Goal: Task Accomplishment & Management: Manage account settings

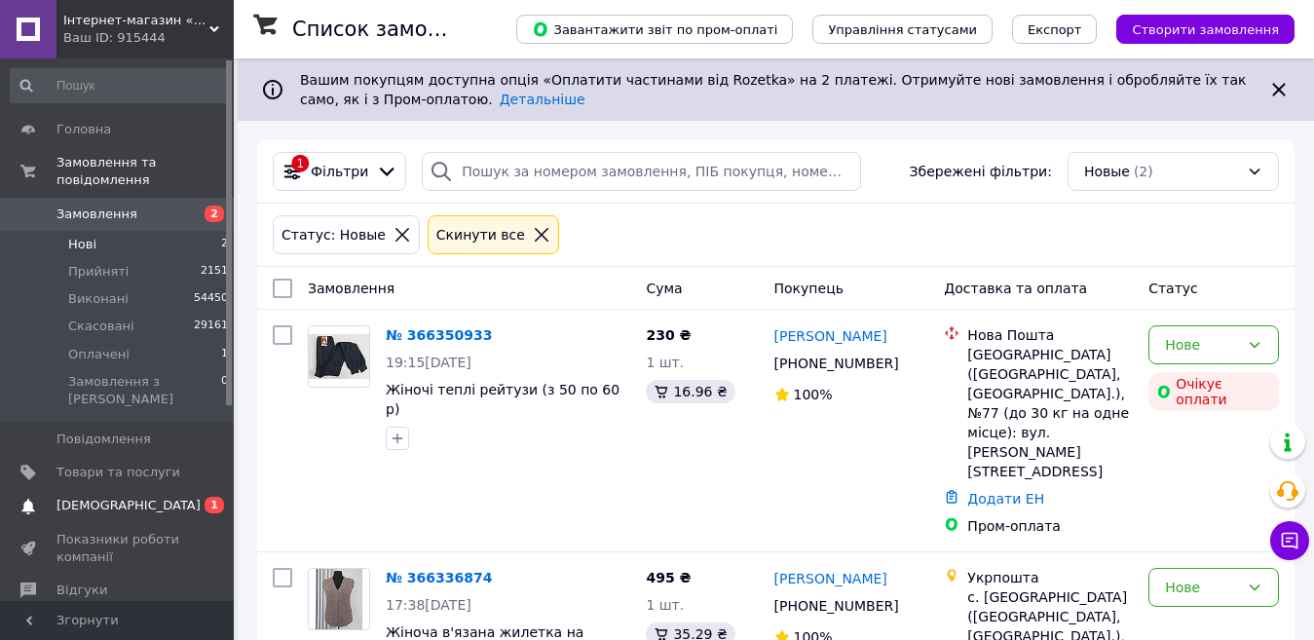
click at [119, 497] on span "[DEMOGRAPHIC_DATA]" at bounding box center [129, 506] width 144 height 18
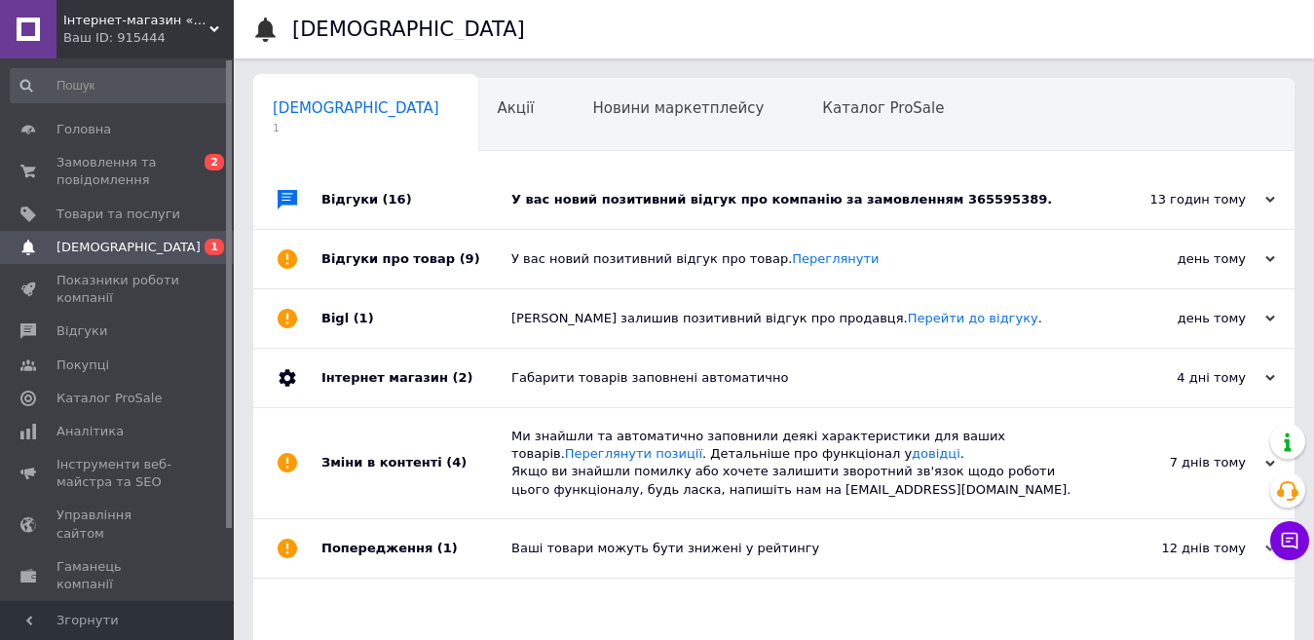
click at [772, 192] on div "У вас новий позитивний відгук про компанію за замовленням 365595389." at bounding box center [796, 200] width 569 height 18
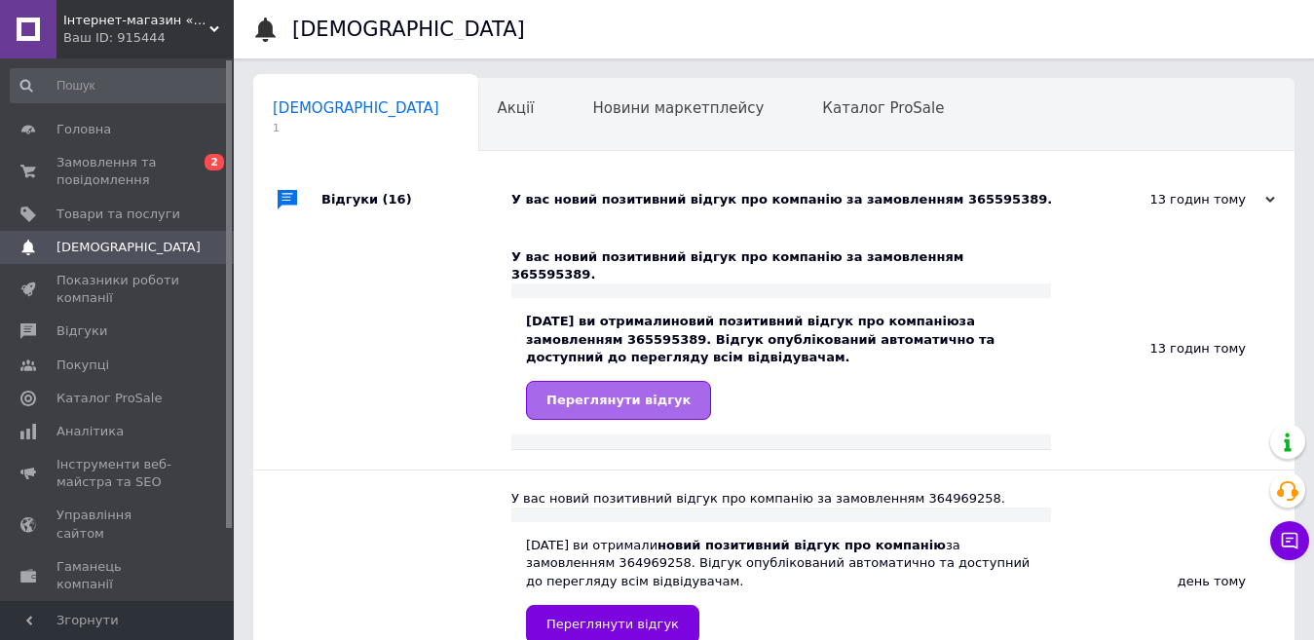
click at [624, 393] on span "Переглянути відгук" at bounding box center [619, 400] width 144 height 15
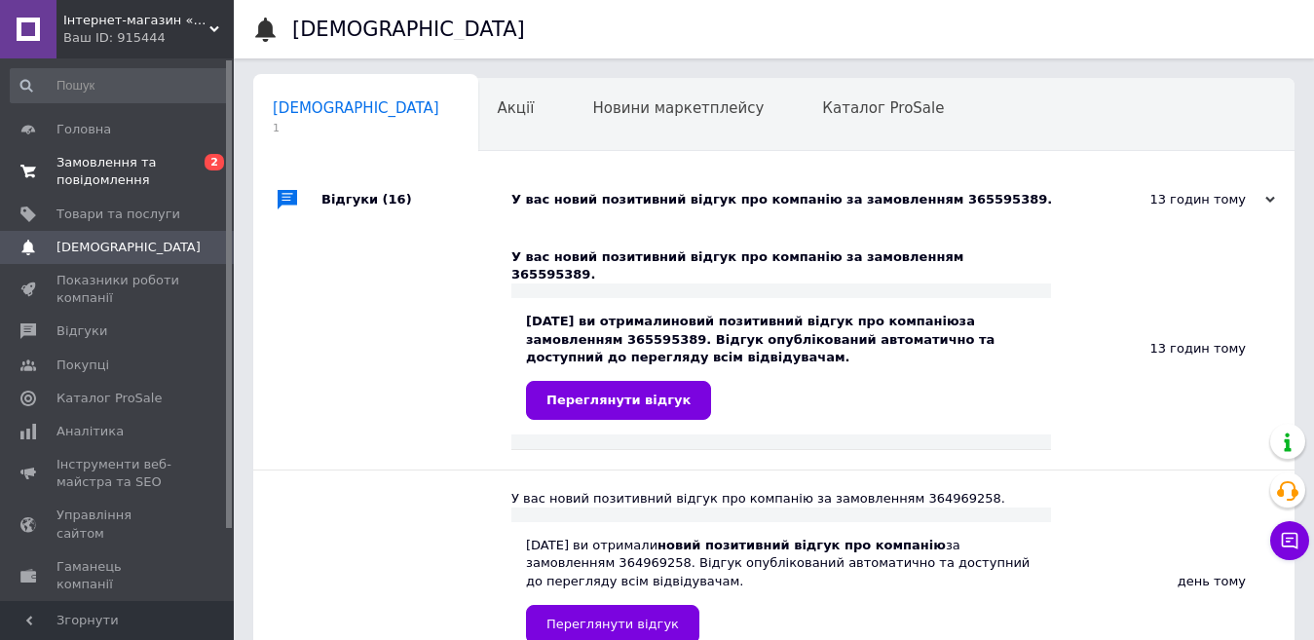
click at [95, 167] on span "Замовлення та повідомлення" at bounding box center [119, 171] width 124 height 35
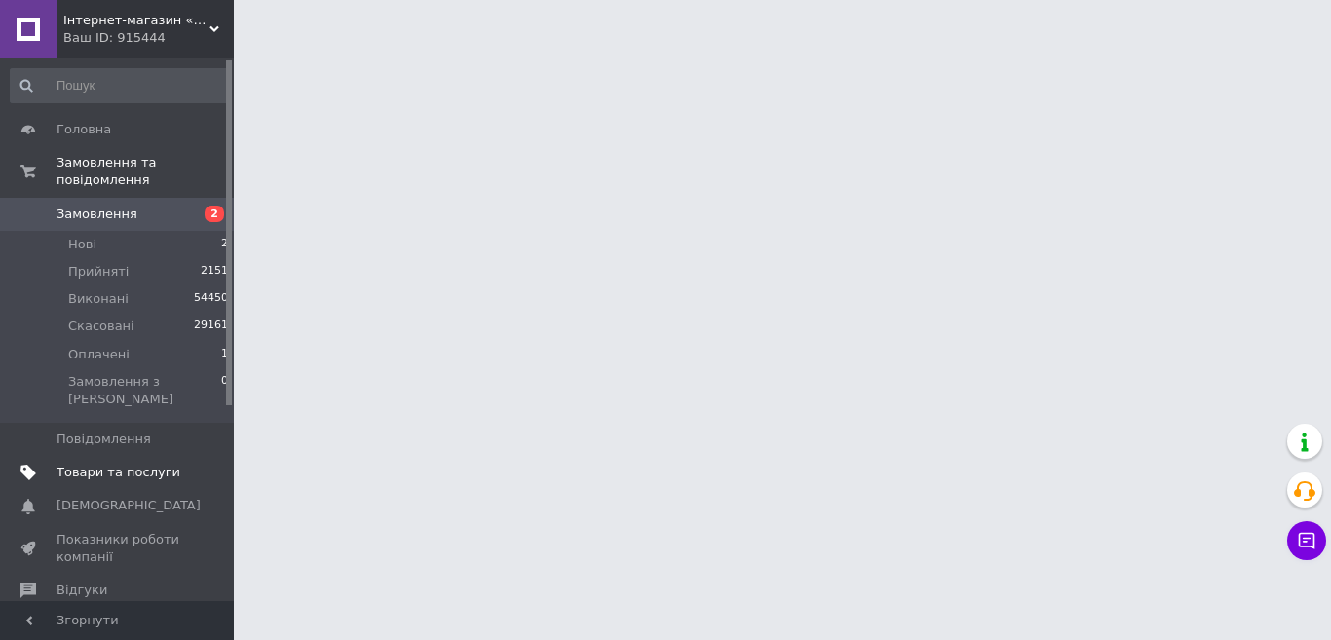
click at [116, 464] on span "Товари та послуги" at bounding box center [119, 473] width 124 height 18
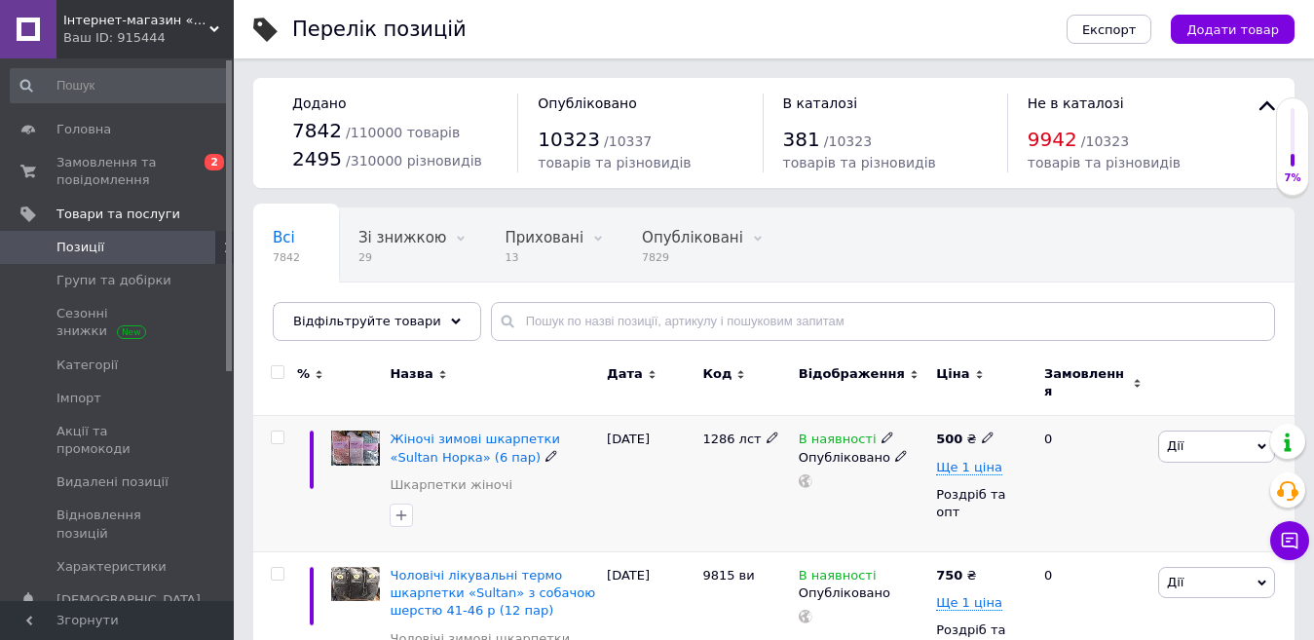
click at [1191, 431] on span "Дії" at bounding box center [1216, 446] width 117 height 31
click at [1181, 498] on li "Підняти на початок групи" at bounding box center [1145, 511] width 258 height 27
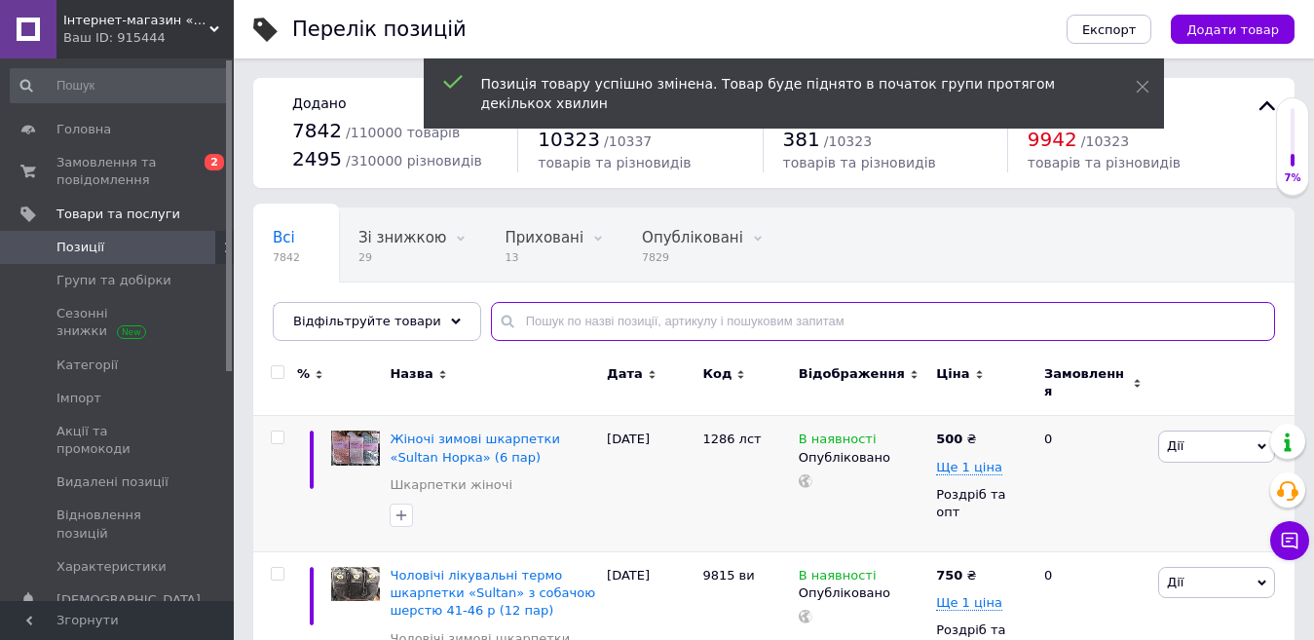
click at [573, 310] on input "text" at bounding box center [883, 321] width 784 height 39
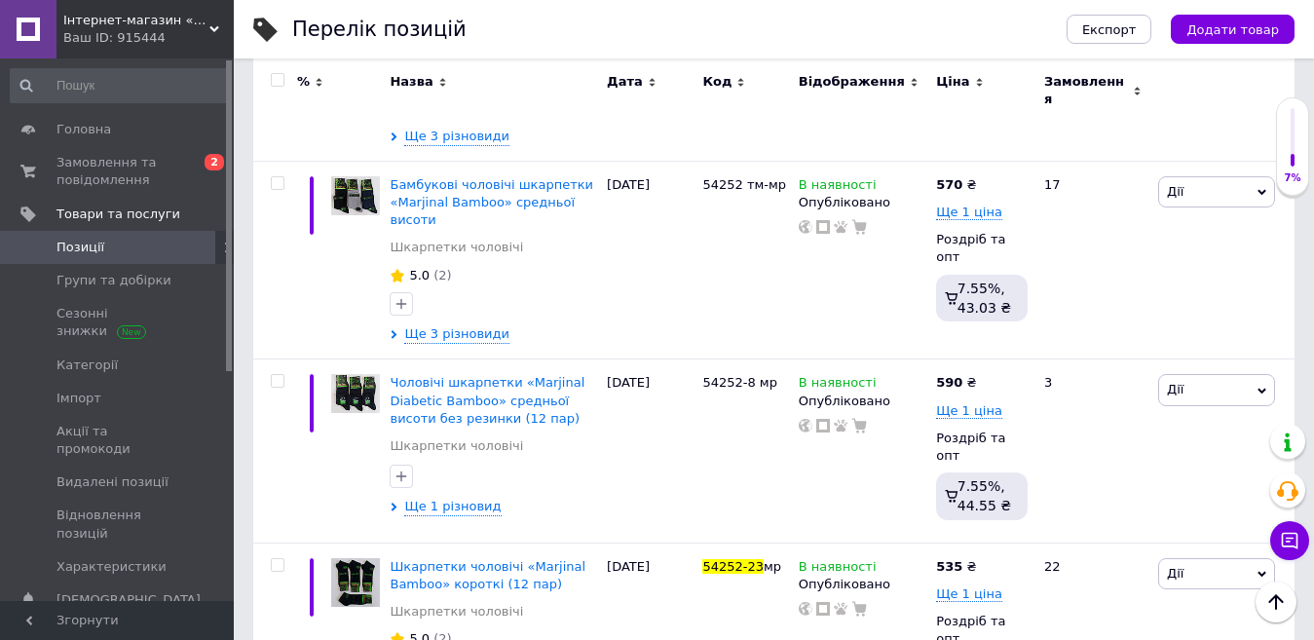
scroll to position [487, 0]
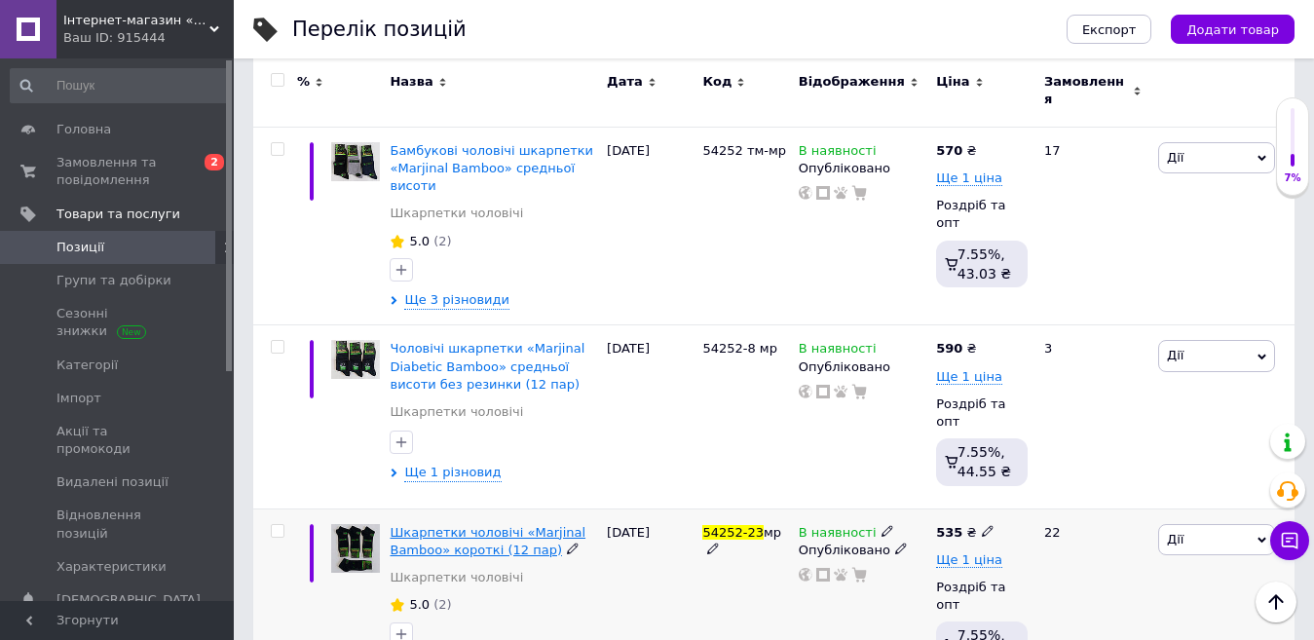
type input "54252-23"
click at [498, 525] on span "Шкарпетки чоловічі «Marjinal Bamboo» короткі (12 пар)" at bounding box center [488, 541] width 196 height 32
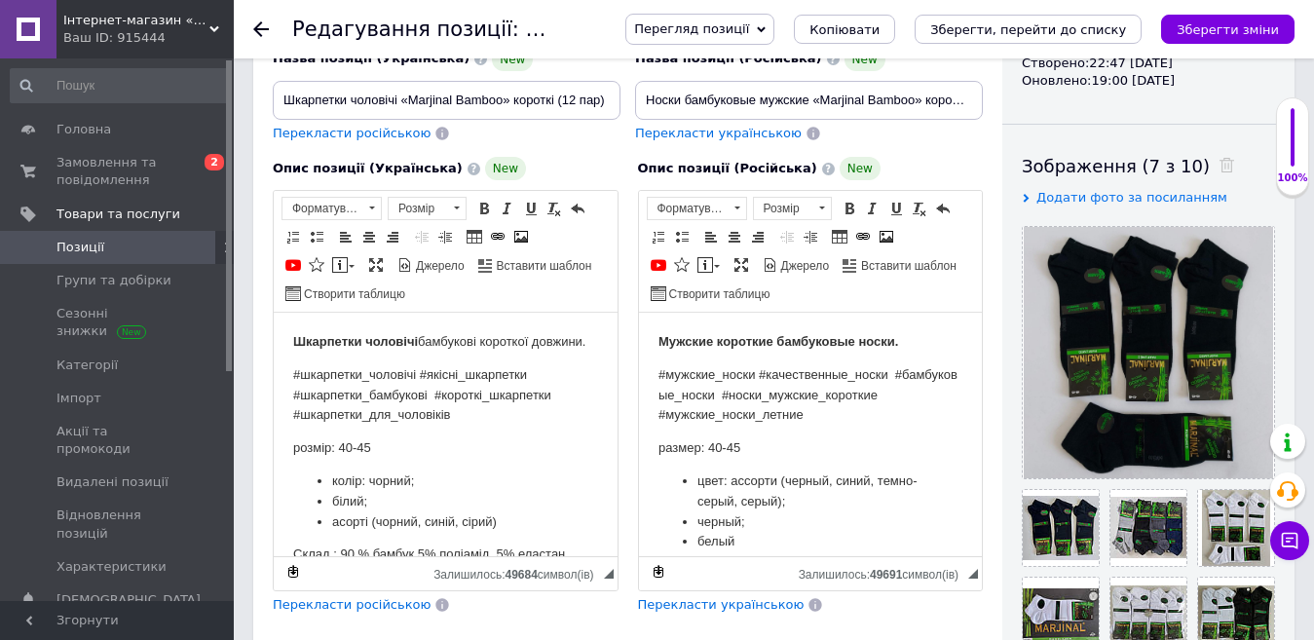
scroll to position [292, 0]
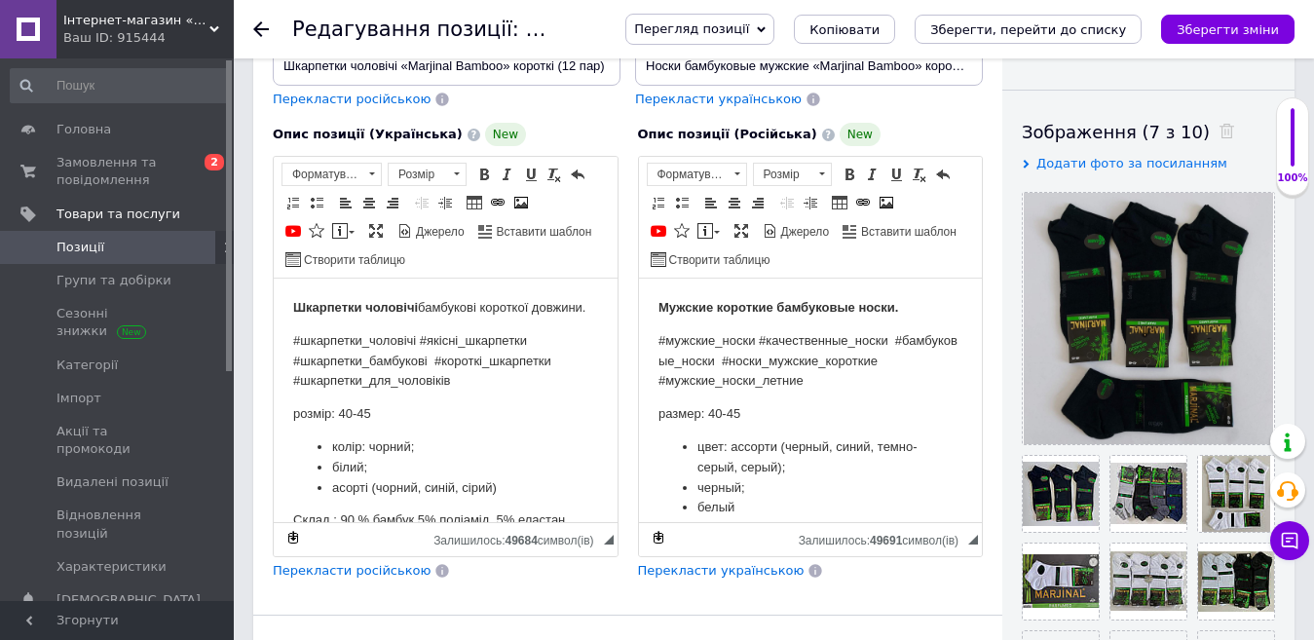
click at [122, 613] on span "Згорнути" at bounding box center [117, 620] width 234 height 39
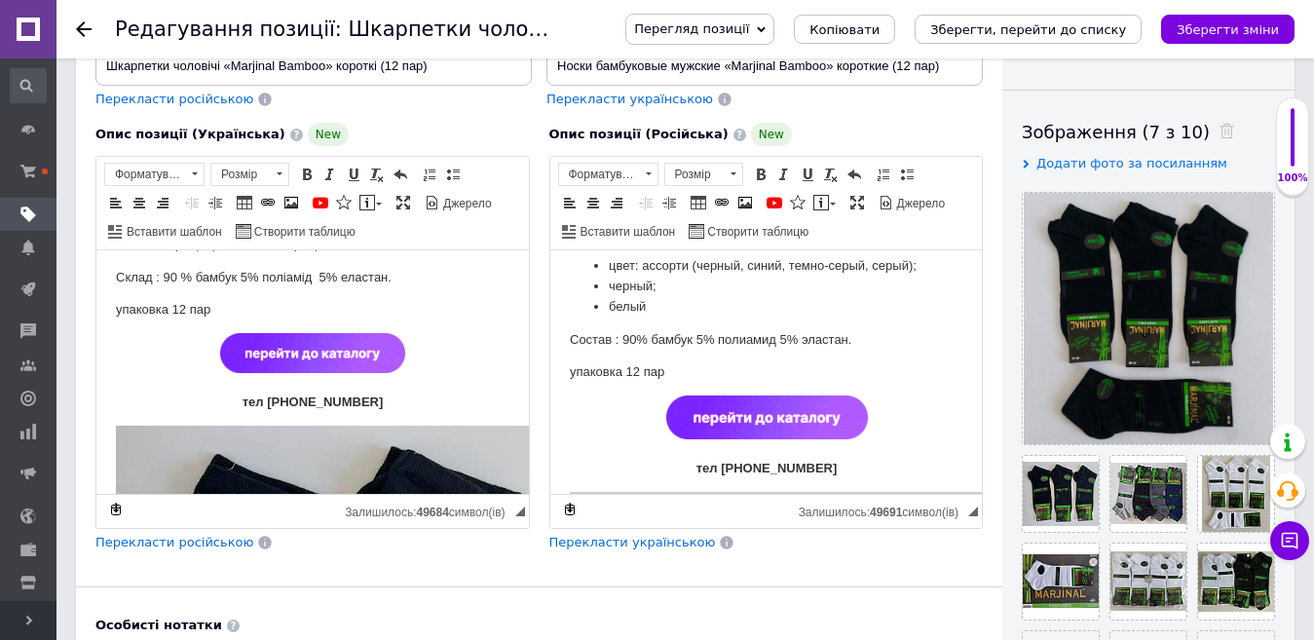
scroll to position [195, 0]
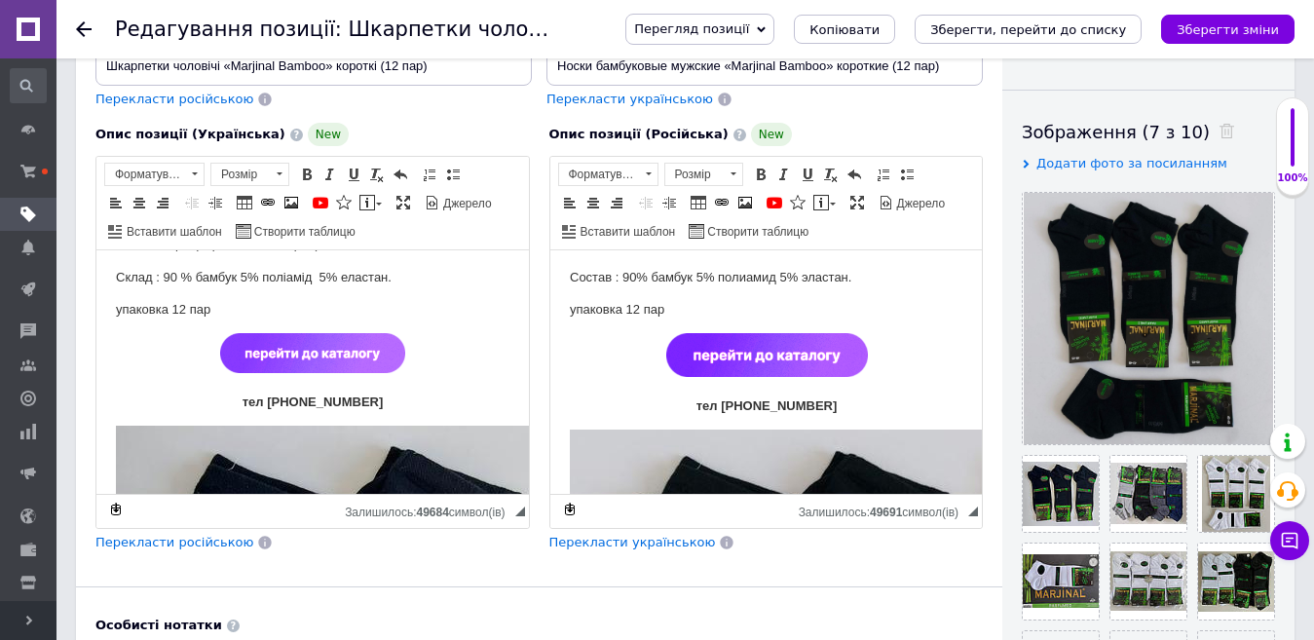
click at [358, 371] on img "Редактор, 59E56D53-82E7-4BEF-8D1A-B8B675E9A7F9" at bounding box center [312, 353] width 185 height 40
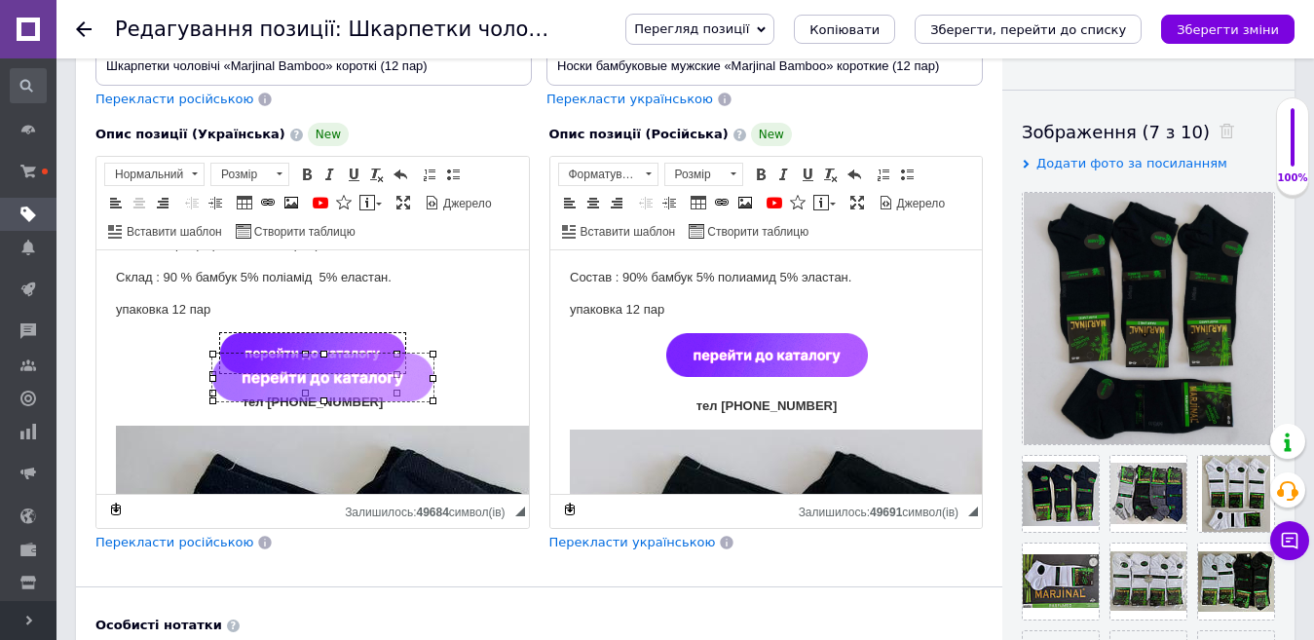
drag, startPoint x: 398, startPoint y: 395, endPoint x: 407, endPoint y: 402, distance: 11.7
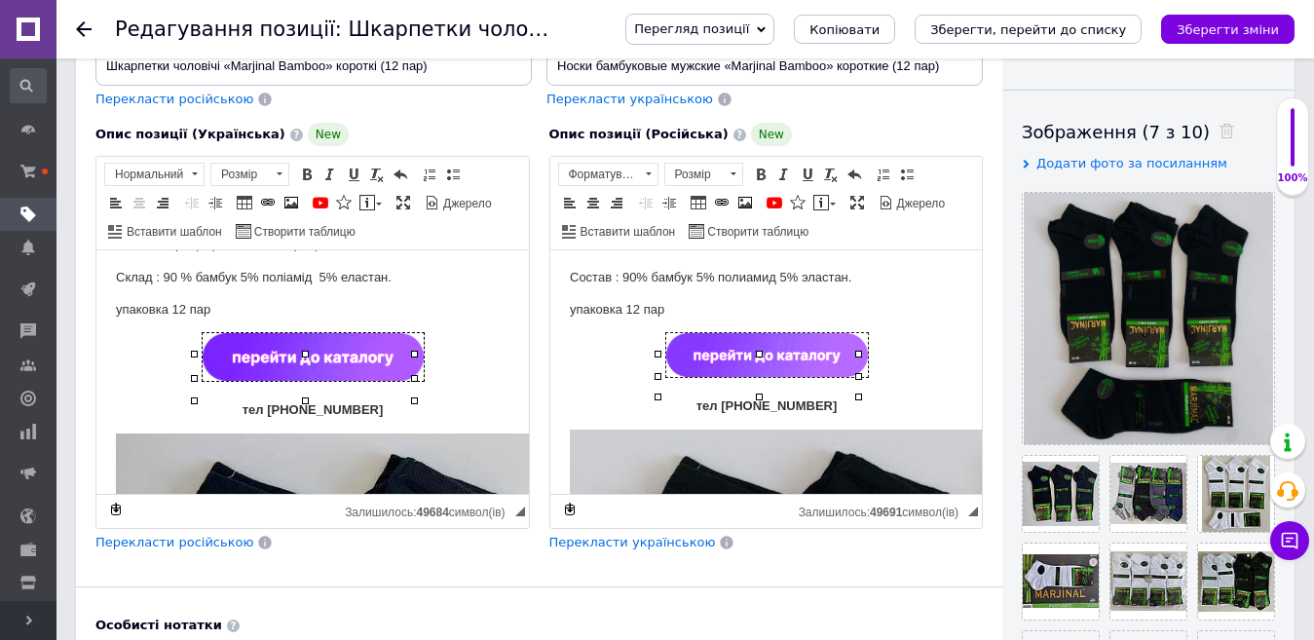
click at [792, 364] on img "Редактор, 21F4515C-4E71-460C-9292-22E239E69AC4" at bounding box center [766, 355] width 202 height 44
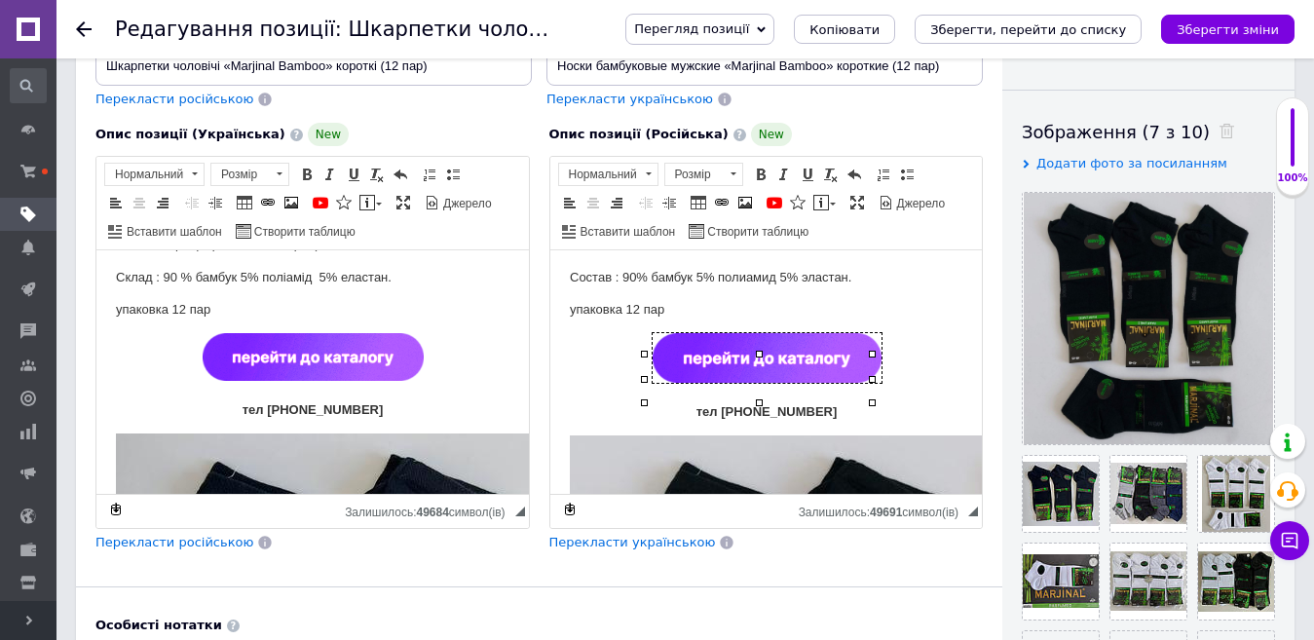
click at [921, 377] on p "Редактор, 21F4515C-4E71-460C-9292-22E239E69AC4" at bounding box center [766, 361] width 394 height 57
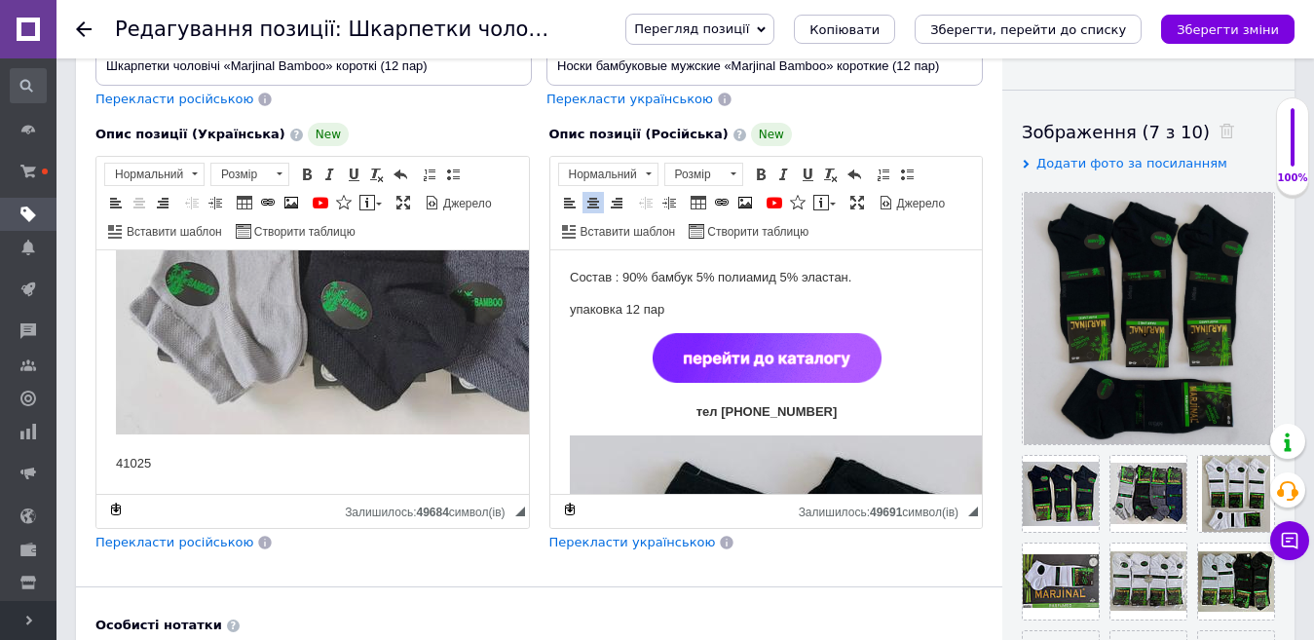
scroll to position [390, 0]
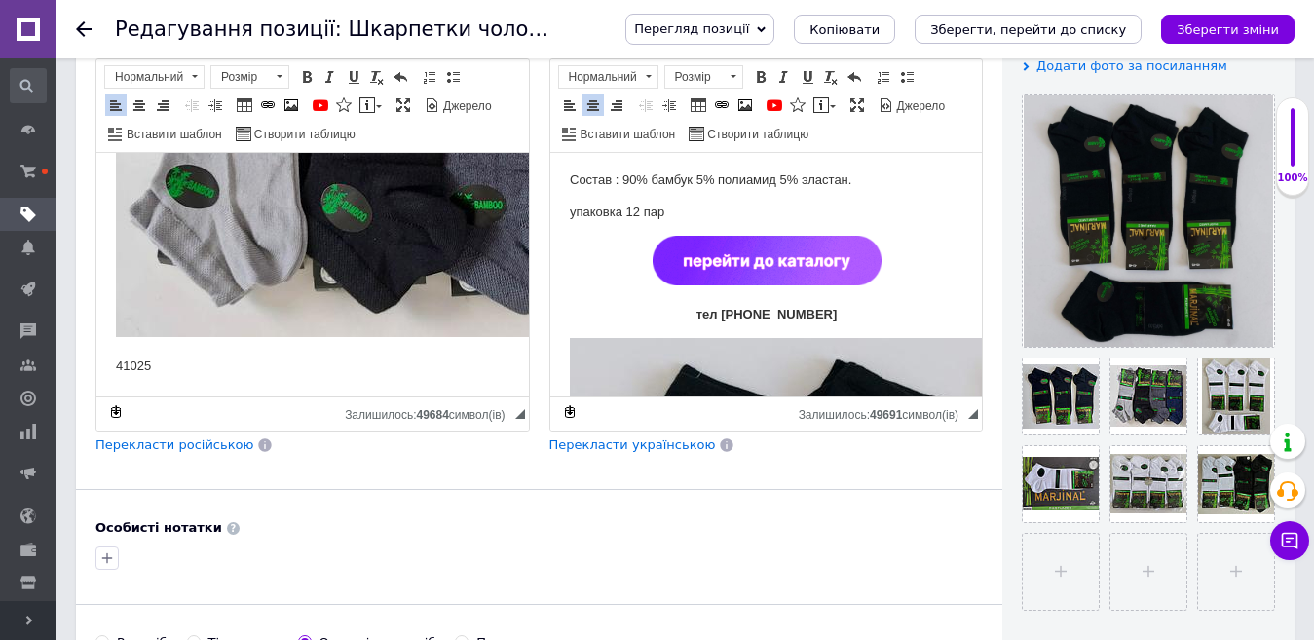
drag, startPoint x: 204, startPoint y: 360, endPoint x: 112, endPoint y: 362, distance: 91.6
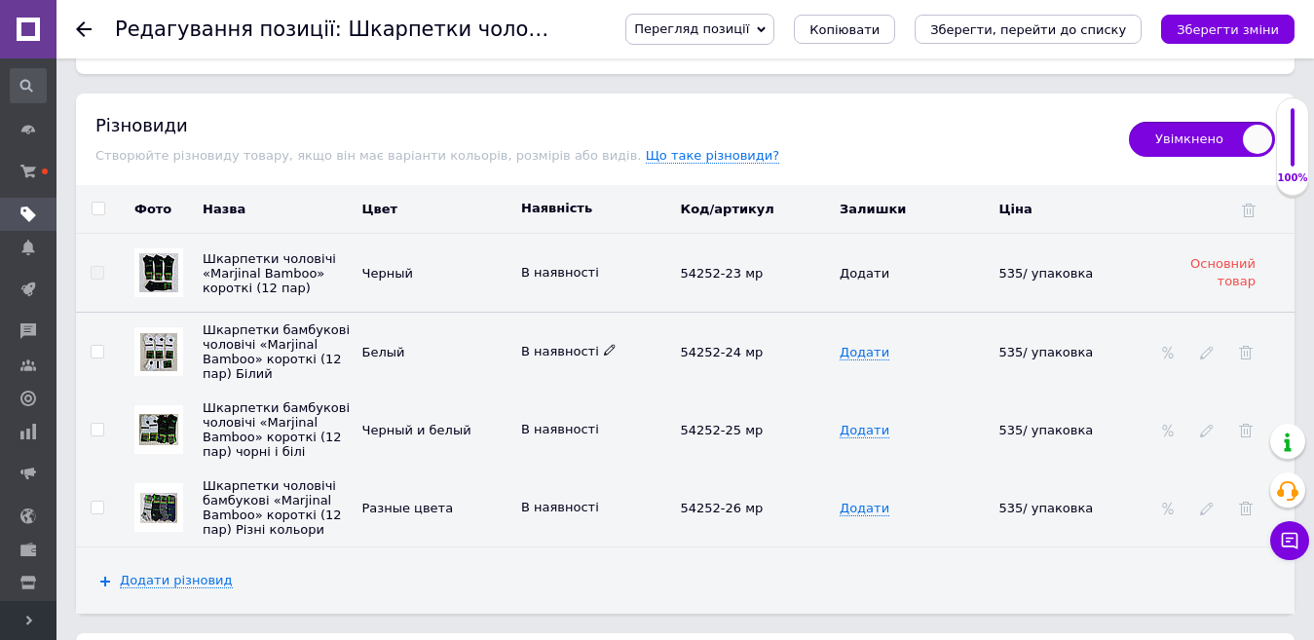
scroll to position [3020, 0]
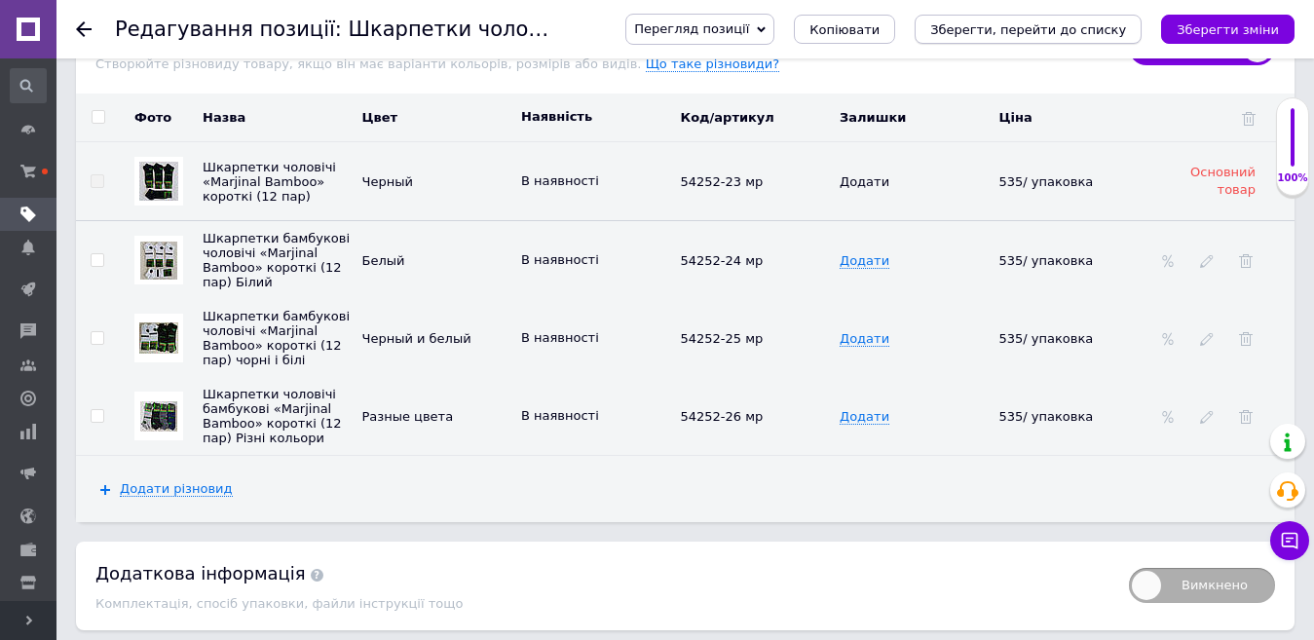
click at [1042, 25] on icon "Зберегти, перейти до списку" at bounding box center [1028, 29] width 196 height 15
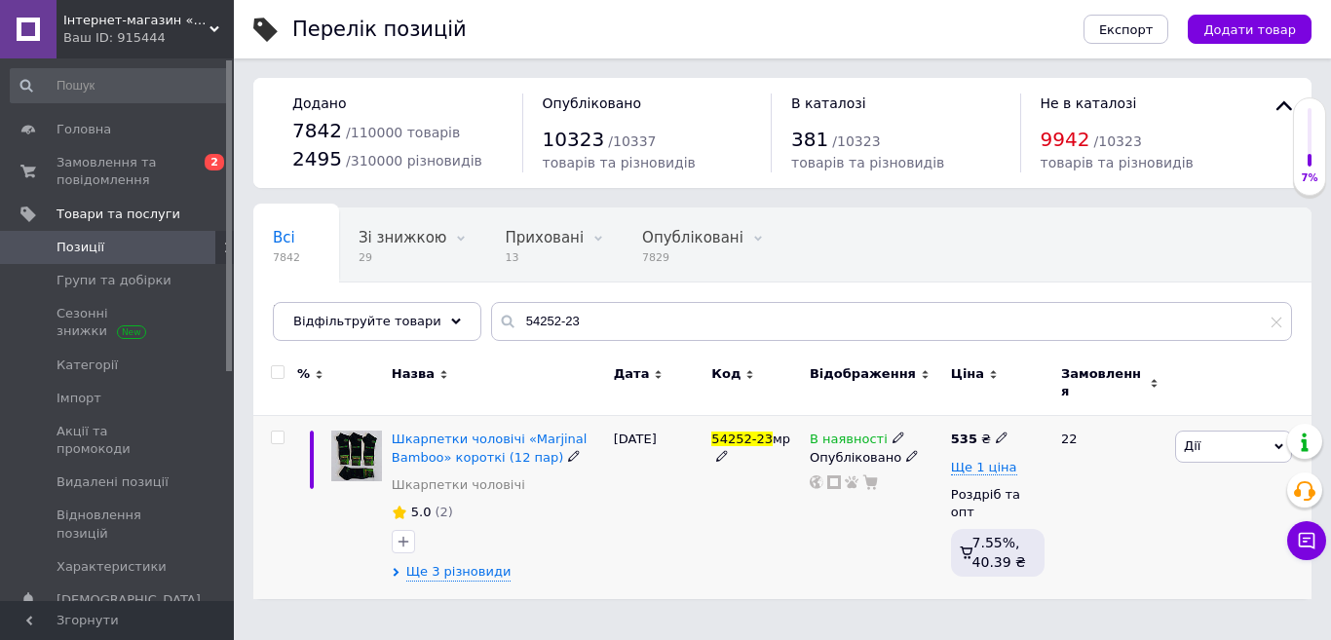
click at [1221, 431] on span "Дії" at bounding box center [1233, 446] width 117 height 31
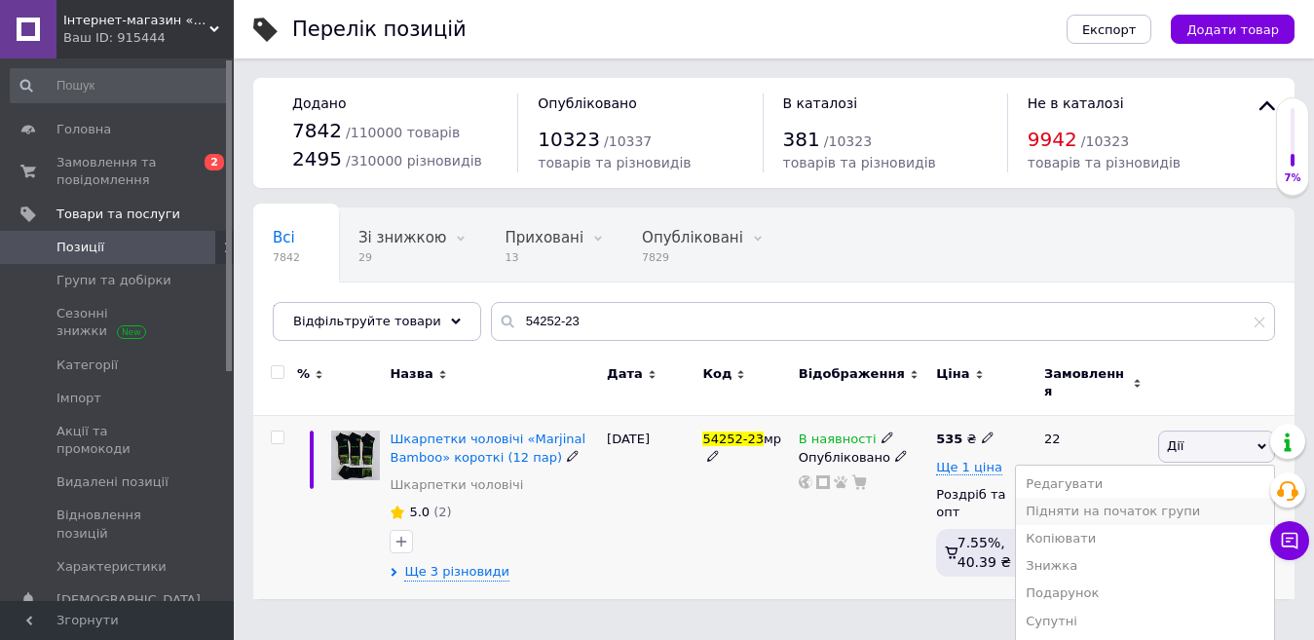
click at [1202, 498] on li "Підняти на початок групи" at bounding box center [1145, 511] width 258 height 27
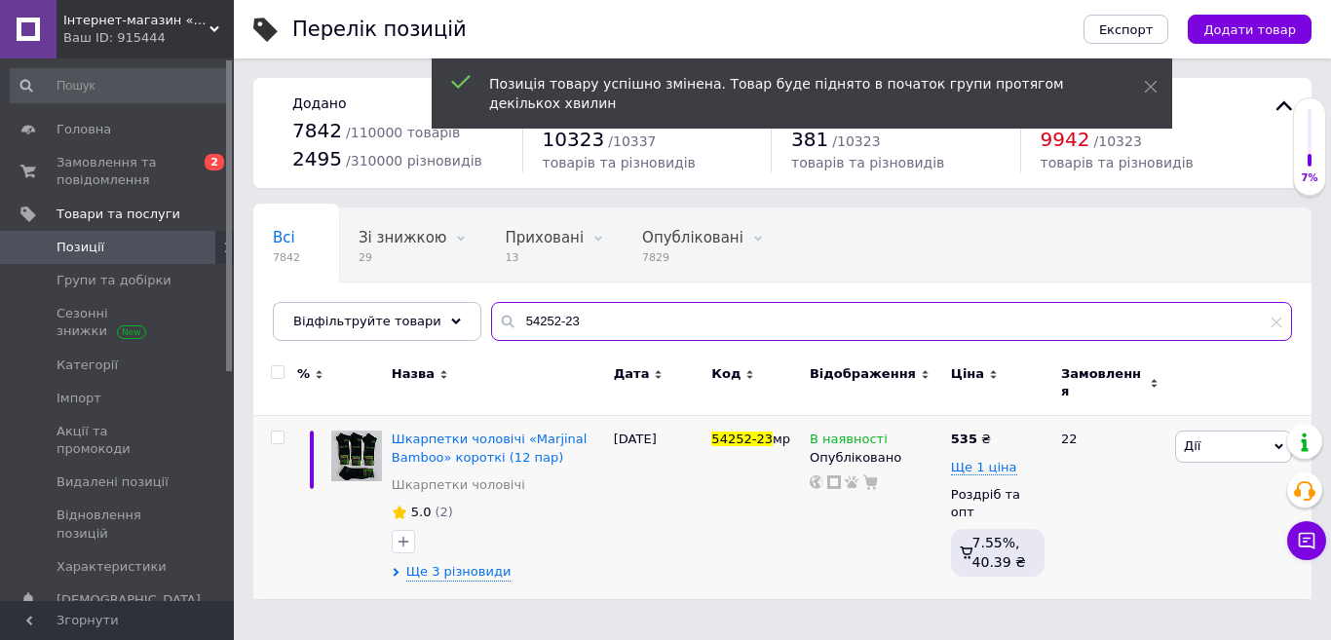
drag, startPoint x: 570, startPoint y: 325, endPoint x: 498, endPoint y: 329, distance: 72.2
click at [498, 329] on input "54252-23" at bounding box center [891, 321] width 801 height 39
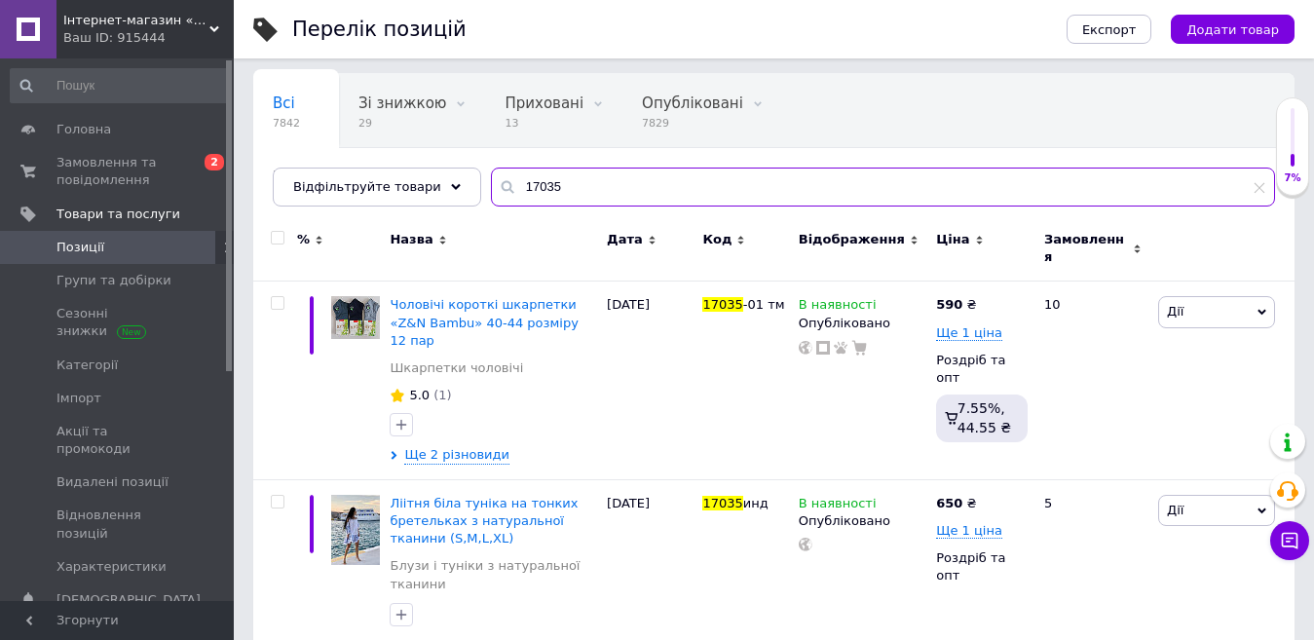
scroll to position [135, 0]
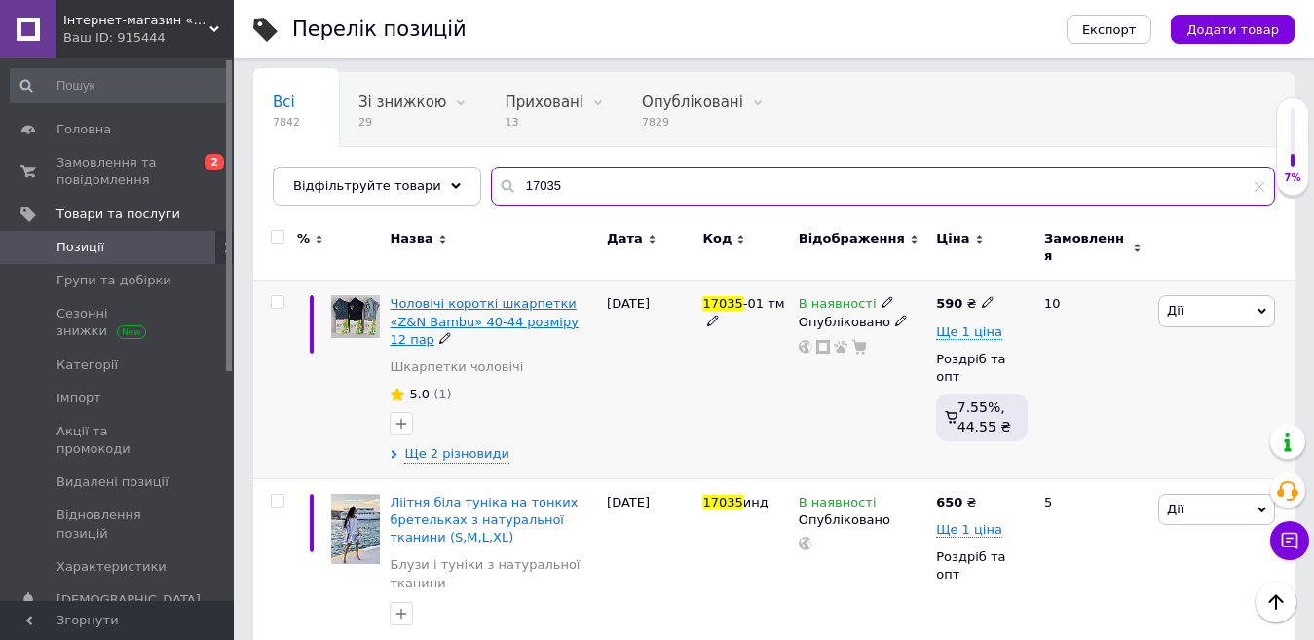
type input "17035"
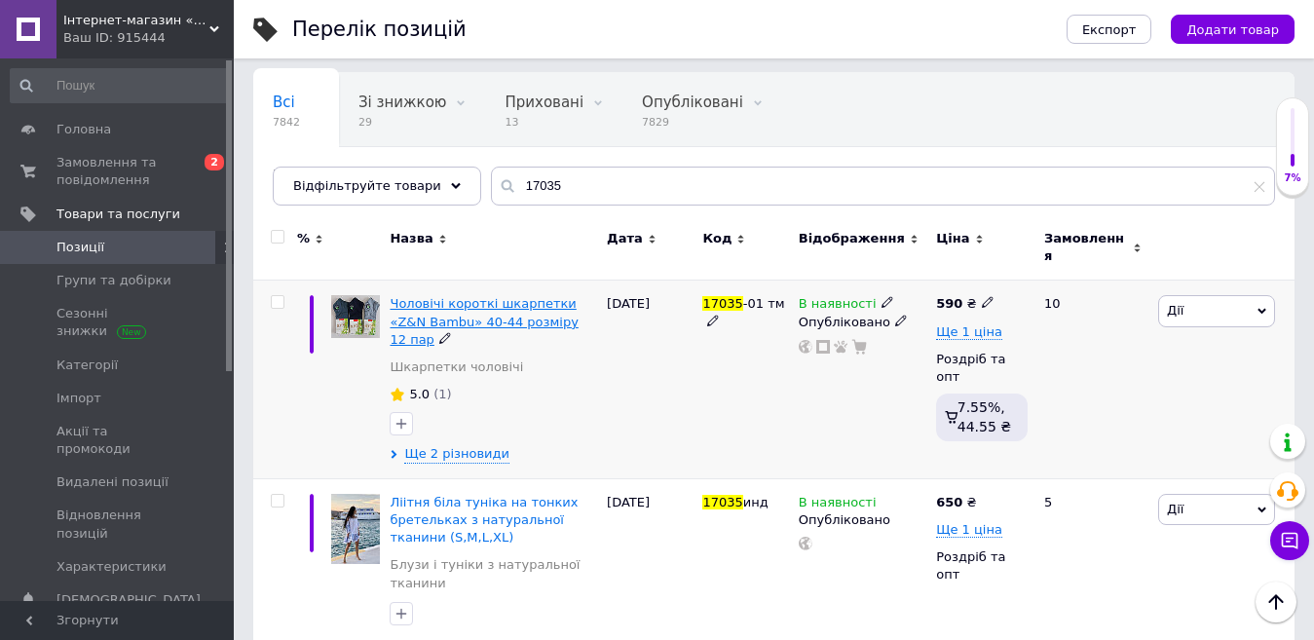
click at [535, 296] on span "Чоловічі короткі шкарпетки «Z&N Bambu» 40-44 розміру 12 пар" at bounding box center [484, 321] width 188 height 50
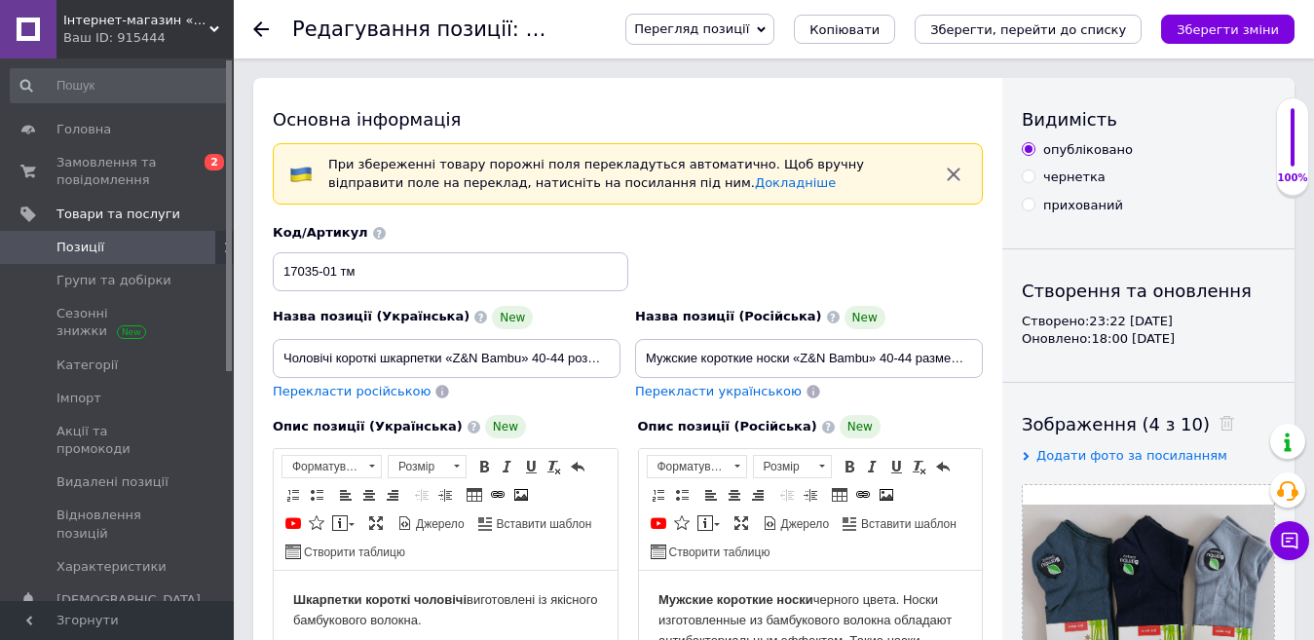
click at [62, 618] on span "Згорнути" at bounding box center [117, 620] width 234 height 39
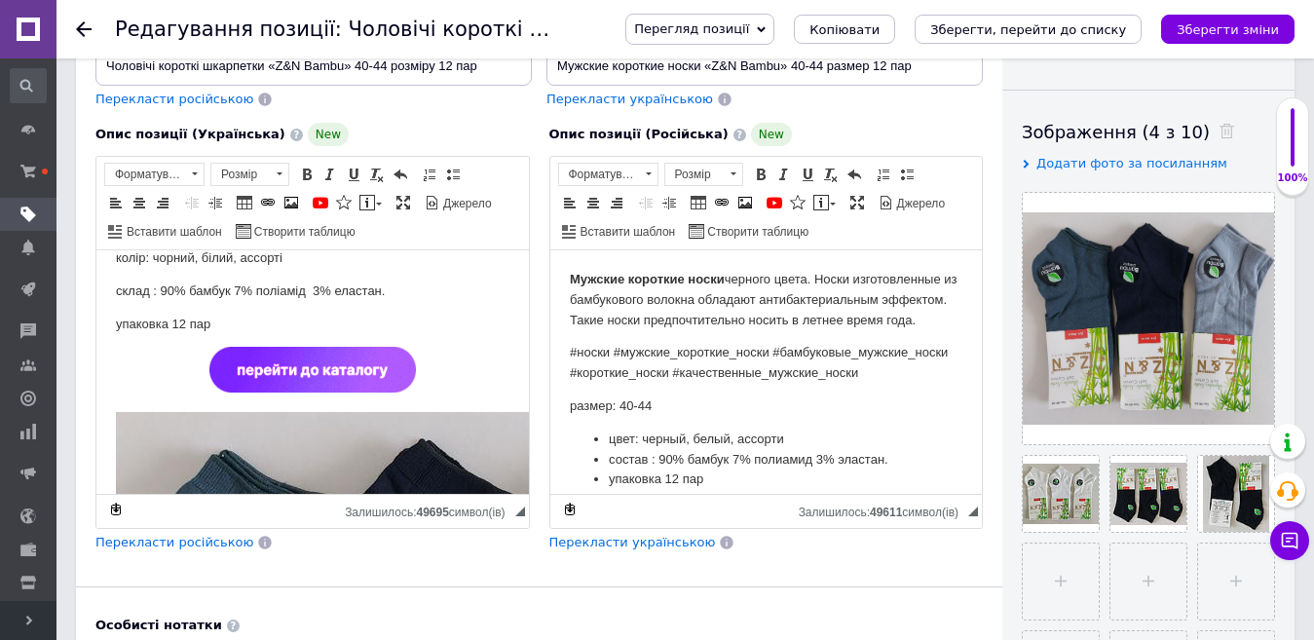
scroll to position [195, 0]
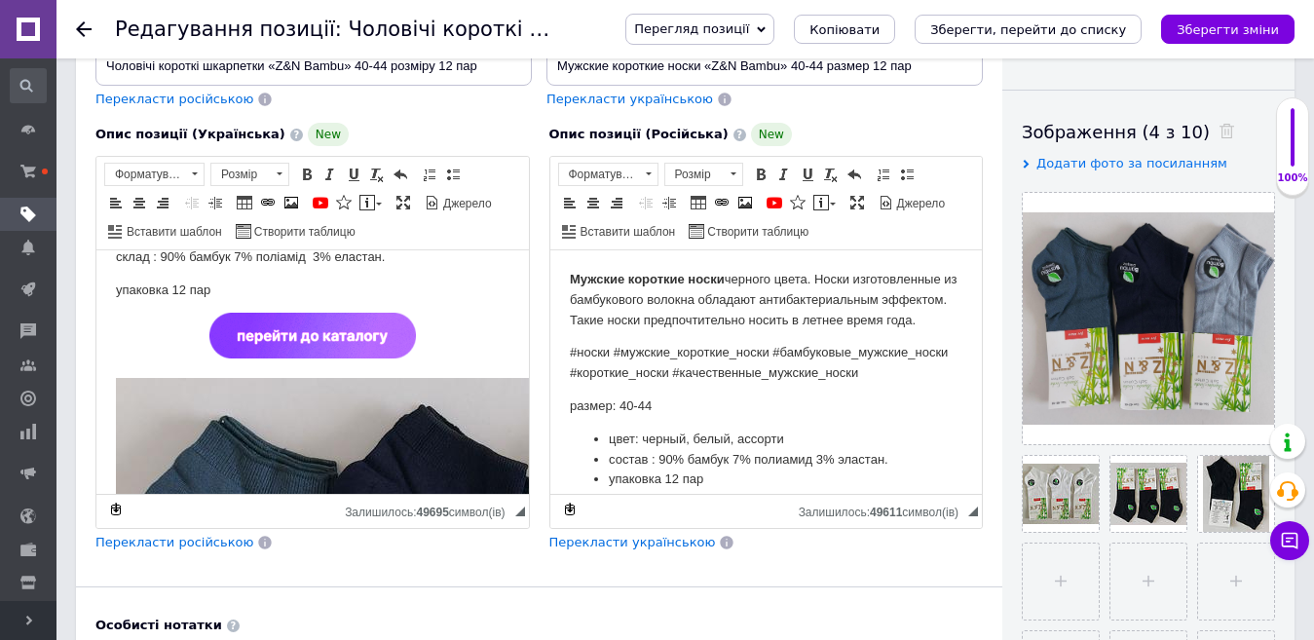
click at [390, 343] on img "Редактор, 3453AF25-6B3D-43A6-9544-62DF08D0C3A1" at bounding box center [312, 336] width 207 height 46
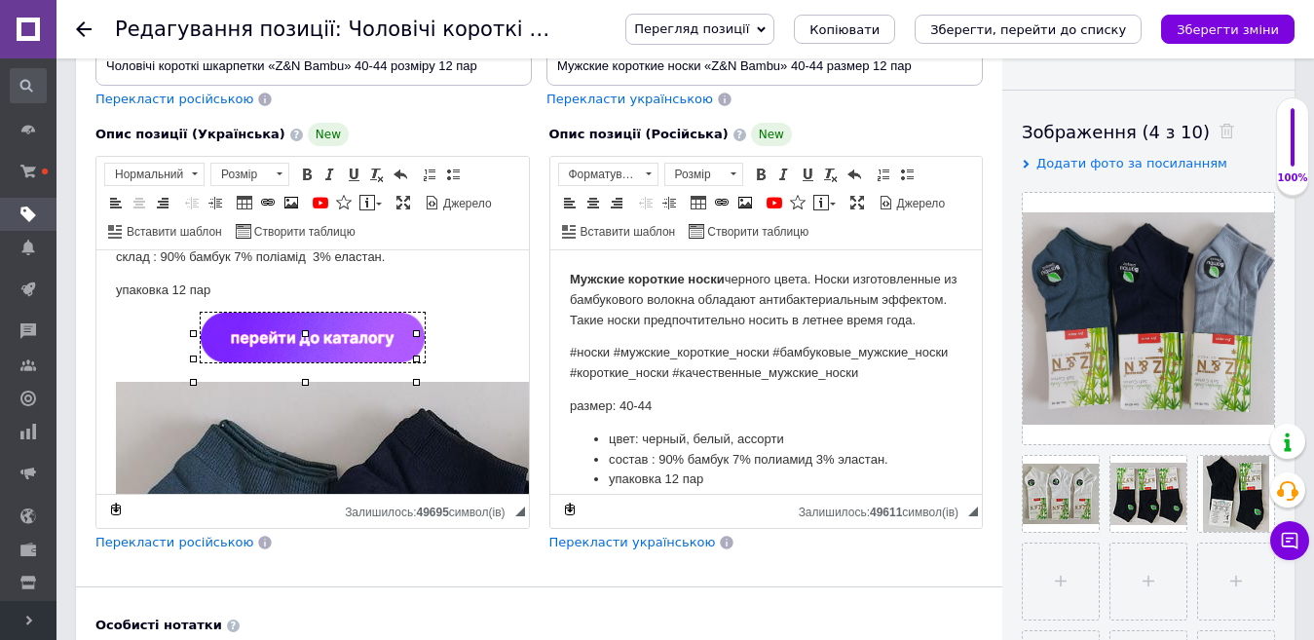
click at [437, 362] on p "Редактор, 3453AF25-6B3D-43A6-9544-62DF08D0C3A1" at bounding box center [313, 341] width 394 height 57
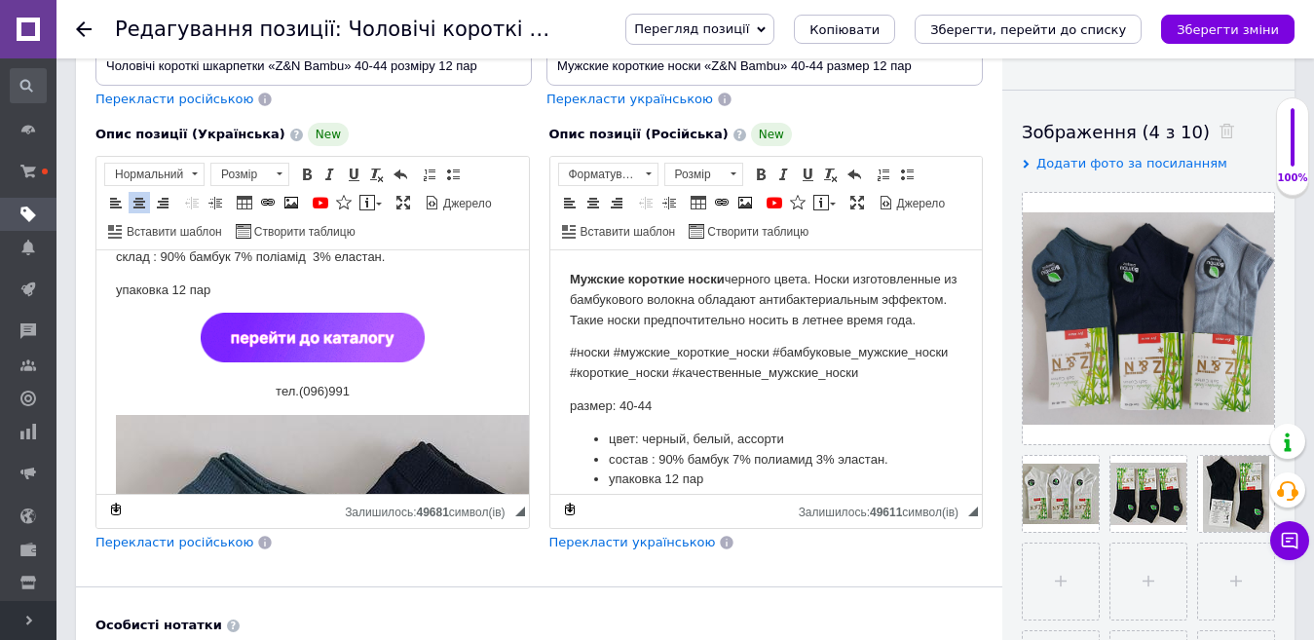
click at [321, 401] on p "тел.(096)991" at bounding box center [313, 392] width 394 height 20
click at [347, 402] on p "тел.(096) 991" at bounding box center [313, 392] width 394 height 20
drag, startPoint x: 367, startPoint y: 410, endPoint x: 240, endPoint y: 414, distance: 127.7
click at [240, 402] on p "тел.[PHONE_NUMBER]" at bounding box center [313, 392] width 394 height 20
copy p "тел.[PHONE_NUMBER]"
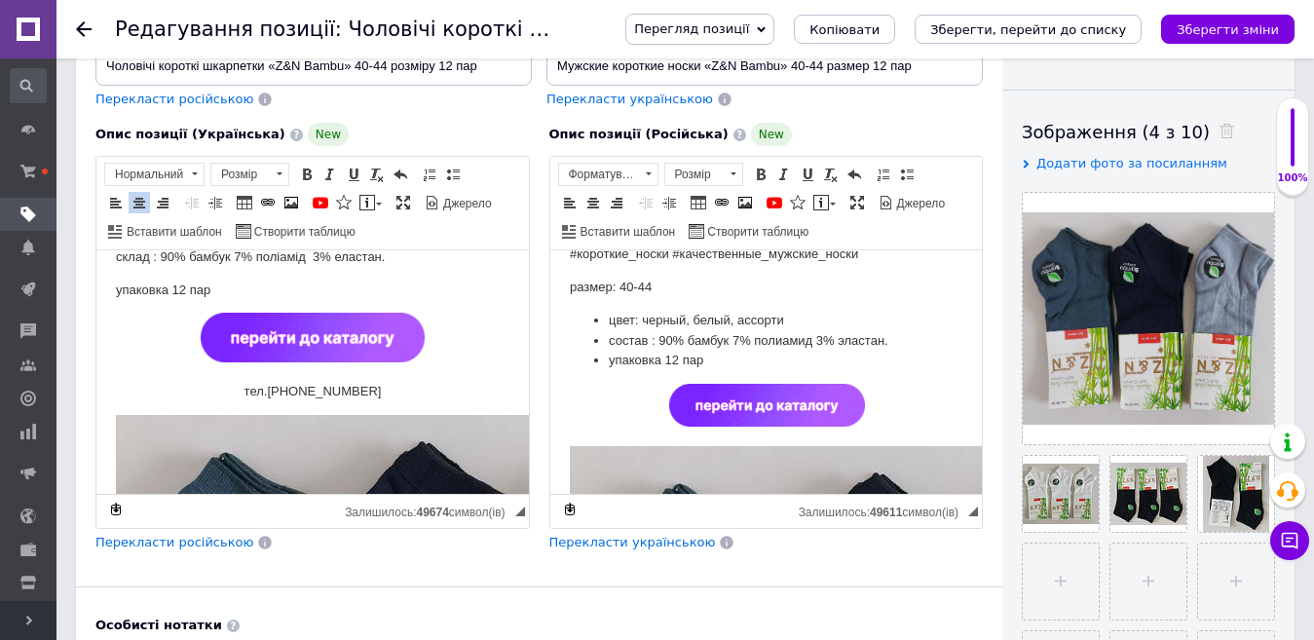
scroll to position [292, 0]
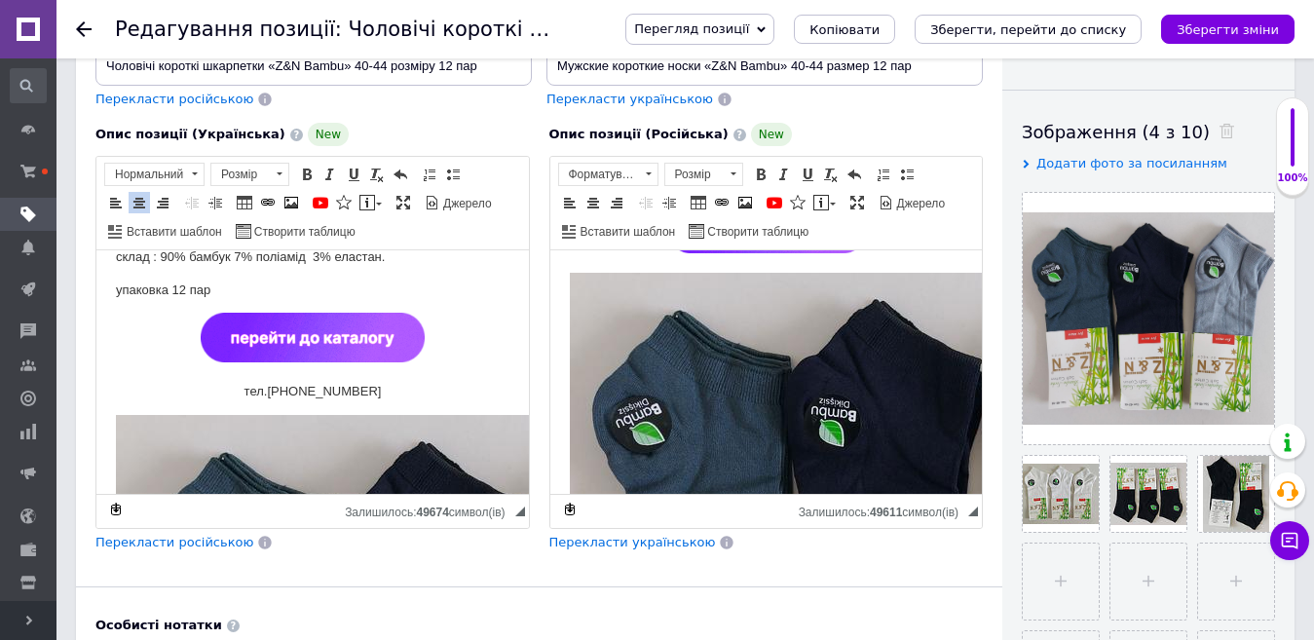
click at [871, 260] on p "Редактор, A182C519-8883-4E53-8C7A-A542D64ABD16" at bounding box center [766, 235] width 394 height 50
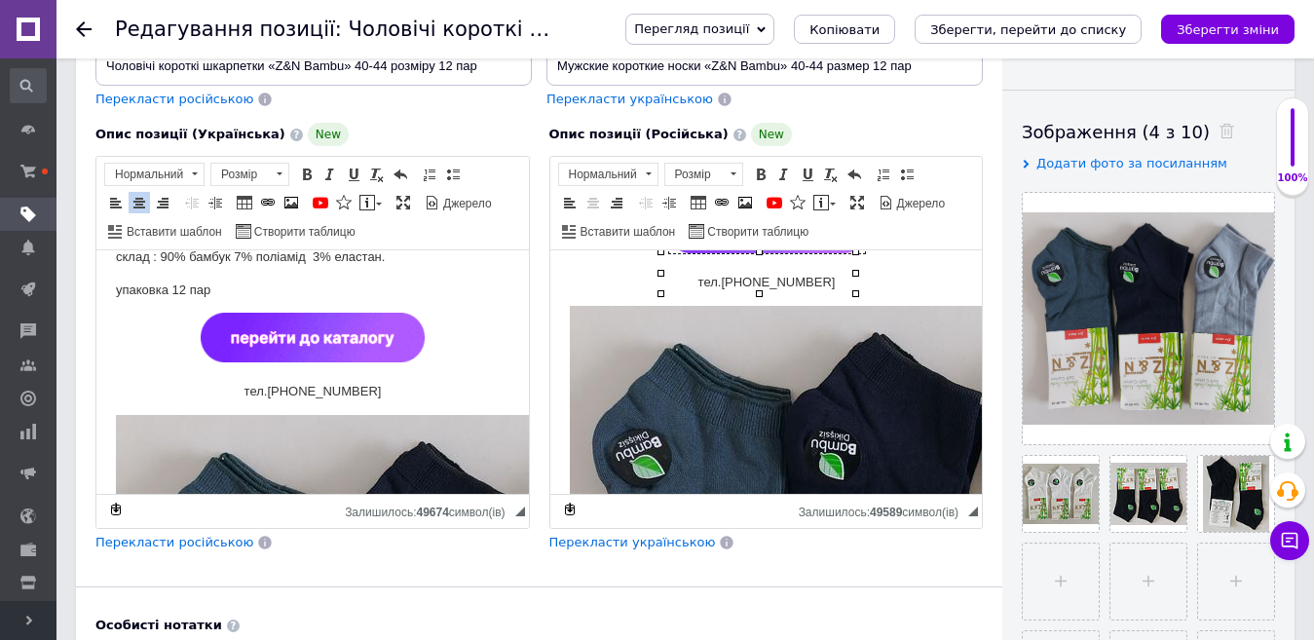
click at [820, 253] on img "Редактор, A182C519-8883-4E53-8C7A-A542D64ABD16" at bounding box center [766, 231] width 196 height 43
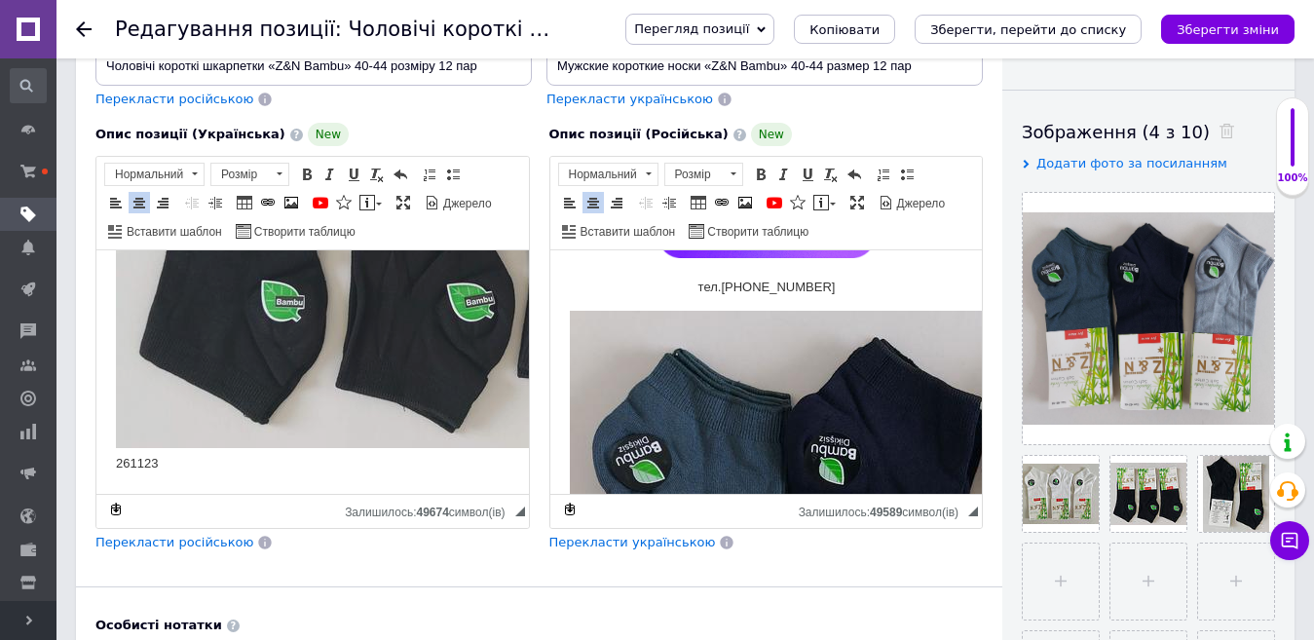
scroll to position [1756, 0]
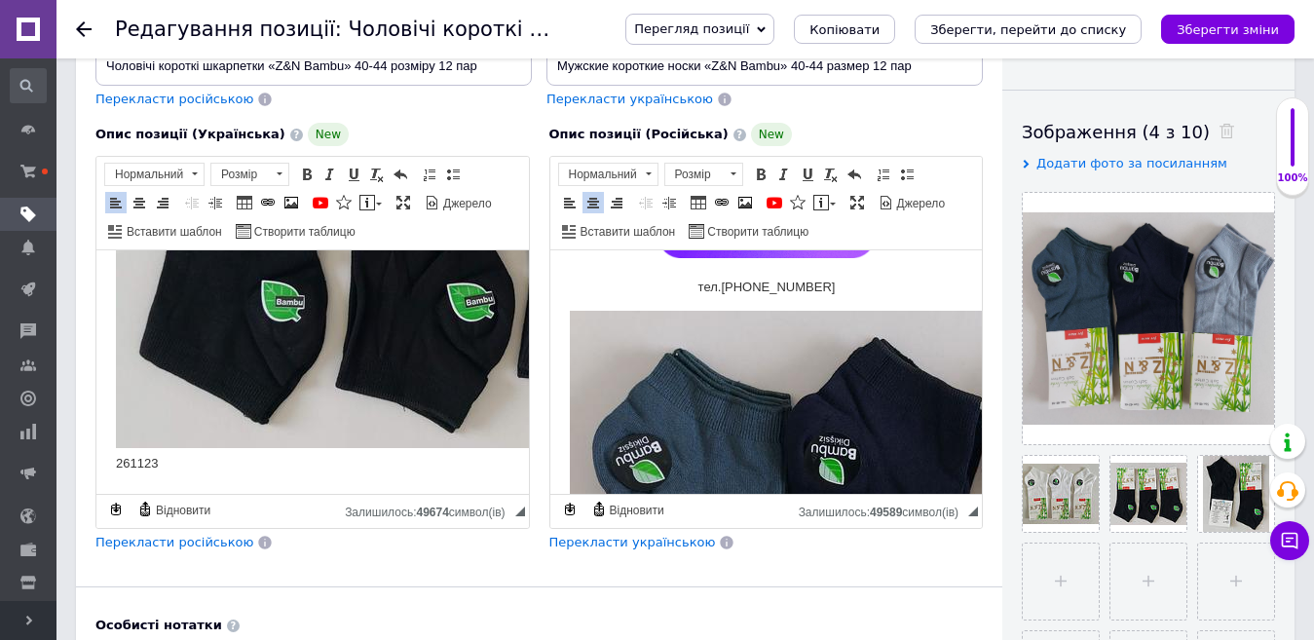
drag, startPoint x: 206, startPoint y: 455, endPoint x: 176, endPoint y: 700, distance: 246.3
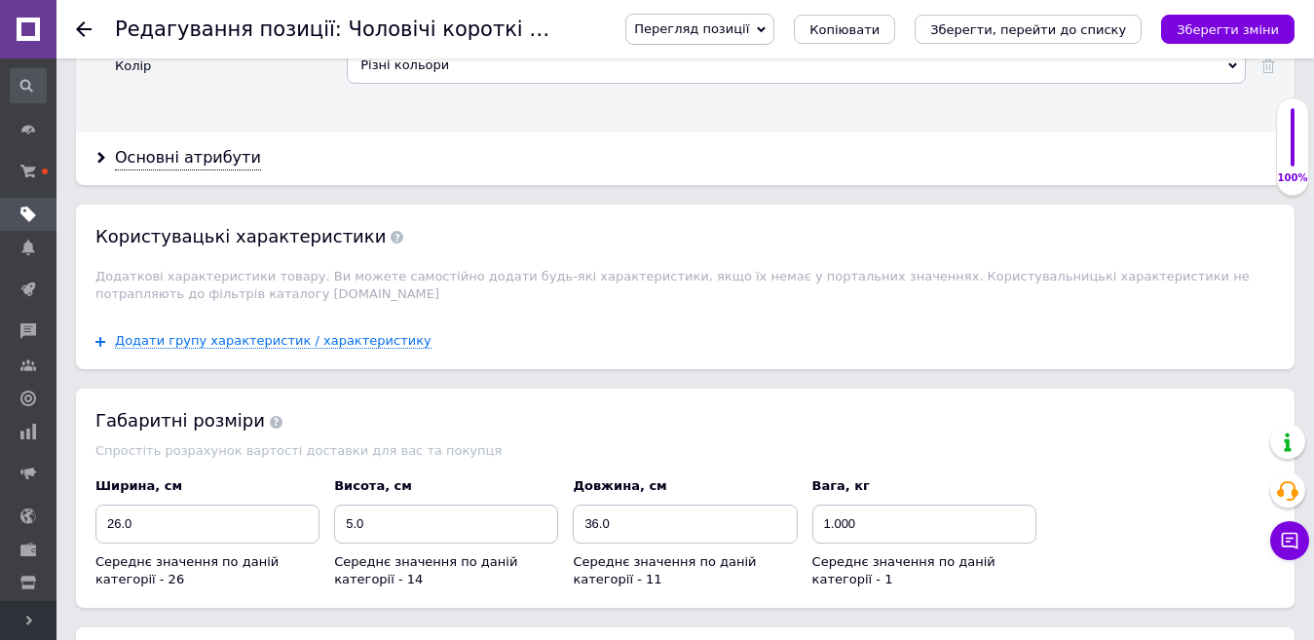
scroll to position [2338, 0]
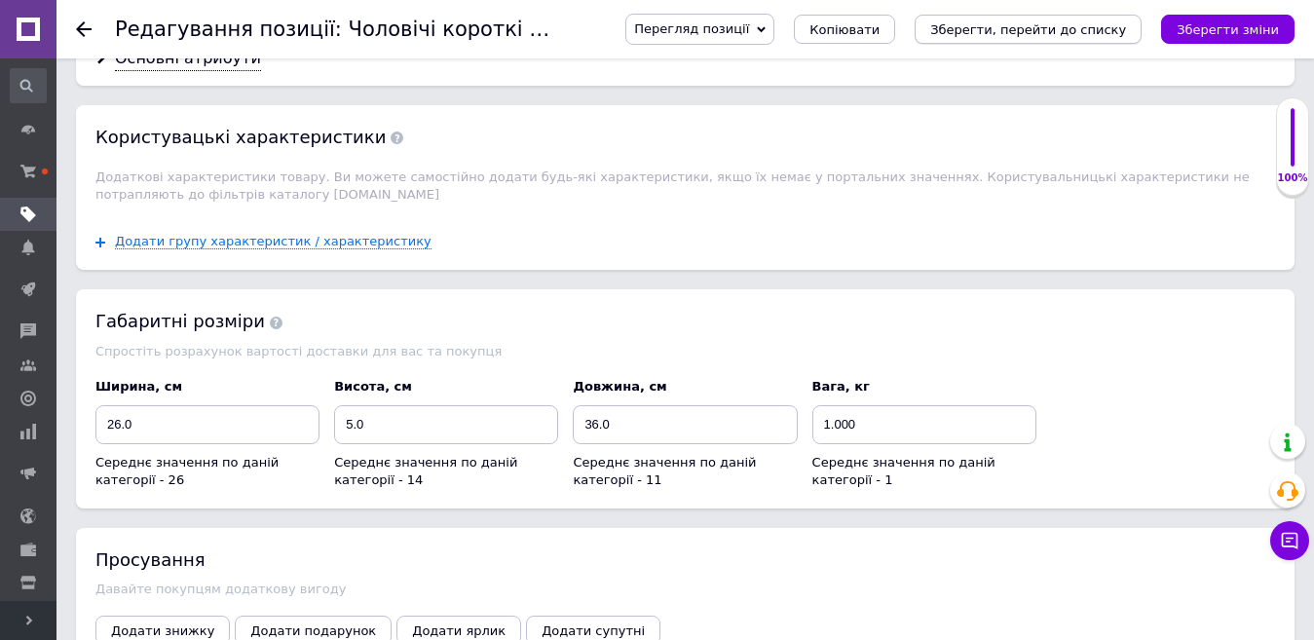
click at [972, 28] on button "Зберегти, перейти до списку" at bounding box center [1028, 29] width 227 height 29
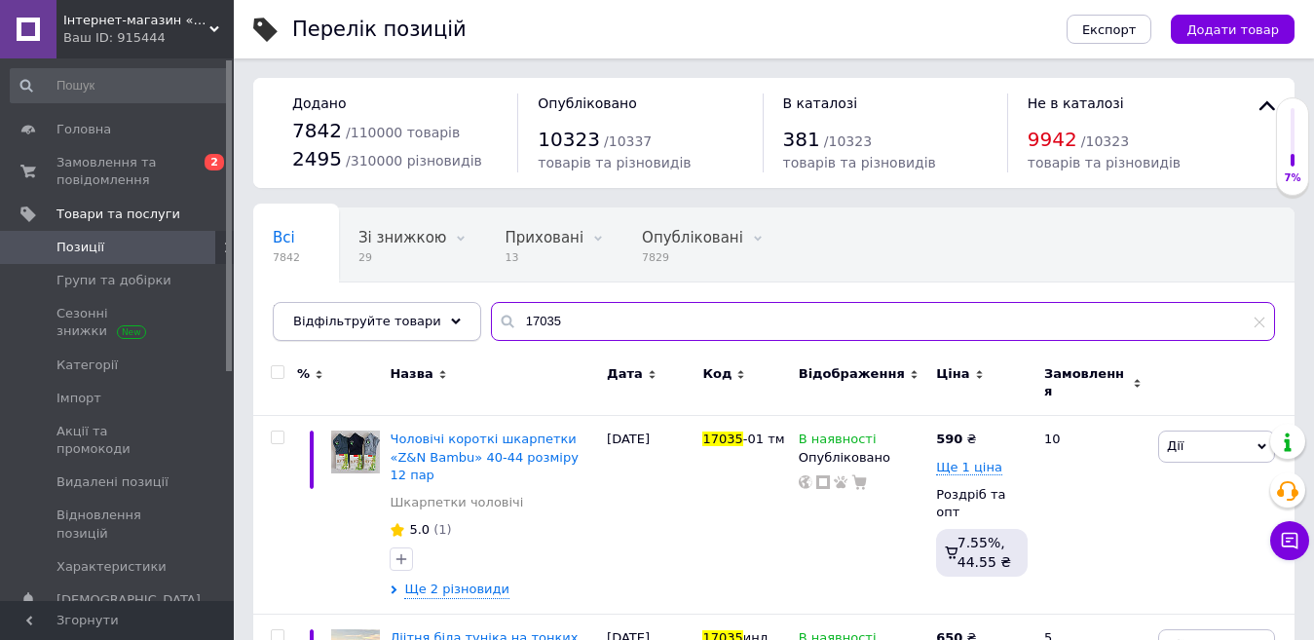
drag, startPoint x: 548, startPoint y: 325, endPoint x: 451, endPoint y: 332, distance: 96.7
click at [451, 332] on div "Відфільтруйте товари 17035" at bounding box center [774, 321] width 1003 height 39
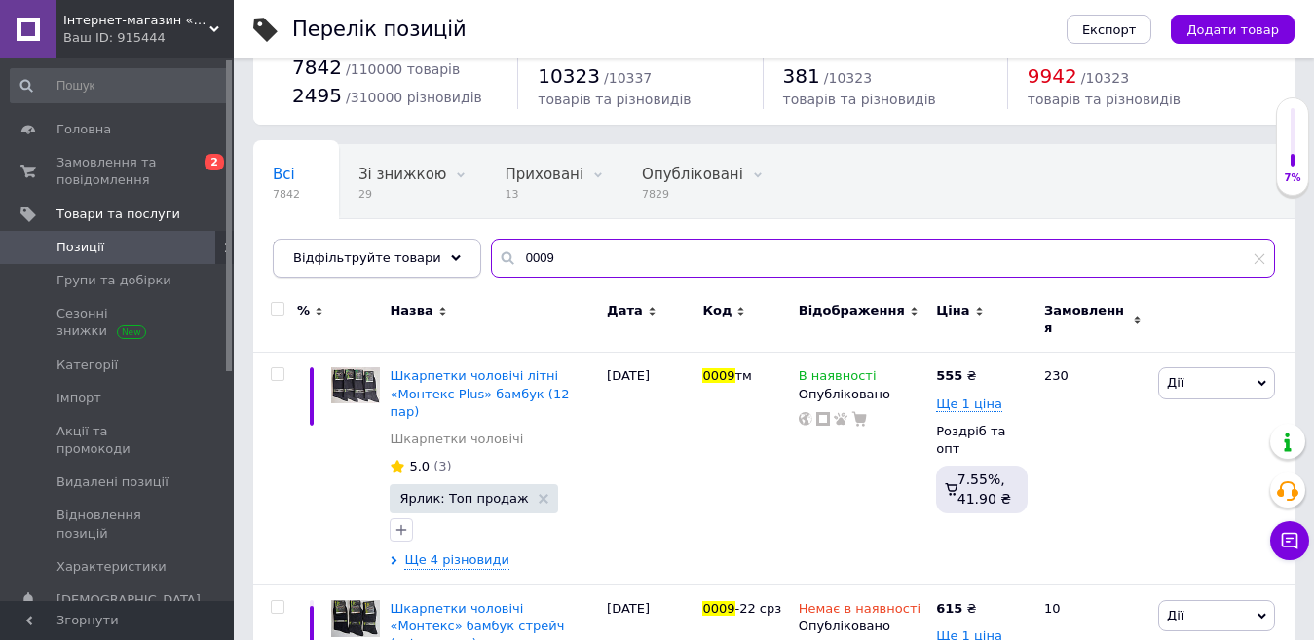
scroll to position [97, 0]
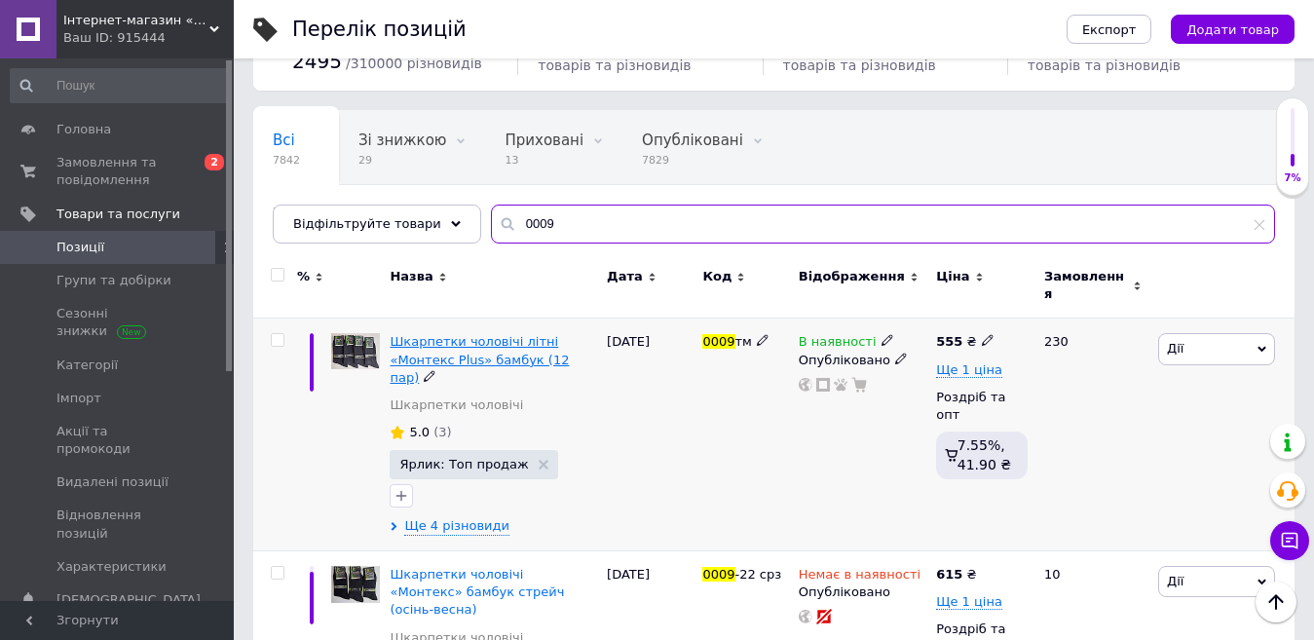
type input "0009"
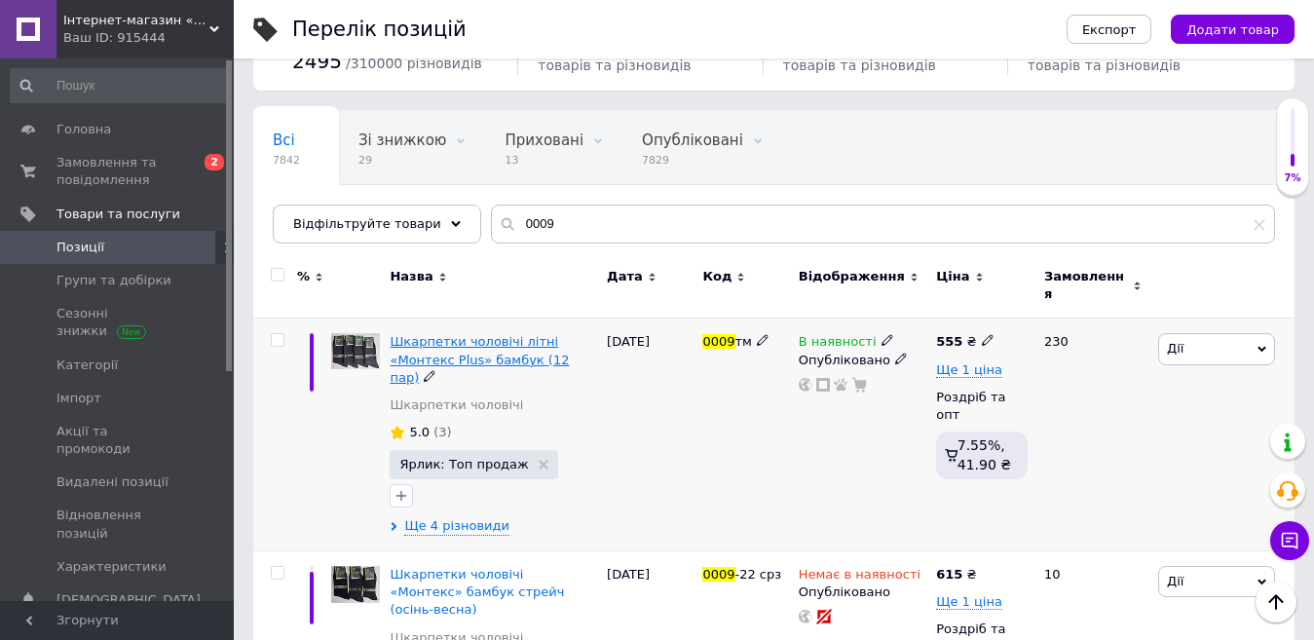
click at [452, 334] on span "Шкарпетки чоловічі літні «Монтекс Plus» бамбук (12 пар)" at bounding box center [479, 359] width 179 height 50
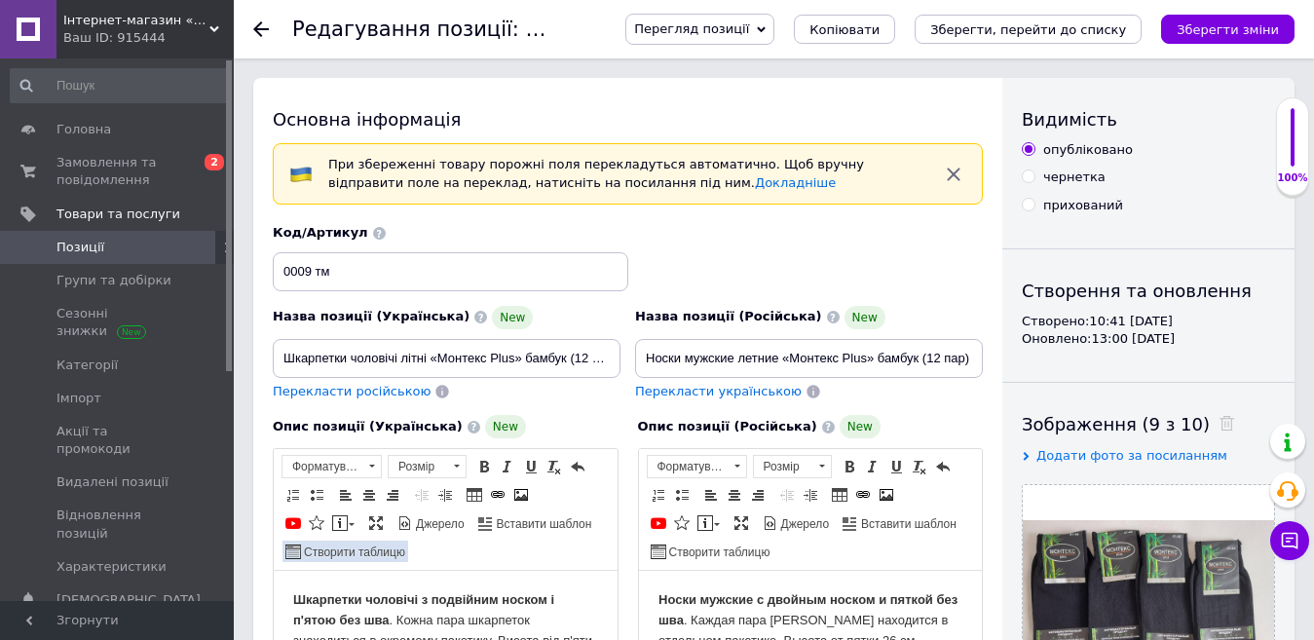
scroll to position [97, 0]
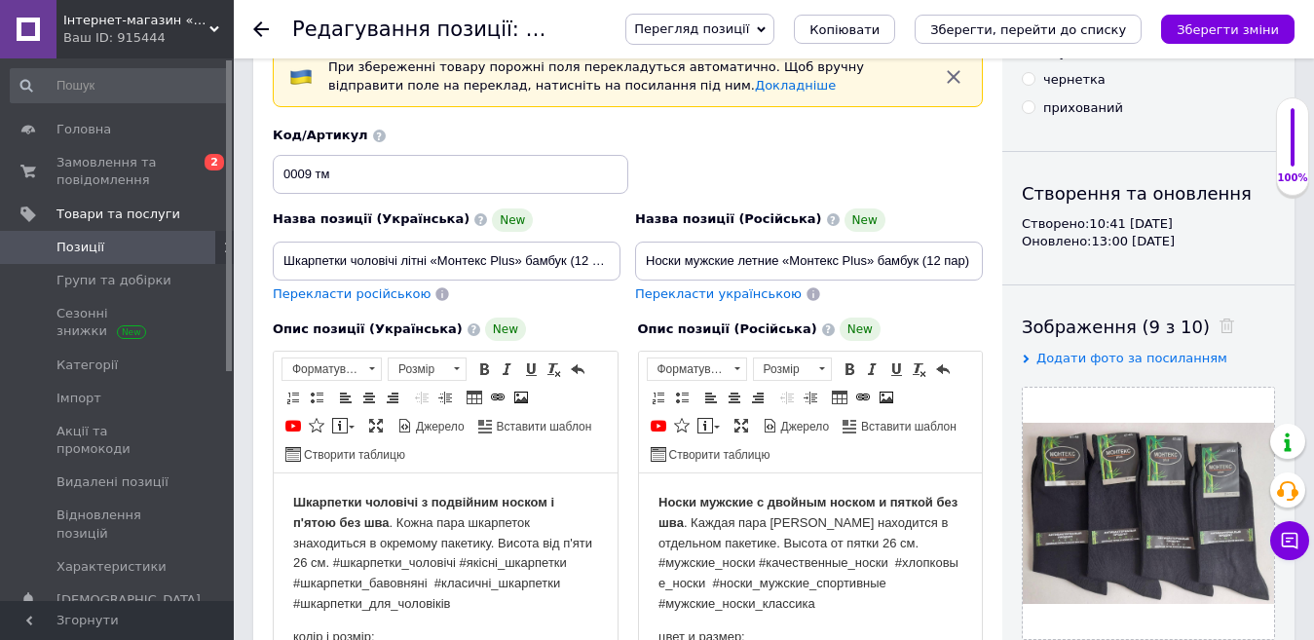
click at [88, 615] on span "Згорнути" at bounding box center [117, 620] width 234 height 39
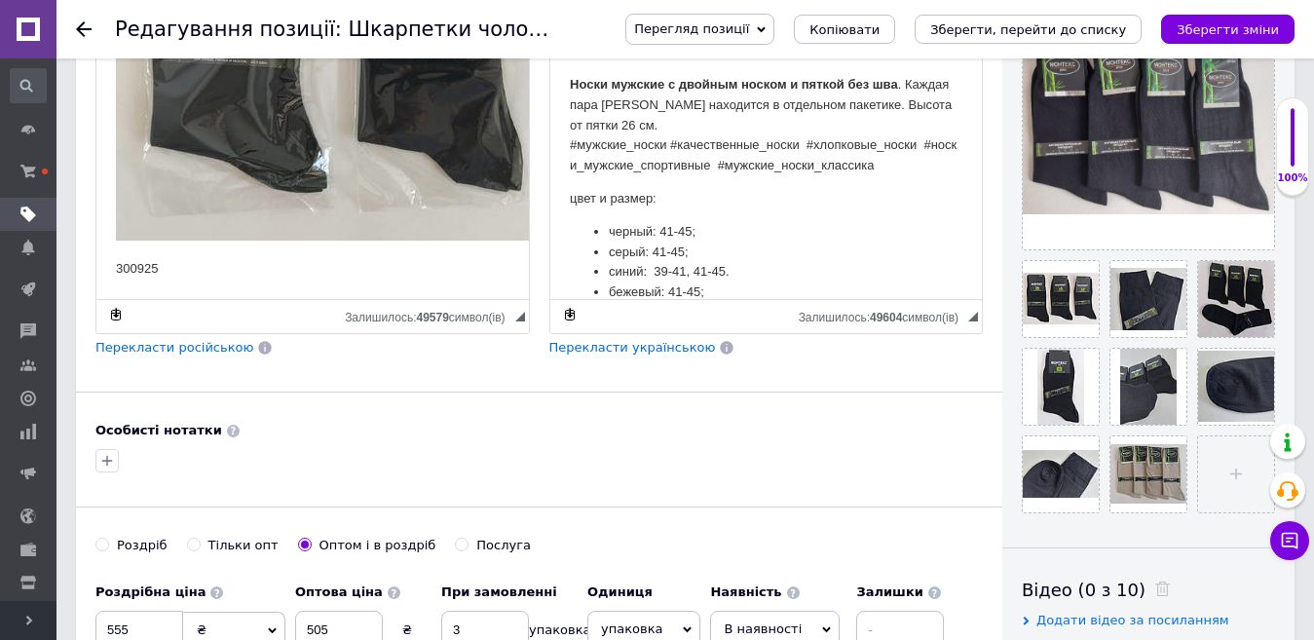
scroll to position [2183, 0]
click at [253, 259] on p "300925" at bounding box center [313, 269] width 394 height 20
drag, startPoint x: 197, startPoint y: 249, endPoint x: 91, endPoint y: 269, distance: 108.0
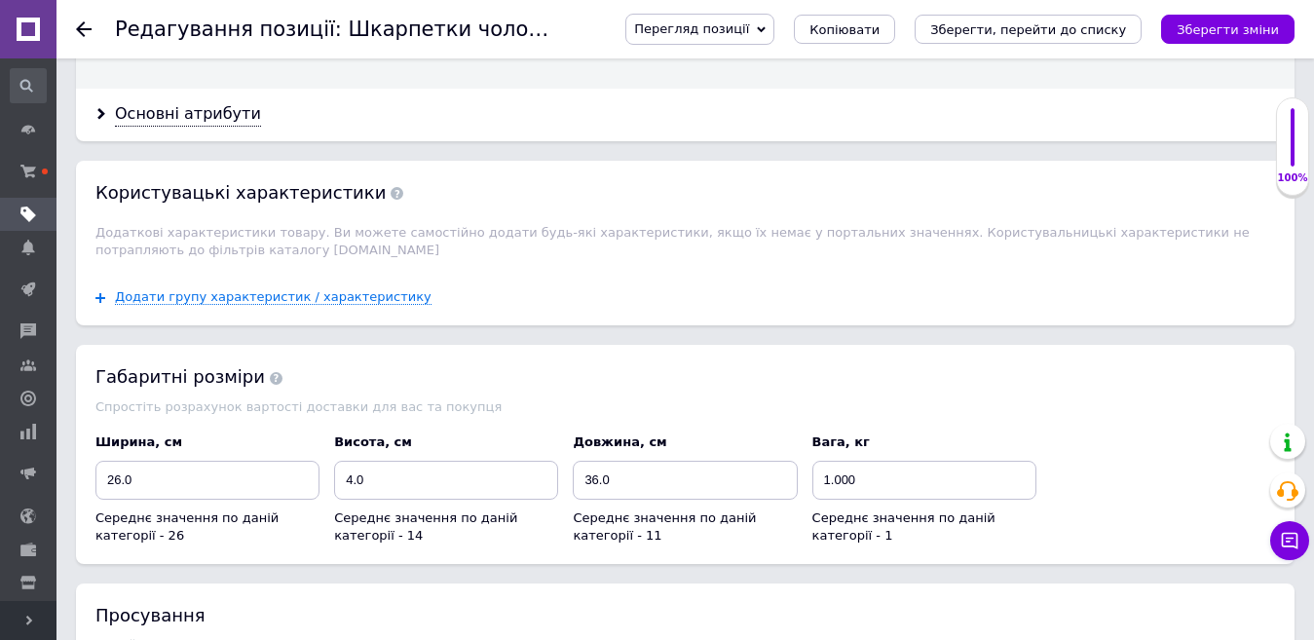
scroll to position [2436, 0]
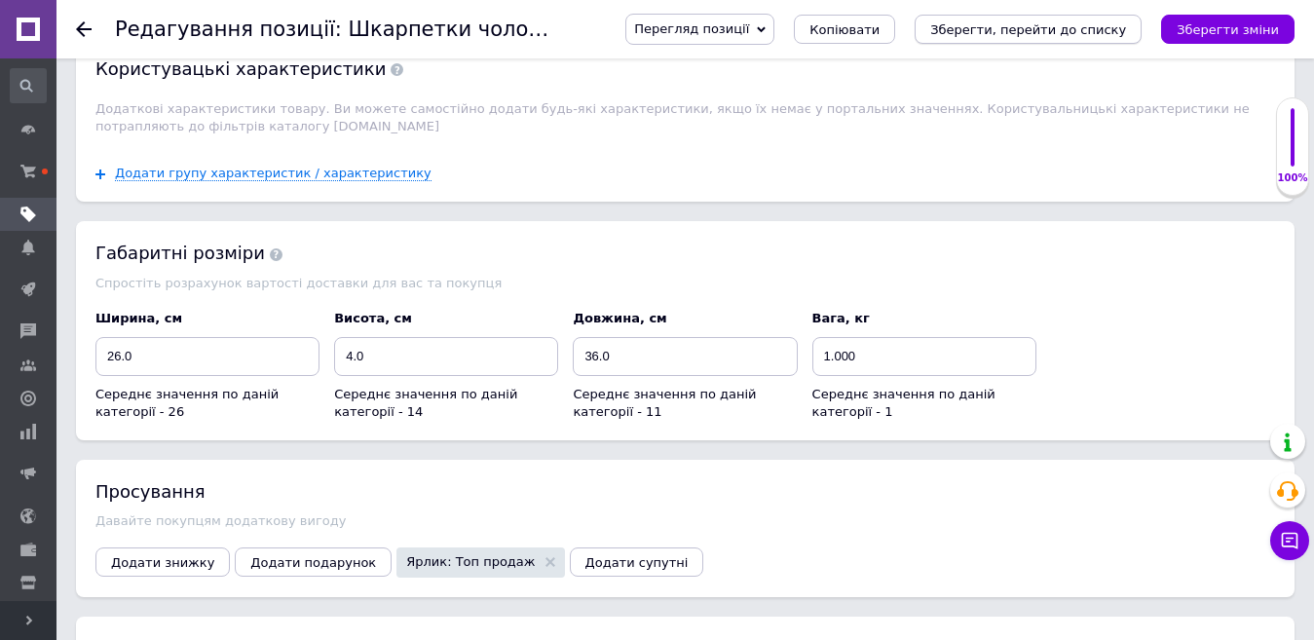
click at [1114, 29] on icon "Зберегти, перейти до списку" at bounding box center [1028, 29] width 196 height 15
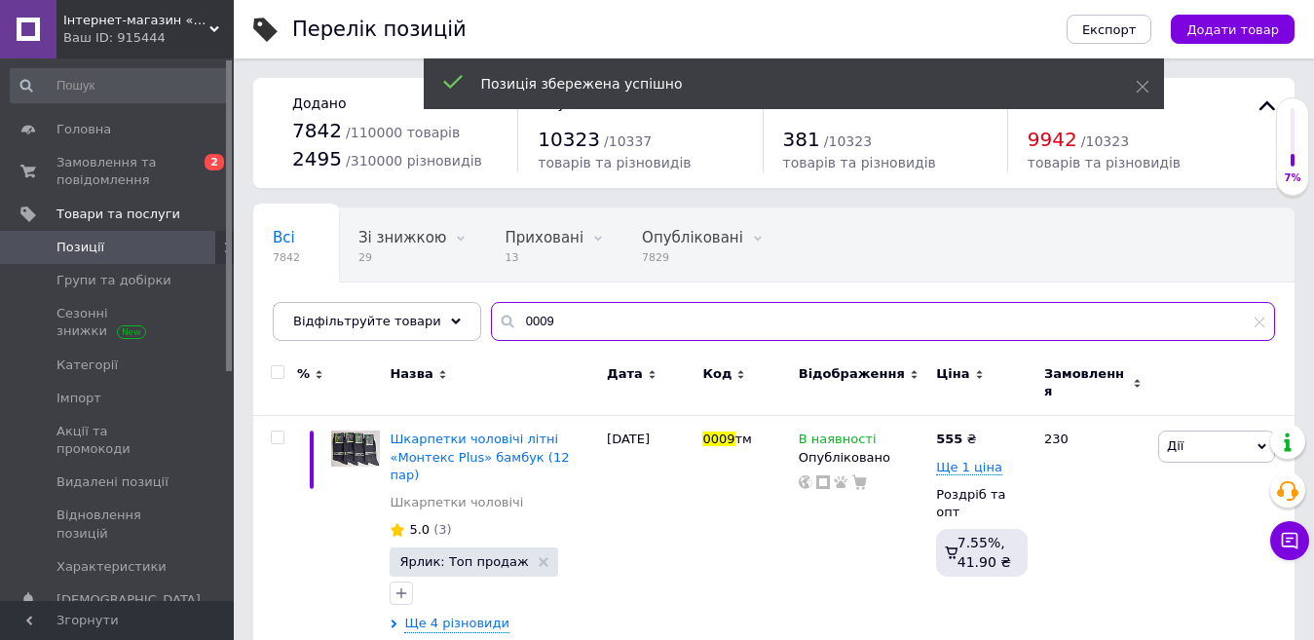
drag, startPoint x: 598, startPoint y: 320, endPoint x: 487, endPoint y: 322, distance: 111.1
click at [491, 322] on div "0009" at bounding box center [883, 321] width 784 height 39
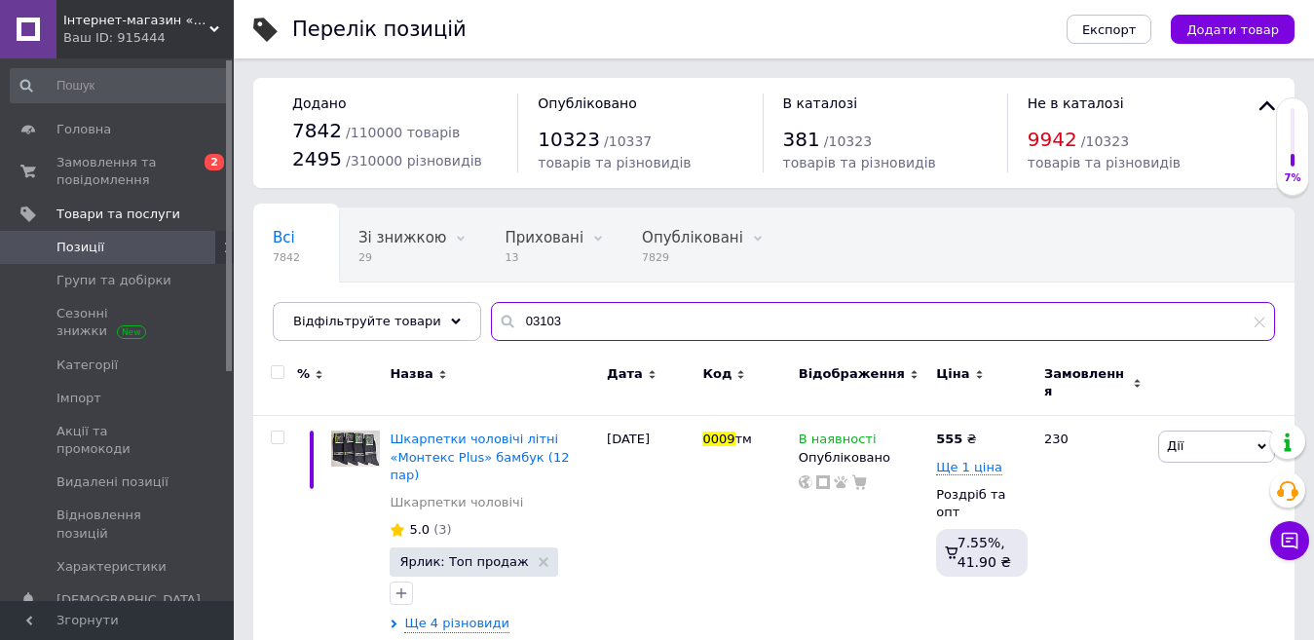
type input "03103"
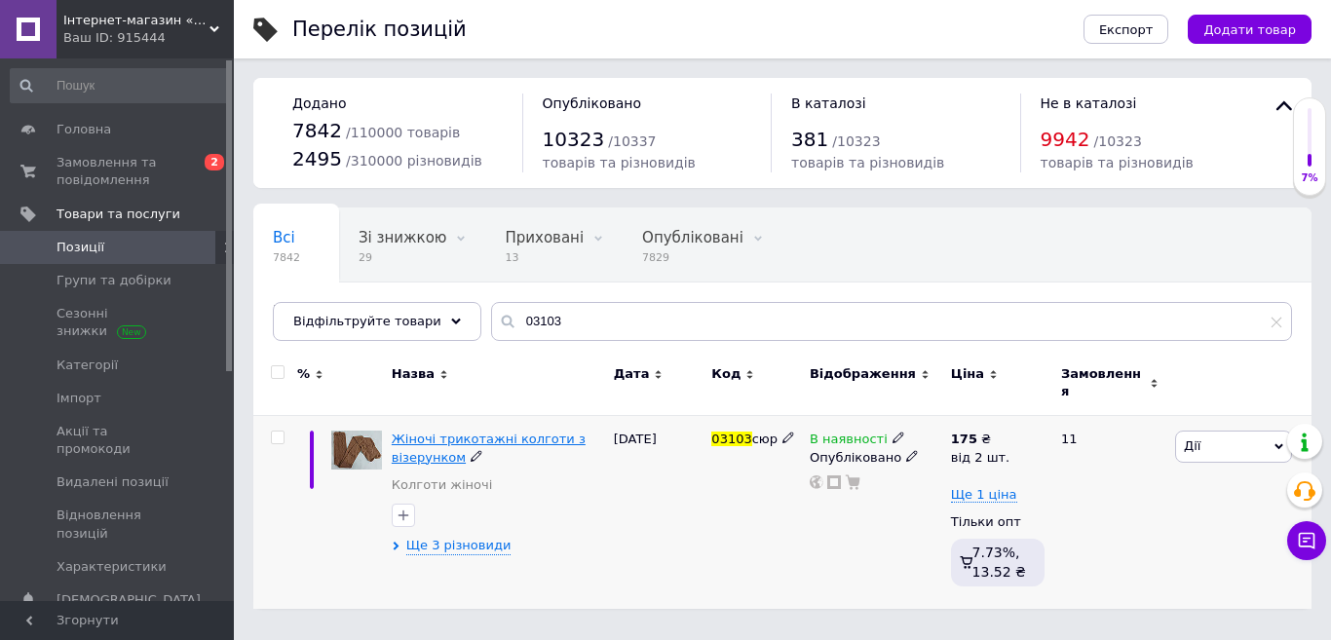
click at [468, 432] on span "Жіночі трикотажні колготи з візерунком" at bounding box center [489, 448] width 194 height 32
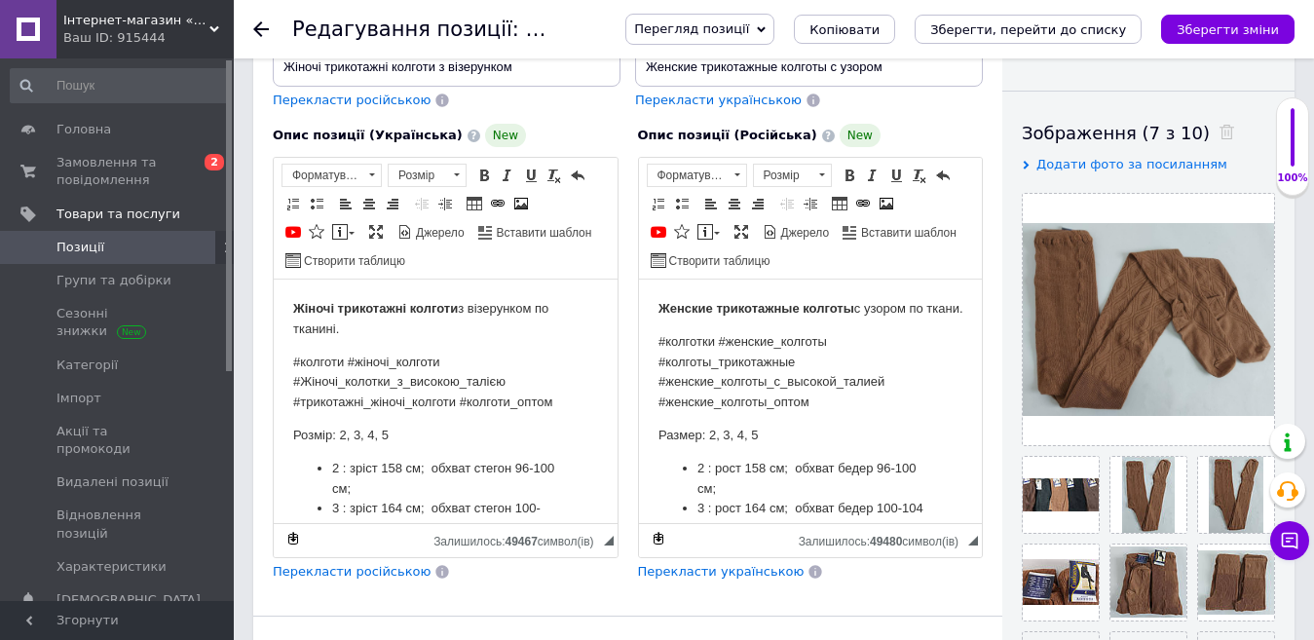
scroll to position [292, 0]
click at [121, 616] on span "Згорнути" at bounding box center [117, 620] width 234 height 39
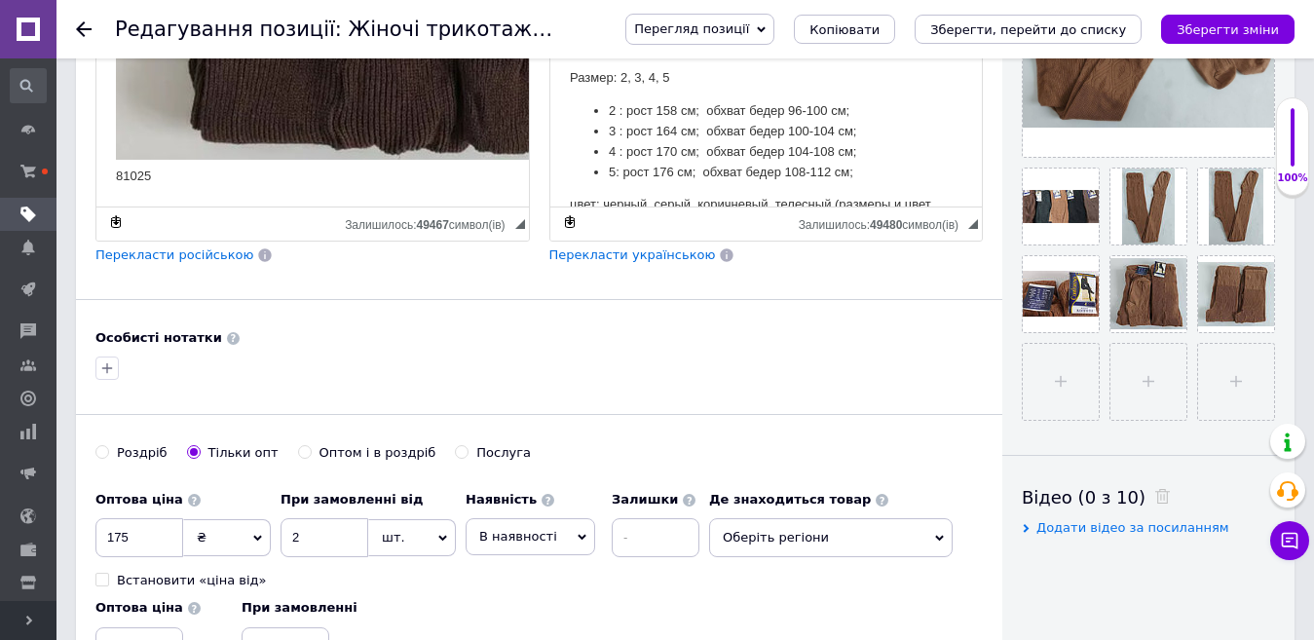
scroll to position [585, 0]
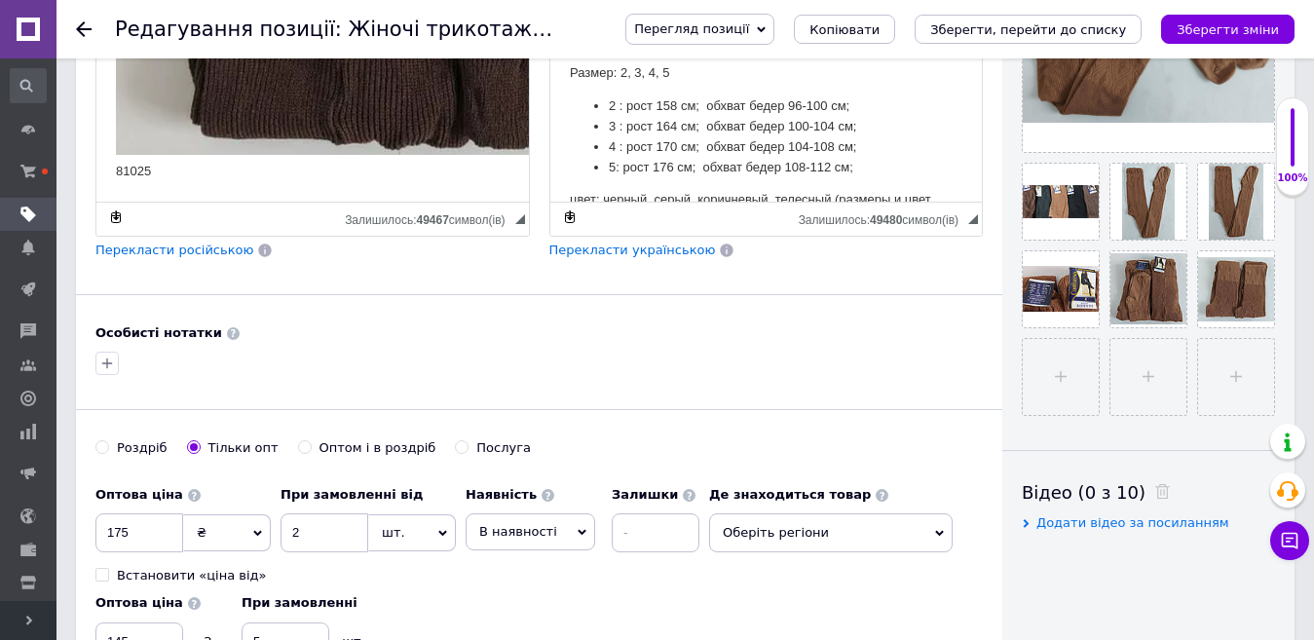
drag, startPoint x: 166, startPoint y: 160, endPoint x: 110, endPoint y: 162, distance: 55.6
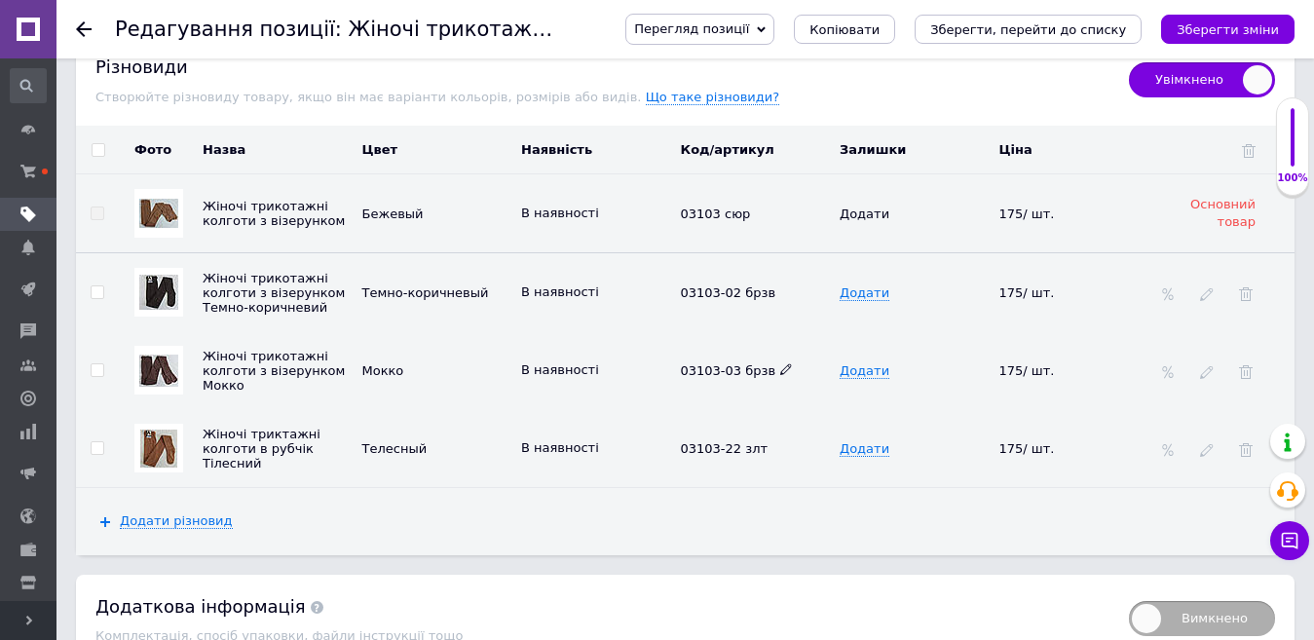
scroll to position [2533, 0]
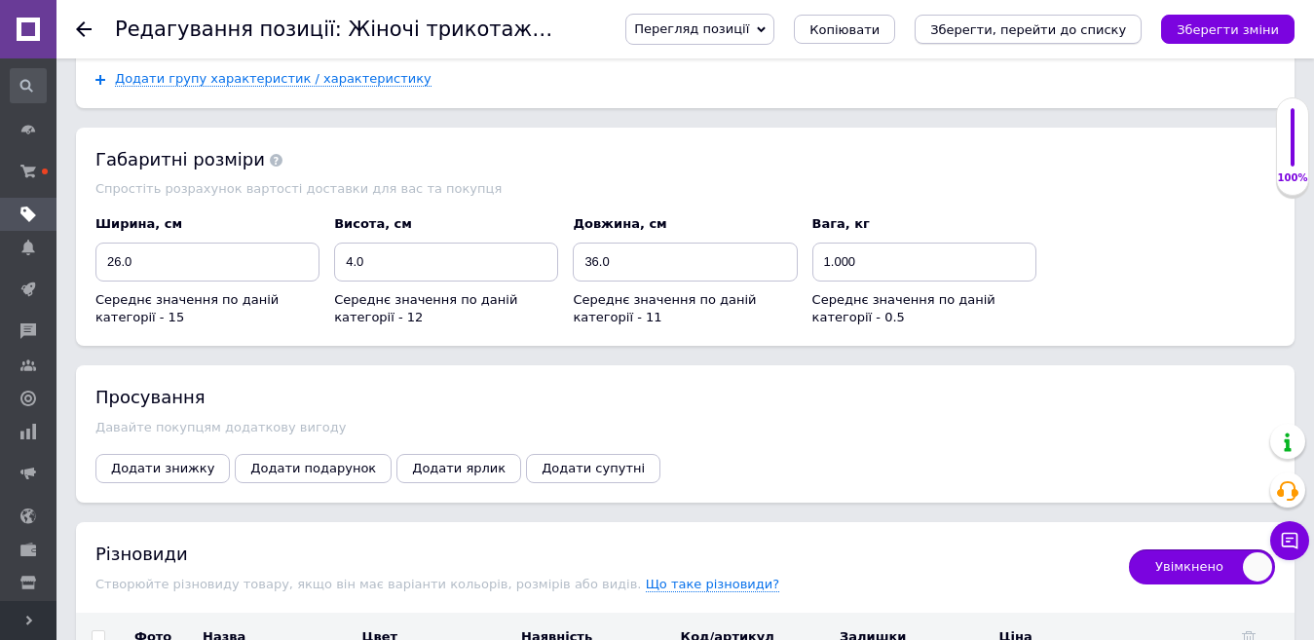
click at [1040, 24] on icon "Зберегти, перейти до списку" at bounding box center [1028, 29] width 196 height 15
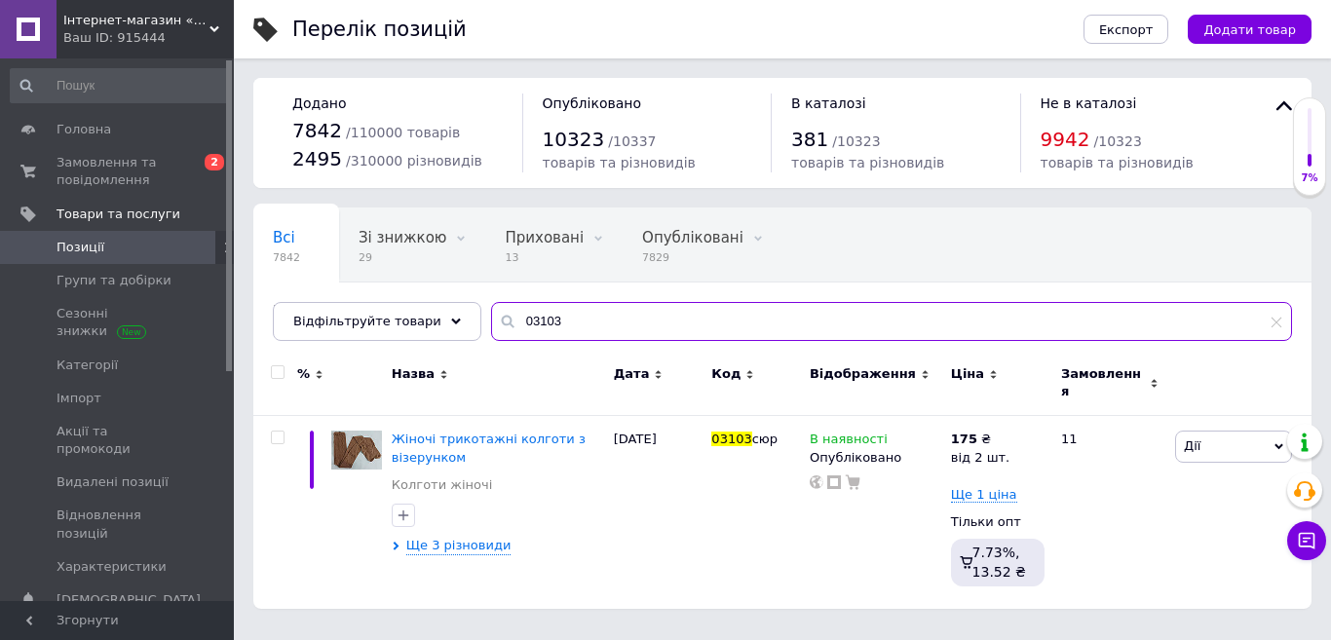
drag, startPoint x: 588, startPoint y: 324, endPoint x: 453, endPoint y: 345, distance: 136.0
click at [454, 341] on div "Всі 7842 Зі знижкою 29 Видалити Редагувати Приховані 13 Видалити Редагувати Опу…" at bounding box center [782, 274] width 1058 height 133
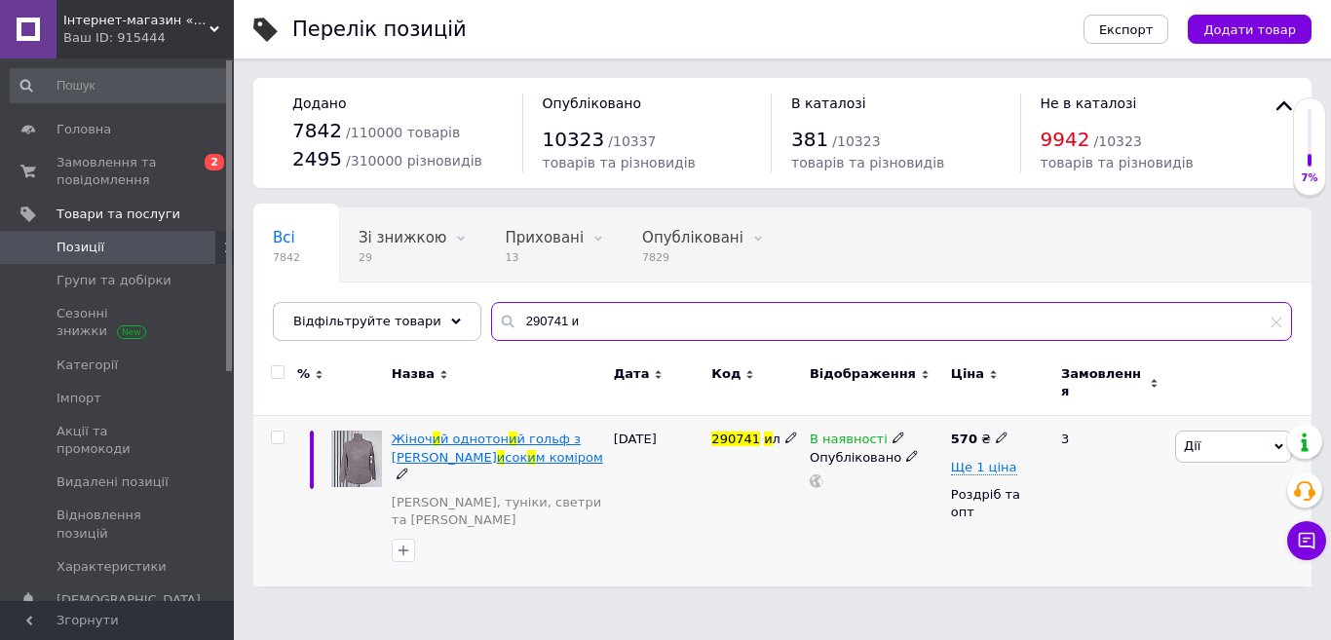
type input "290741 и"
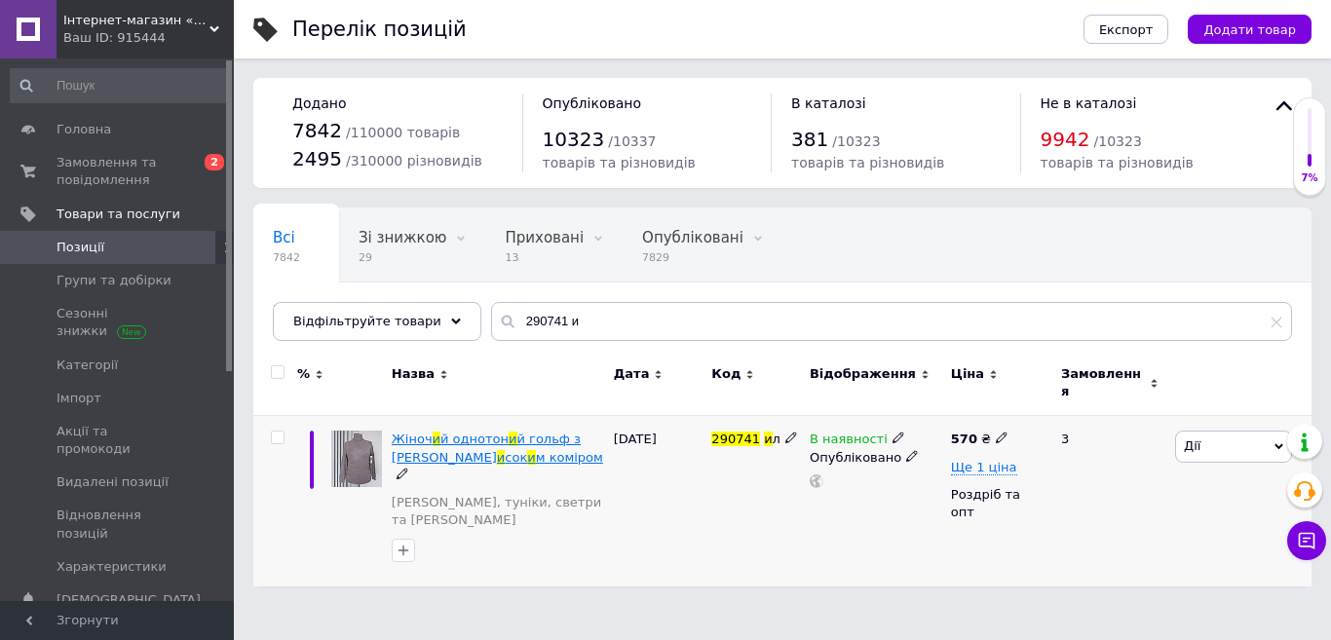
click at [480, 432] on span "й однотон" at bounding box center [474, 439] width 68 height 15
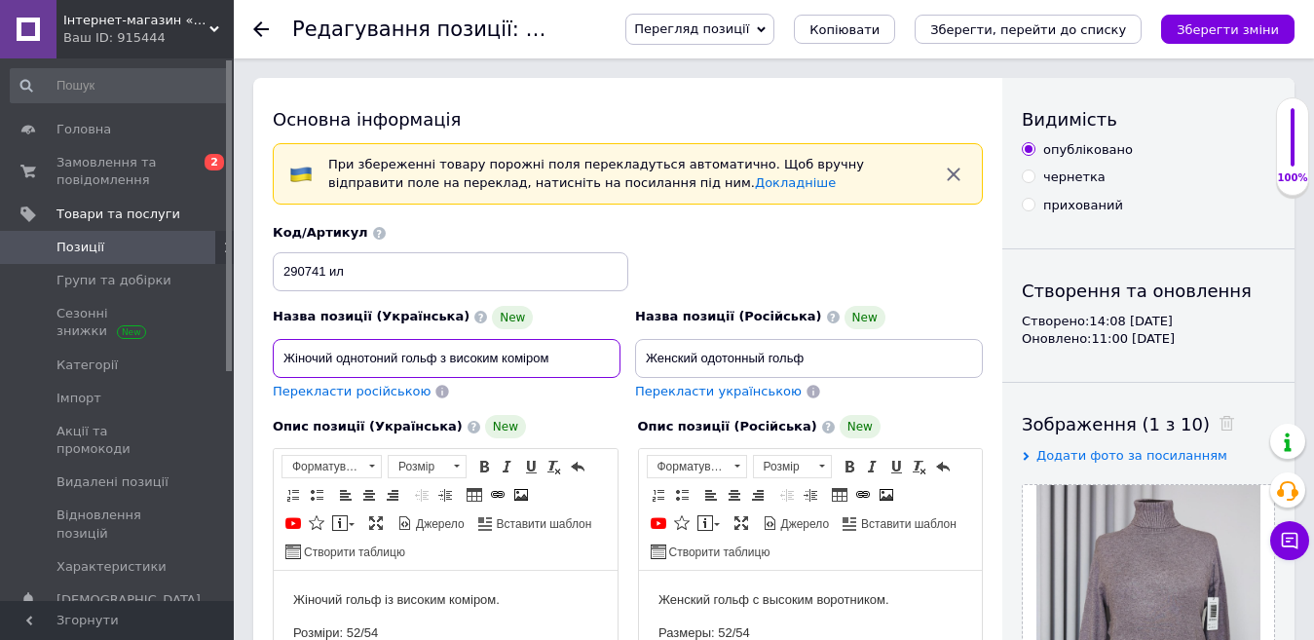
click at [552, 360] on input "Жіночий однотоний гольф з високим коміром" at bounding box center [447, 358] width 348 height 39
type input "Жіночий однотоний гольф з високим коміром в кольорах"
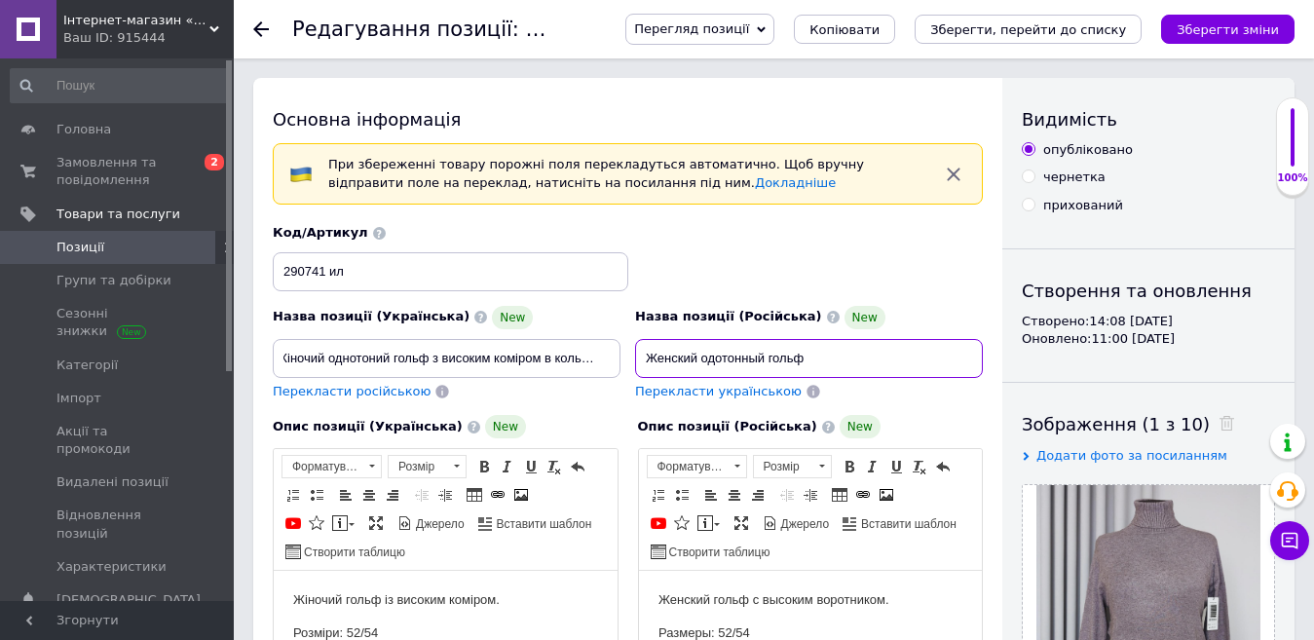
click at [819, 358] on input "Женский одотонный гольф" at bounding box center [809, 358] width 348 height 39
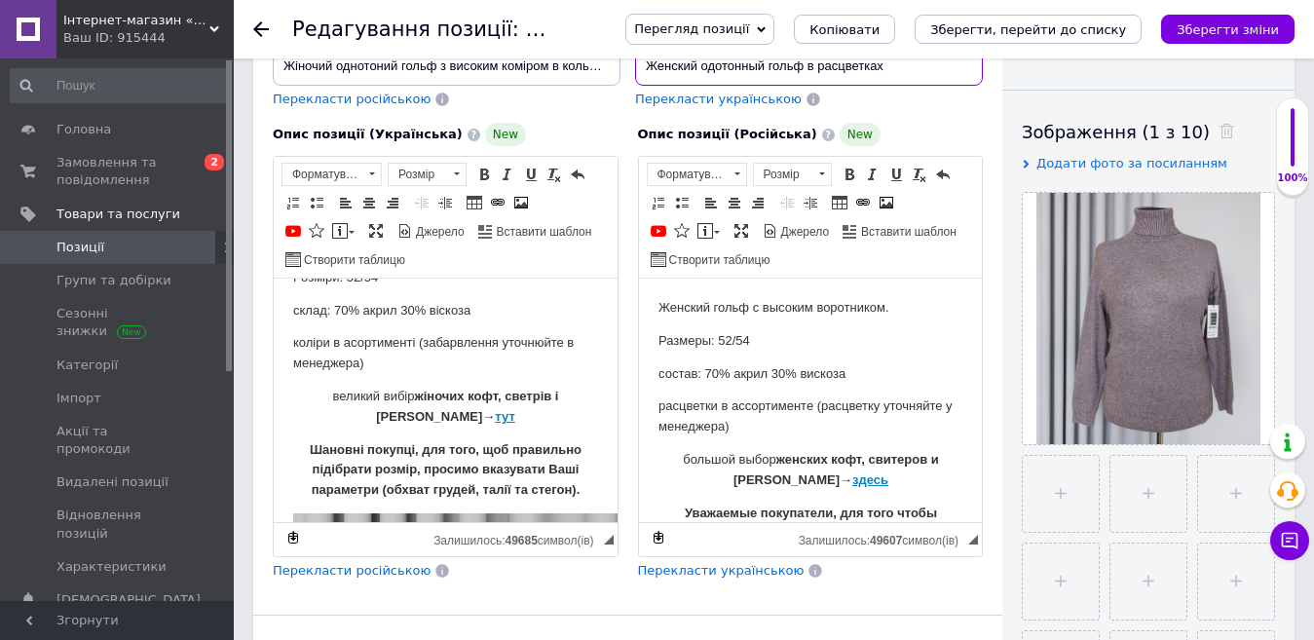
scroll to position [97, 0]
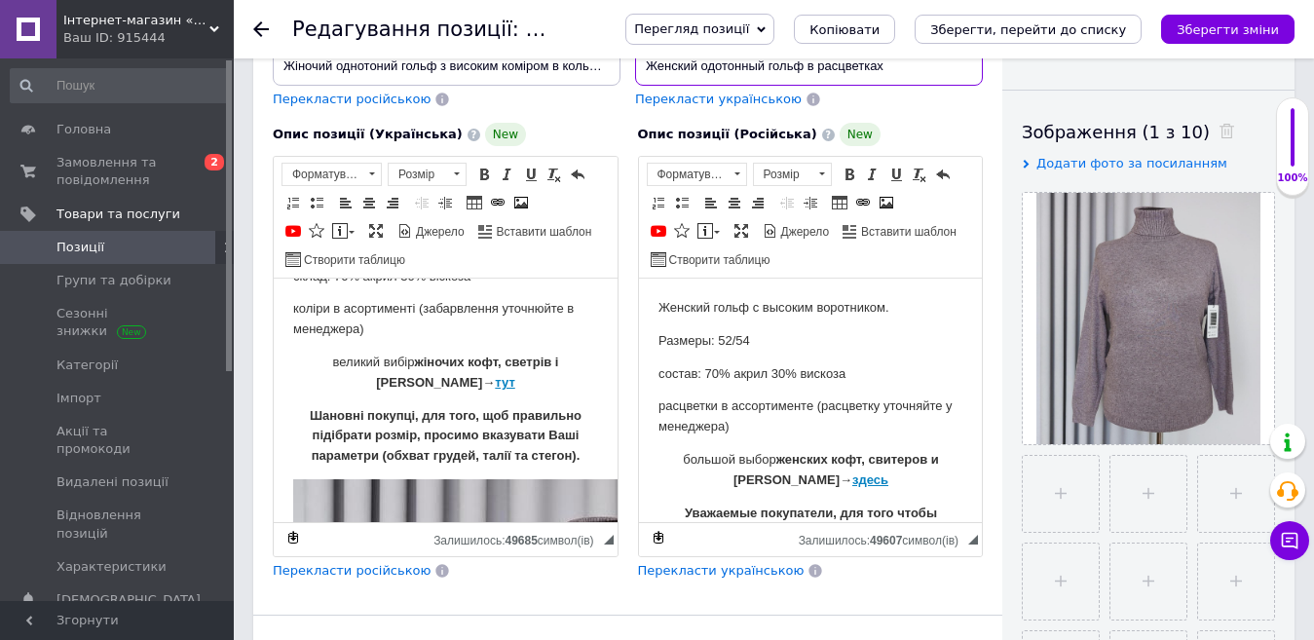
type input "Женский одотонный гольф в расцветках"
click at [103, 619] on span "Згорнути" at bounding box center [117, 620] width 234 height 39
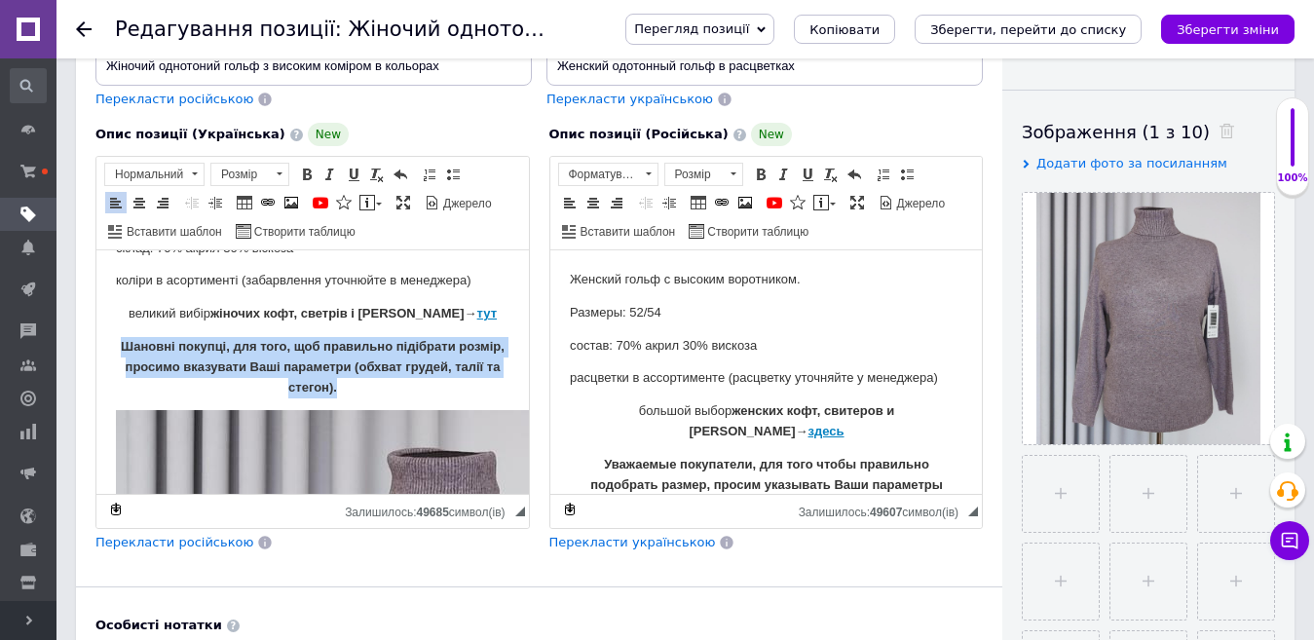
drag, startPoint x: 362, startPoint y: 384, endPoint x: 140, endPoint y: 347, distance: 225.2
click at [140, 347] on p "Шановні покупці, для того, щоб правильно підібрати розмір, просимо вказувати Ва…" at bounding box center [313, 367] width 394 height 60
drag, startPoint x: 302, startPoint y: 171, endPoint x: 134, endPoint y: 96, distance: 183.6
click at [302, 171] on span at bounding box center [307, 175] width 16 height 16
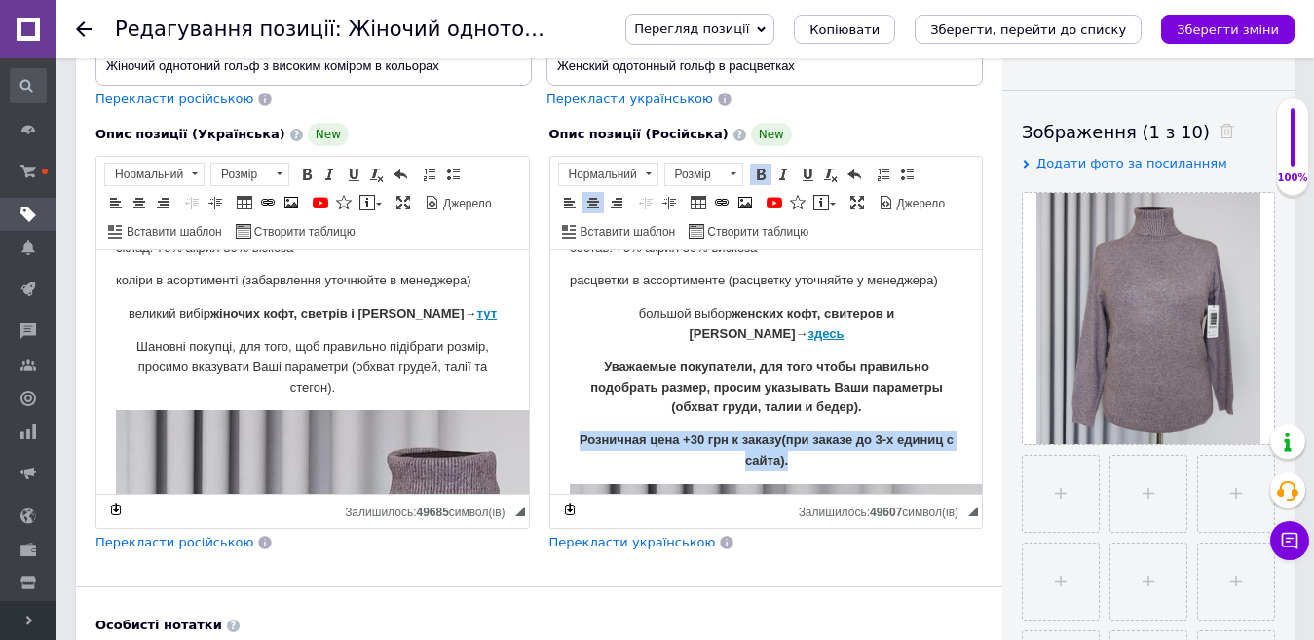
drag, startPoint x: 792, startPoint y: 436, endPoint x: 553, endPoint y: 412, distance: 239.9
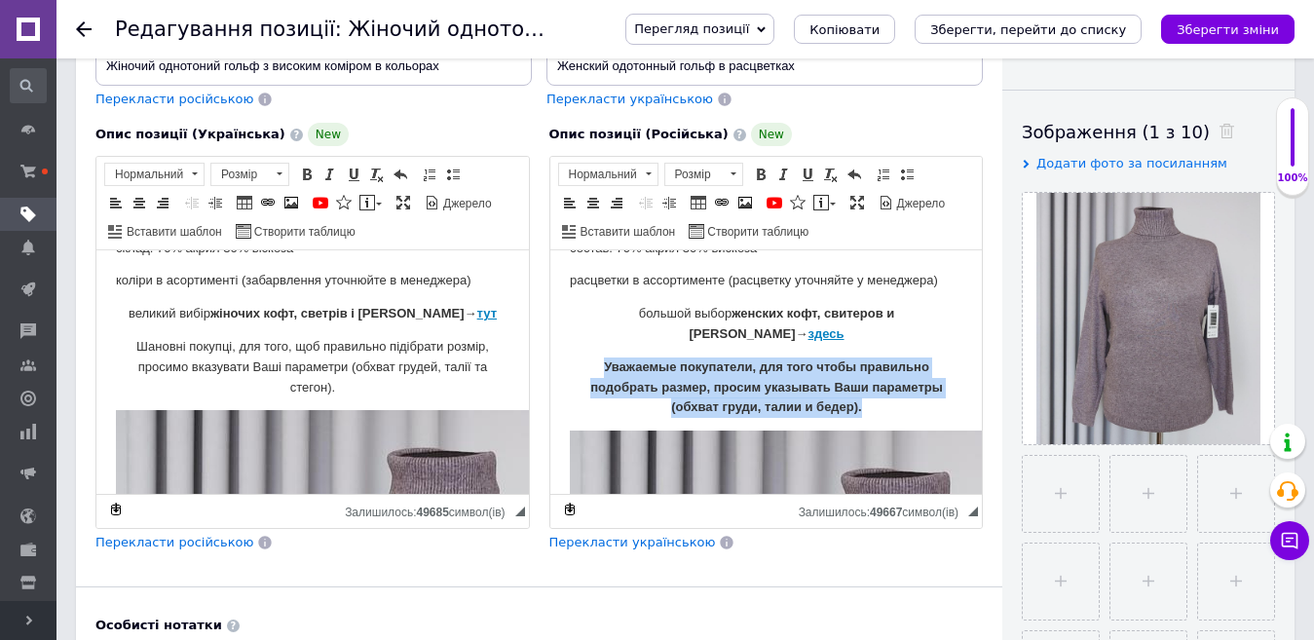
drag, startPoint x: 862, startPoint y: 388, endPoint x: 596, endPoint y: 350, distance: 268.7
click at [596, 358] on p "Уважаемые покупатели, для того чтобы правильно подобрать размер, просим указыва…" at bounding box center [766, 388] width 394 height 60
drag, startPoint x: 767, startPoint y: 172, endPoint x: 235, endPoint y: 46, distance: 546.8
click at [767, 172] on span at bounding box center [761, 175] width 16 height 16
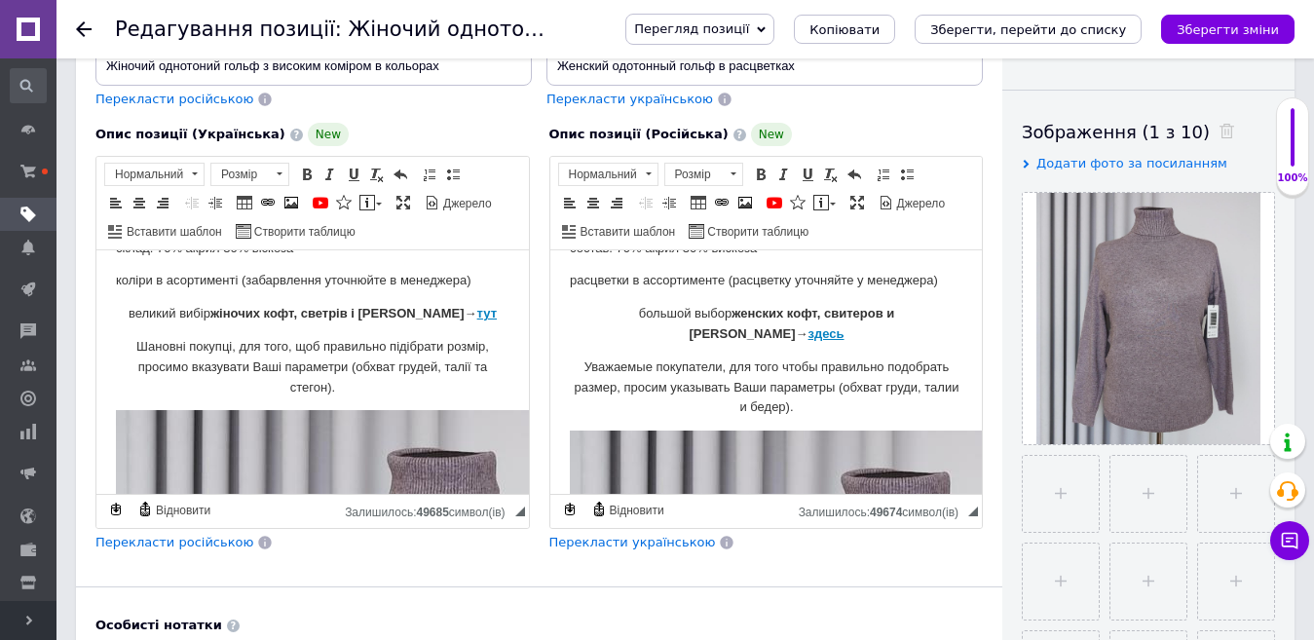
click at [938, 310] on p "большой выбор женских кофт, свитеров и [PERSON_NAME] → здесь" at bounding box center [766, 324] width 394 height 41
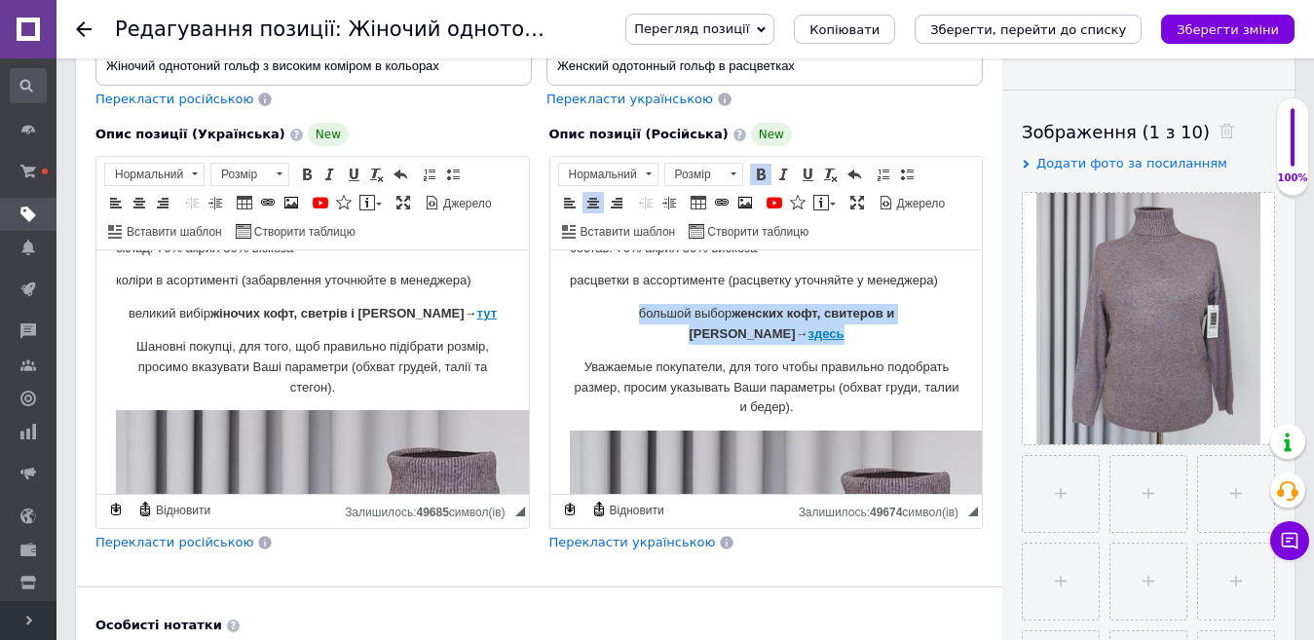
drag, startPoint x: 940, startPoint y: 311, endPoint x: 565, endPoint y: 310, distance: 375.1
click at [740, 199] on span at bounding box center [746, 203] width 16 height 16
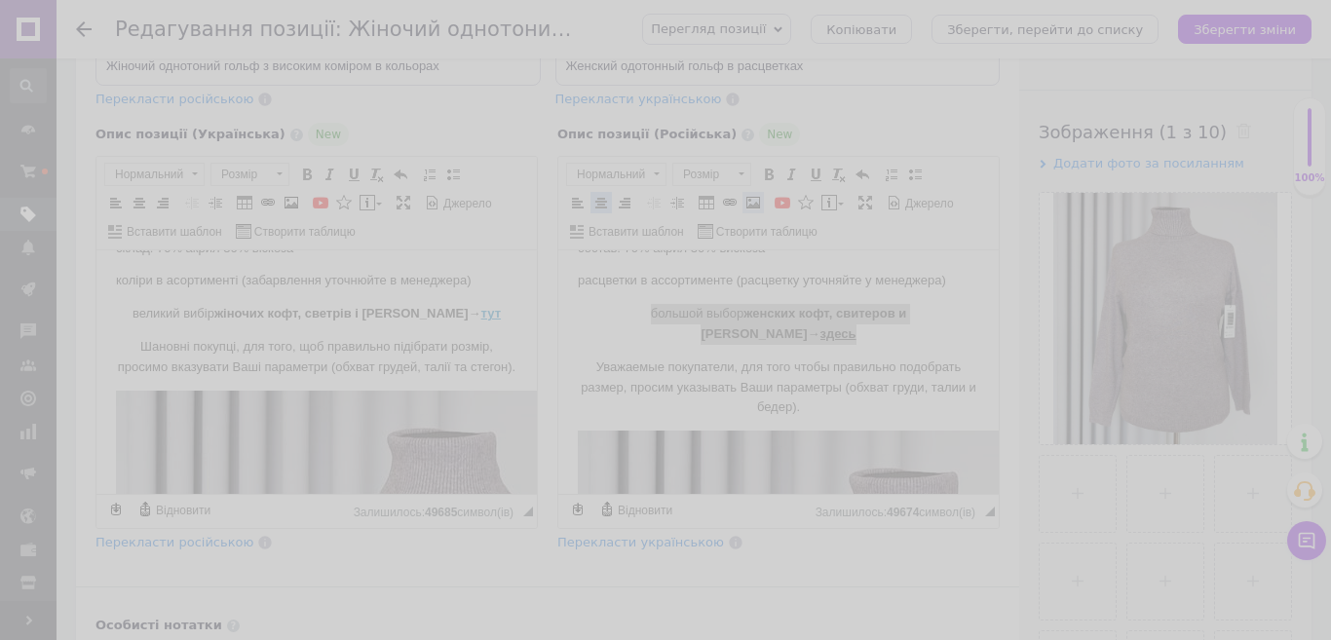
select select
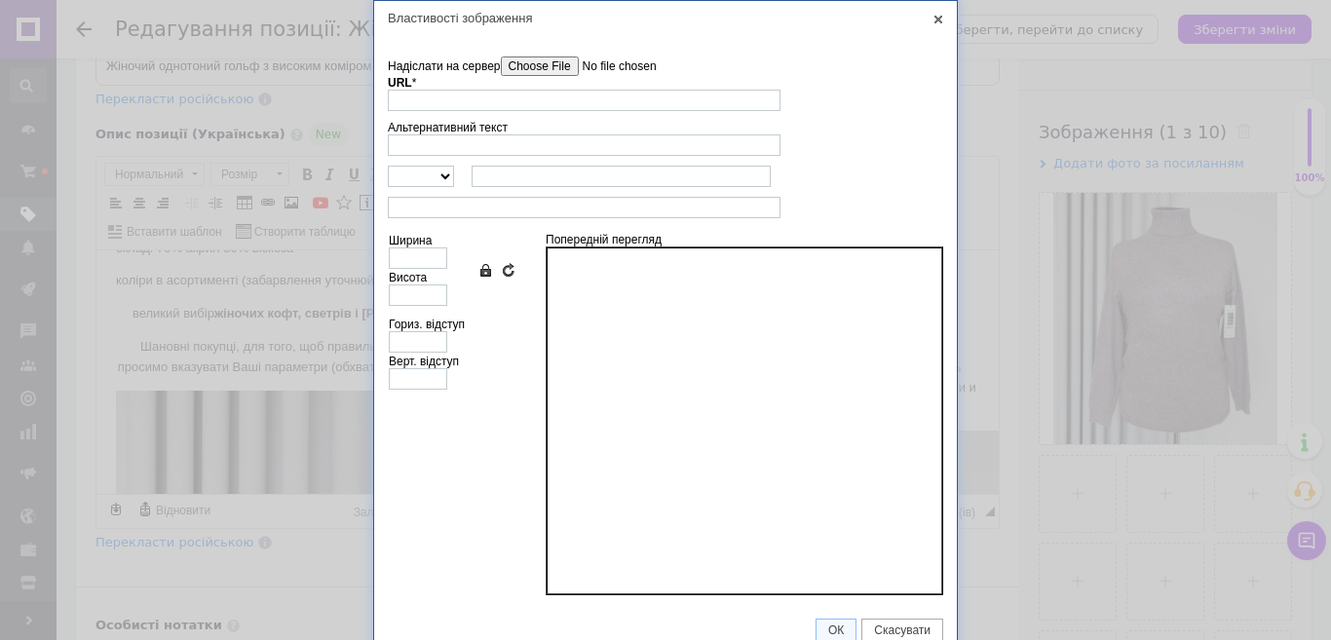
click at [550, 60] on input"] "Надіслати на сервер" at bounding box center [611, 66] width 221 height 19
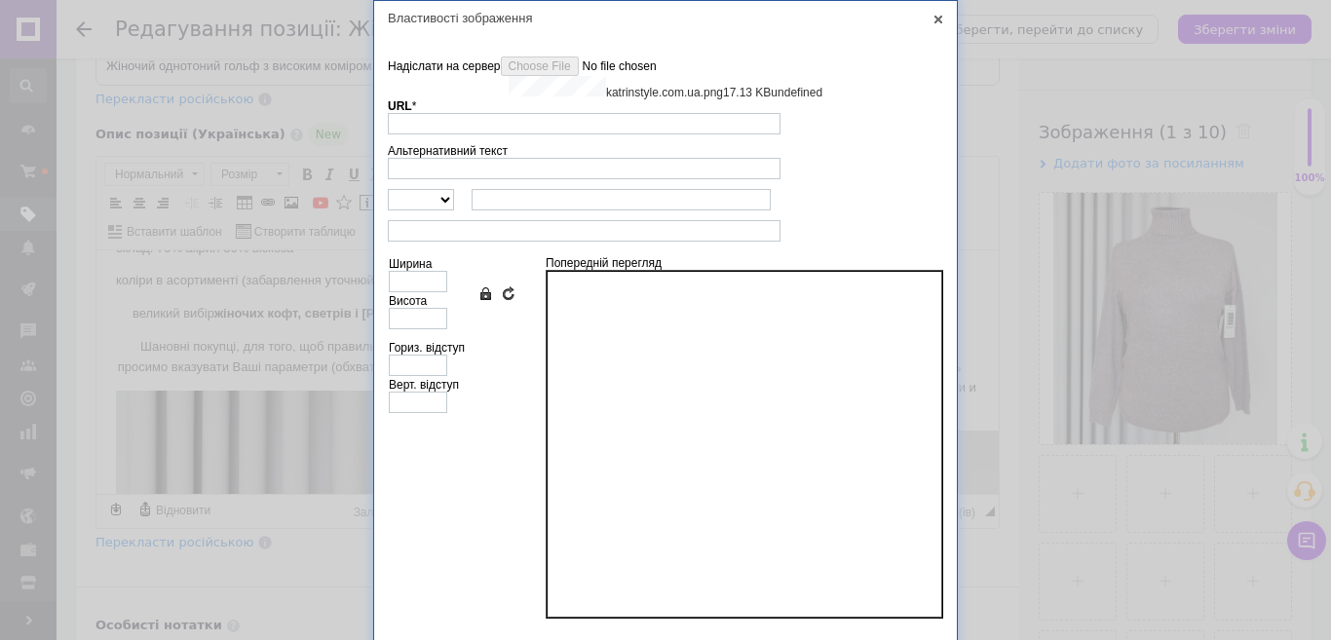
type input "[URL][DOMAIN_NAME]"
type input "329"
type input "72"
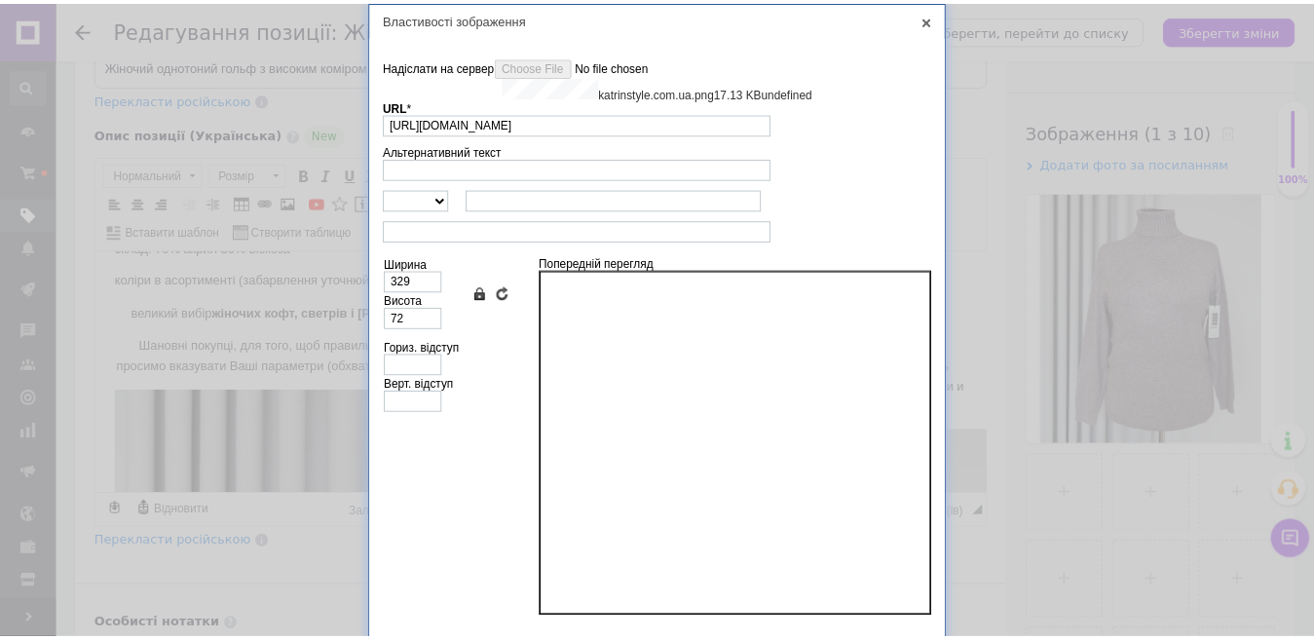
scroll to position [17, 0]
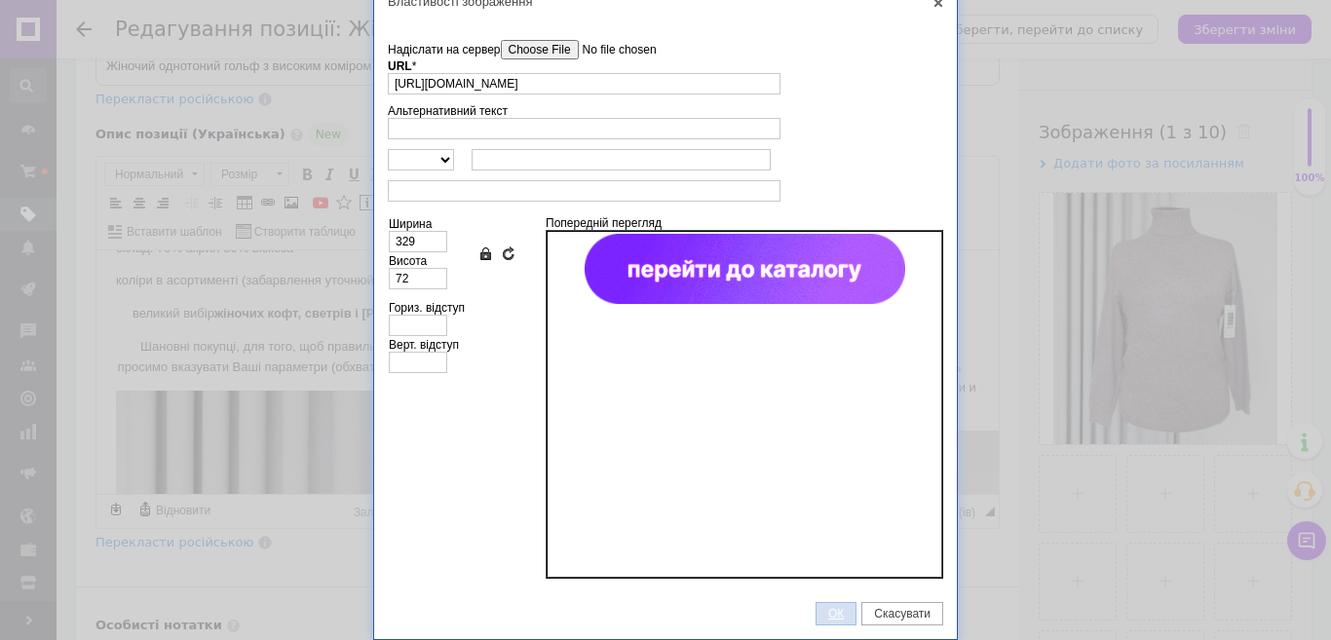
click at [826, 609] on span "ОК" at bounding box center [835, 614] width 39 height 14
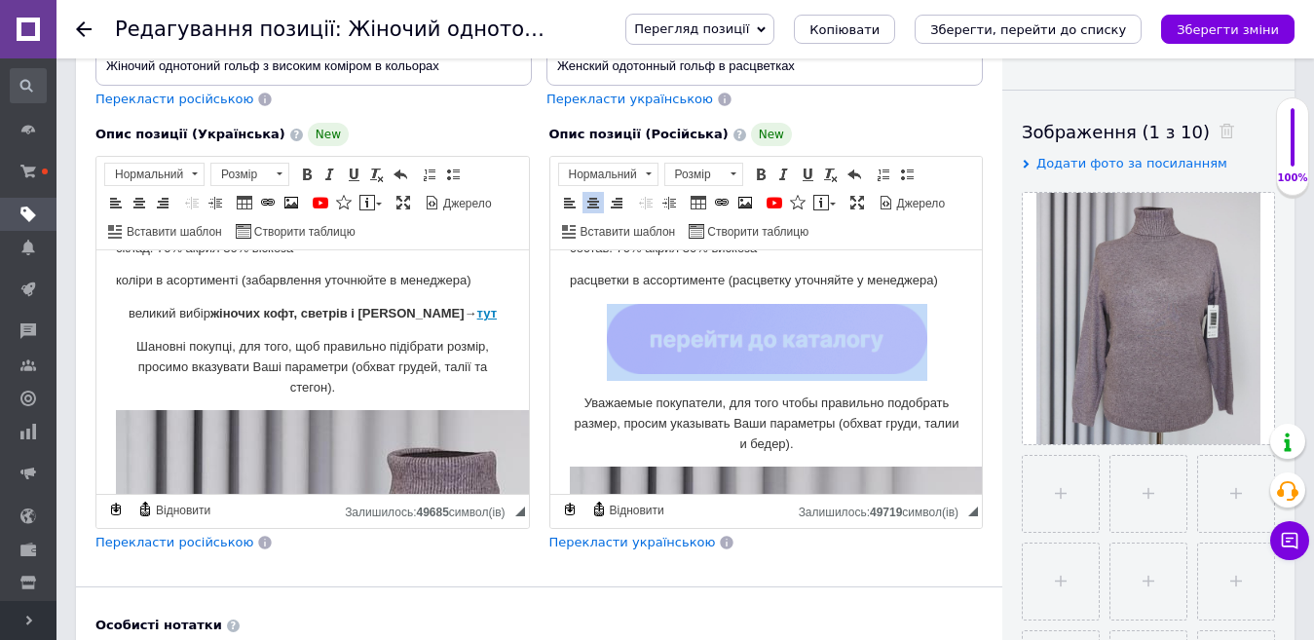
click at [681, 349] on img "Редактор, 2DC09B1B-07B6-4588-B6CD-F6C32A766902" at bounding box center [766, 339] width 321 height 70
copy p "Редактор, 2DC09B1B-07B6-4588-B6CD-F6C32A766902"
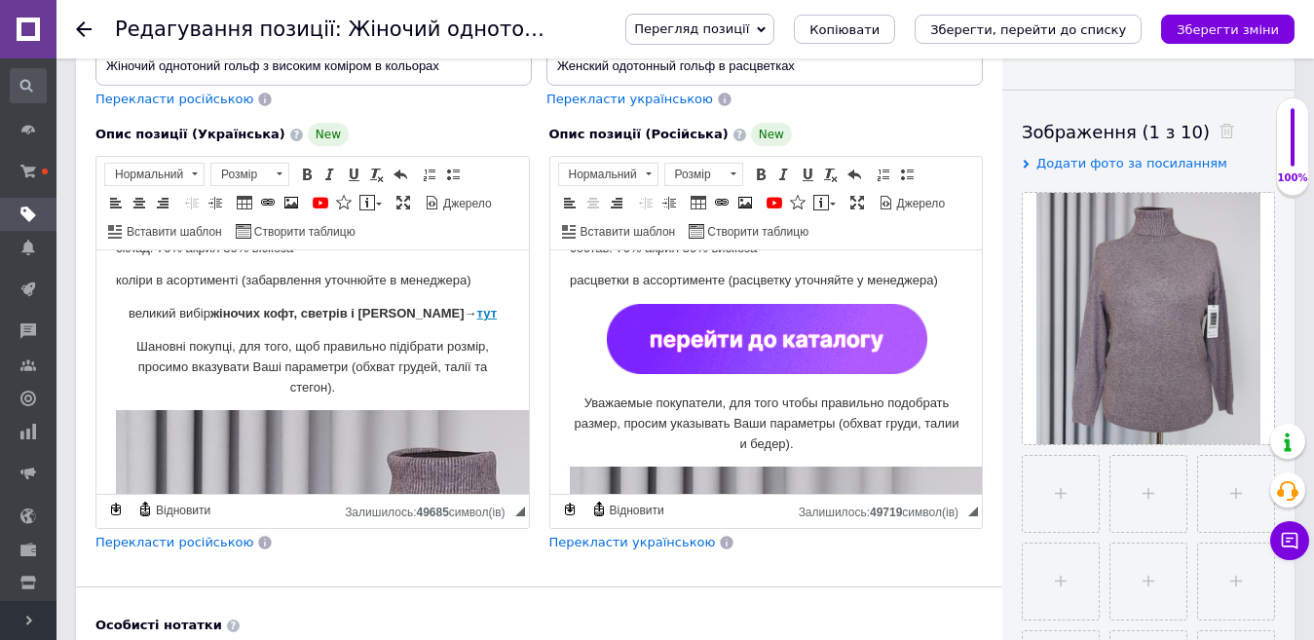
click at [486, 313] on p "великий вибір жіночих кофт, светрів і [PERSON_NAME] → тут" at bounding box center [313, 314] width 394 height 20
drag, startPoint x: 464, startPoint y: 307, endPoint x: 147, endPoint y: 310, distance: 316.7
click at [147, 310] on p "великий вибір жіночих кофт, светрів і [PERSON_NAME] → тут" at bounding box center [313, 314] width 394 height 20
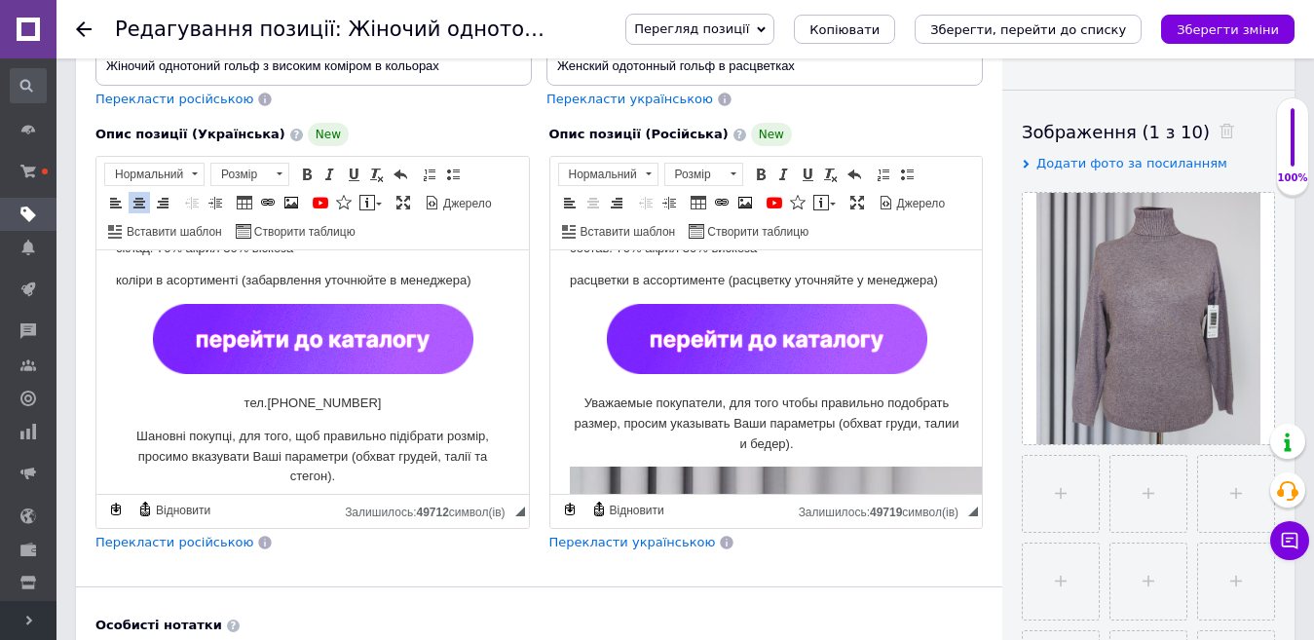
drag, startPoint x: 354, startPoint y: 405, endPoint x: 247, endPoint y: 398, distance: 106.5
click at [247, 398] on p "тел.[PHONE_NUMBER]" at bounding box center [313, 404] width 394 height 20
copy p "тел.[PHONE_NUMBER]"
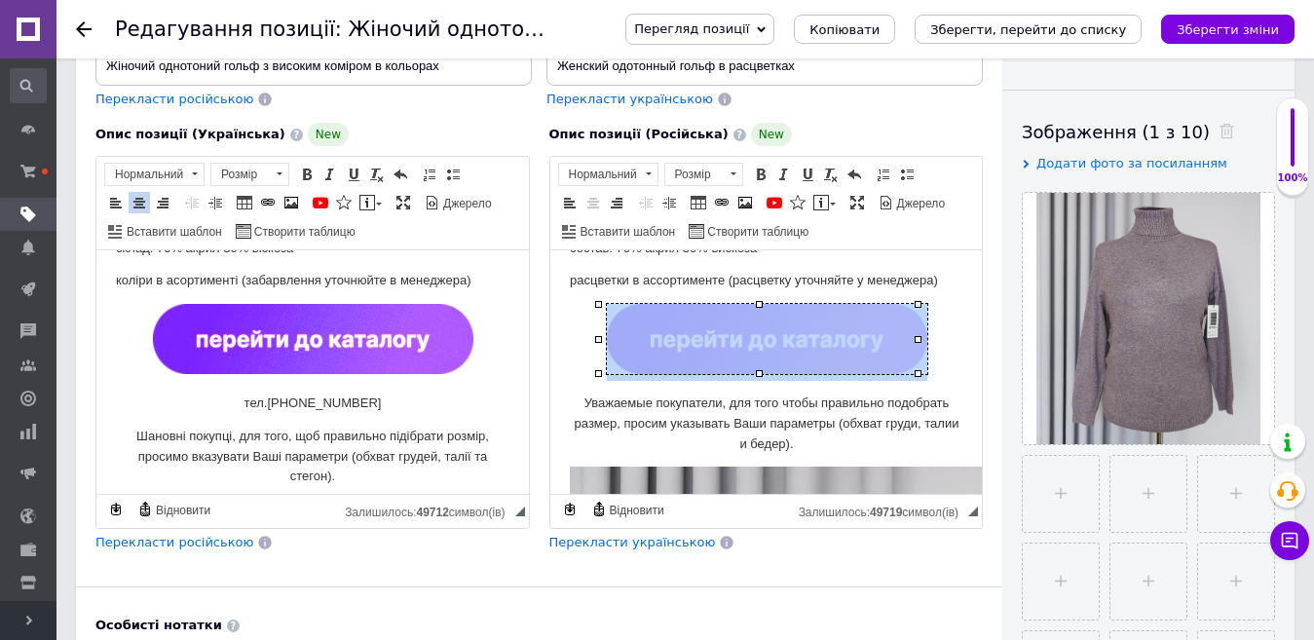
click at [926, 351] on p "Редактор, 2DC09B1B-07B6-4588-B6CD-F6C32A766902" at bounding box center [766, 342] width 394 height 77
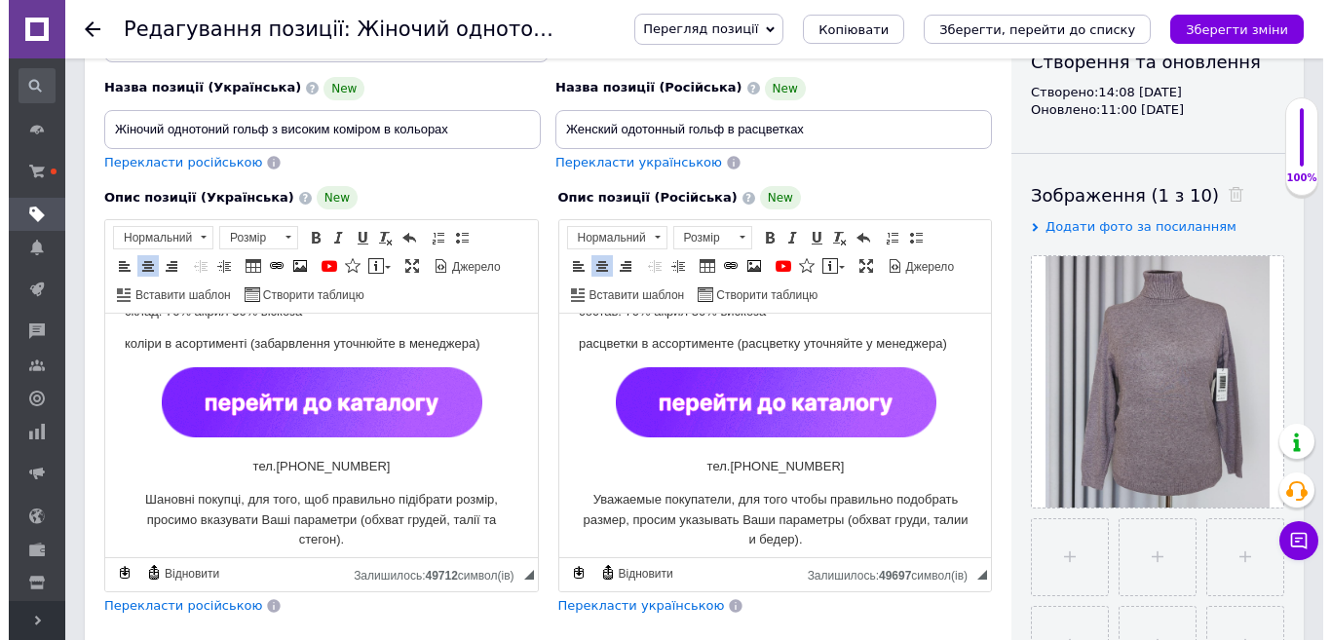
scroll to position [195, 0]
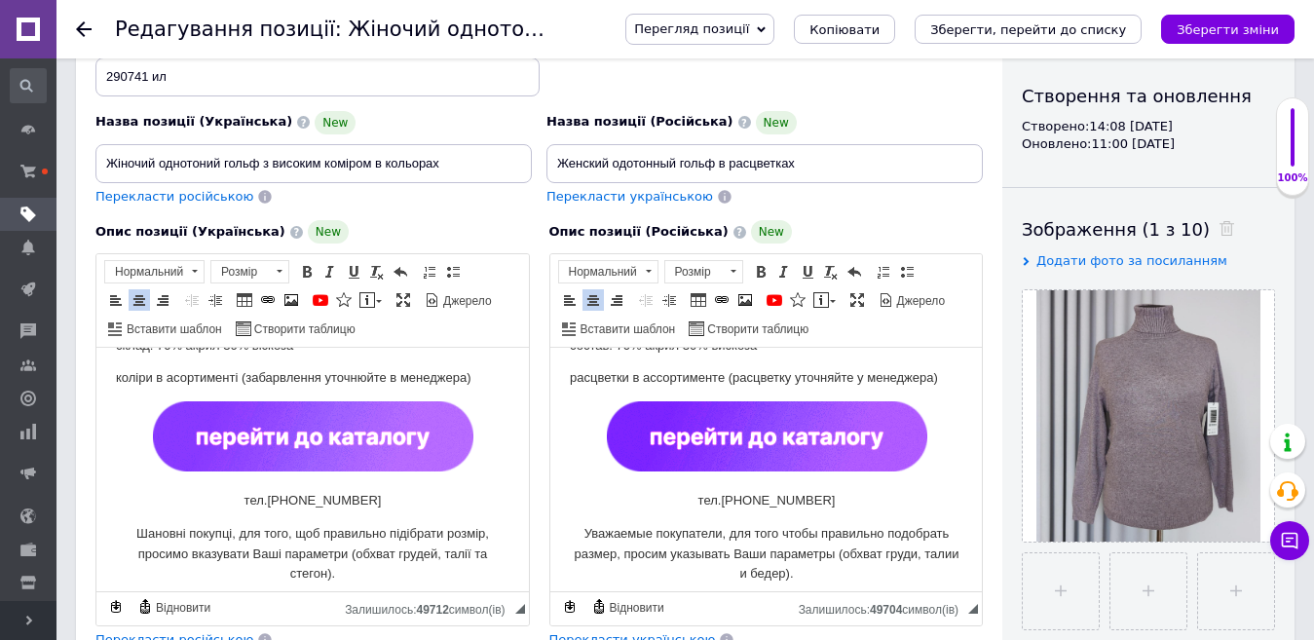
click at [387, 449] on img "Редактор, 251FB271-1649-4D10-BC3B-B5D5D21CF705" at bounding box center [313, 436] width 321 height 70
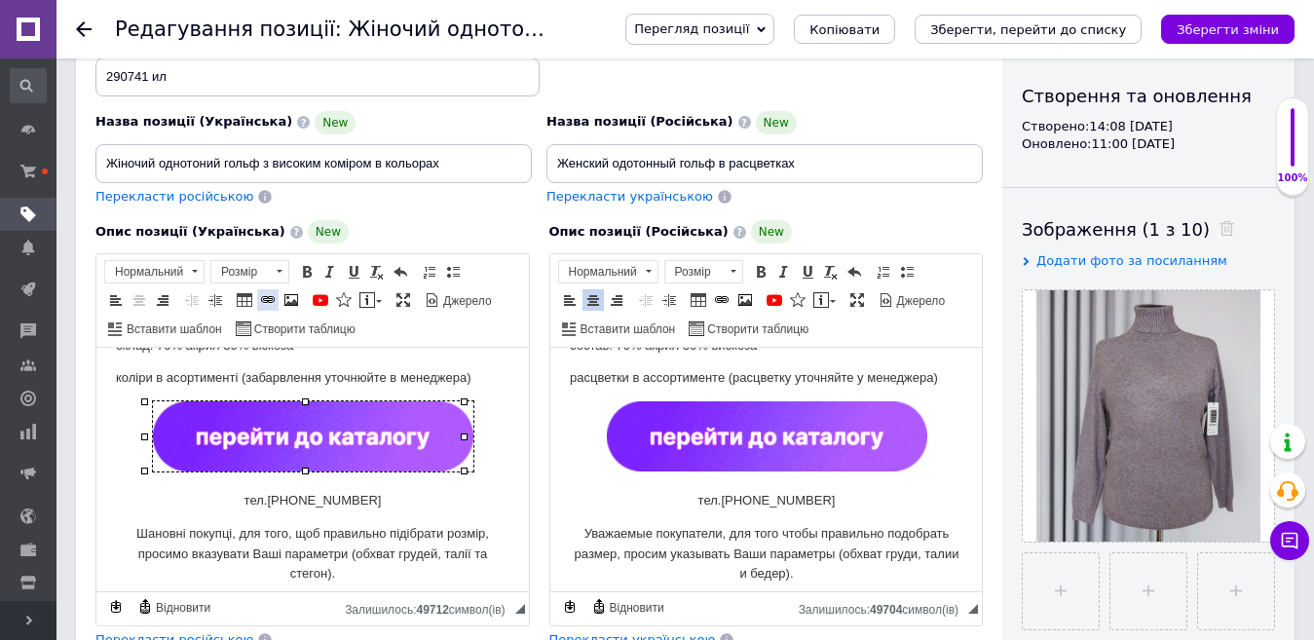
click at [267, 299] on span at bounding box center [268, 300] width 16 height 16
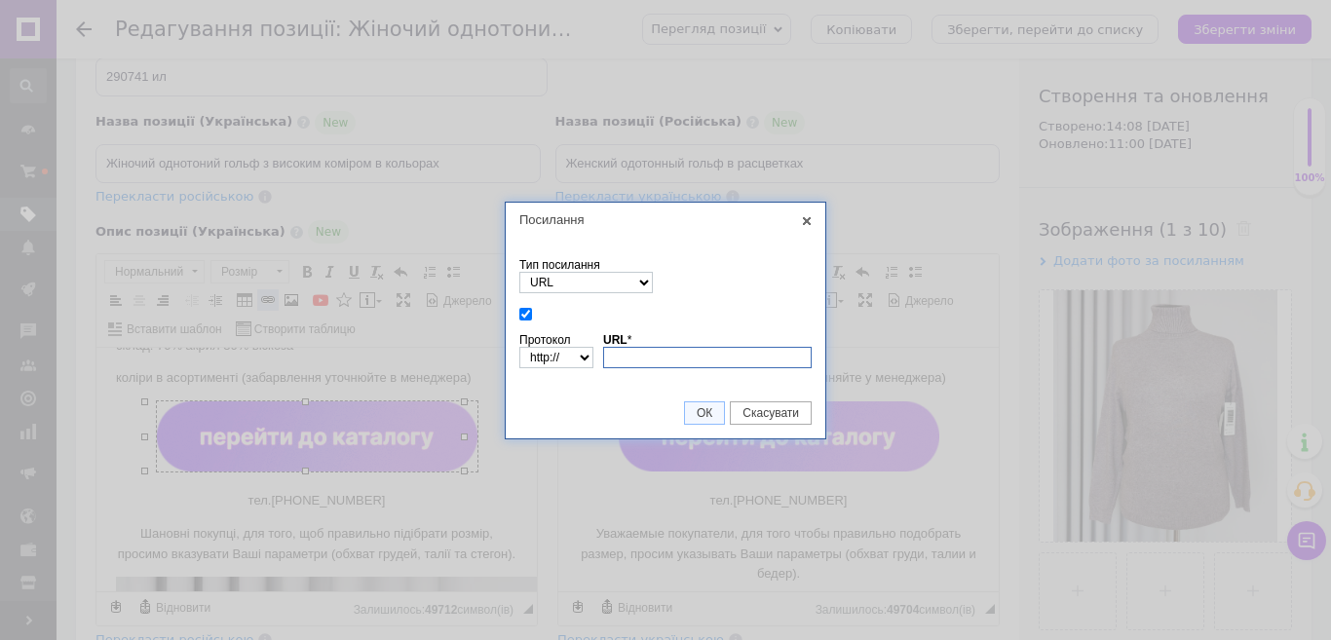
paste input "[URL][DOMAIN_NAME]"
type input "[URL][DOMAIN_NAME]"
select select "https://"
type input "[DOMAIN_NAME][URL]"
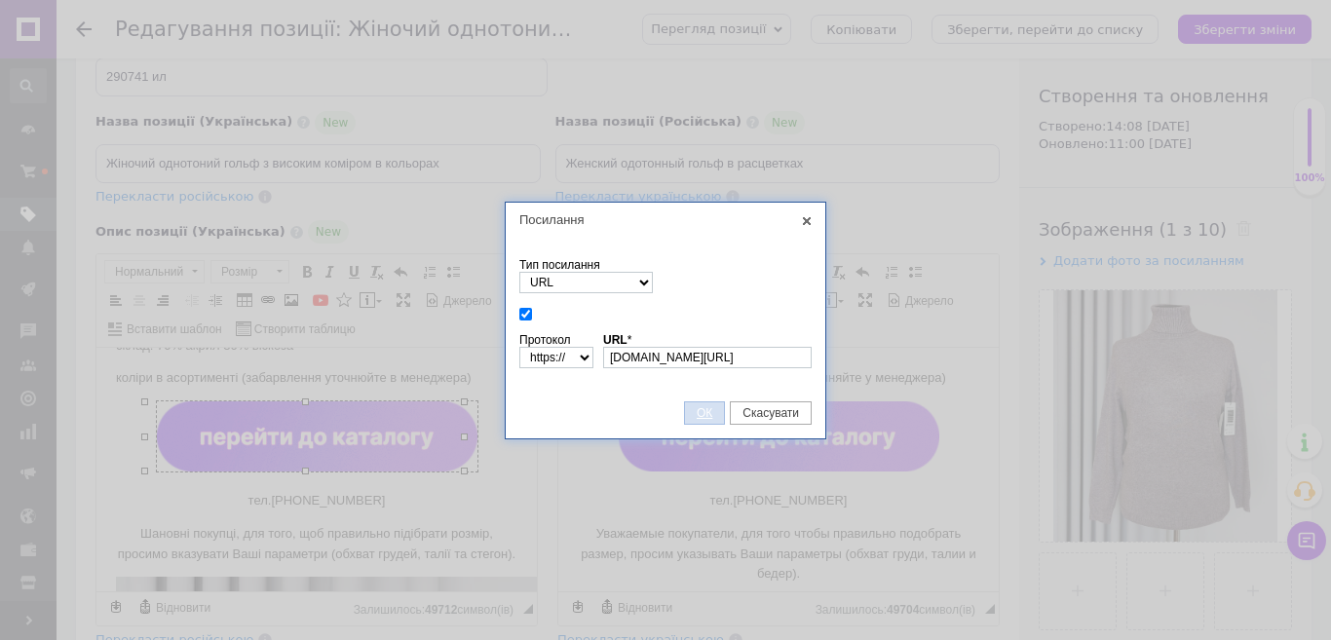
drag, startPoint x: 702, startPoint y: 404, endPoint x: 154, endPoint y: 57, distance: 649.0
click at [702, 404] on link "ОК" at bounding box center [704, 412] width 41 height 23
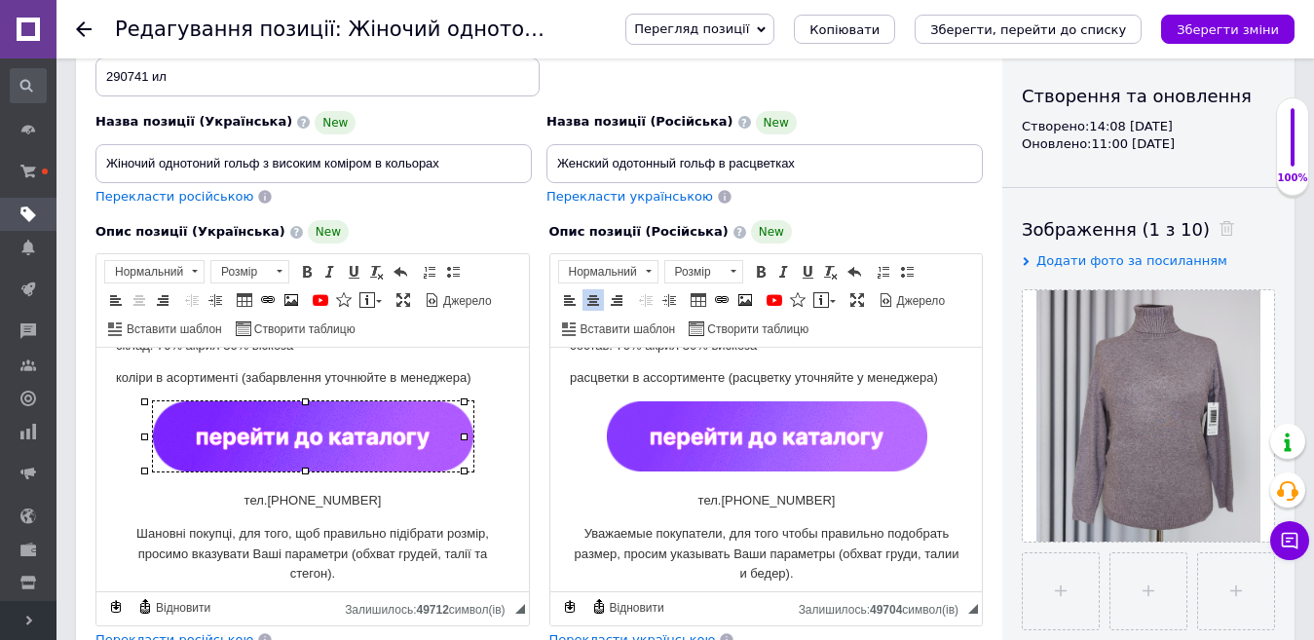
click at [703, 417] on img "Редактор, 2DC09B1B-07B6-4588-B6CD-F6C32A766902" at bounding box center [766, 436] width 321 height 70
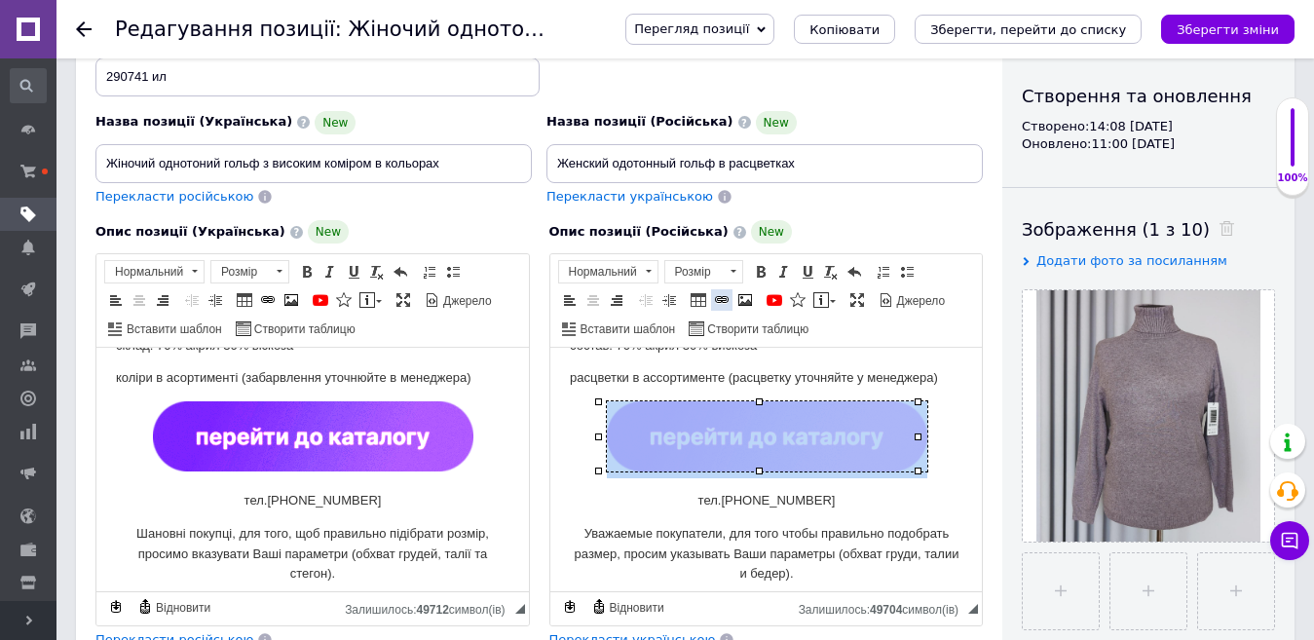
click at [717, 299] on span at bounding box center [722, 300] width 16 height 16
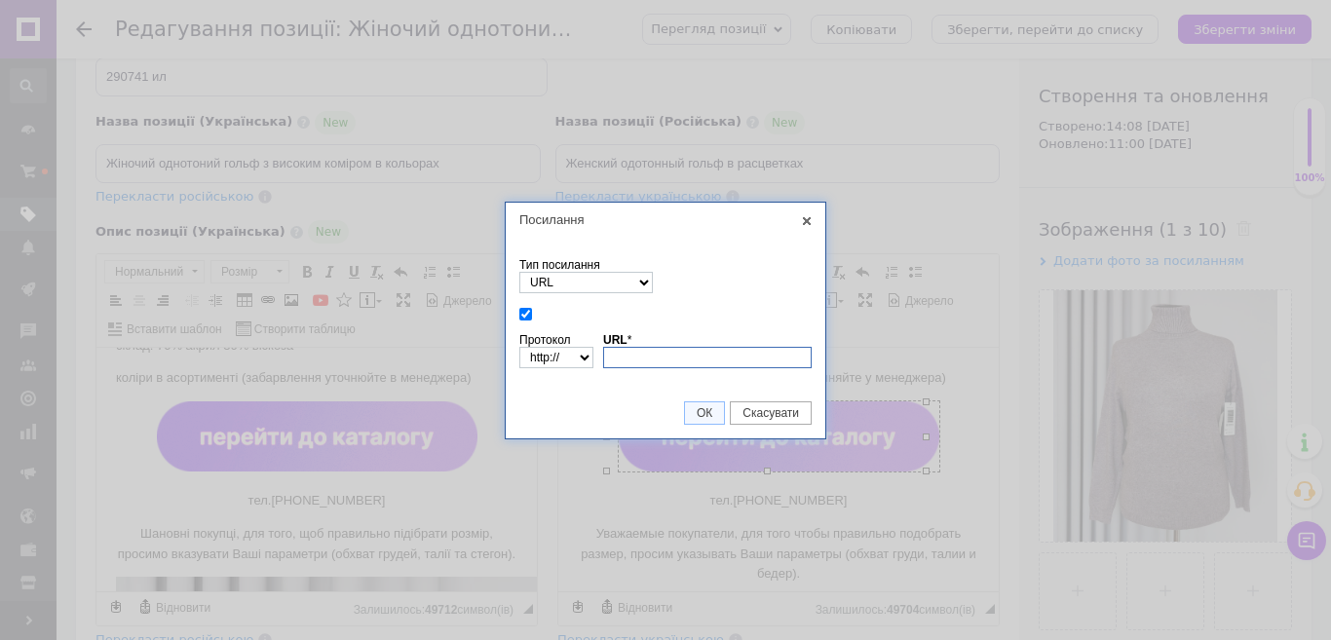
paste input "[URL][DOMAIN_NAME]"
type input "[DOMAIN_NAME][URL]"
select select "https://"
type input "[DOMAIN_NAME][URL]"
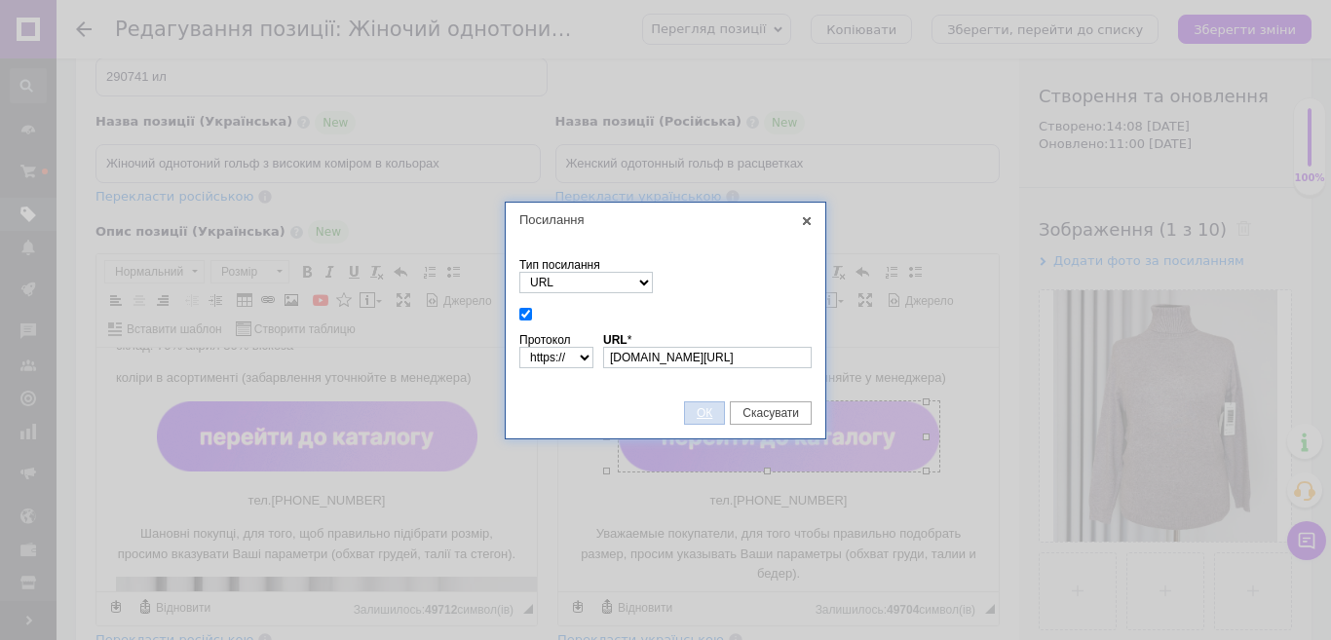
drag, startPoint x: 699, startPoint y: 410, endPoint x: 6, endPoint y: 133, distance: 746.0
click at [699, 410] on span "ОК" at bounding box center [704, 413] width 39 height 14
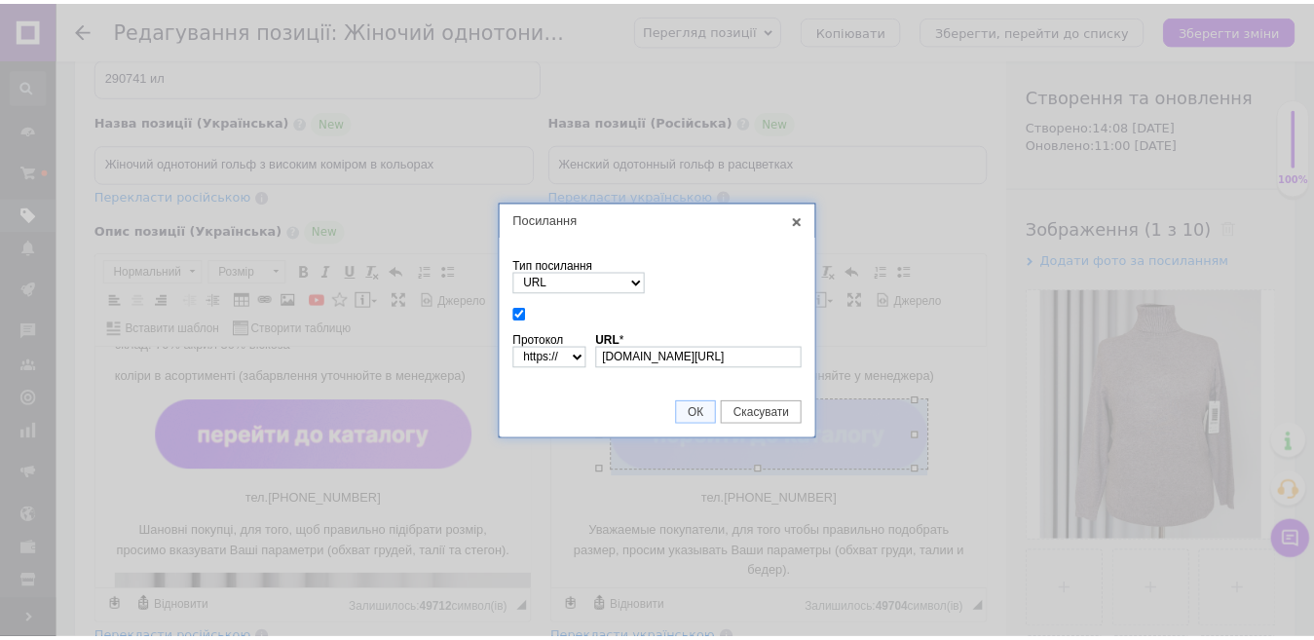
scroll to position [0, 0]
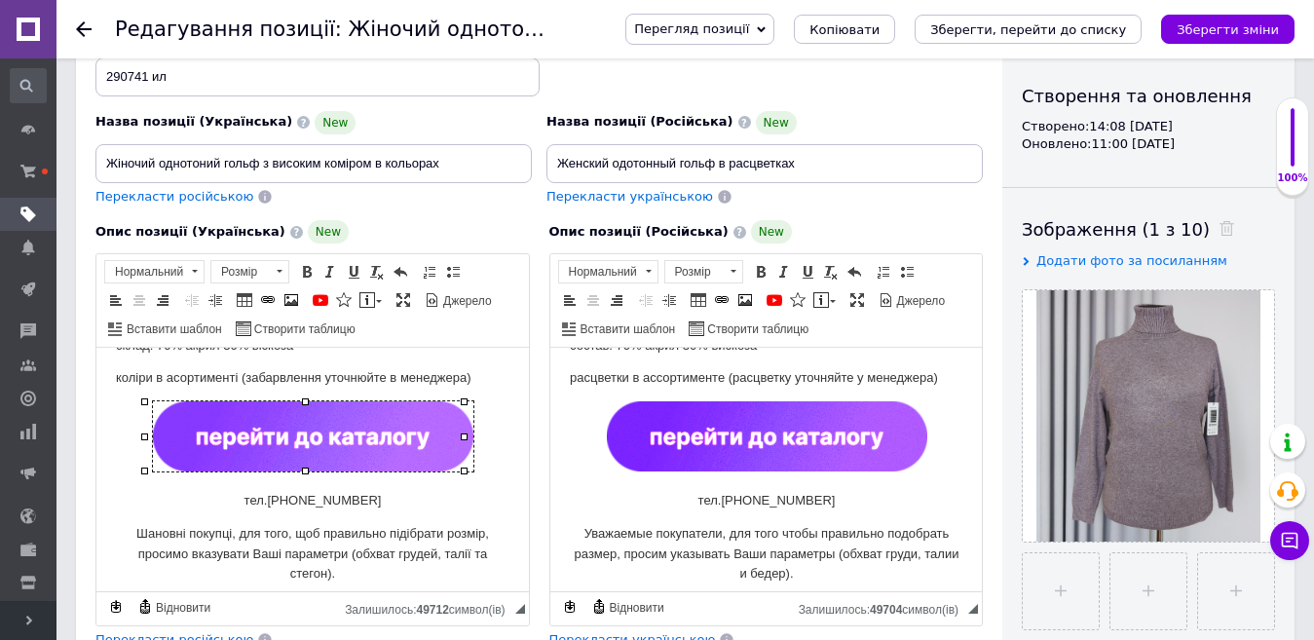
click at [406, 431] on img "Редактор, 251FB271-1649-4D10-BC3B-B5D5D21CF705" at bounding box center [313, 436] width 321 height 70
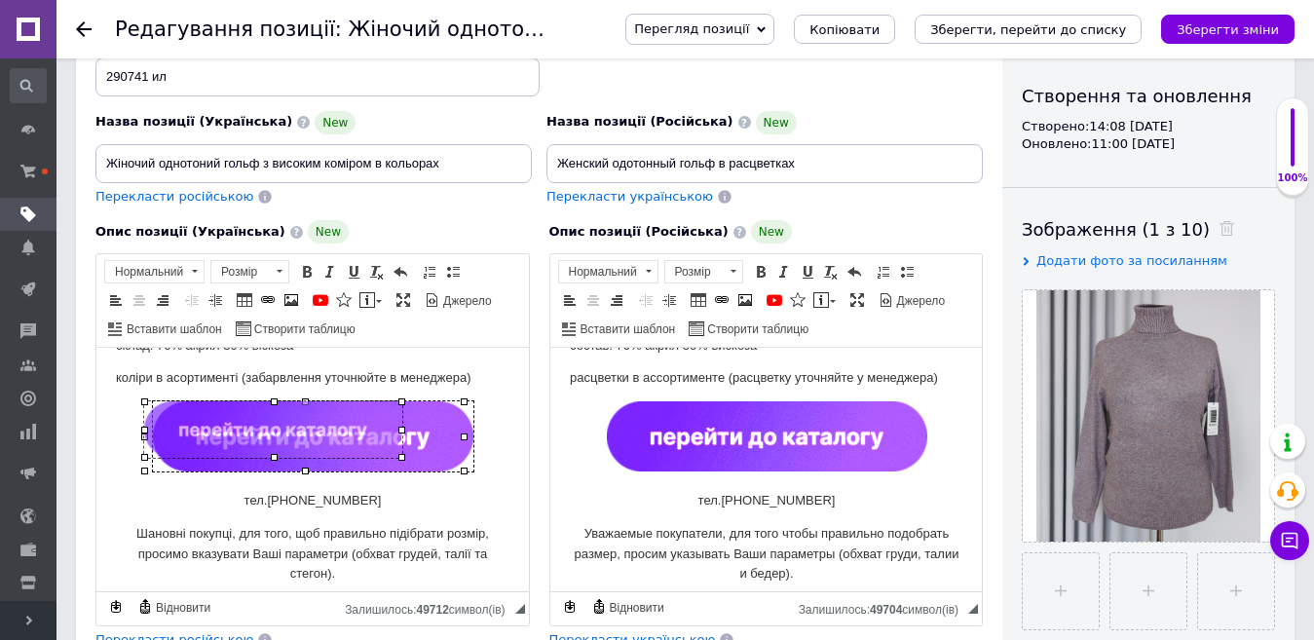
drag, startPoint x: 463, startPoint y: 469, endPoint x: 391, endPoint y: 455, distance: 73.4
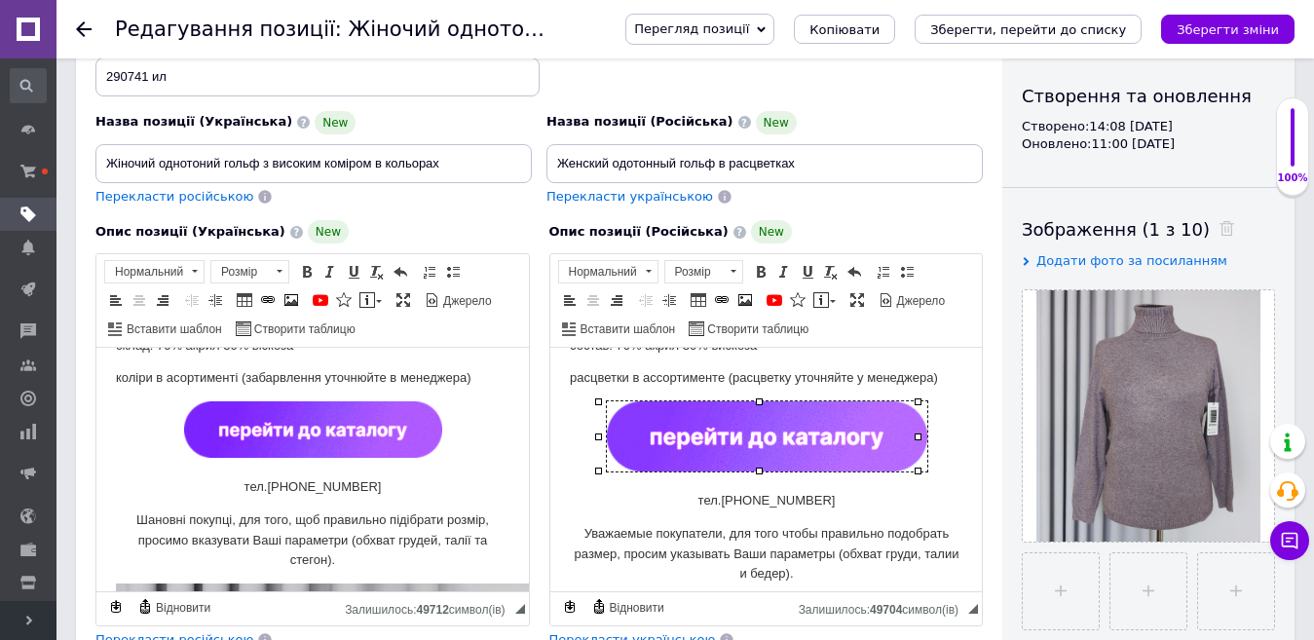
click at [810, 431] on img "Редактор, 2DC09B1B-07B6-4588-B6CD-F6C32A766902" at bounding box center [766, 436] width 321 height 70
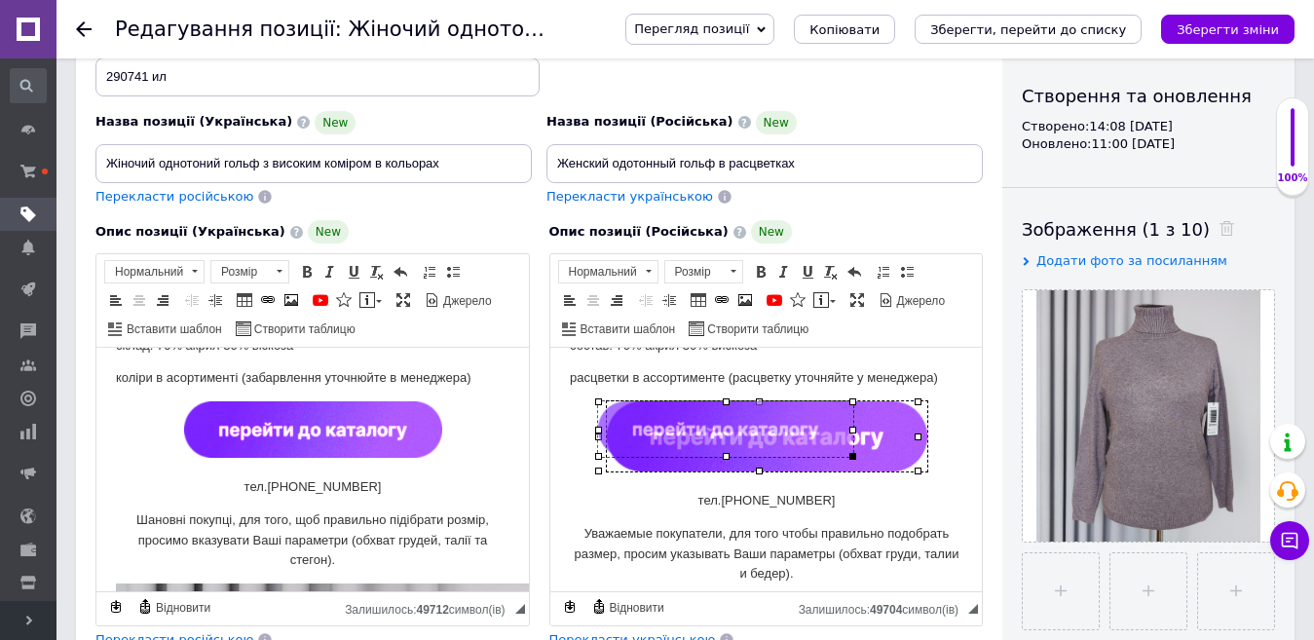
drag, startPoint x: 918, startPoint y: 472, endPoint x: 853, endPoint y: 454, distance: 67.6
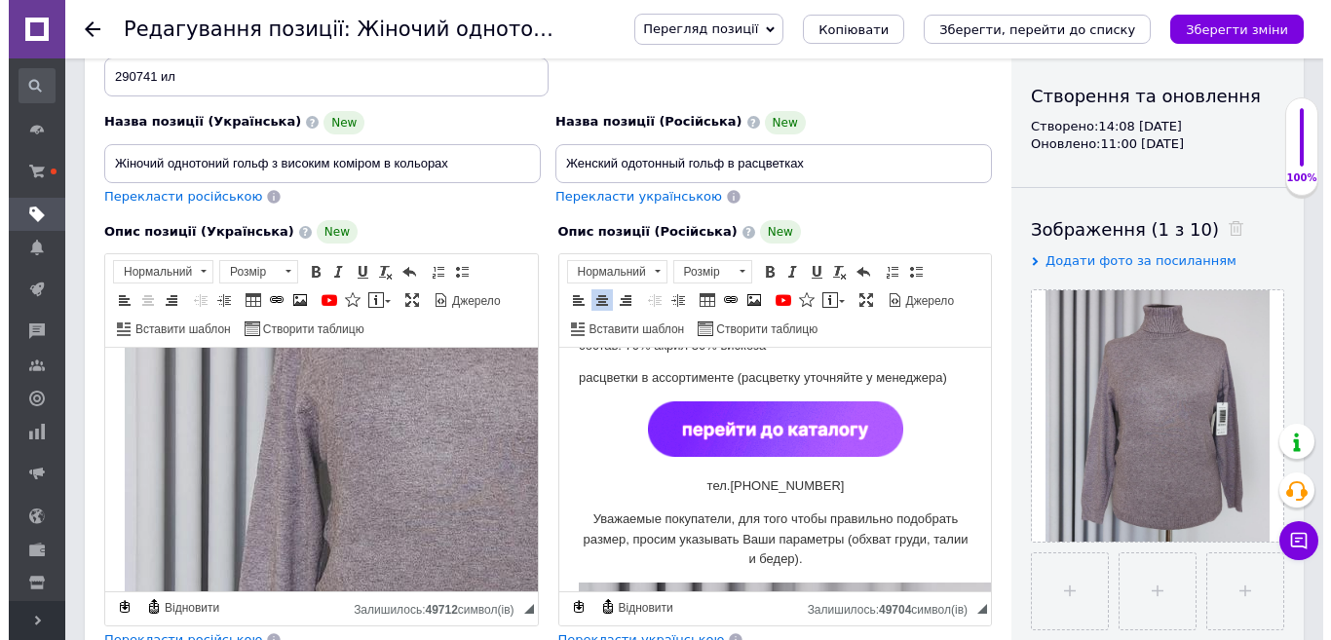
scroll to position [585, 0]
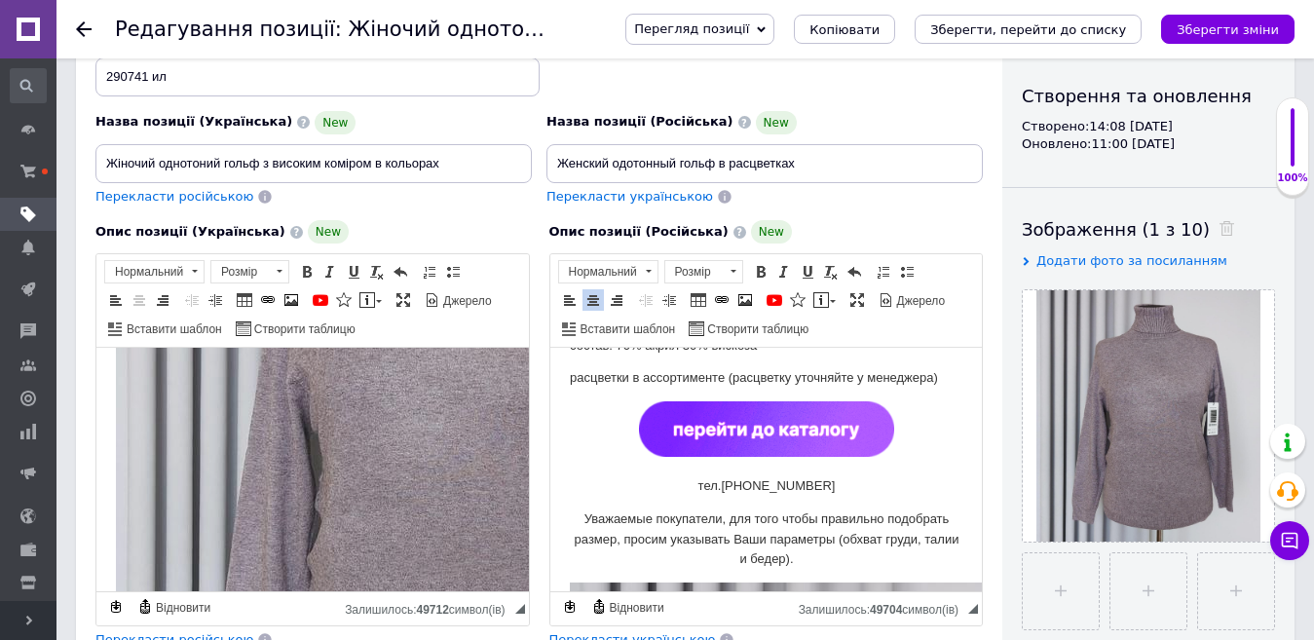
click at [322, 436] on img "Редактор, 251FB271-1649-4D10-BC3B-B5D5D21CF705" at bounding box center [428, 445] width 624 height 698
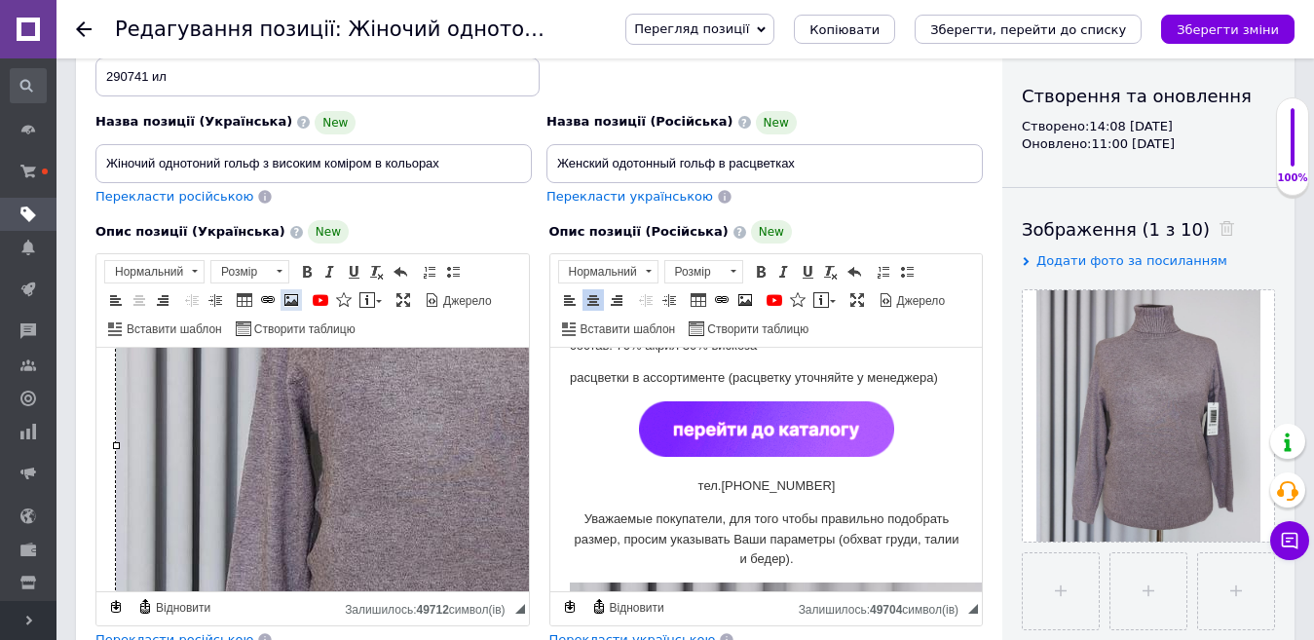
click at [284, 297] on span at bounding box center [292, 300] width 16 height 16
select select
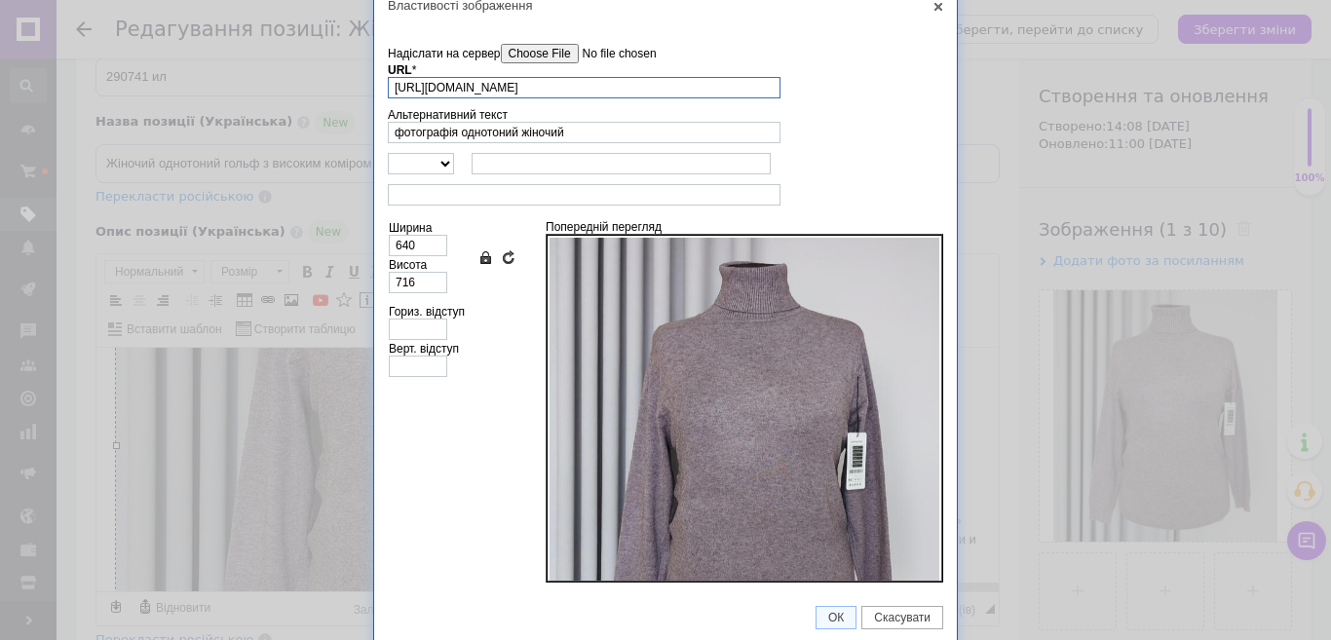
scroll to position [17, 0]
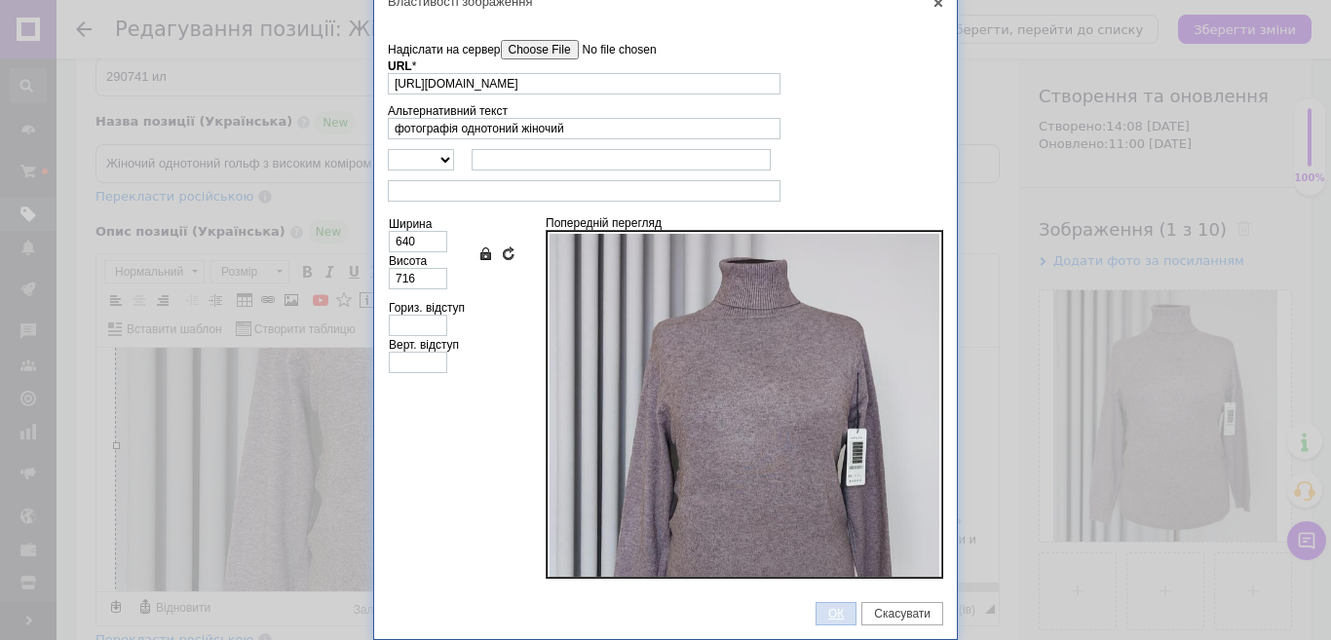
click at [829, 615] on span "ОК" at bounding box center [835, 614] width 39 height 14
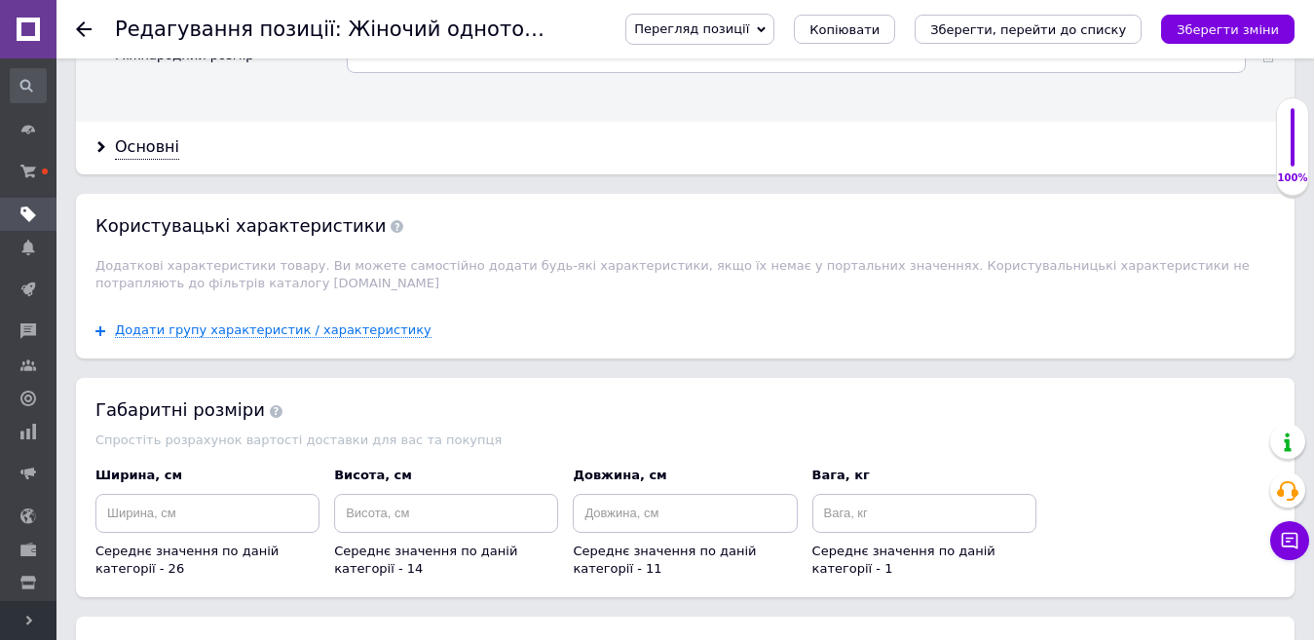
scroll to position [2241, 0]
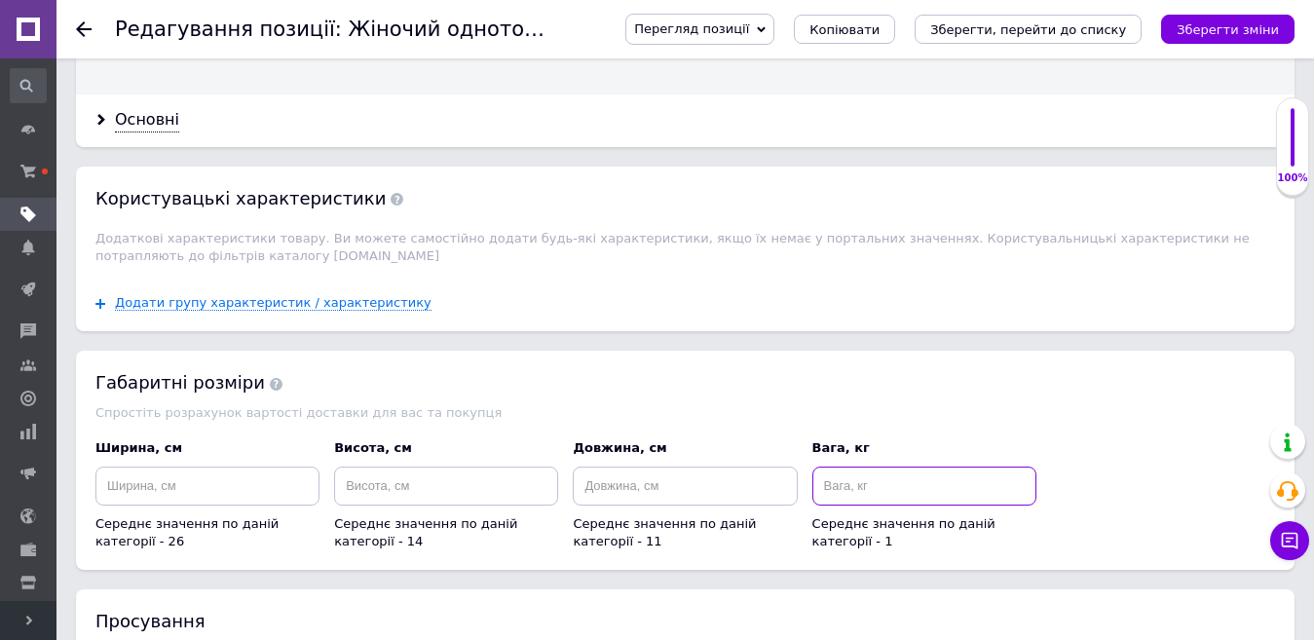
click at [844, 474] on input at bounding box center [925, 486] width 224 height 39
type input "1"
click at [760, 470] on input at bounding box center [685, 486] width 224 height 39
type input "44"
click at [457, 467] on input at bounding box center [446, 486] width 224 height 39
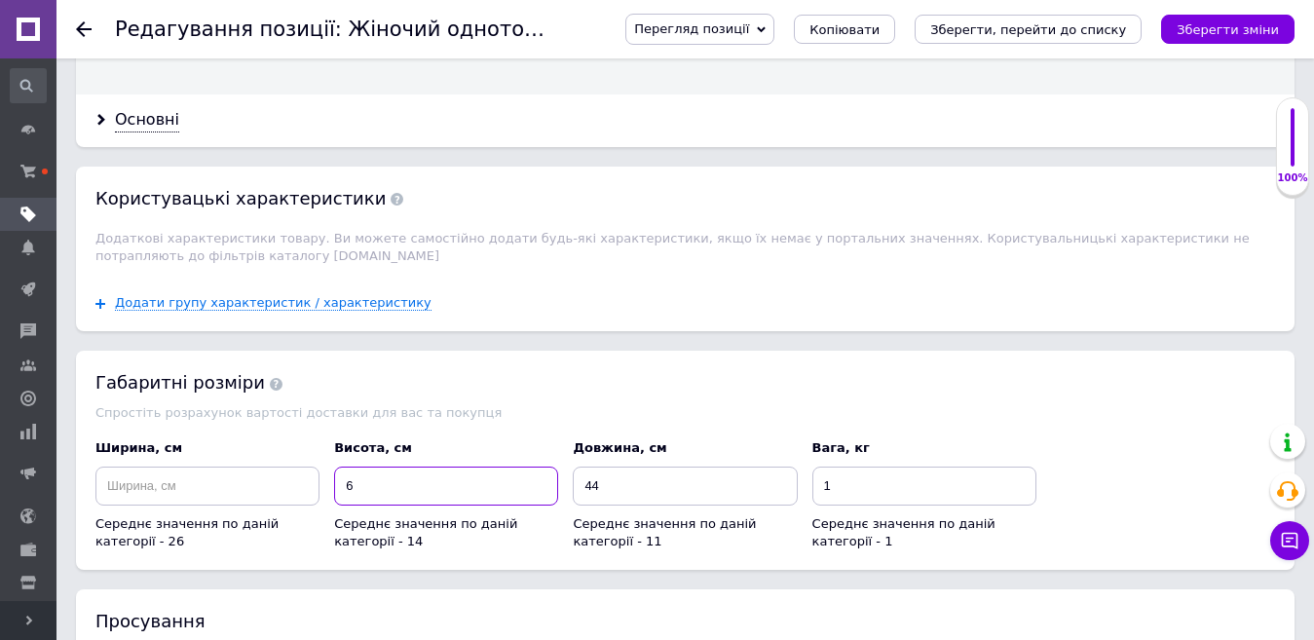
type input "6"
click at [284, 470] on input at bounding box center [207, 486] width 224 height 39
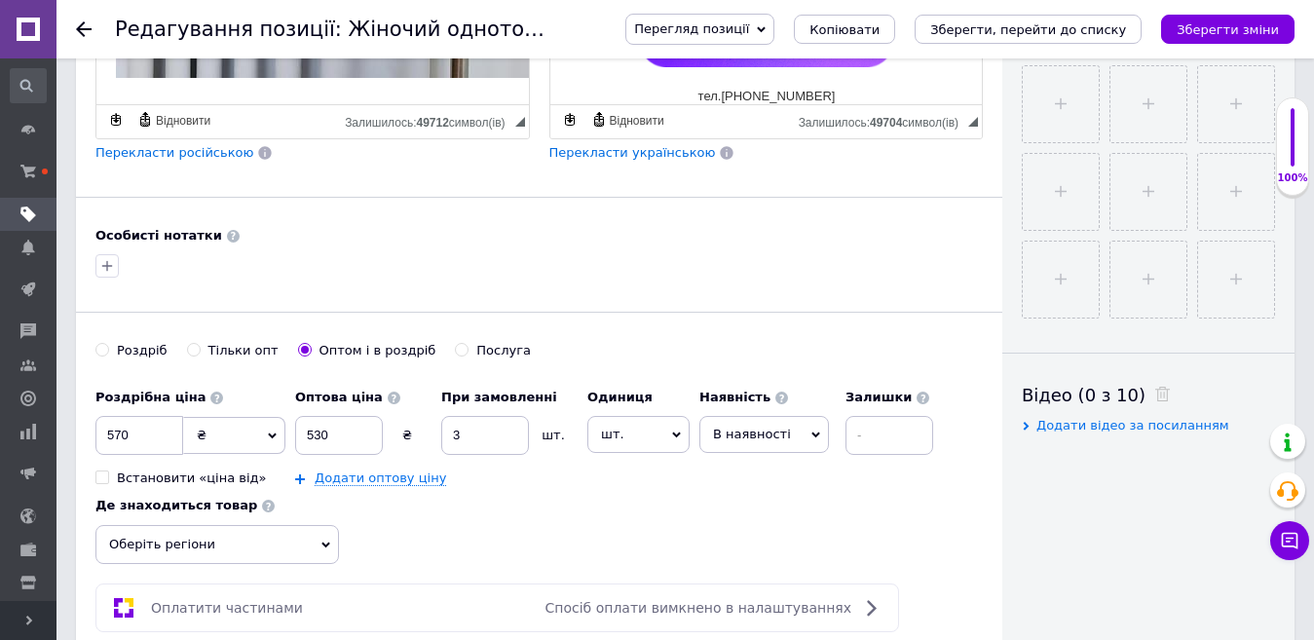
scroll to position [779, 0]
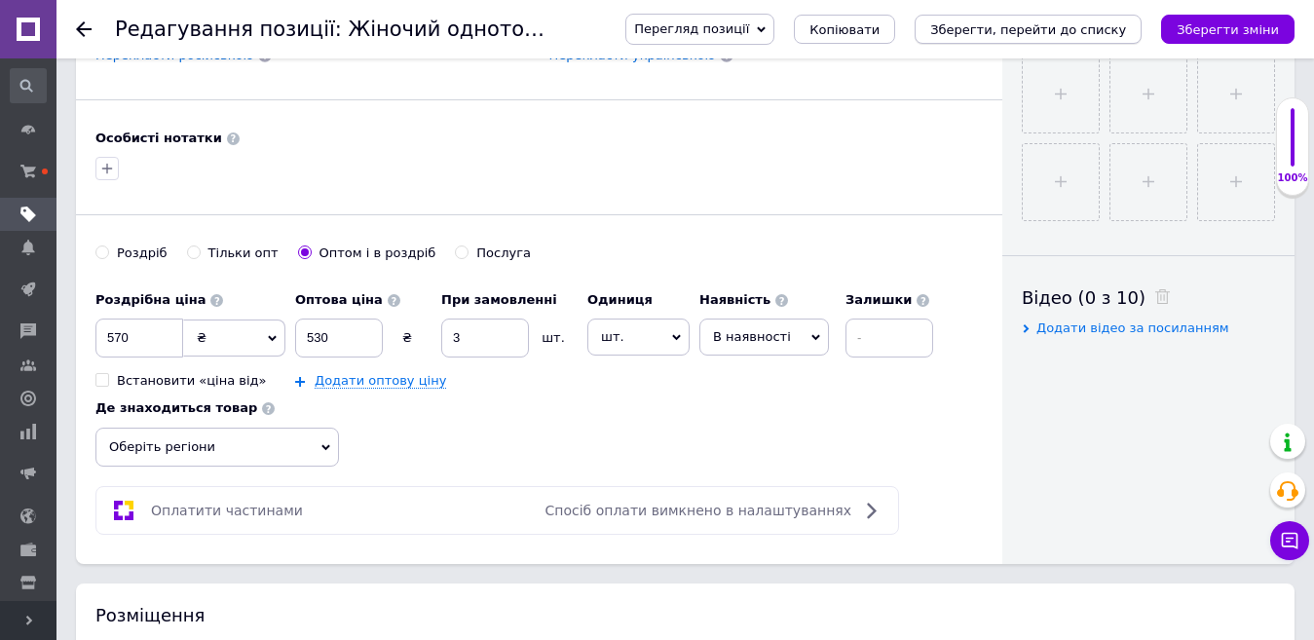
type input "26"
click at [1102, 29] on icon "Зберегти, перейти до списку" at bounding box center [1028, 29] width 196 height 15
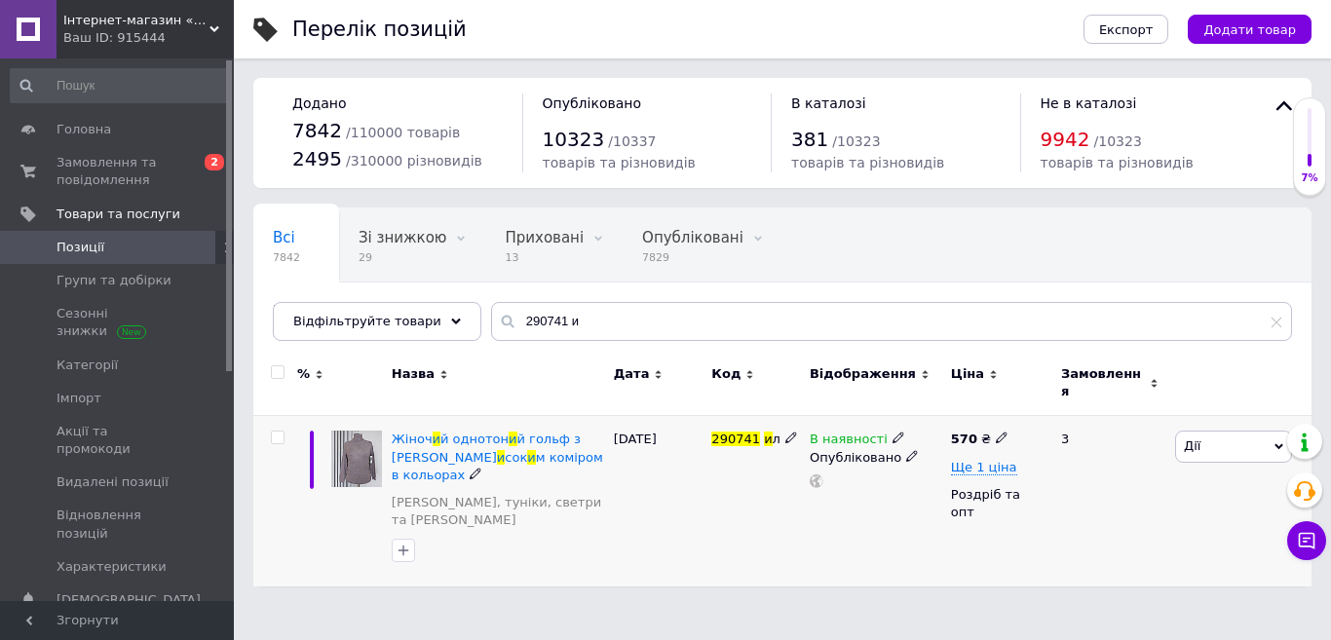
click at [1193, 438] on span "Дії" at bounding box center [1192, 445] width 17 height 15
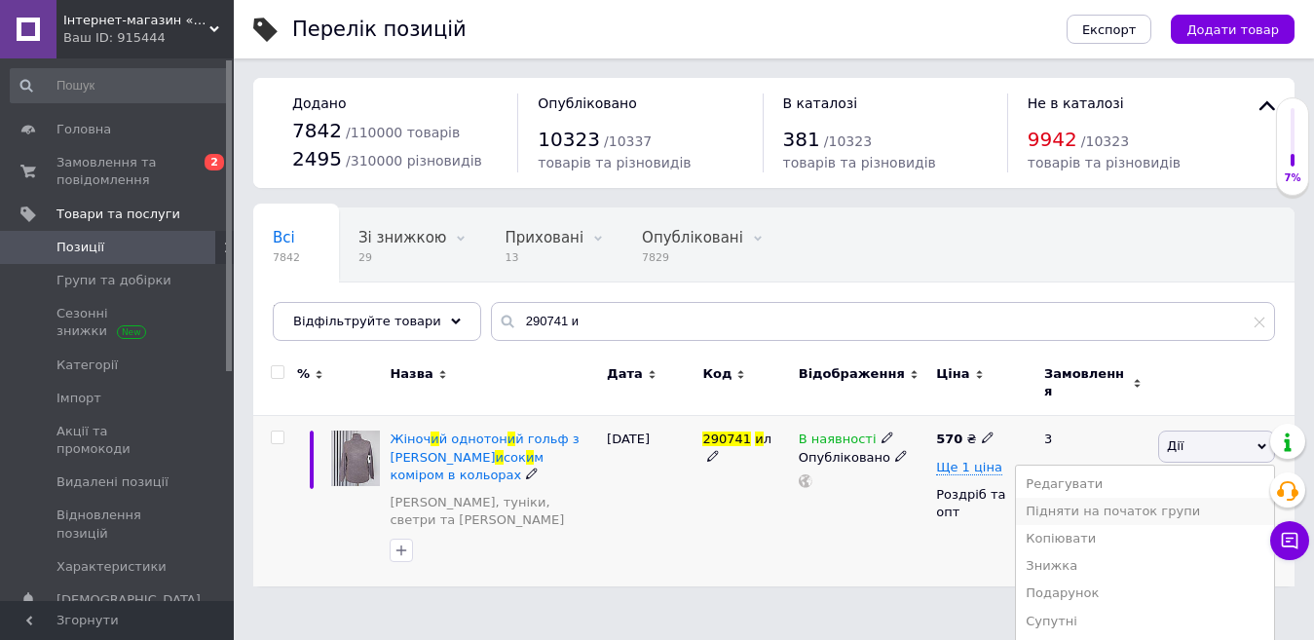
click at [1182, 498] on li "Підняти на початок групи" at bounding box center [1145, 511] width 258 height 27
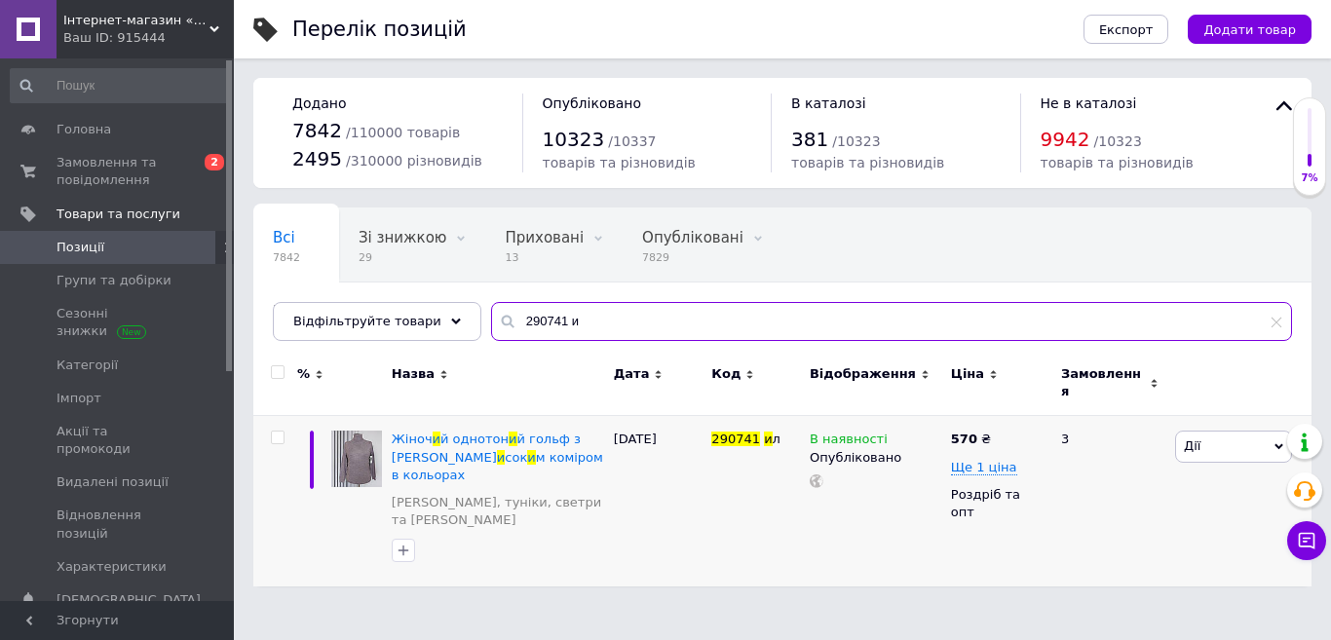
drag, startPoint x: 611, startPoint y: 317, endPoint x: 465, endPoint y: 332, distance: 147.0
click at [491, 332] on input "290741 и" at bounding box center [891, 321] width 801 height 39
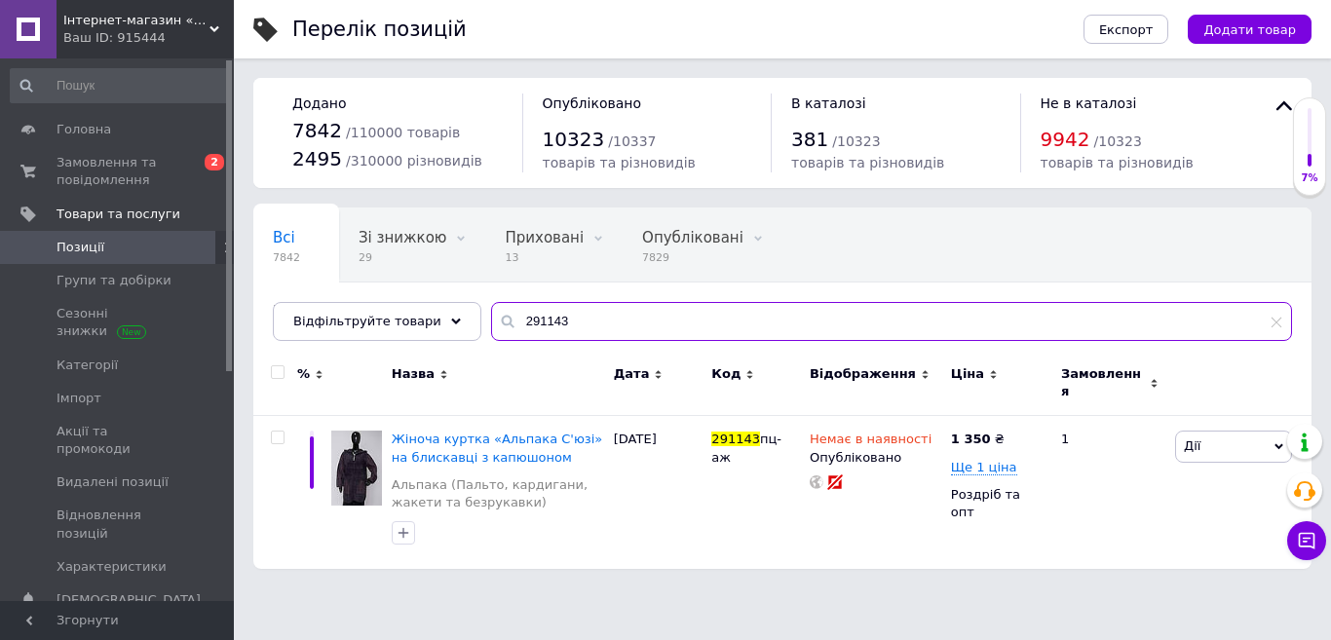
drag, startPoint x: 566, startPoint y: 321, endPoint x: 463, endPoint y: 322, distance: 103.3
click at [463, 322] on div "Всі 7842 Зі знижкою 29 Видалити Редагувати Приховані 13 Видалити Редагувати Опу…" at bounding box center [782, 274] width 1058 height 133
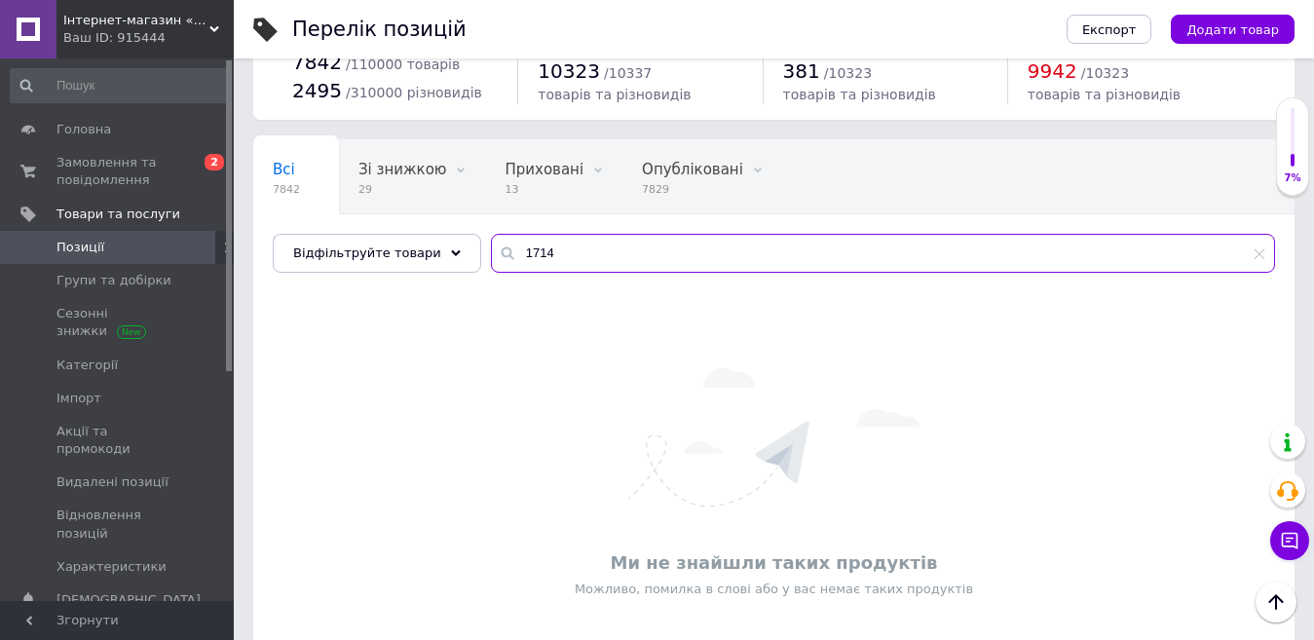
scroll to position [34, 0]
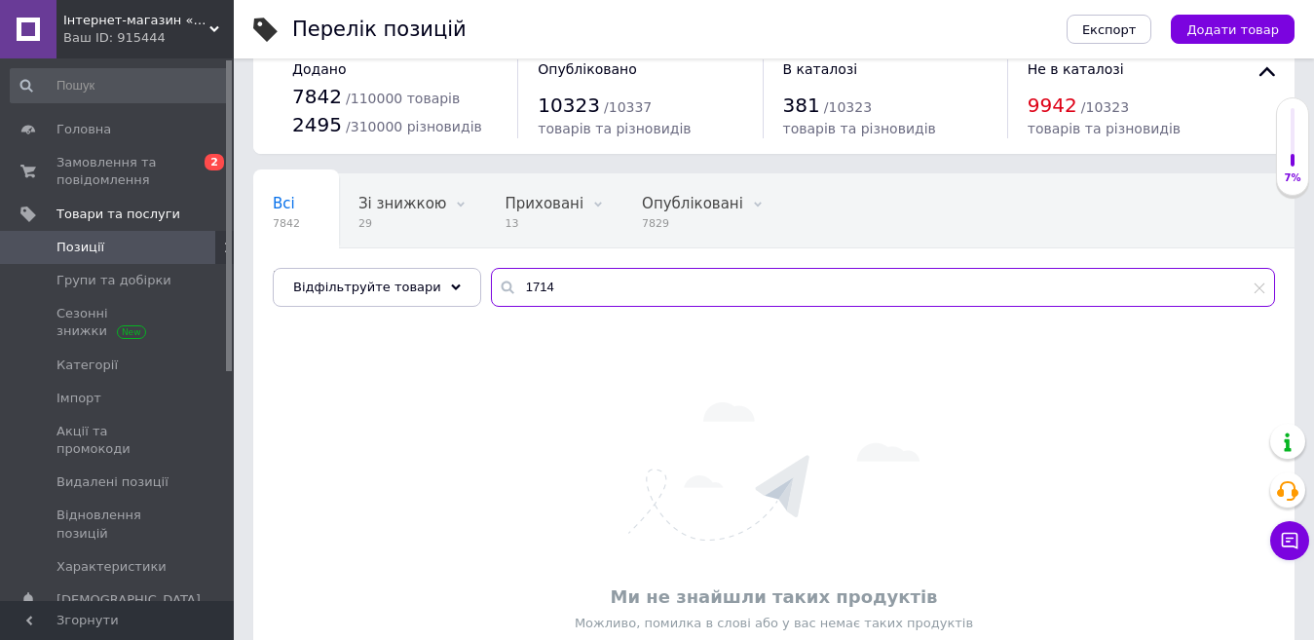
click at [510, 285] on input "1714" at bounding box center [883, 287] width 784 height 39
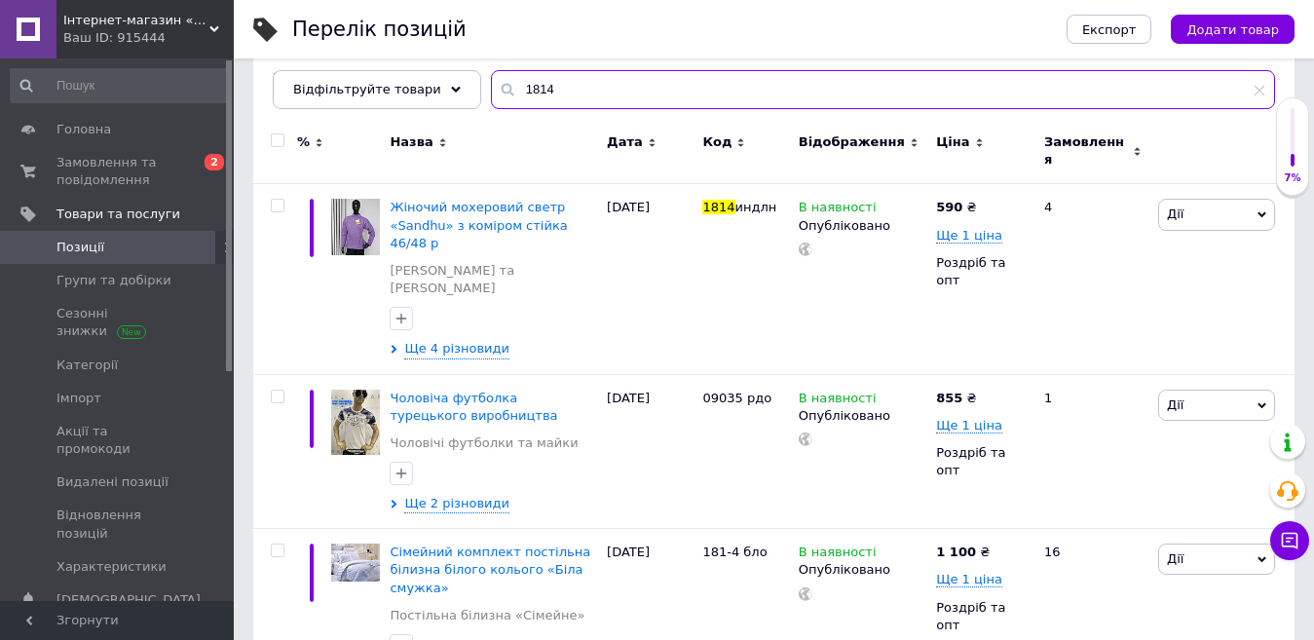
scroll to position [247, 0]
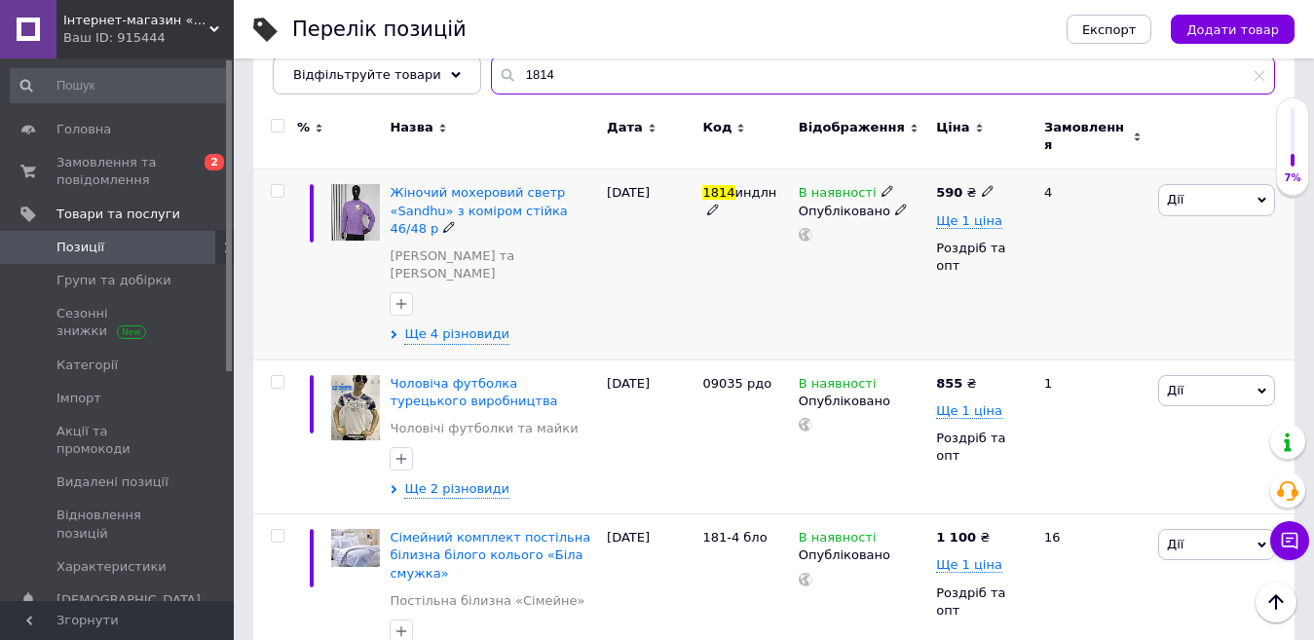
type input "1814"
click at [1216, 187] on span "Дії" at bounding box center [1216, 199] width 117 height 31
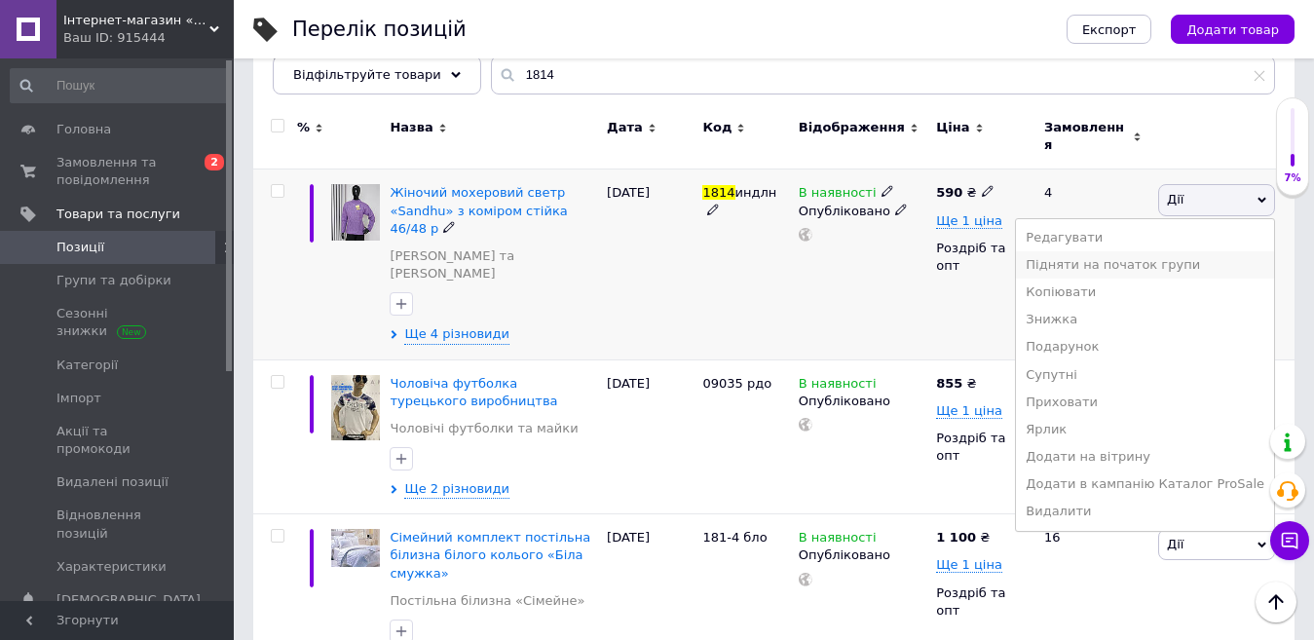
click at [1195, 251] on li "Підняти на початок групи" at bounding box center [1145, 264] width 258 height 27
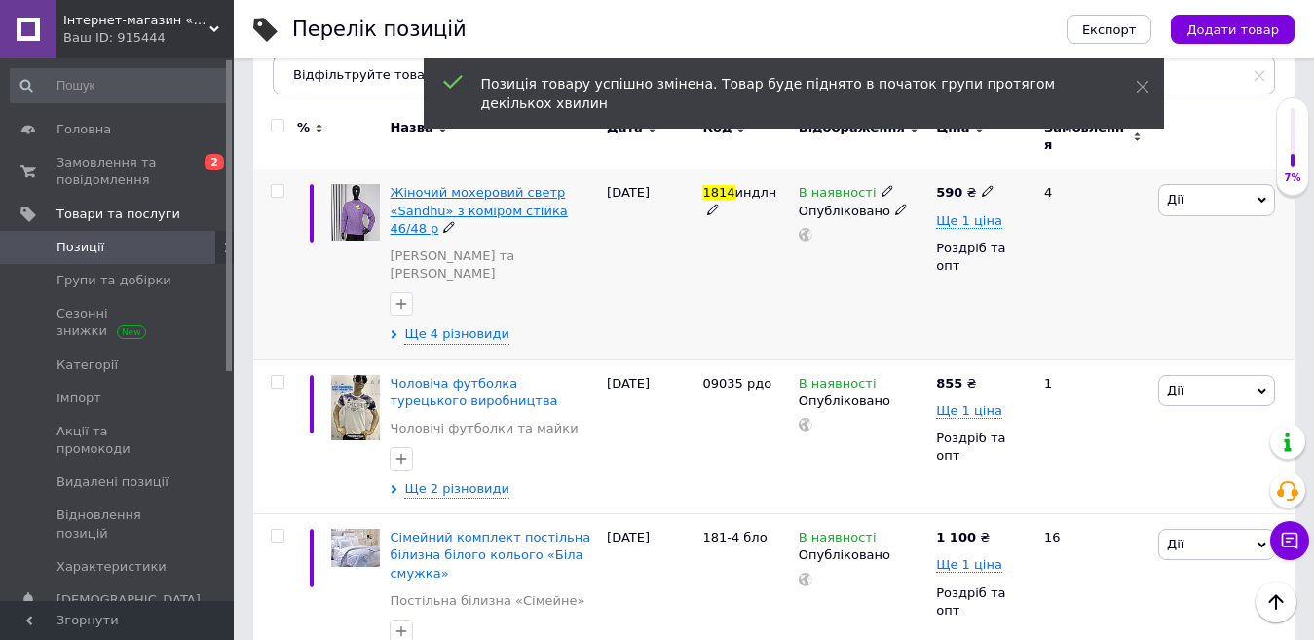
click at [485, 185] on span "Жіночий мохеровий светр «Sandhu» з коміром стійка 46/48 р" at bounding box center [478, 210] width 177 height 50
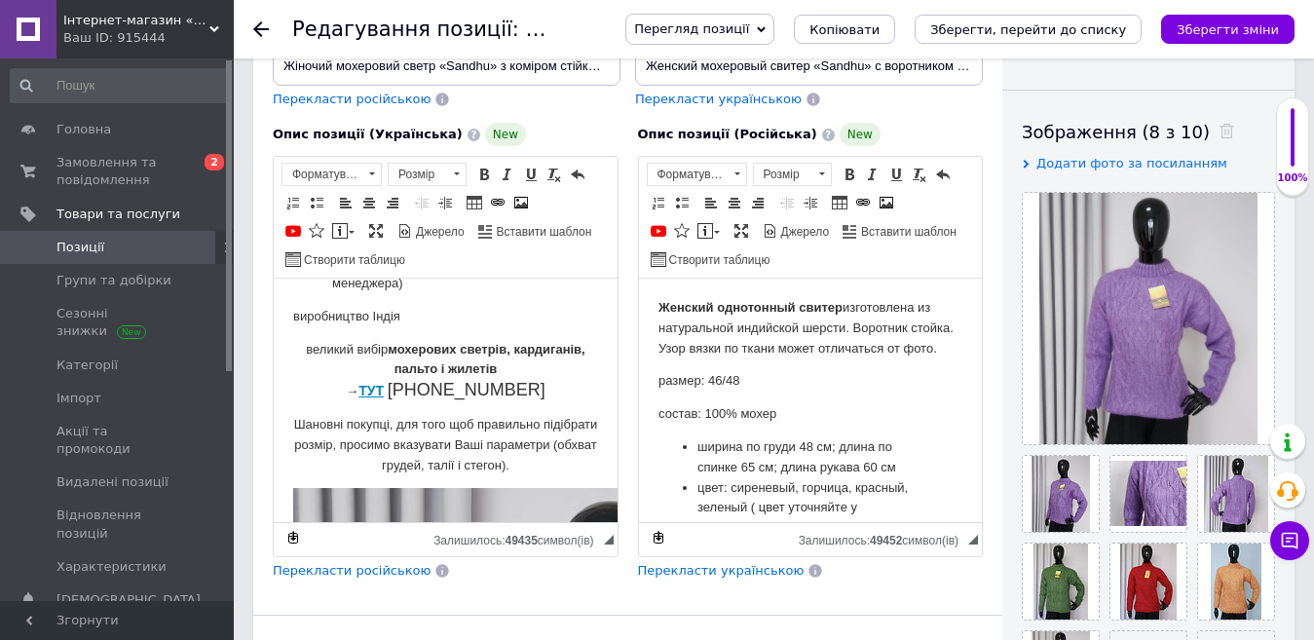
scroll to position [292, 0]
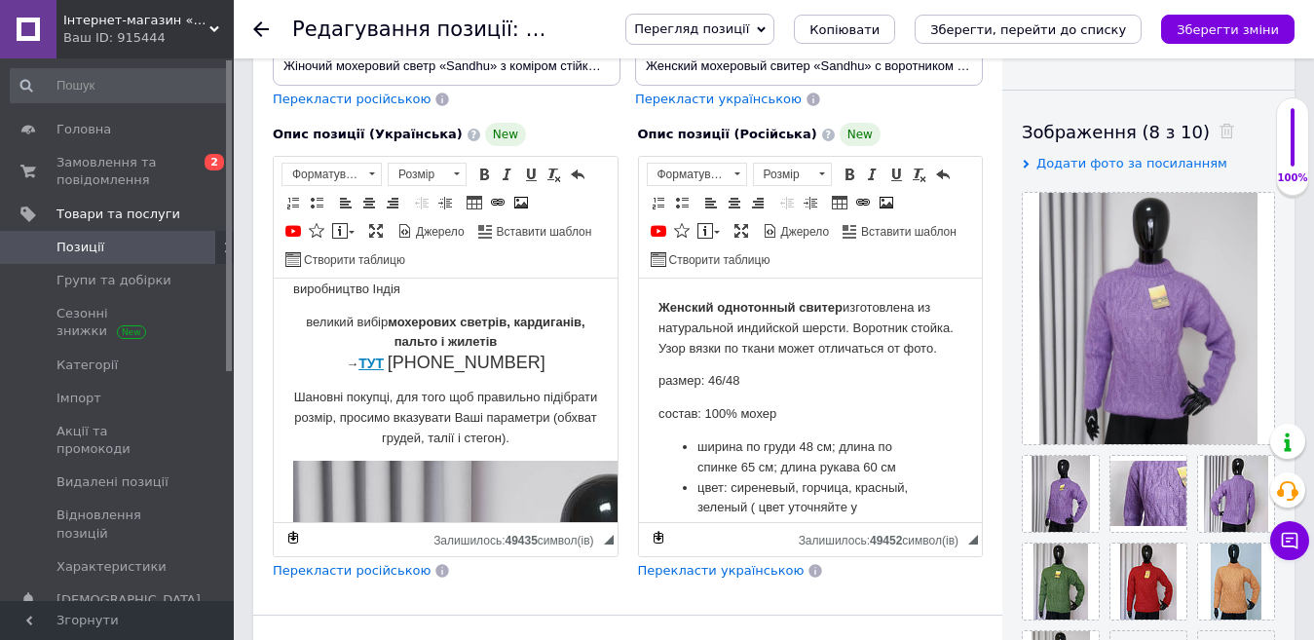
click at [108, 617] on span "Згорнути" at bounding box center [117, 620] width 234 height 39
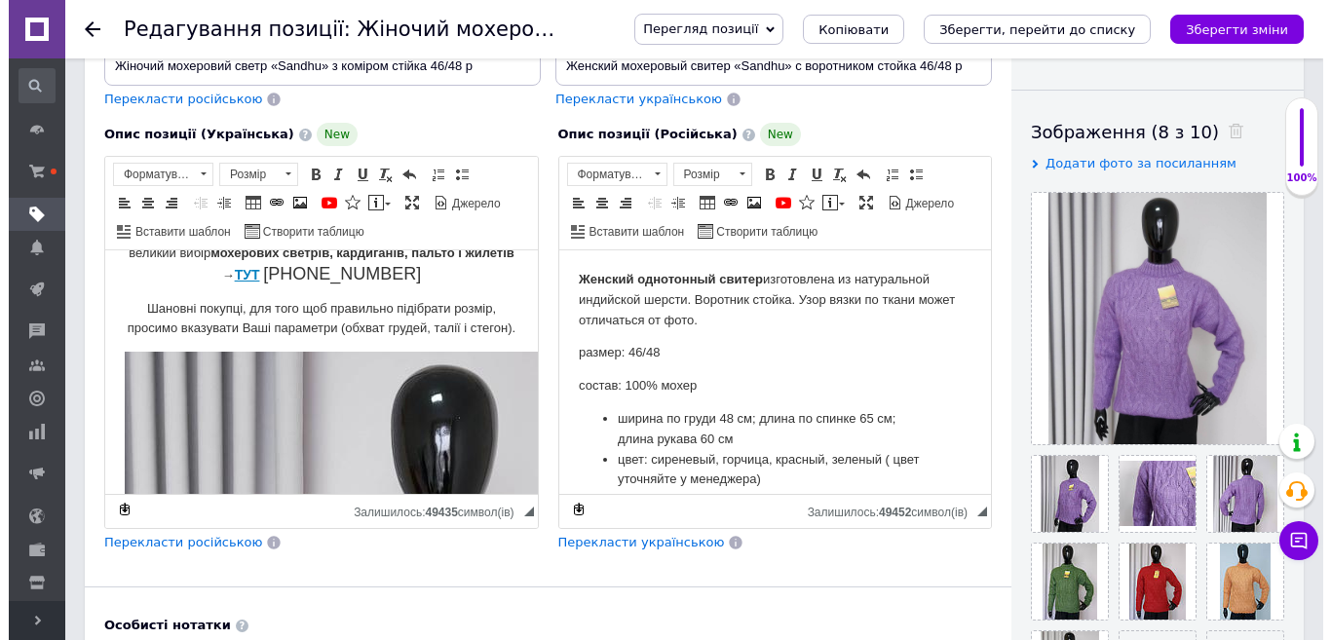
scroll to position [252, 0]
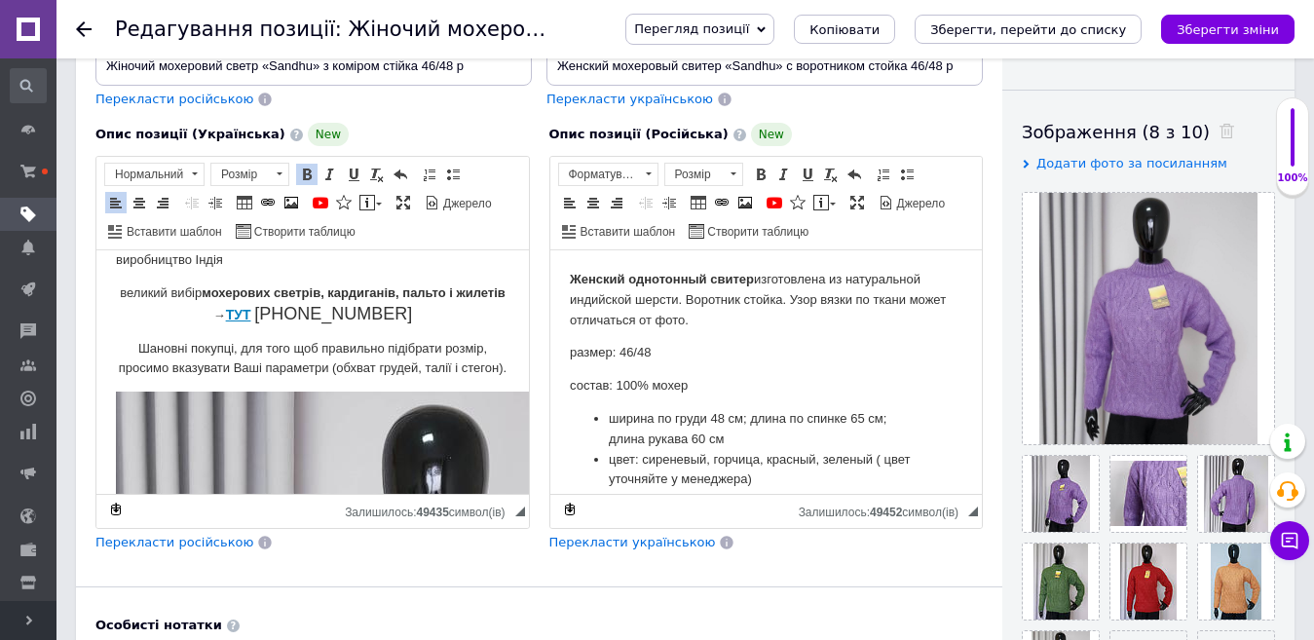
drag, startPoint x: 266, startPoint y: 314, endPoint x: 133, endPoint y: 295, distance: 133.8
click at [133, 295] on p "великий вибір мохерових светрів, кардиганів, пальто і жилетів → ТУТ [PHONE_NUMB…" at bounding box center [313, 305] width 394 height 43
click at [293, 201] on span at bounding box center [292, 203] width 16 height 16
select select
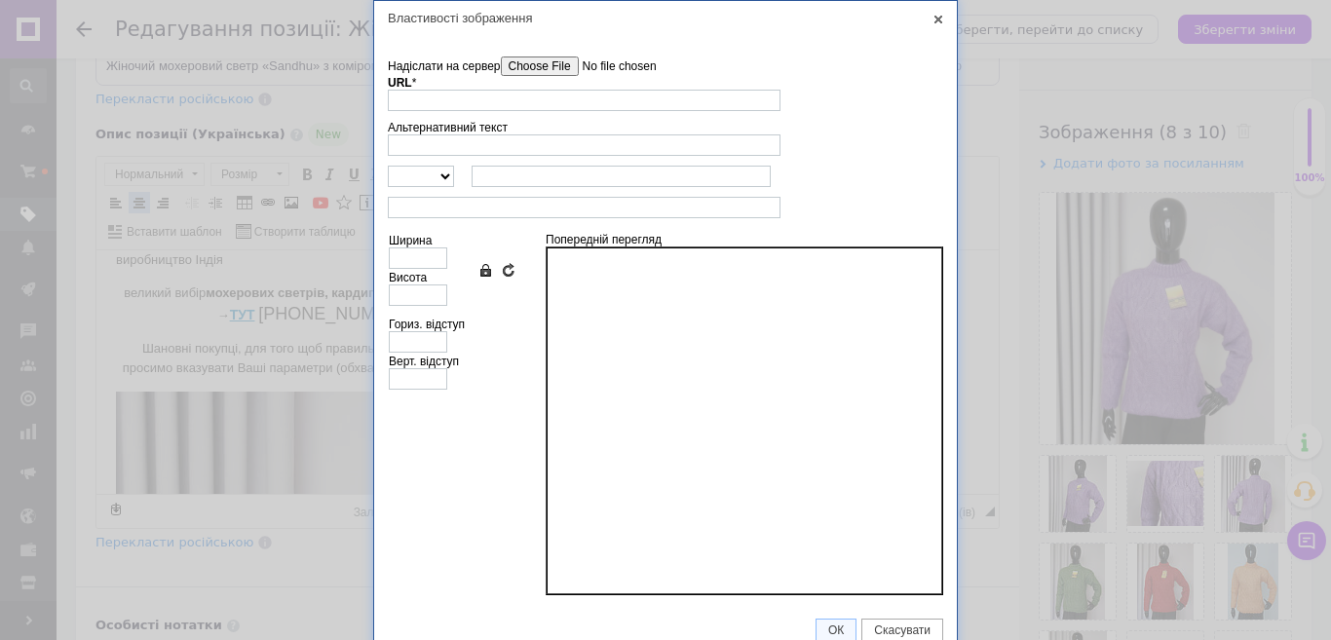
click at [514, 66] on input"] "Надіслати на сервер" at bounding box center [611, 66] width 221 height 19
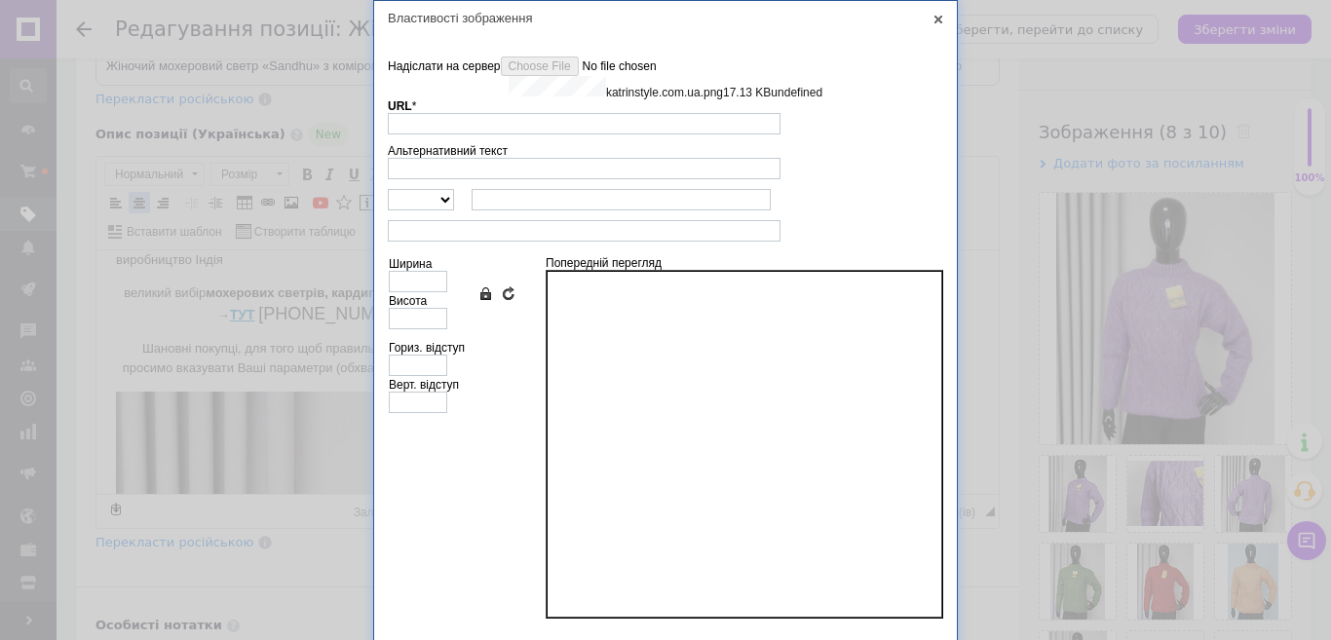
type input "[URL][DOMAIN_NAME]"
type input "329"
type input "72"
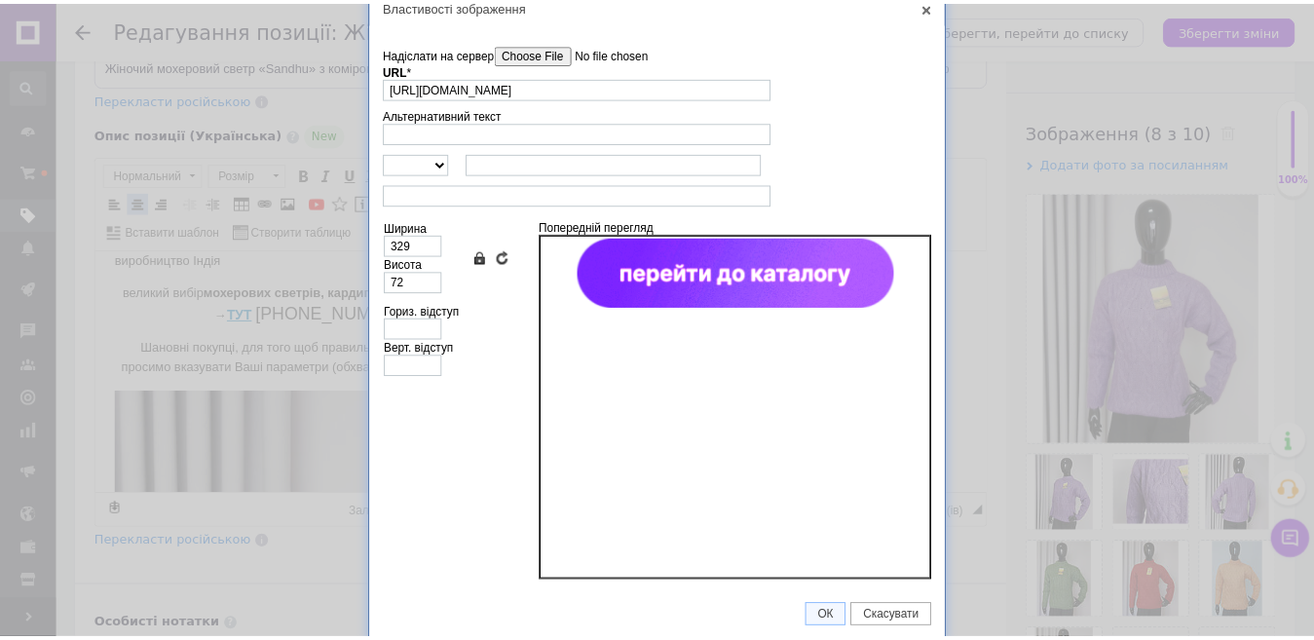
scroll to position [17, 0]
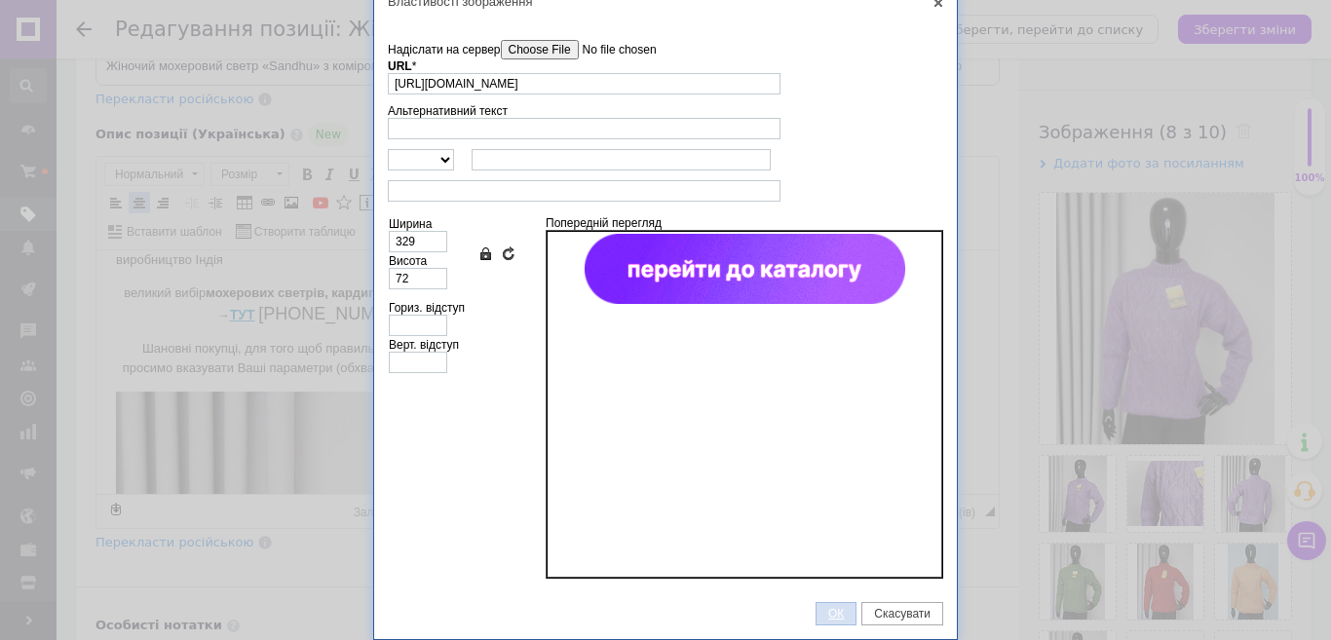
click at [831, 613] on span "ОК" at bounding box center [835, 614] width 39 height 14
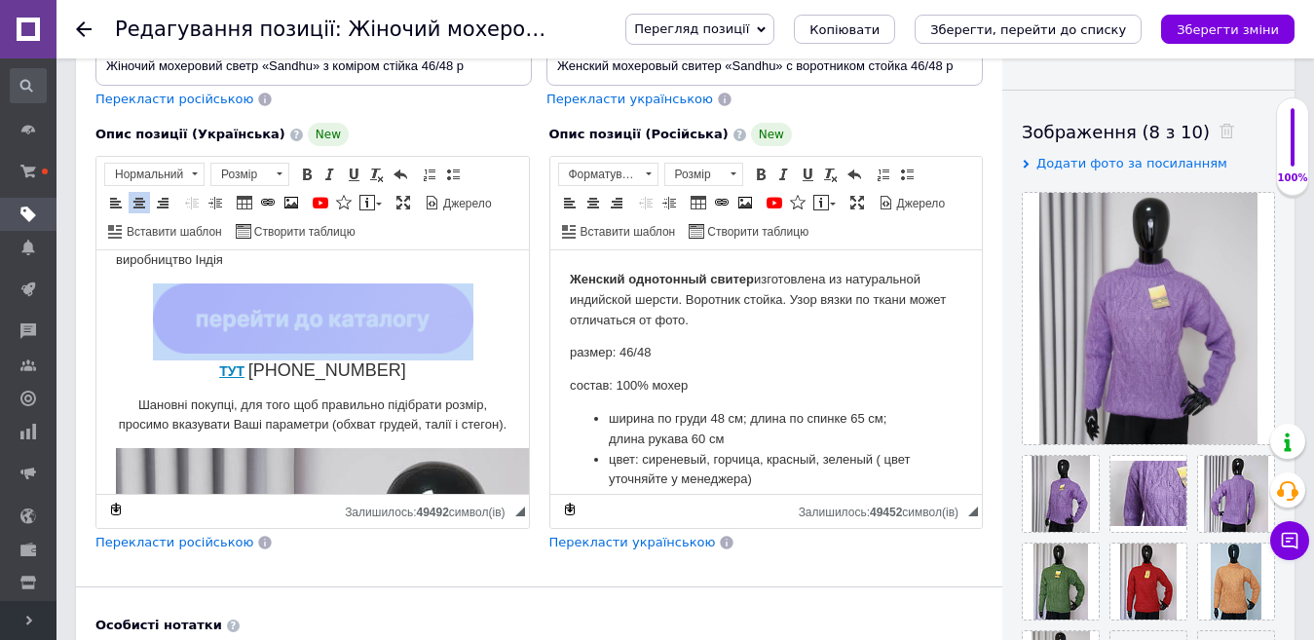
click at [435, 322] on img "Редактор, E98E9B4A-EE42-45AF-BEC7-41A774540D56" at bounding box center [313, 319] width 321 height 70
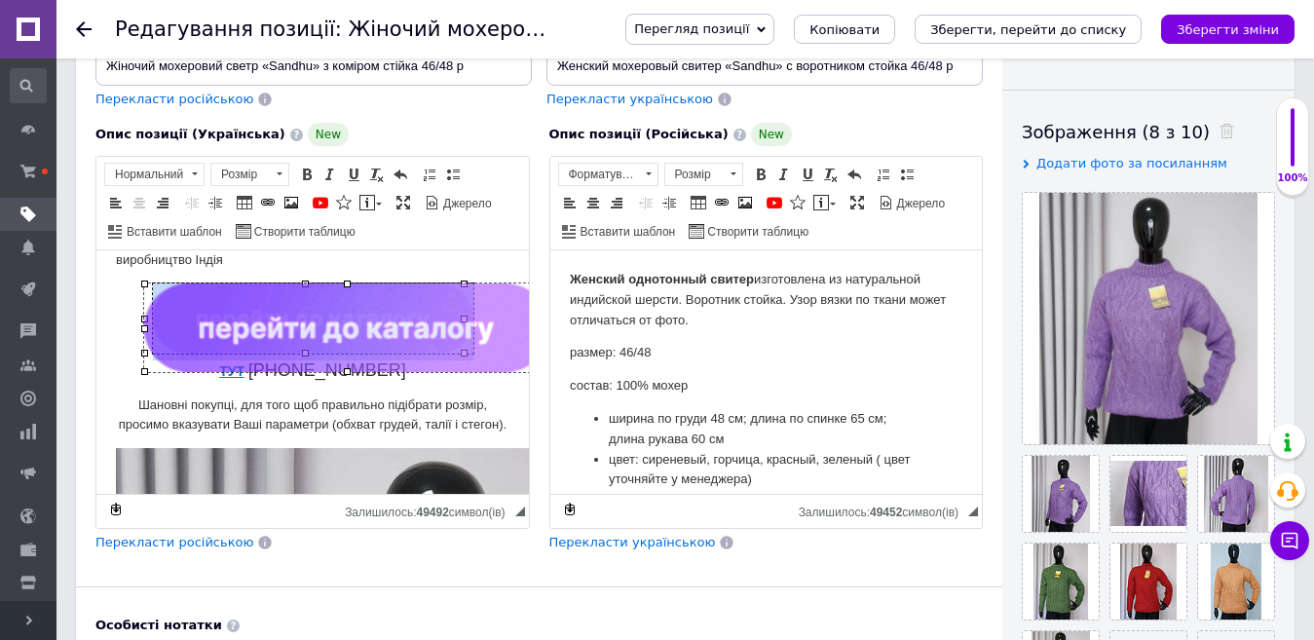
drag, startPoint x: 466, startPoint y: 350, endPoint x: 472, endPoint y: 367, distance: 18.5
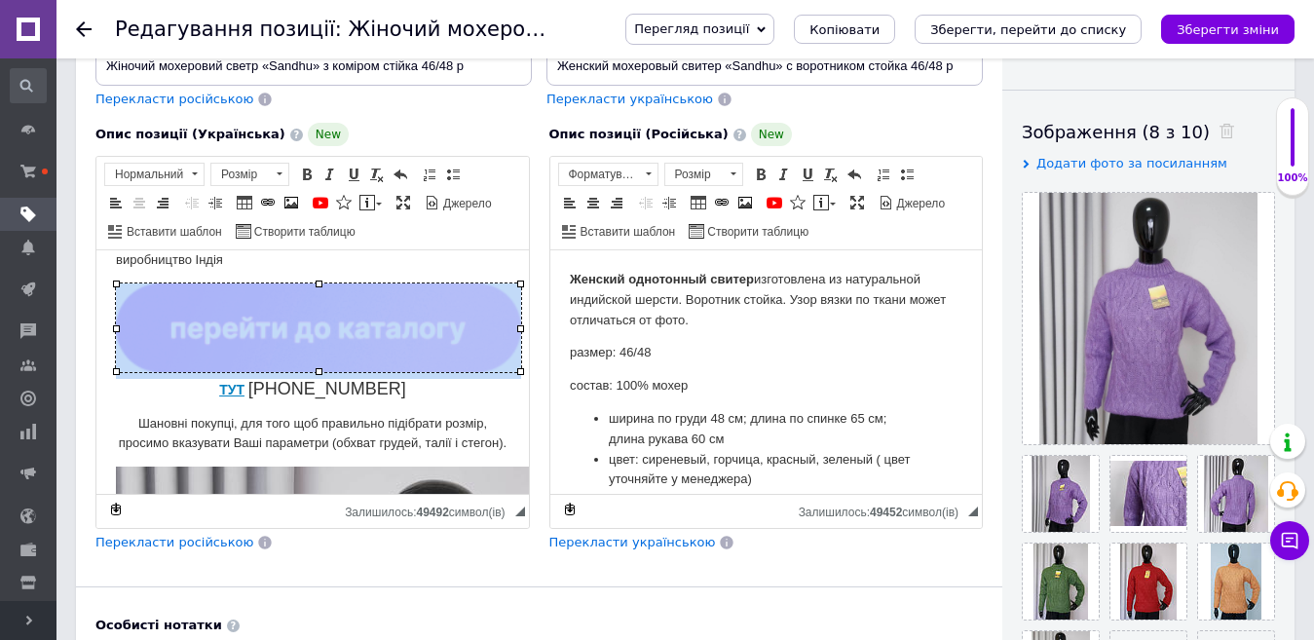
click at [464, 357] on img "Редактор, E98E9B4A-EE42-45AF-BEC7-41A774540D56" at bounding box center [318, 328] width 405 height 89
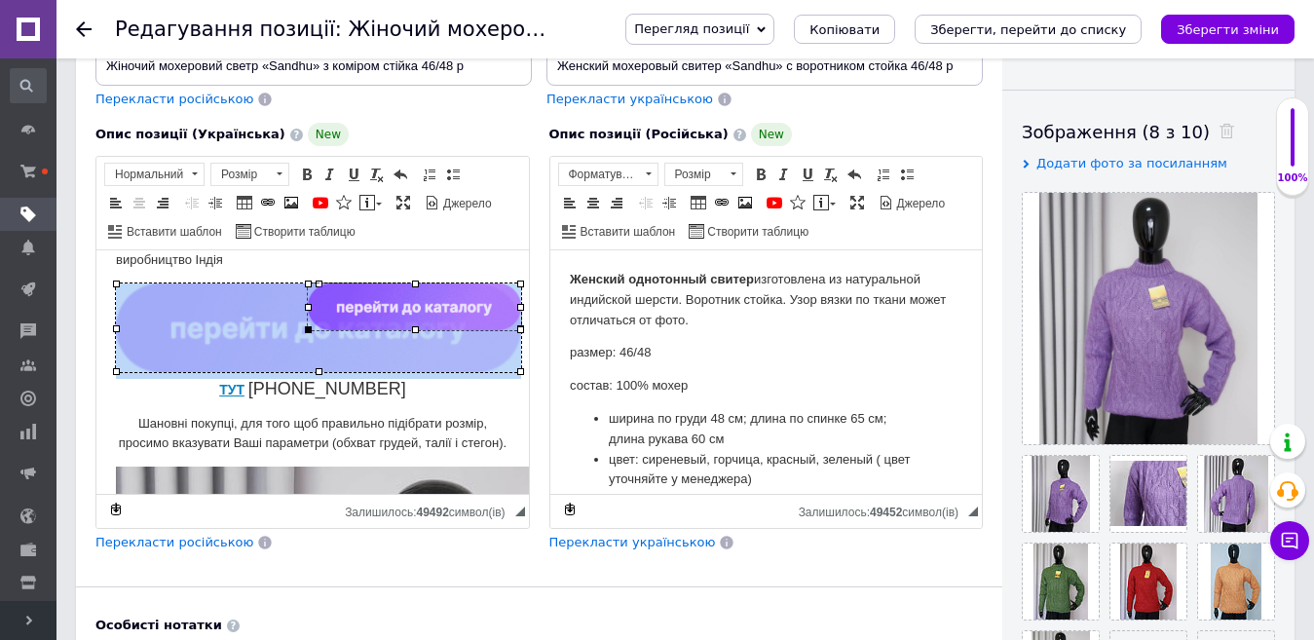
drag, startPoint x: 116, startPoint y: 373, endPoint x: 312, endPoint y: 329, distance: 200.7
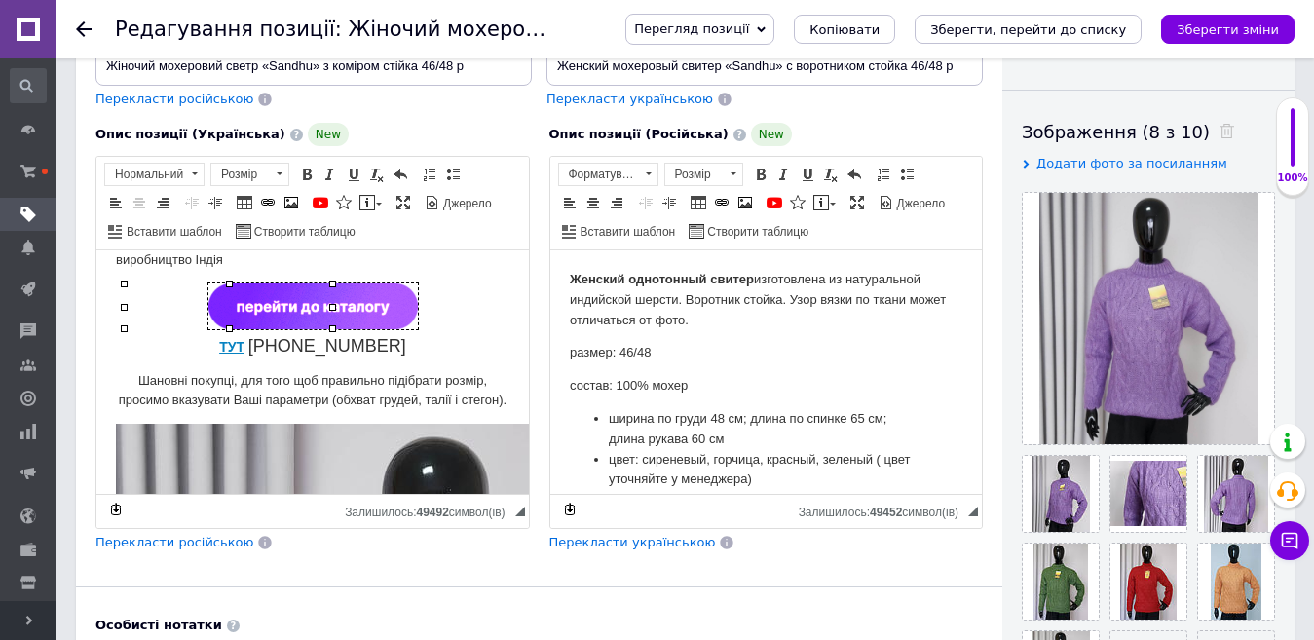
click at [245, 339] on strong "ТУТ" at bounding box center [231, 347] width 25 height 16
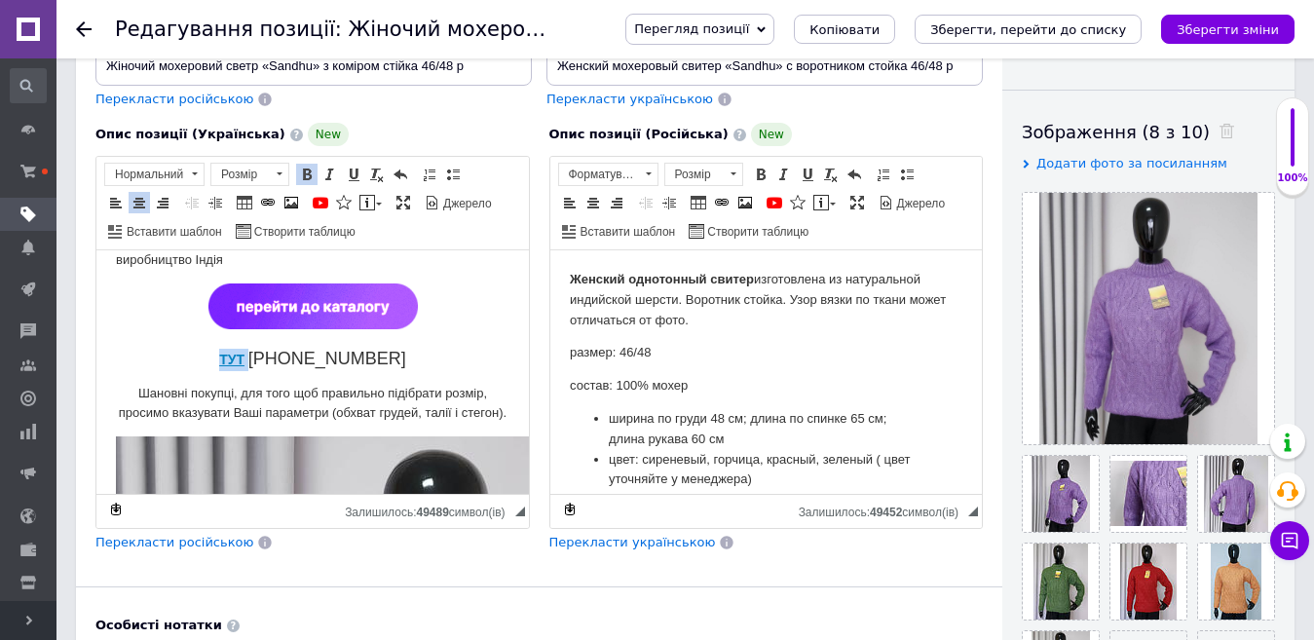
drag, startPoint x: 255, startPoint y: 353, endPoint x: 231, endPoint y: 355, distance: 24.4
click at [231, 355] on span "ТУТ [PHONE_NUMBER]" at bounding box center [312, 360] width 187 height 16
drag, startPoint x: 404, startPoint y: 360, endPoint x: 222, endPoint y: 354, distance: 182.3
click at [222, 354] on p "тел [PHONE_NUMBER]" at bounding box center [313, 360] width 394 height 22
click at [282, 172] on span at bounding box center [280, 173] width 6 height 3
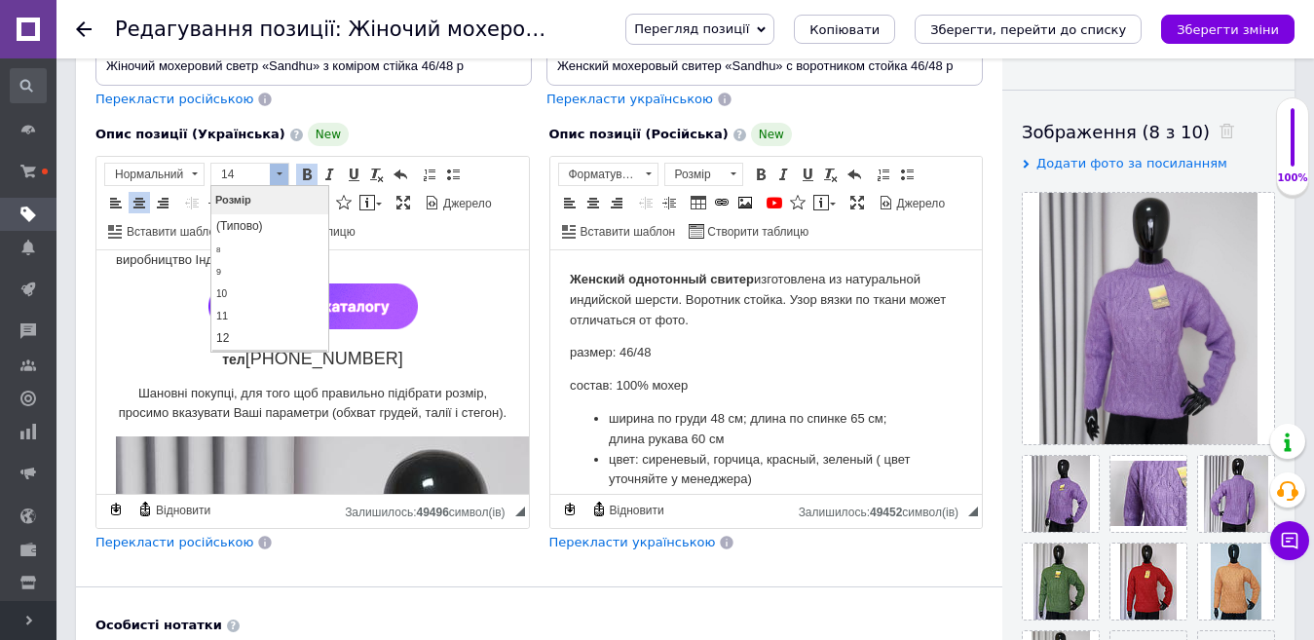
scroll to position [21, 0]
click at [229, 313] on span "12" at bounding box center [222, 317] width 13 height 14
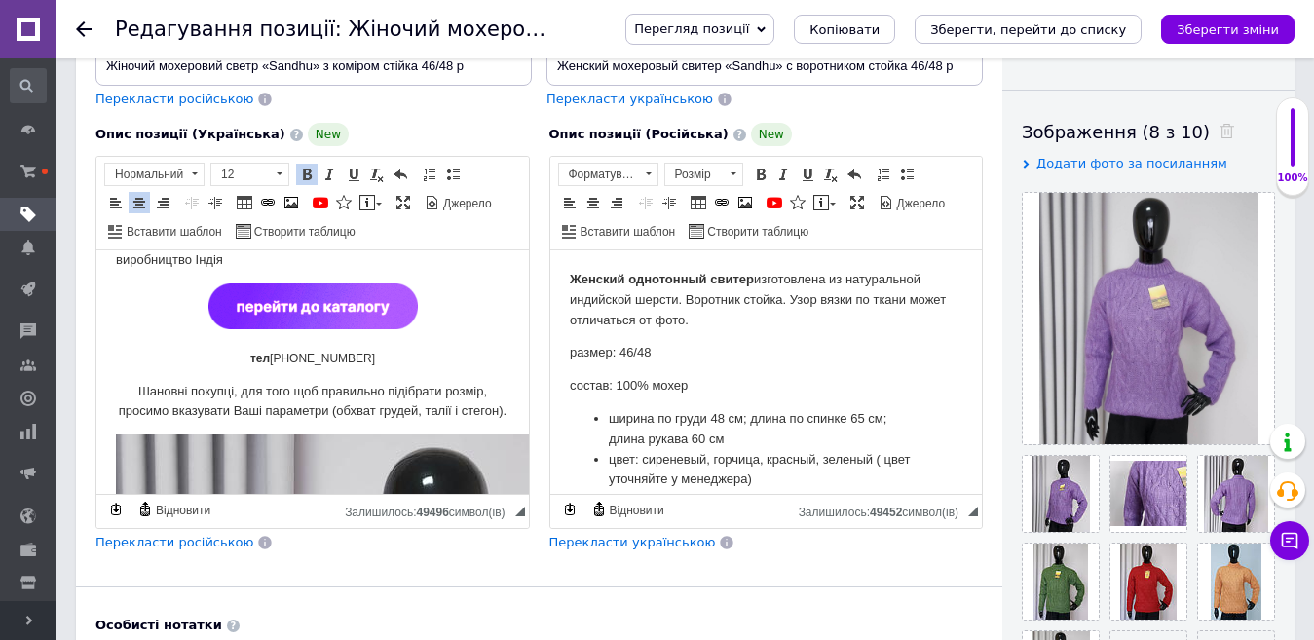
click at [403, 355] on p "тел [PHONE_NUMBER]" at bounding box center [313, 359] width 394 height 20
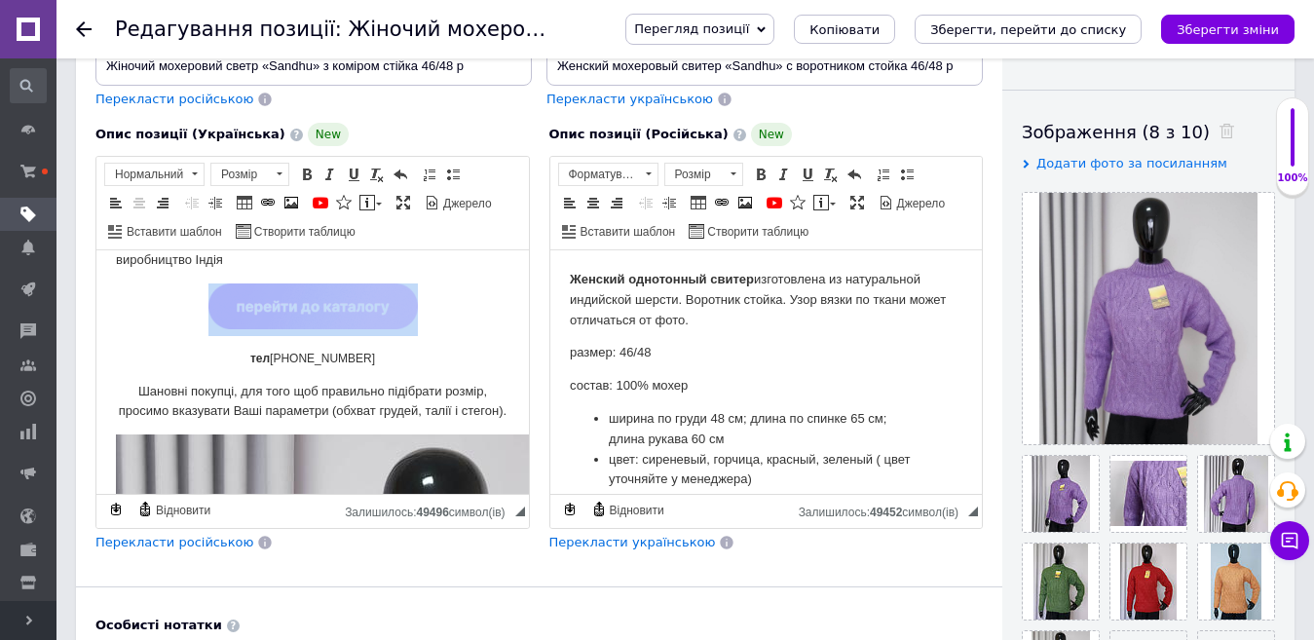
click at [372, 308] on img "Редактор, E98E9B4A-EE42-45AF-BEC7-41A774540D56" at bounding box center [313, 307] width 209 height 46
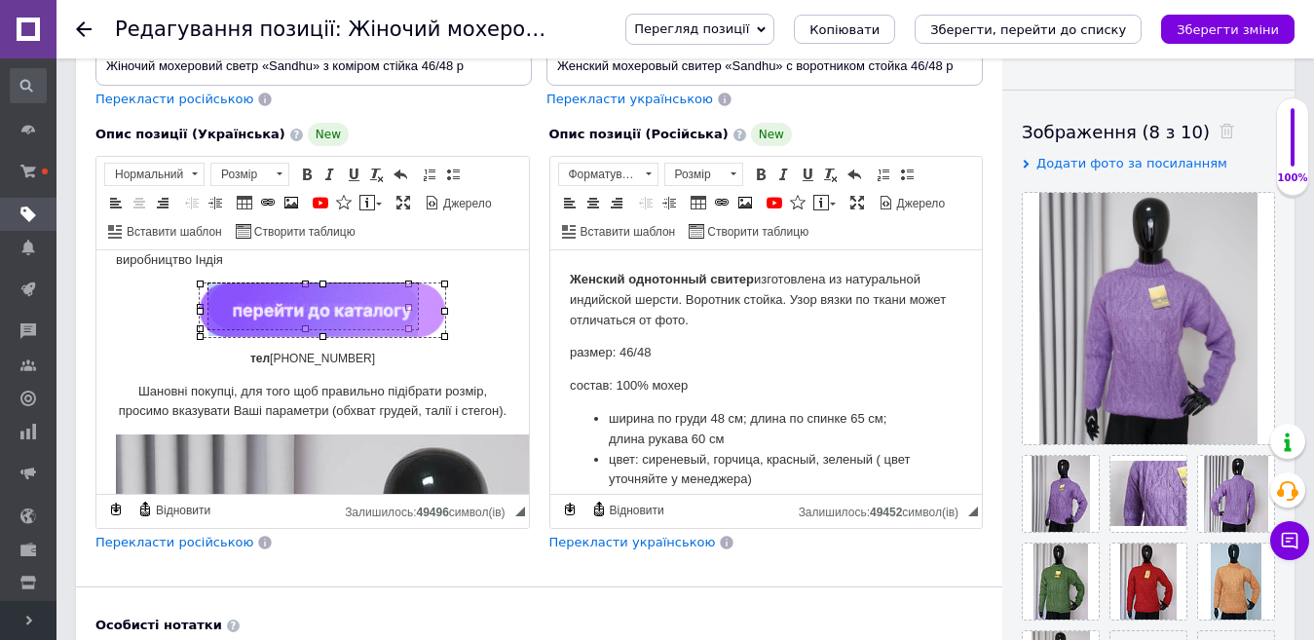
drag, startPoint x: 408, startPoint y: 327, endPoint x: 421, endPoint y: 335, distance: 14.9
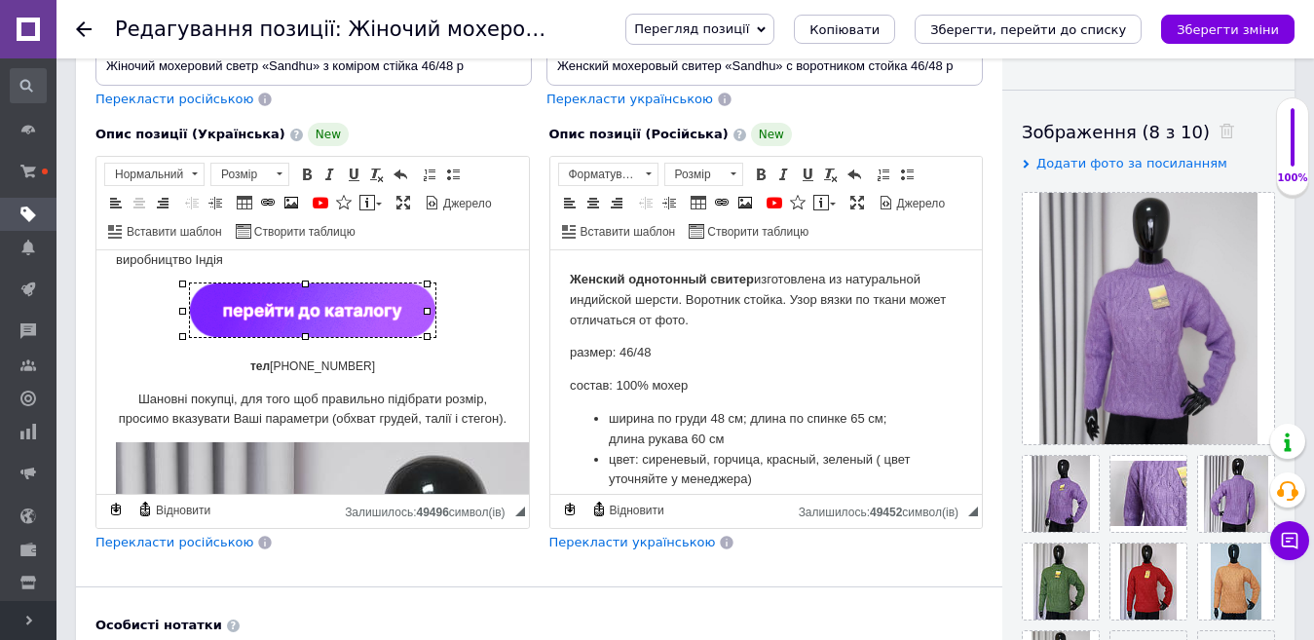
click at [391, 358] on p "тел [PHONE_NUMBER]" at bounding box center [313, 367] width 394 height 20
drag, startPoint x: 380, startPoint y: 361, endPoint x: 251, endPoint y: 361, distance: 128.6
click at [251, 361] on p "тел [PHONE_NUMBER]" at bounding box center [313, 367] width 394 height 20
click at [270, 360] on b "тел" at bounding box center [259, 367] width 19 height 14
click at [270, 361] on b "тел" at bounding box center [259, 367] width 19 height 14
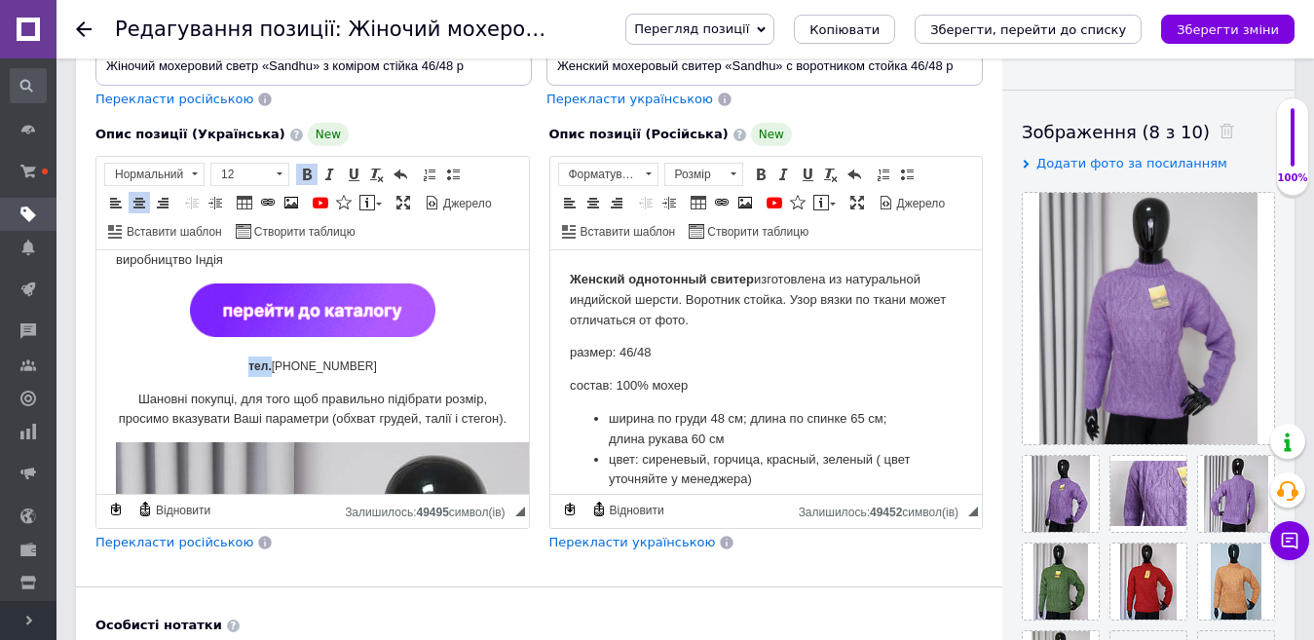
drag, startPoint x: 249, startPoint y: 365, endPoint x: 273, endPoint y: 361, distance: 23.7
click at [272, 361] on b "тел." at bounding box center [259, 367] width 23 height 14
click at [310, 171] on span at bounding box center [307, 175] width 16 height 16
drag, startPoint x: 360, startPoint y: 361, endPoint x: 230, endPoint y: 359, distance: 130.6
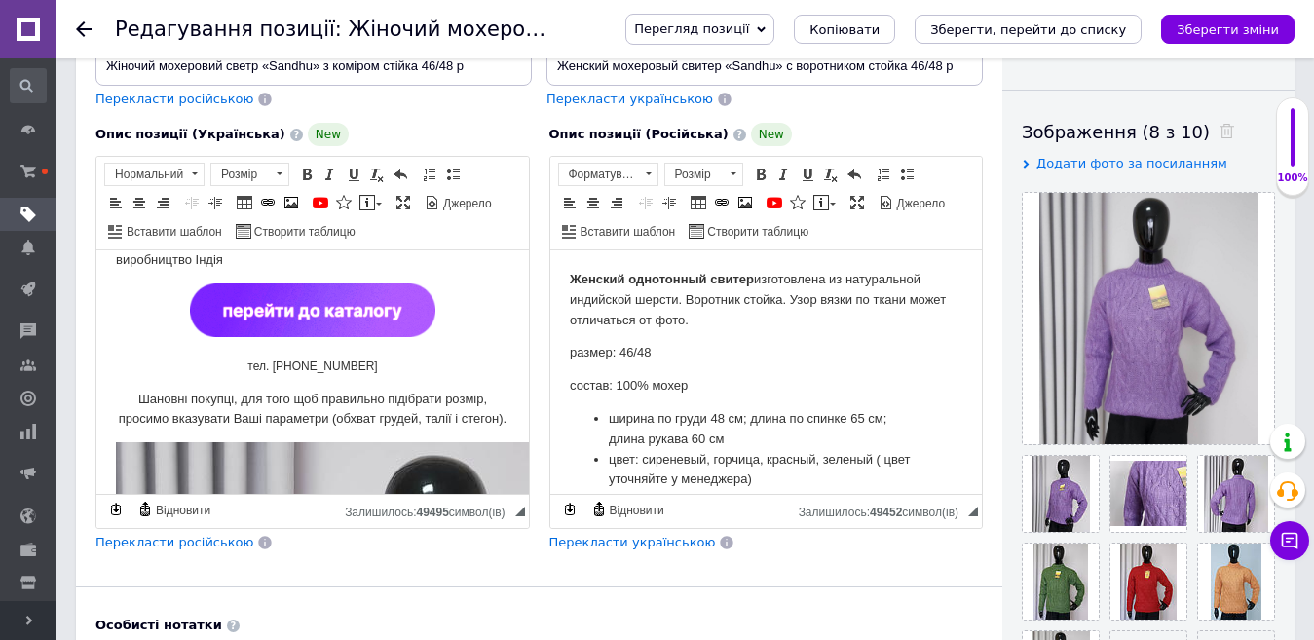
click at [230, 359] on p "тел. [PHONE_NUMBER]" at bounding box center [313, 367] width 394 height 20
click at [282, 171] on span at bounding box center [279, 174] width 19 height 21
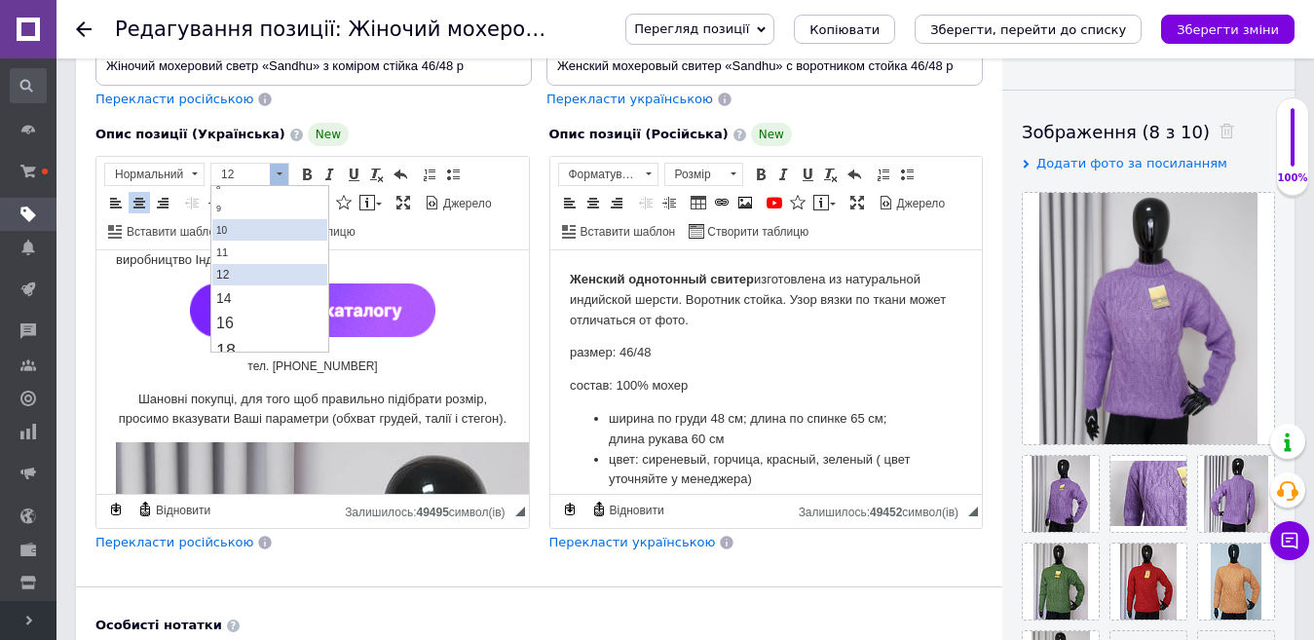
scroll to position [97, 0]
click at [247, 261] on link "14" at bounding box center [269, 263] width 115 height 23
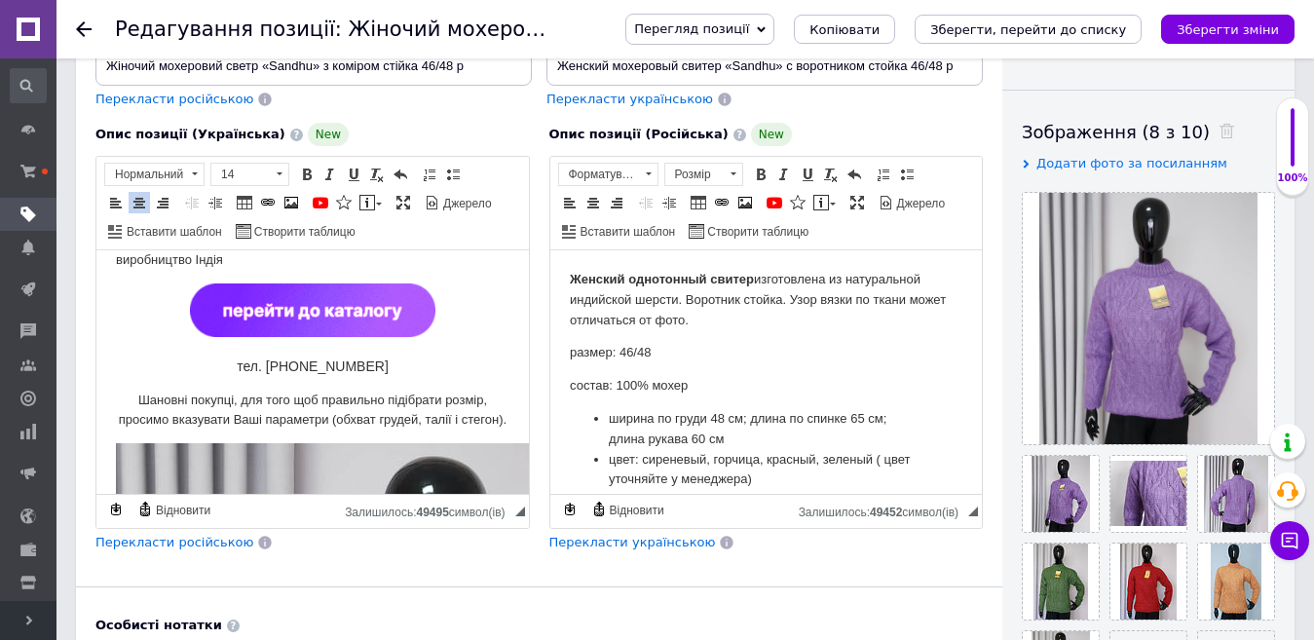
click at [436, 367] on p "тел. [PHONE_NUMBER]" at bounding box center [313, 367] width 394 height 21
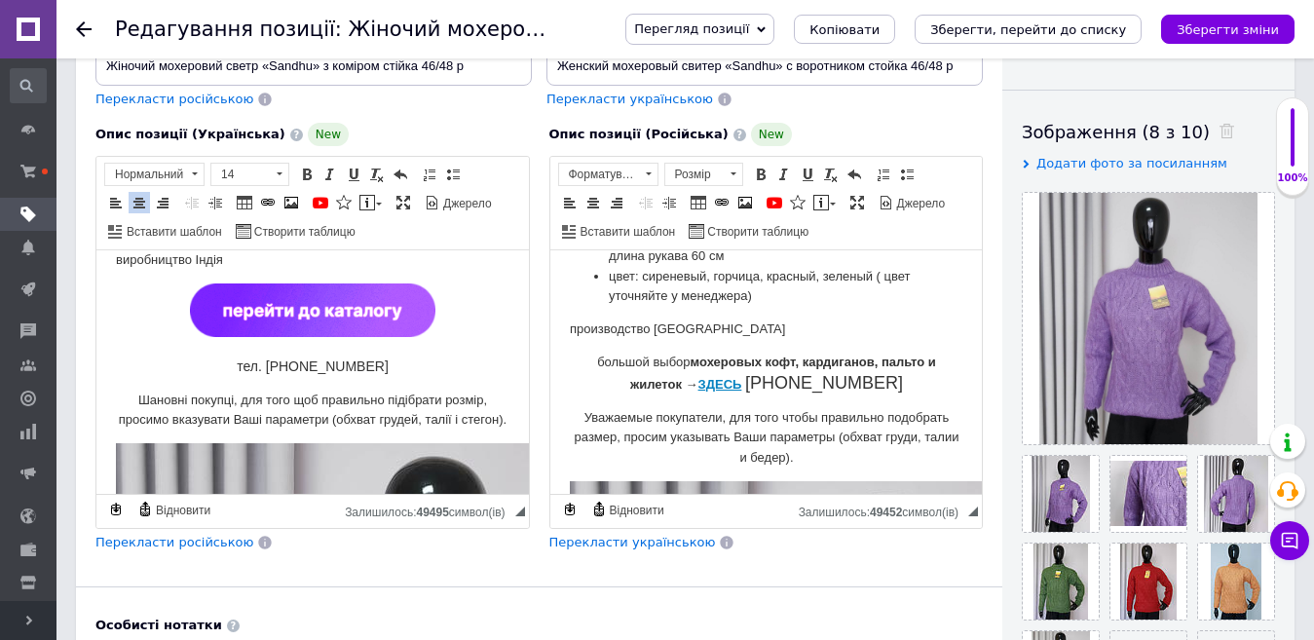
scroll to position [195, 0]
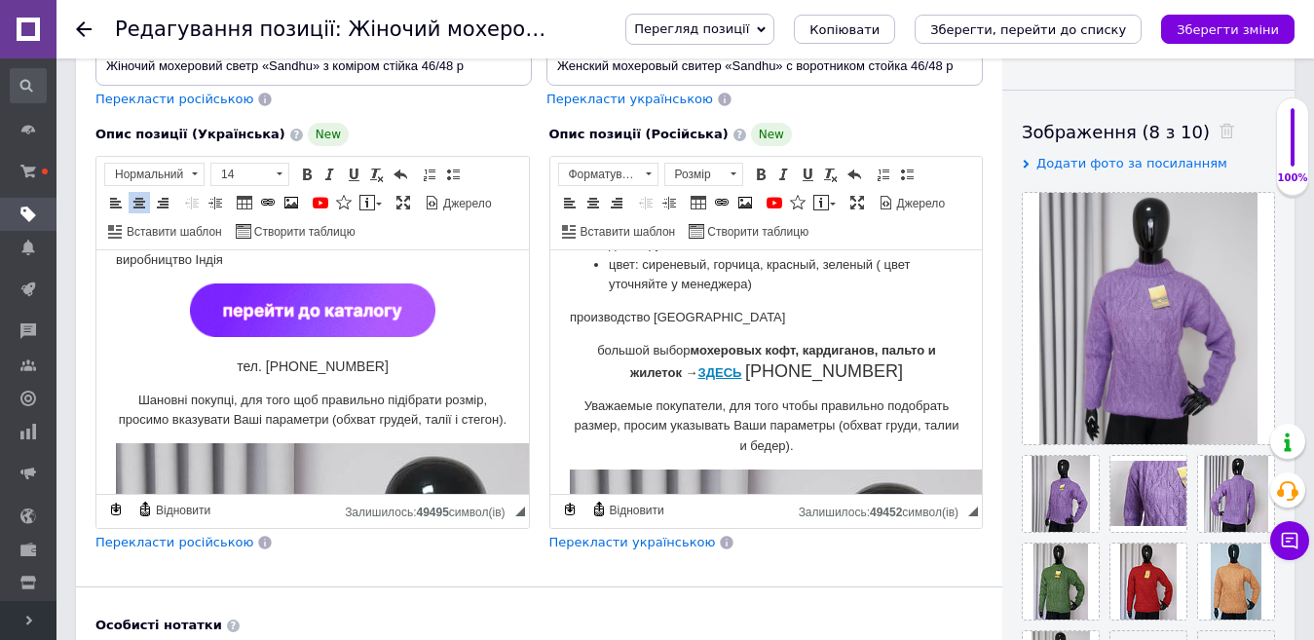
click at [756, 371] on span "[PHONE_NUMBER]" at bounding box center [823, 370] width 158 height 19
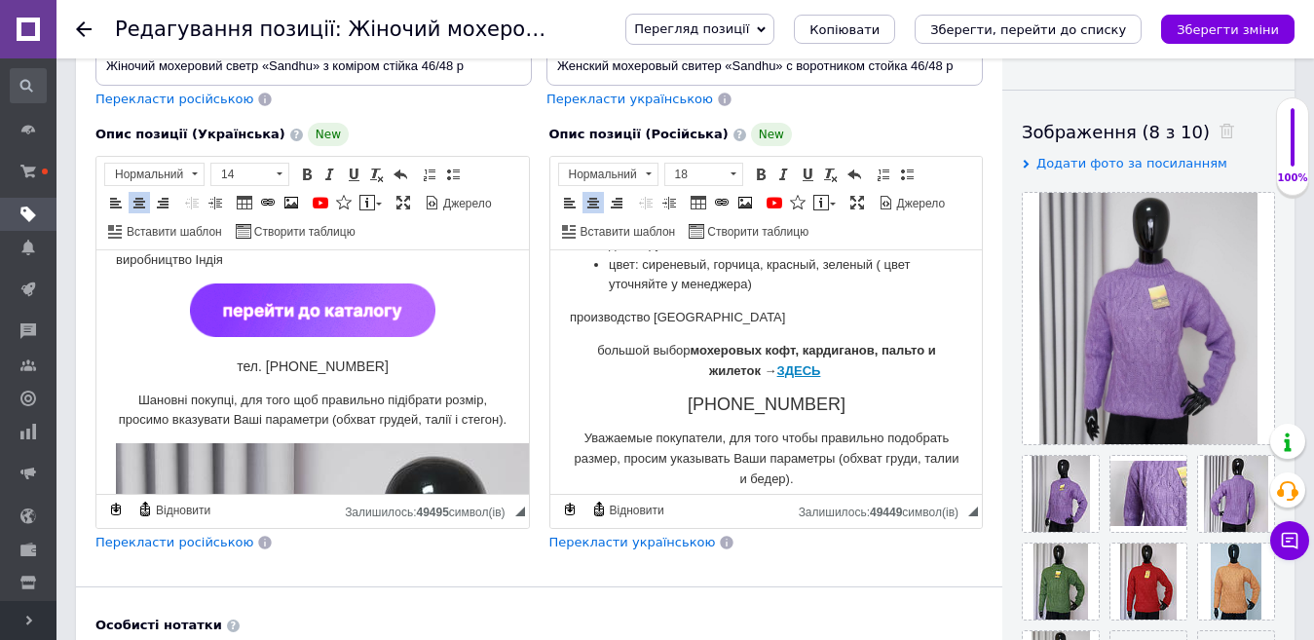
click at [405, 308] on img "Редактор, E98E9B4A-EE42-45AF-BEC7-41A774540D56" at bounding box center [313, 311] width 246 height 54
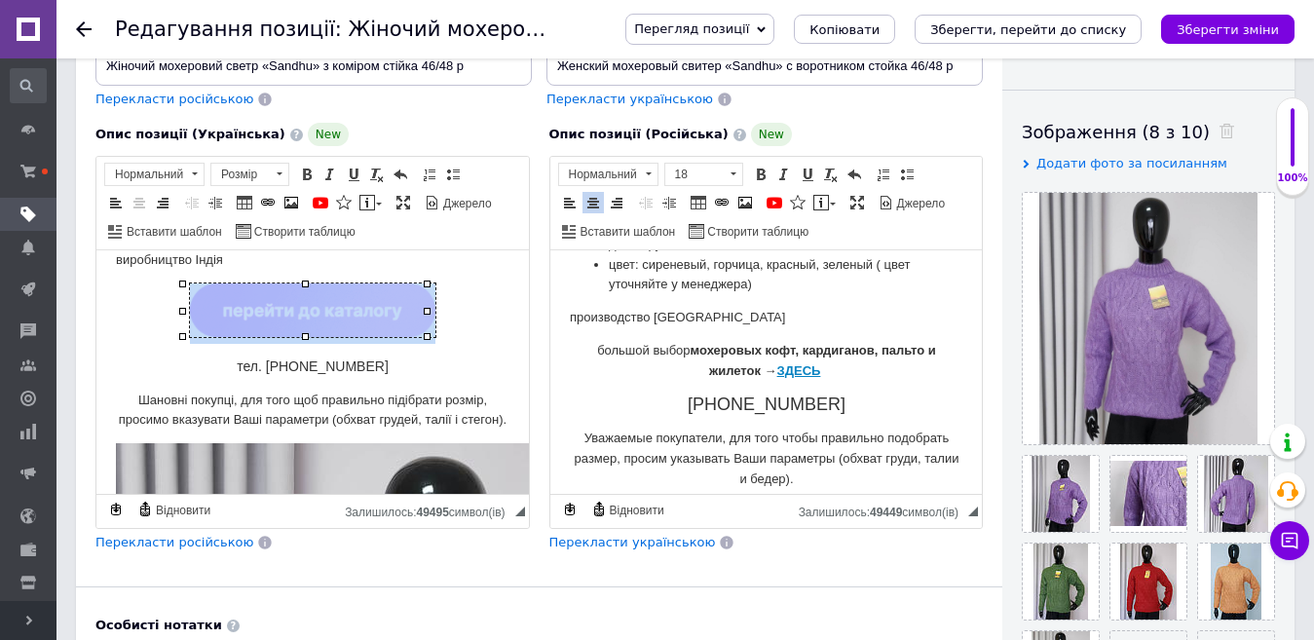
copy p "Редактор, E98E9B4A-EE42-45AF-BEC7-41A774540D56"
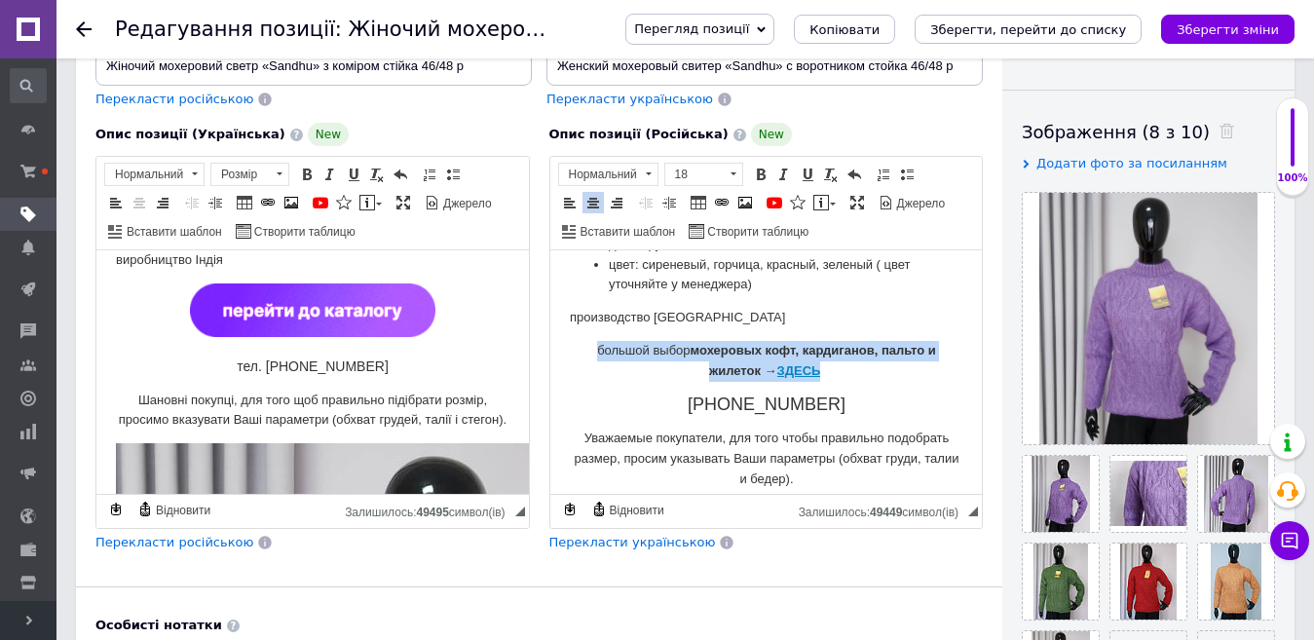
drag, startPoint x: 587, startPoint y: 343, endPoint x: 812, endPoint y: 366, distance: 226.3
click at [812, 366] on p "большой выбор мохеровых кофт, кардиганов, пальто и жилеток → ЗДЕСЬ" at bounding box center [766, 361] width 394 height 41
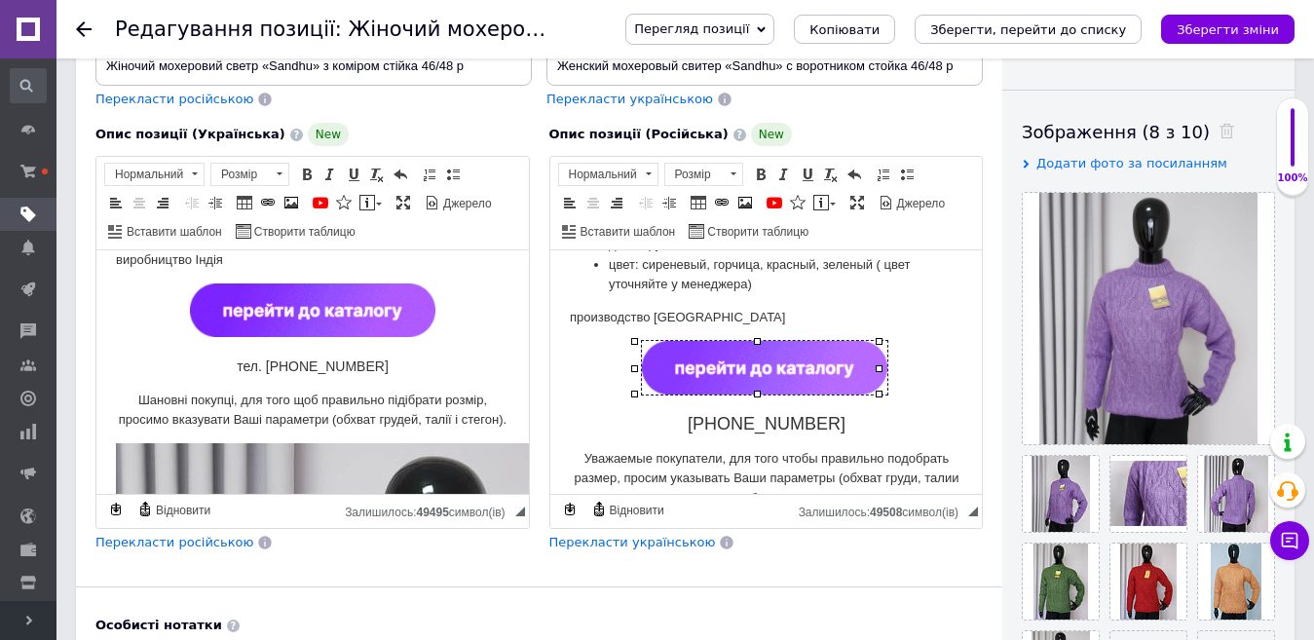
drag, startPoint x: 810, startPoint y: 359, endPoint x: 850, endPoint y: 380, distance: 45.3
click at [811, 360] on img "Редактор, 350EA916-4254-4551-BFD8-73AEF57F28A8" at bounding box center [764, 368] width 246 height 54
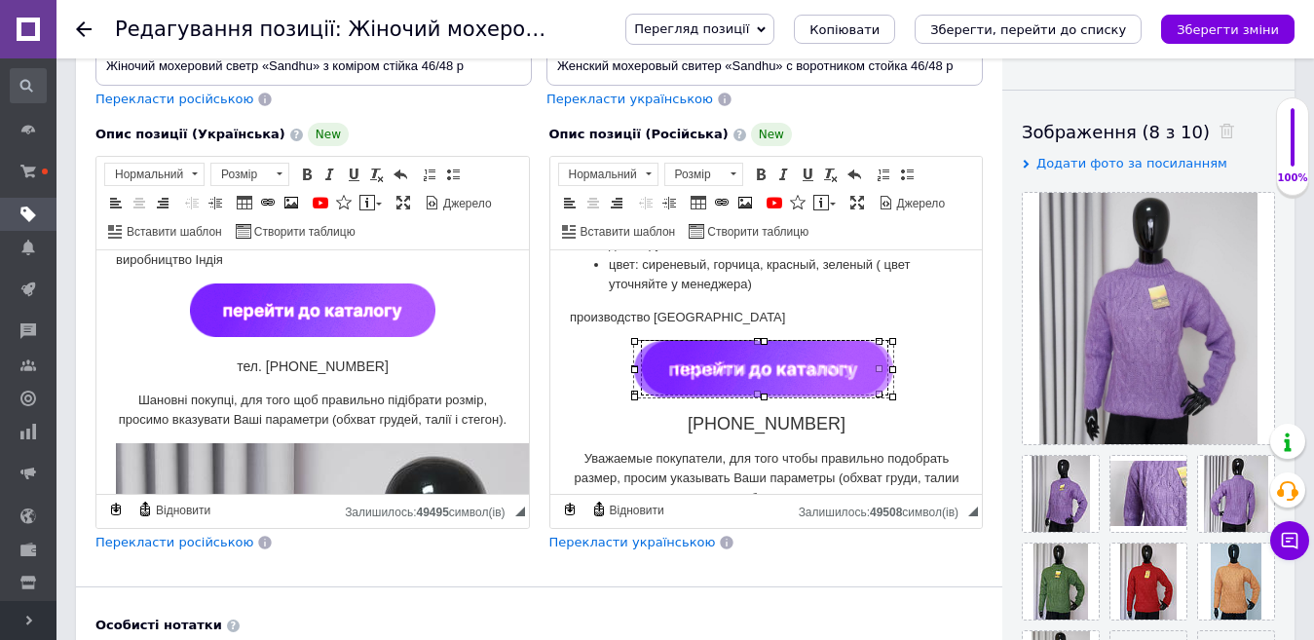
drag, startPoint x: 875, startPoint y: 392, endPoint x: 886, endPoint y: 395, distance: 11.1
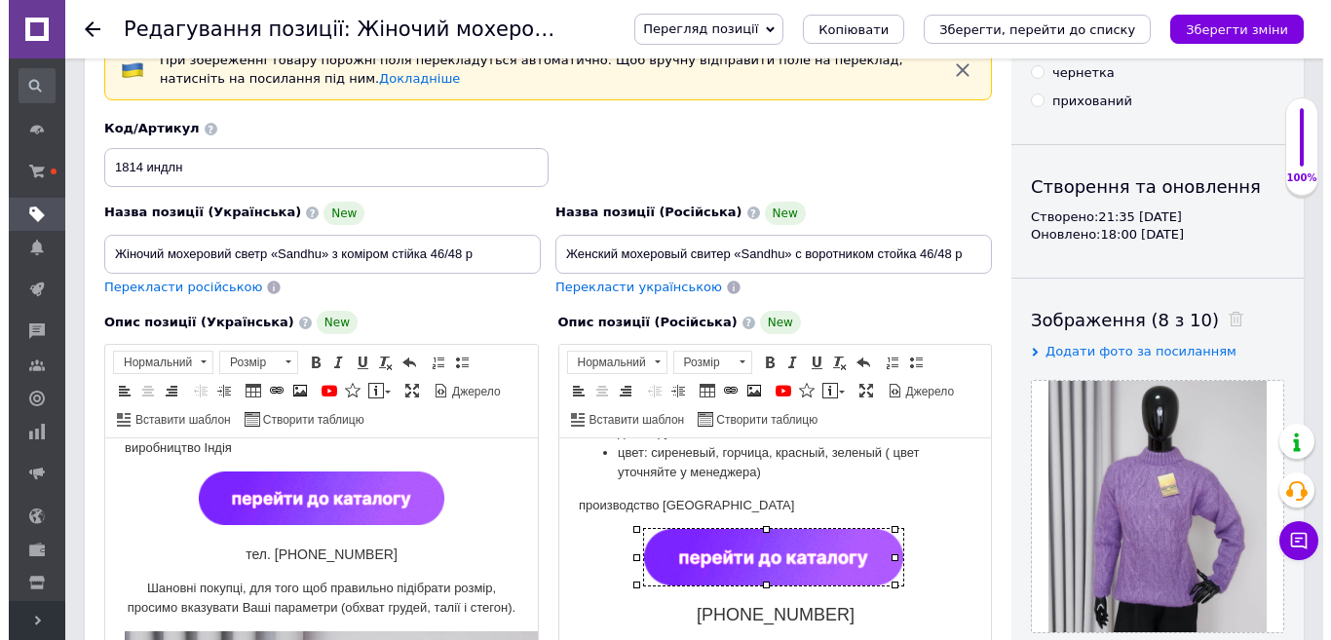
scroll to position [97, 0]
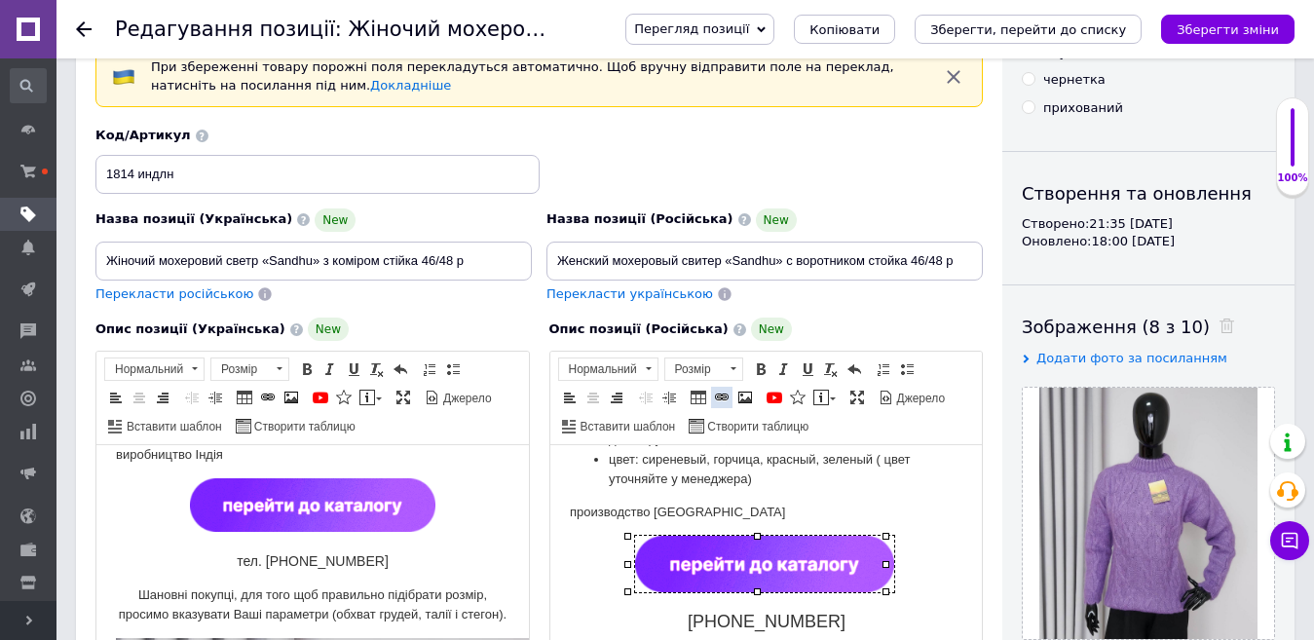
click at [720, 400] on span at bounding box center [722, 398] width 16 height 16
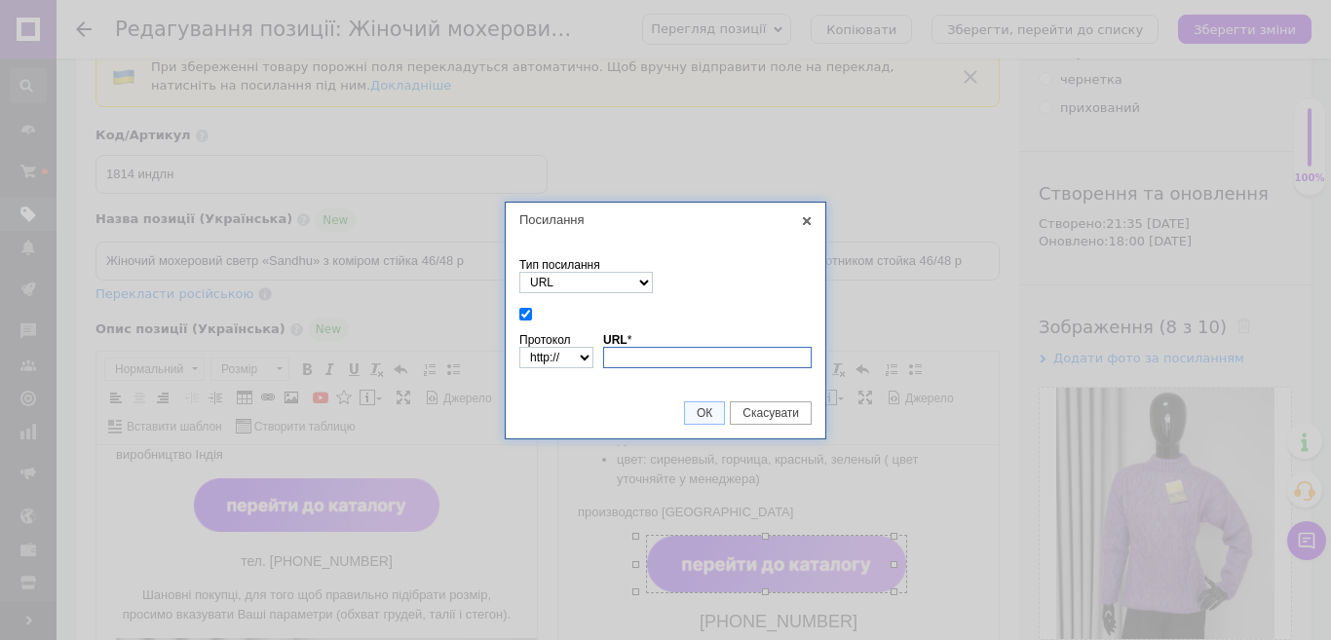
paste input "[URL][DOMAIN_NAME]"
type input "[URL][DOMAIN_NAME]"
select select "https://"
type input "[DOMAIN_NAME][URL]"
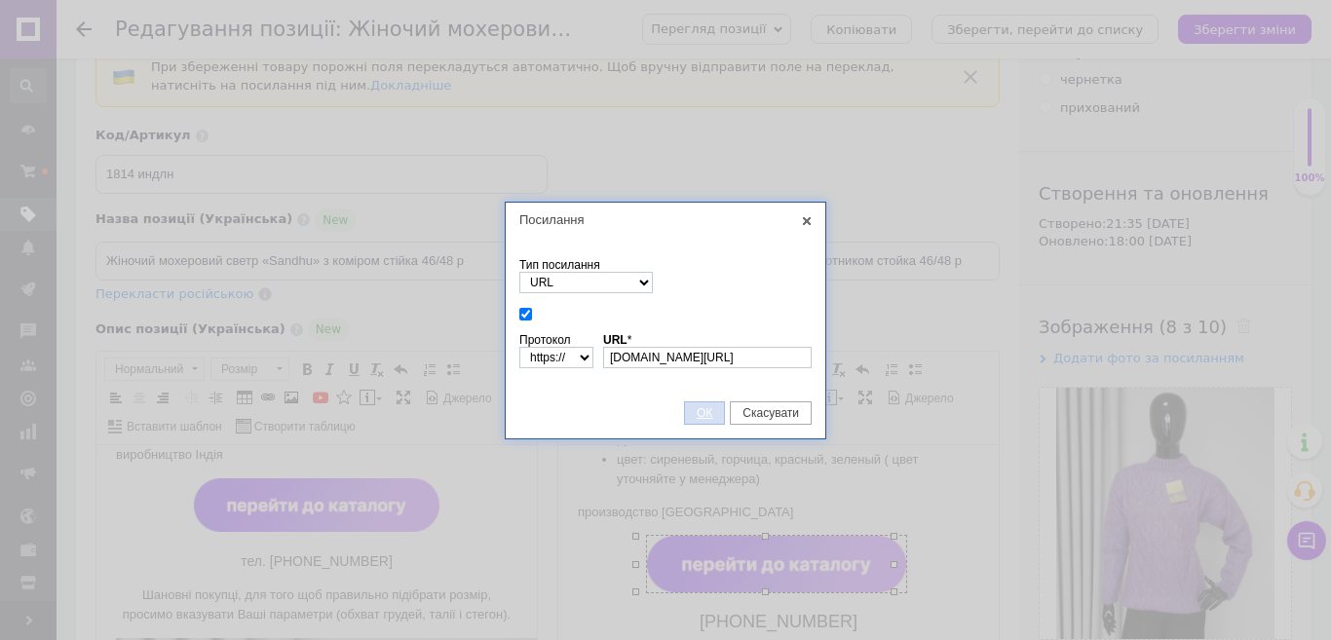
click at [705, 406] on span "ОК" at bounding box center [704, 413] width 39 height 14
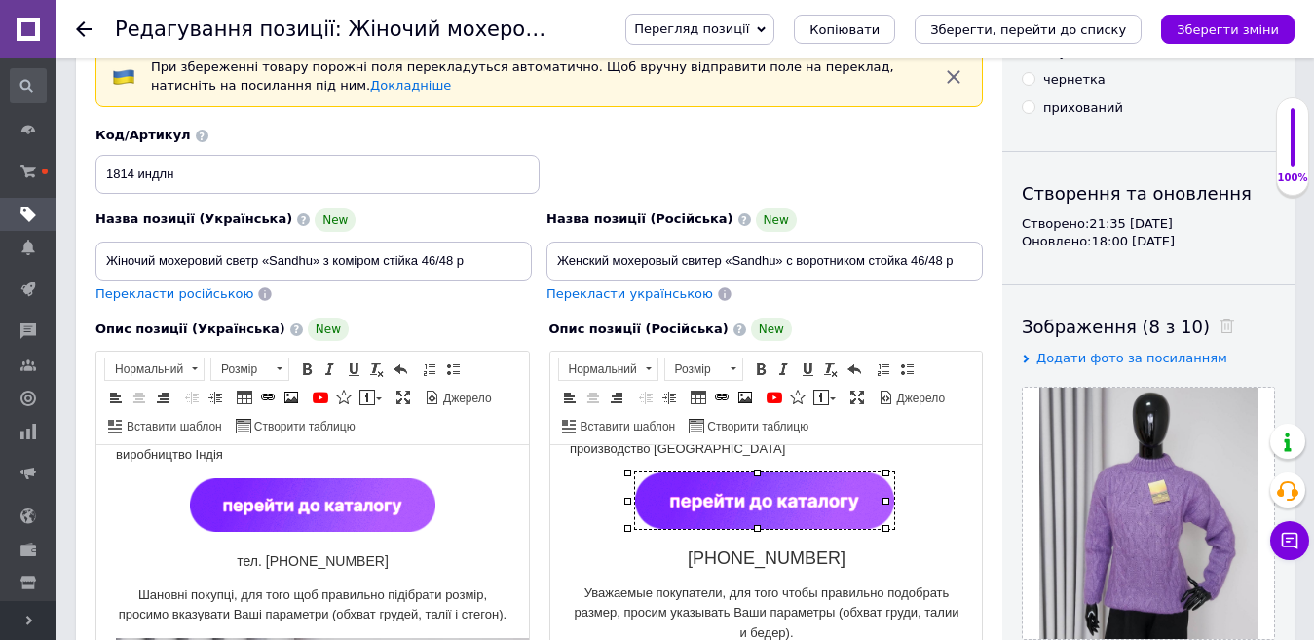
scroll to position [292, 0]
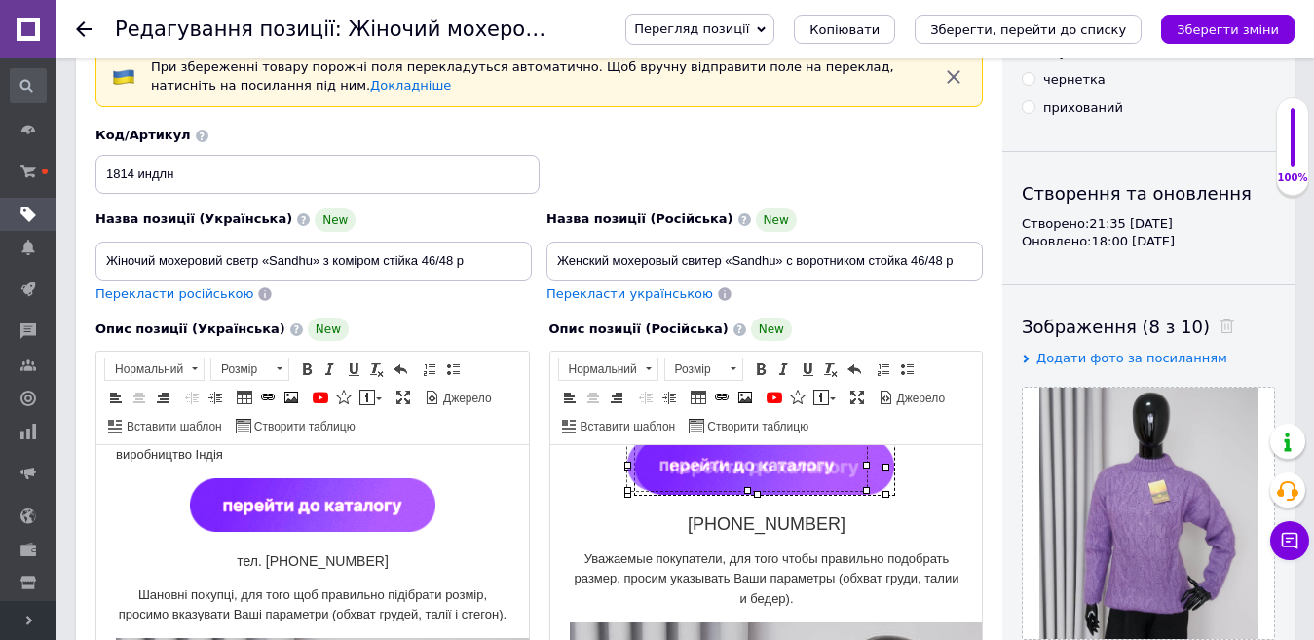
drag, startPoint x: 884, startPoint y: 493, endPoint x: 864, endPoint y: 485, distance: 21.0
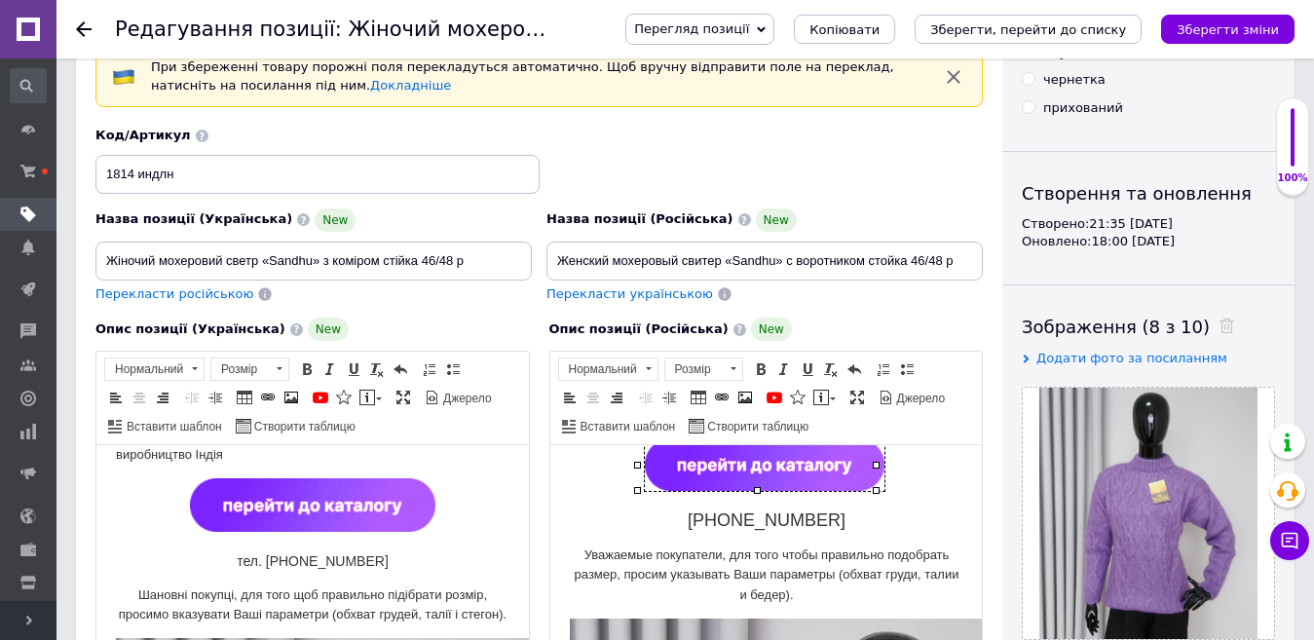
click at [694, 522] on p "[PHONE_NUMBER]" at bounding box center [766, 522] width 394 height 22
drag, startPoint x: 841, startPoint y: 516, endPoint x: 651, endPoint y: 516, distance: 190.0
click at [651, 516] on p "тел.[PHONE_NUMBER]" at bounding box center [766, 522] width 394 height 22
click at [736, 366] on span at bounding box center [733, 369] width 19 height 21
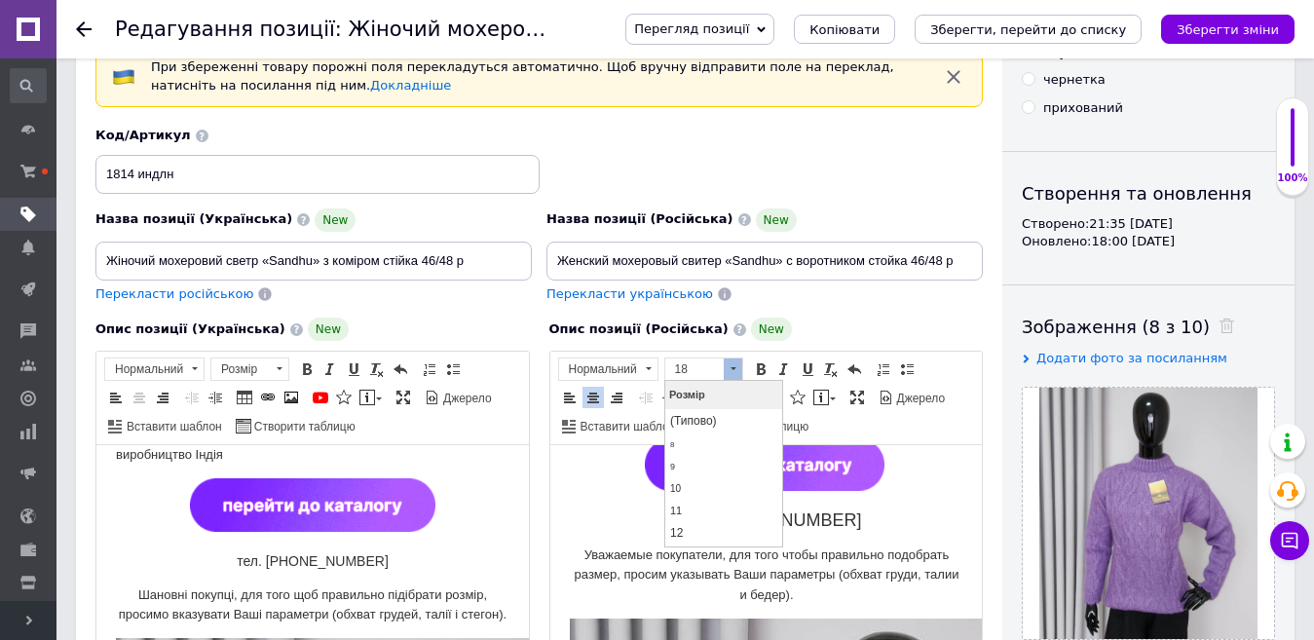
scroll to position [146, 0]
click at [697, 410] on link "14" at bounding box center [722, 409] width 115 height 23
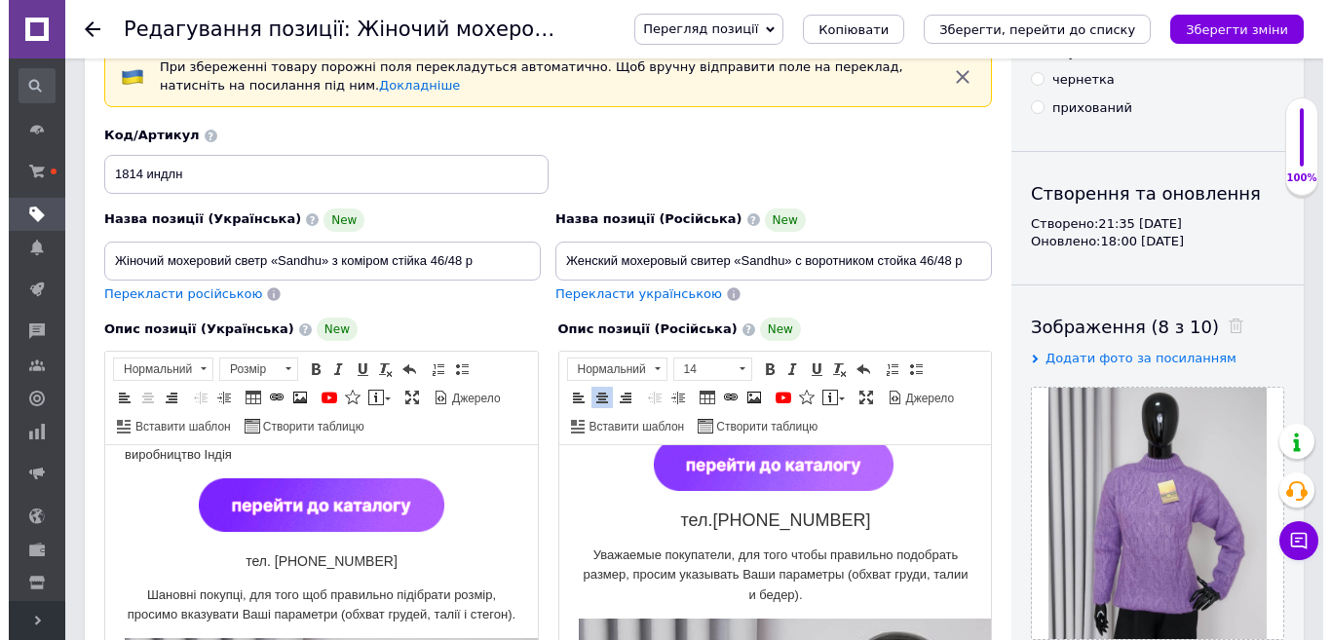
scroll to position [0, 0]
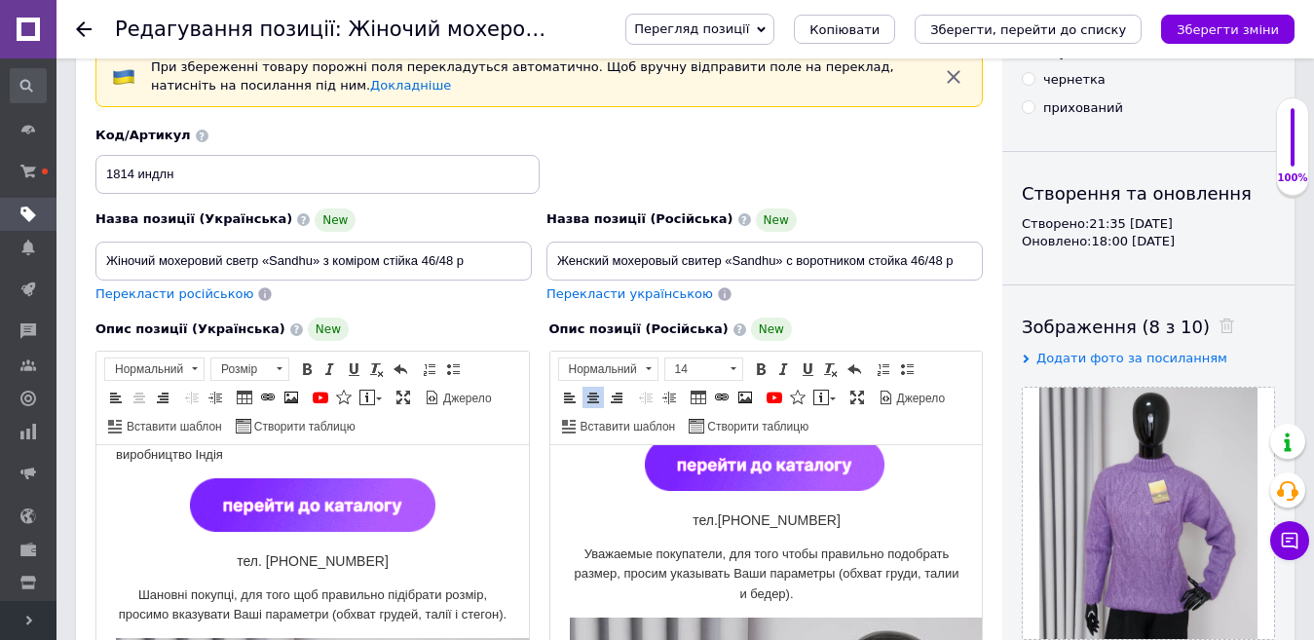
click at [882, 512] on p "тел.[PHONE_NUMBER]" at bounding box center [766, 521] width 394 height 21
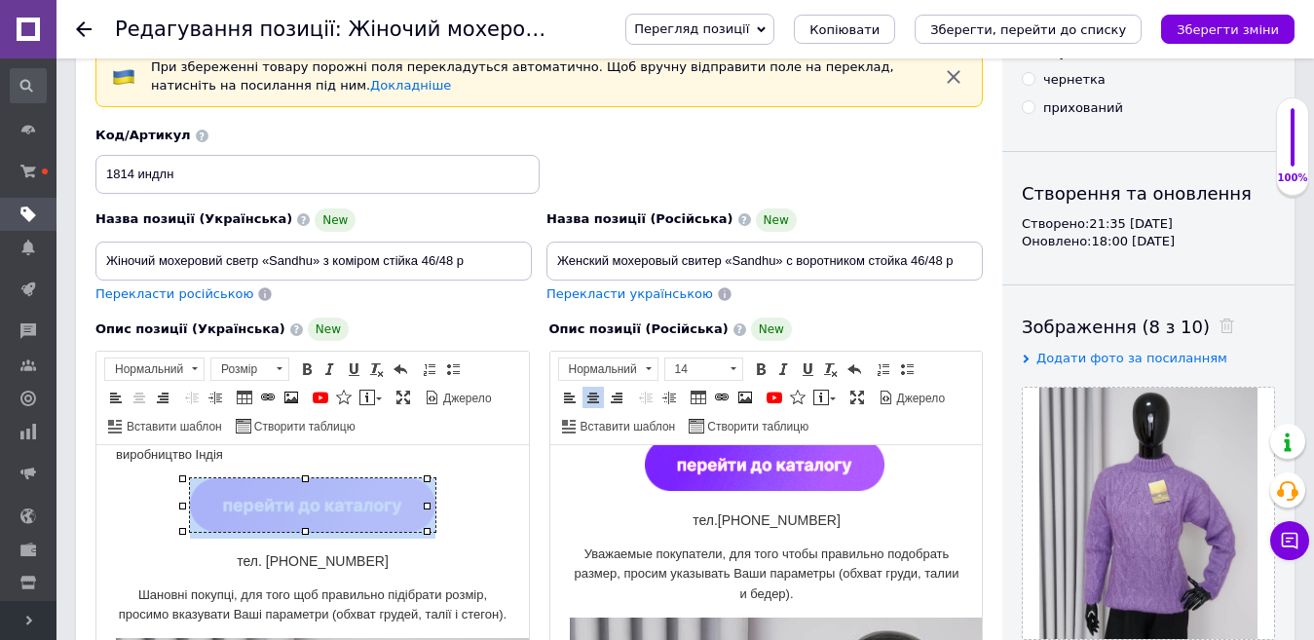
click at [356, 505] on img "Редактор, E98E9B4A-EE42-45AF-BEC7-41A774540D56" at bounding box center [313, 505] width 246 height 54
click at [258, 394] on link "Вставити/Редагувати посилання Сполучення клавіш Ctrl+L" at bounding box center [267, 397] width 21 height 21
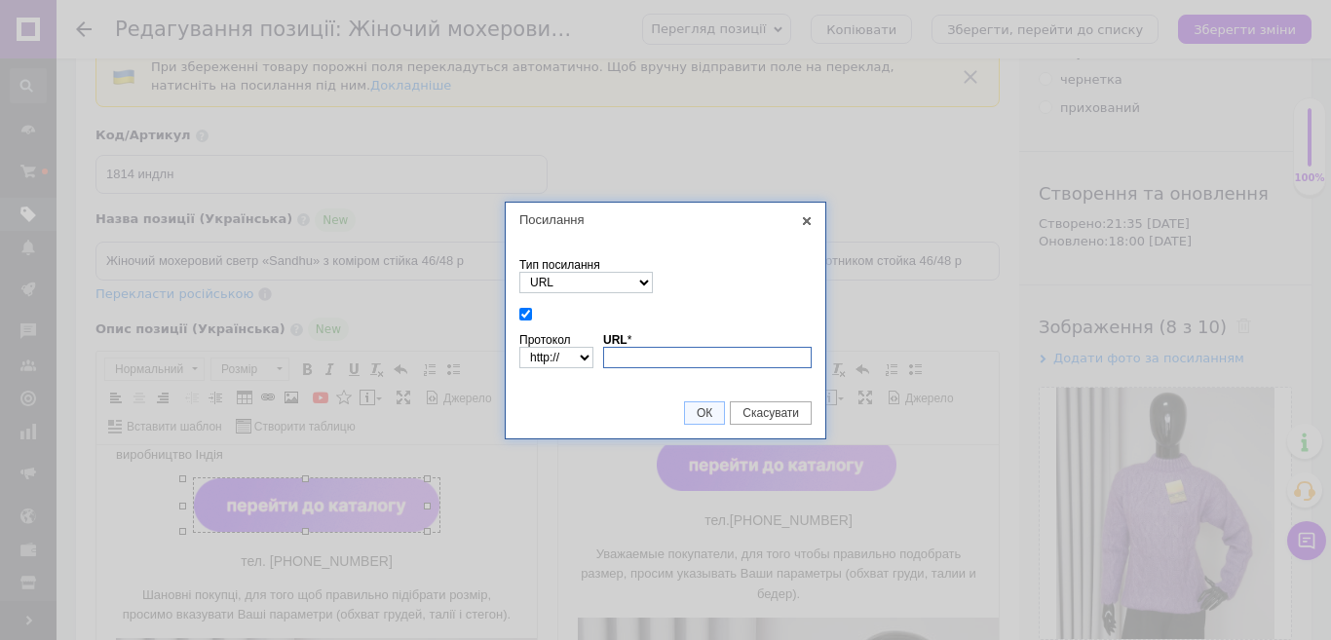
paste input "[URL][DOMAIN_NAME]"
type input "[URL][DOMAIN_NAME]"
select select "https://"
type input "[DOMAIN_NAME][URL]"
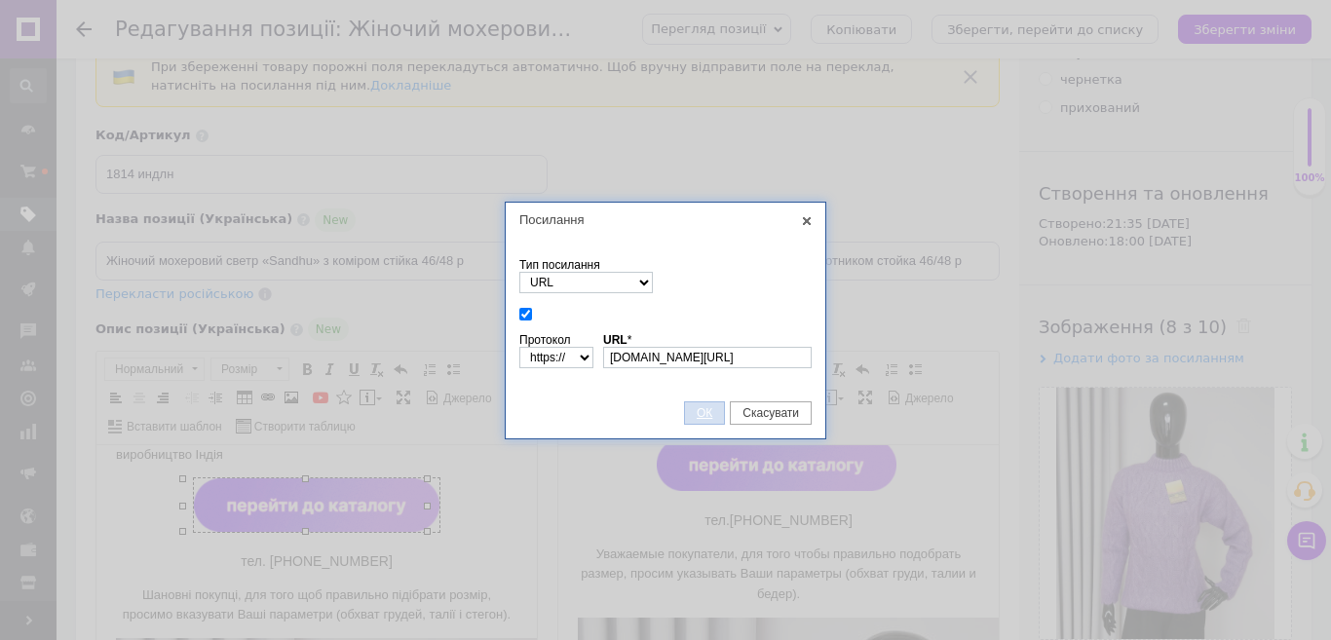
drag, startPoint x: 708, startPoint y: 413, endPoint x: 21, endPoint y: 50, distance: 777.1
click at [708, 413] on span "ОК" at bounding box center [704, 413] width 39 height 14
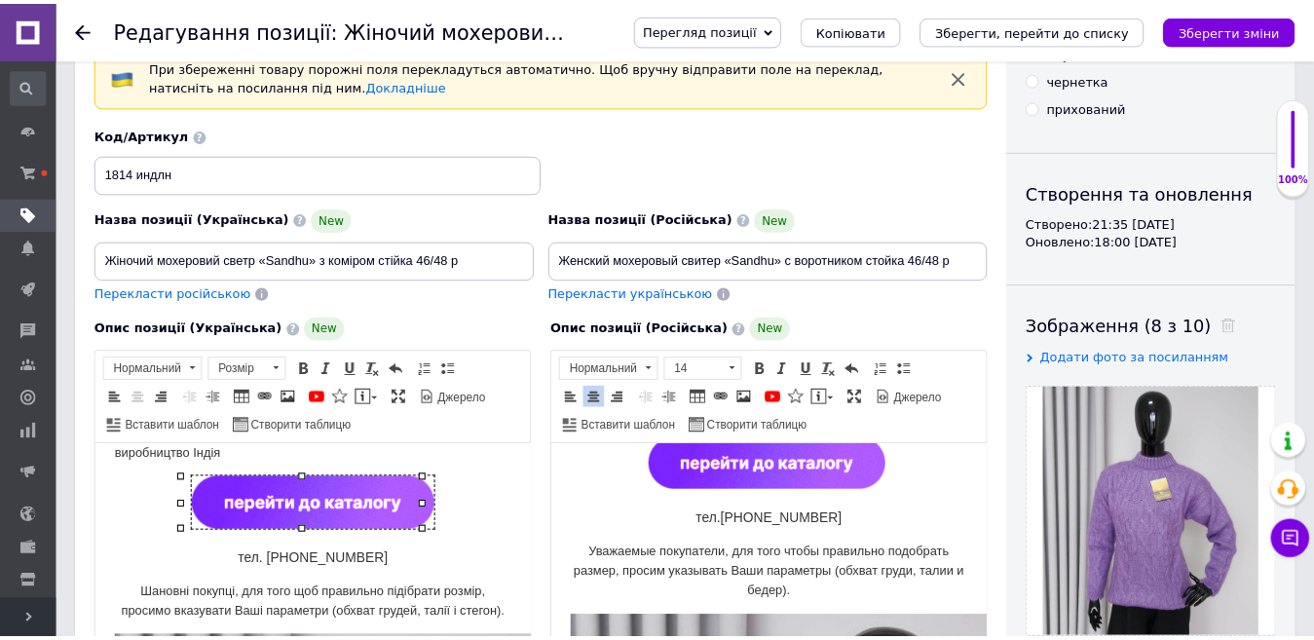
scroll to position [0, 0]
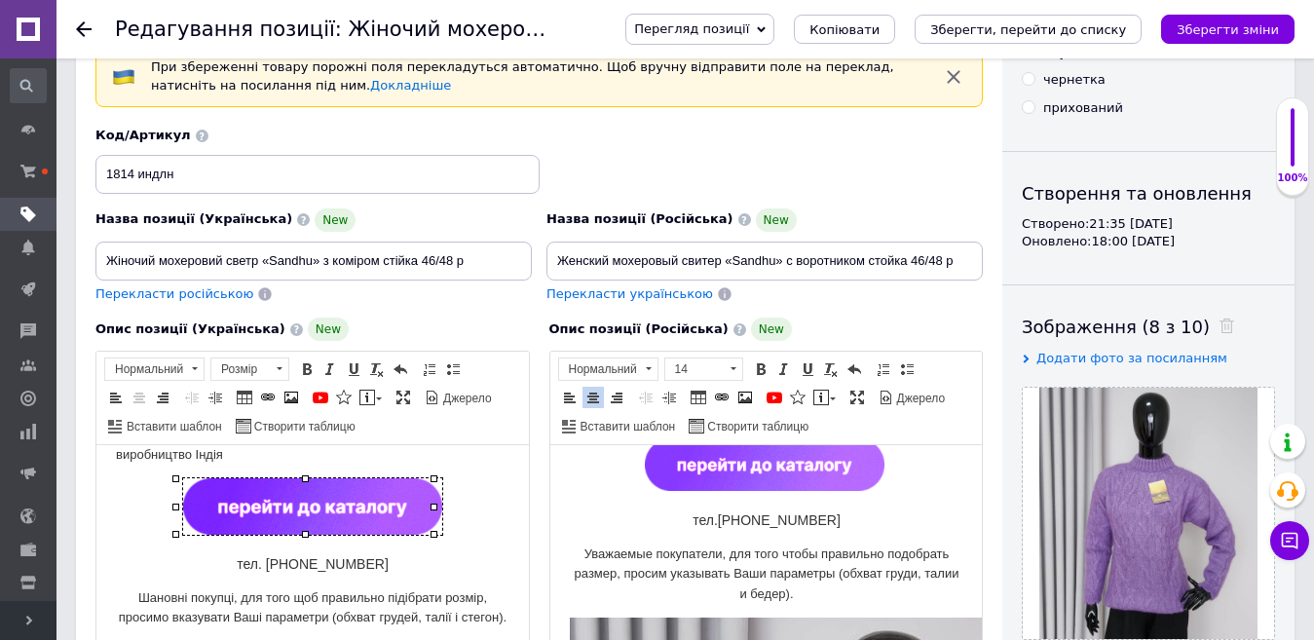
click at [774, 448] on img "Редактор, 350EA916-4254-4551-BFD8-73AEF57F28A8" at bounding box center [764, 464] width 240 height 53
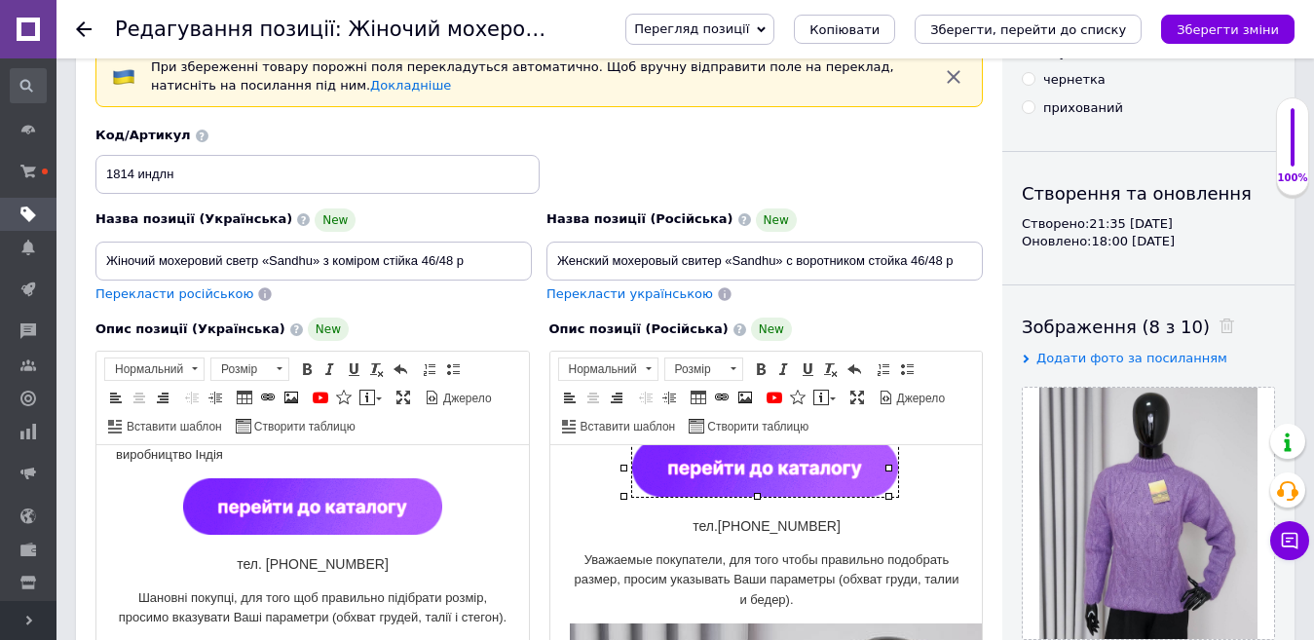
click at [924, 499] on p "Редактор, 350EA916-4254-4551-BFD8-73AEF57F28A8" at bounding box center [766, 470] width 394 height 65
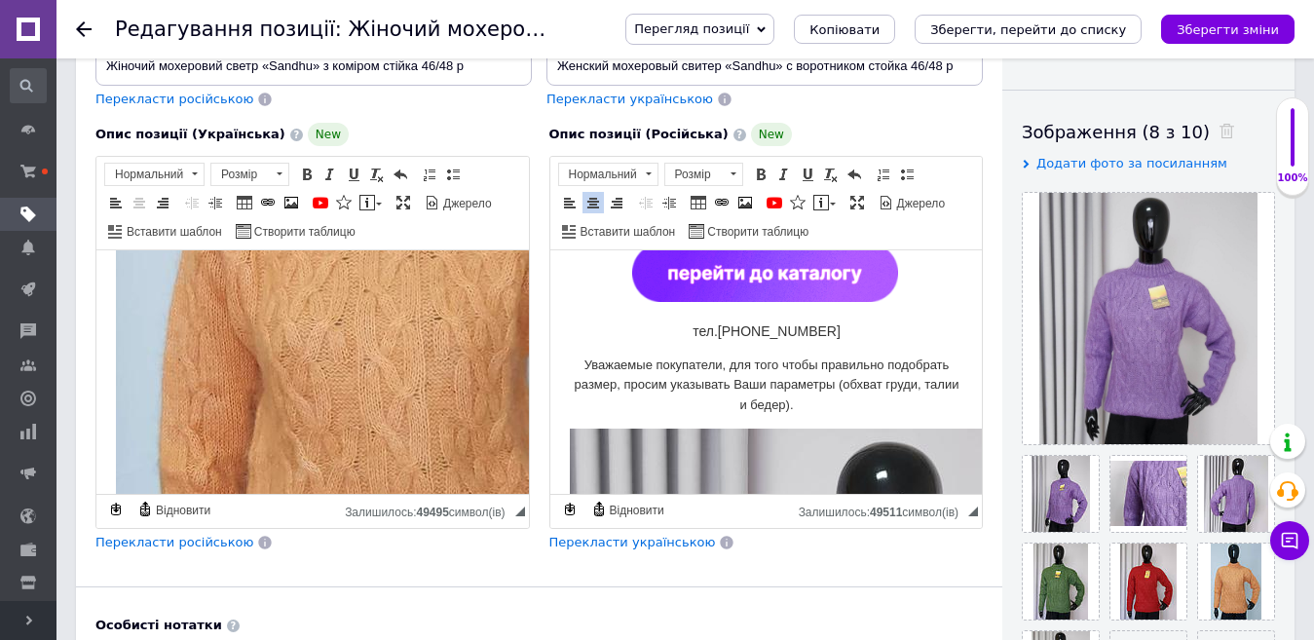
scroll to position [5313, 0]
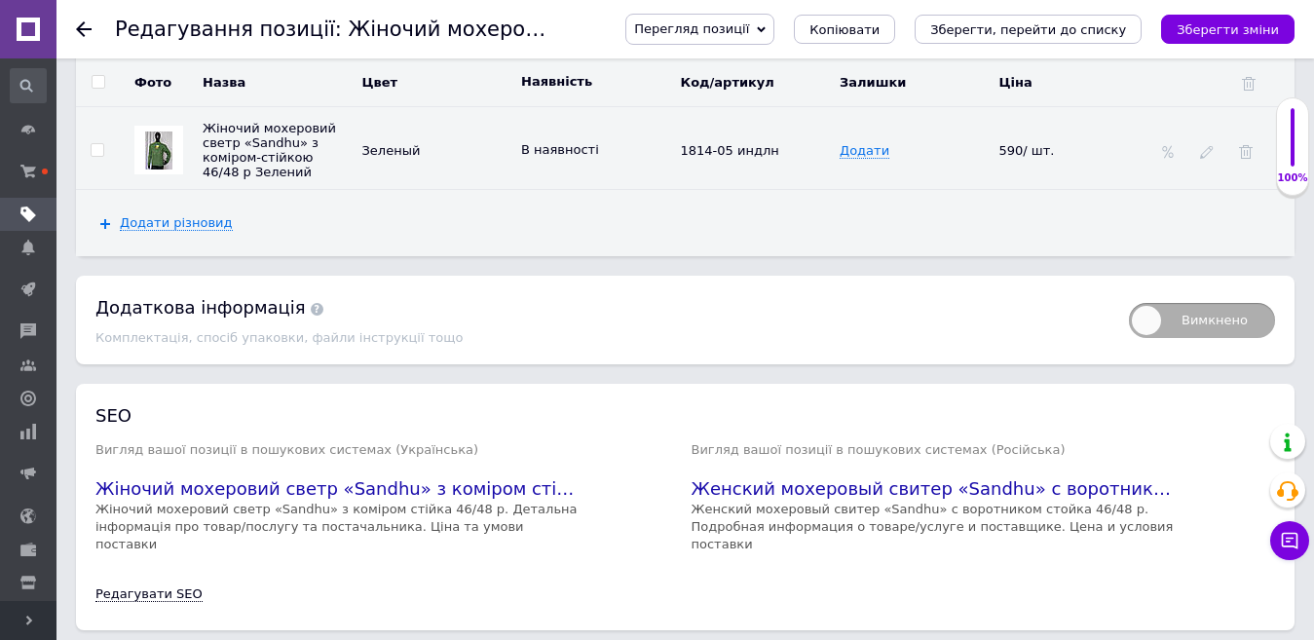
scroll to position [3466, 0]
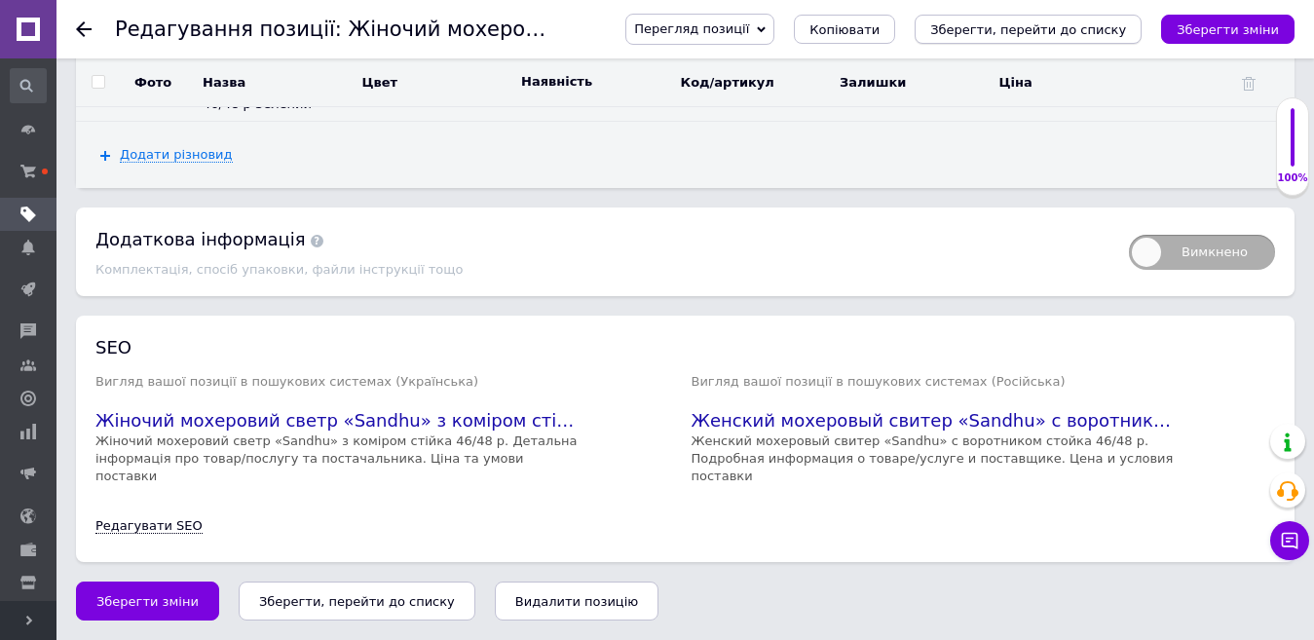
click at [1009, 27] on icon "Зберегти, перейти до списку" at bounding box center [1028, 29] width 196 height 15
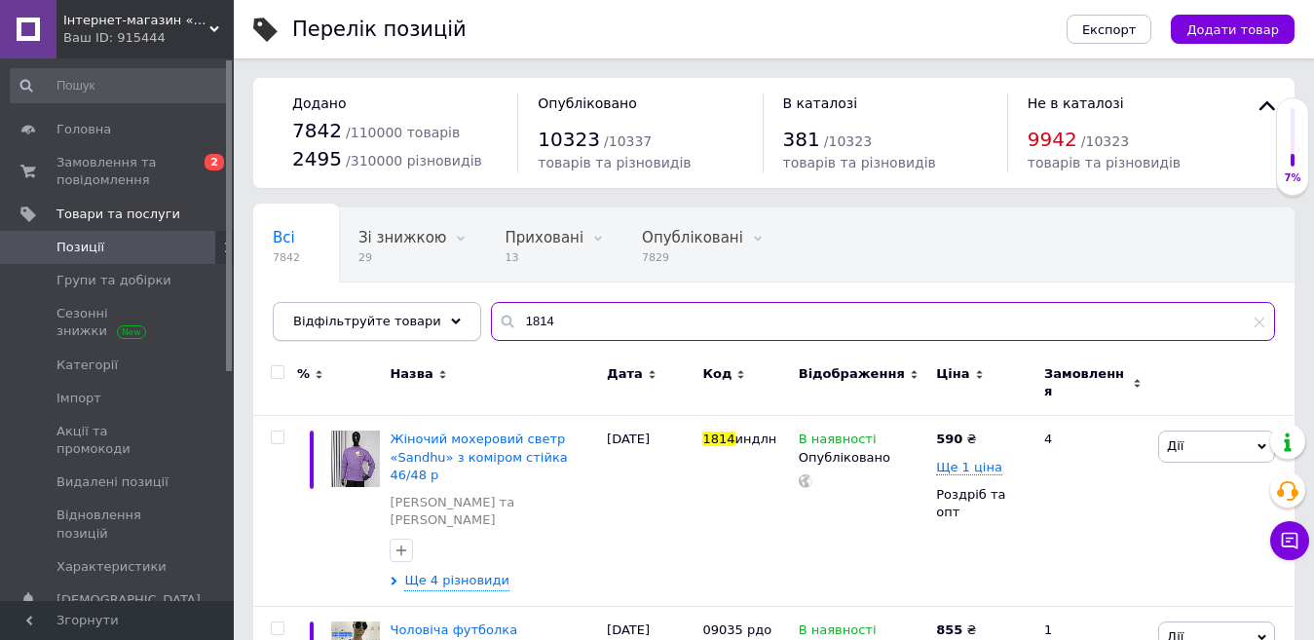
drag, startPoint x: 565, startPoint y: 320, endPoint x: 442, endPoint y: 328, distance: 123.1
click at [442, 328] on div "Відфільтруйте товари 1814" at bounding box center [774, 321] width 1003 height 39
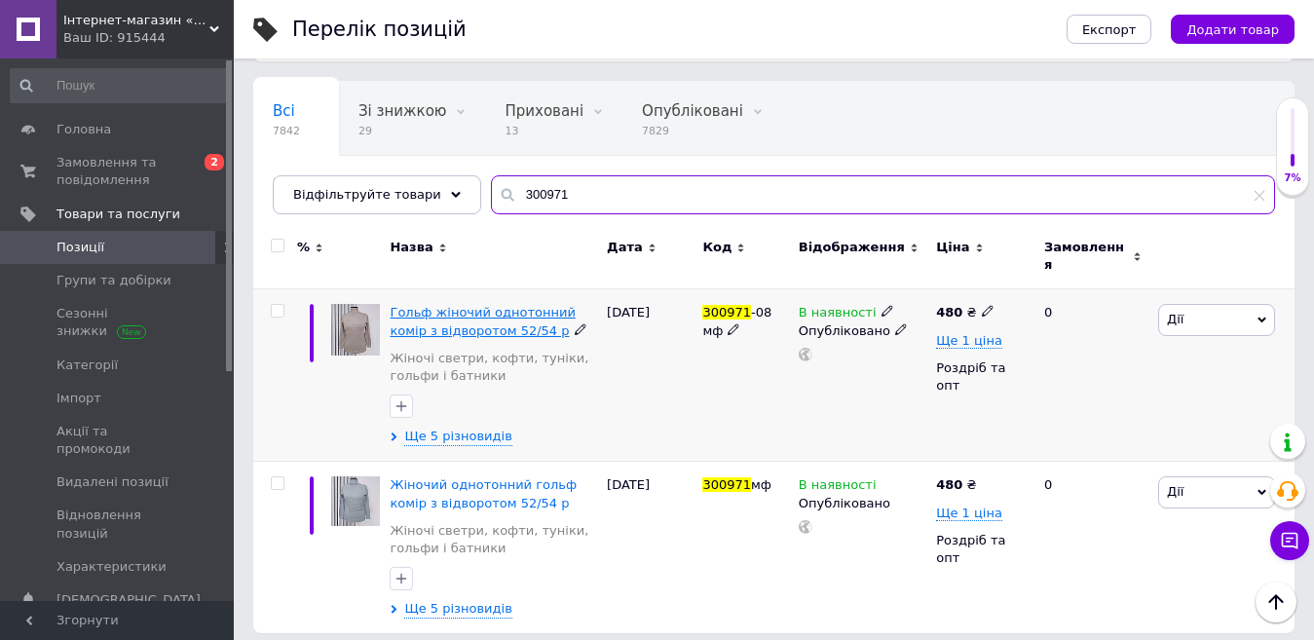
scroll to position [128, 0]
type input "300971"
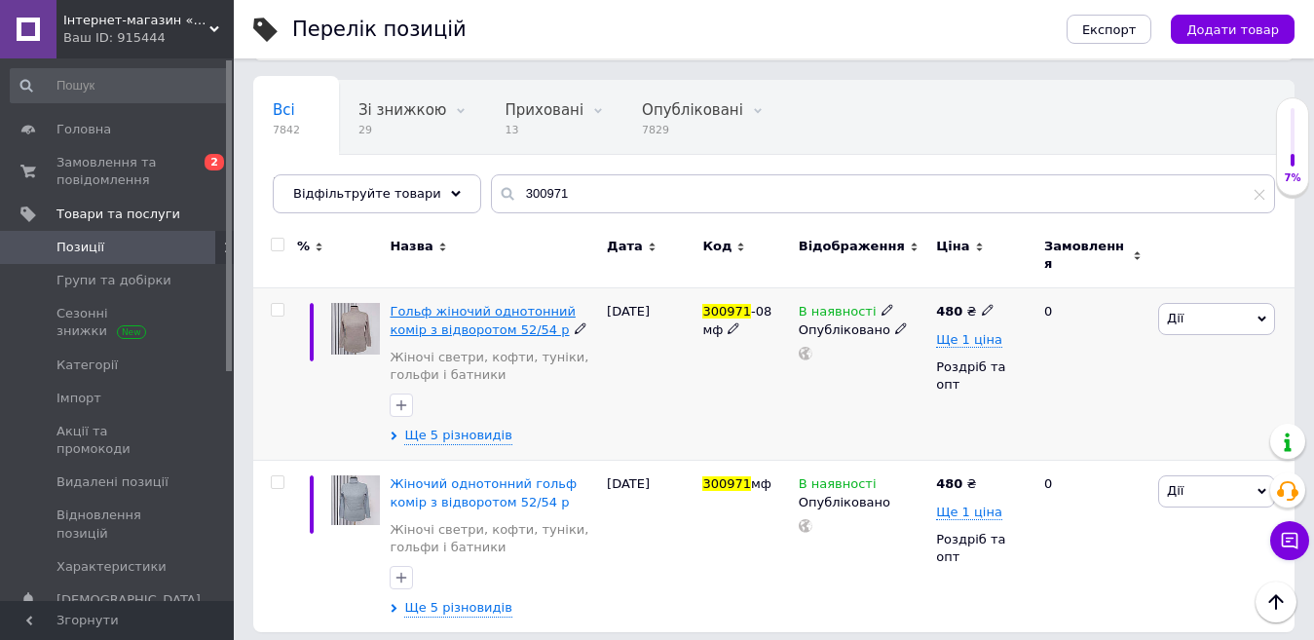
click at [450, 304] on span "Гольф жіночий однотонний комір з відворотом 52/54 р" at bounding box center [482, 320] width 185 height 32
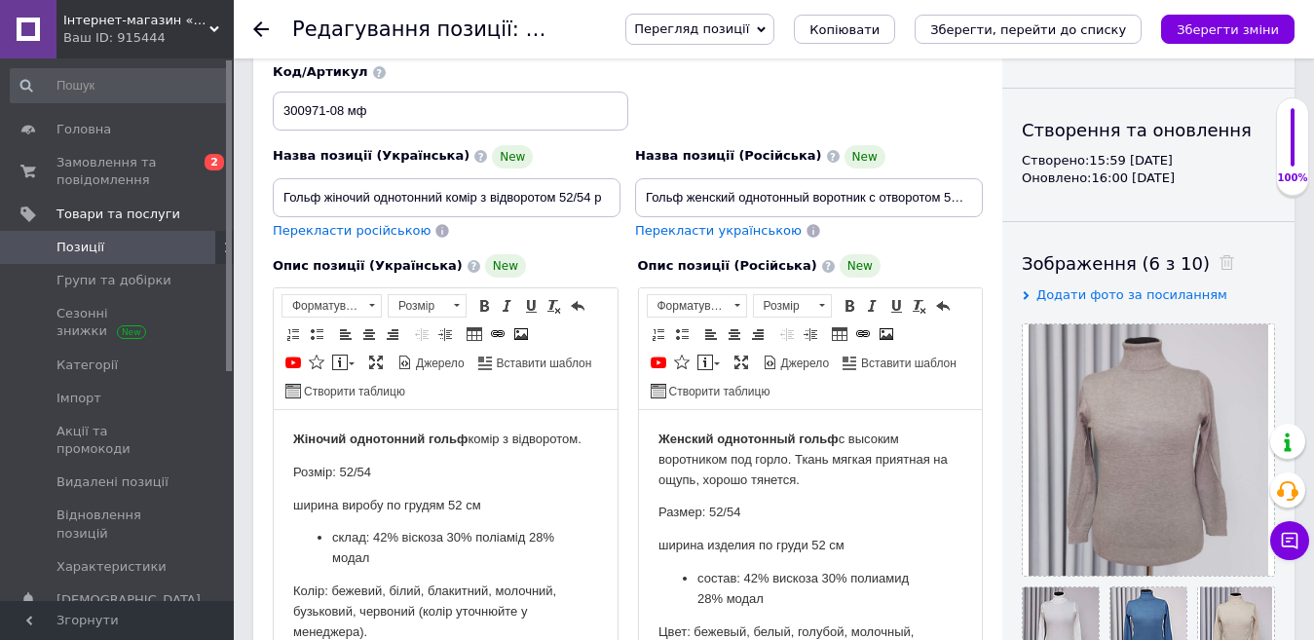
scroll to position [195, 0]
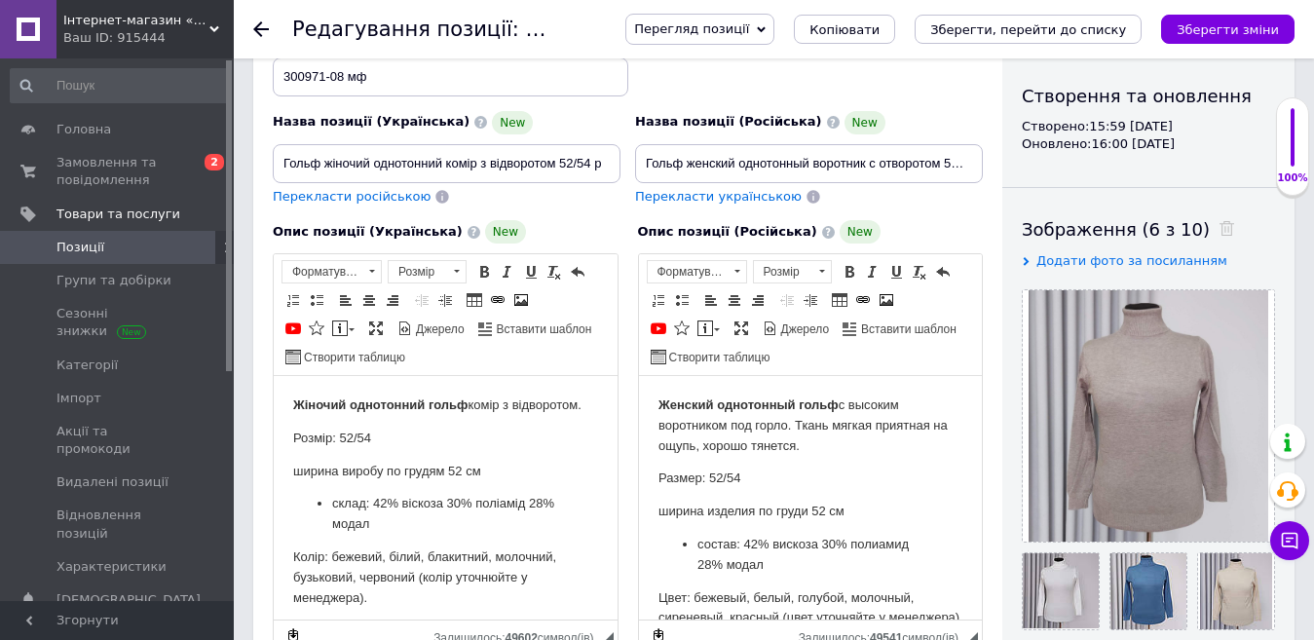
drag, startPoint x: 93, startPoint y: 618, endPoint x: 137, endPoint y: 102, distance: 517.4
click at [93, 618] on span "Згорнути" at bounding box center [117, 620] width 234 height 39
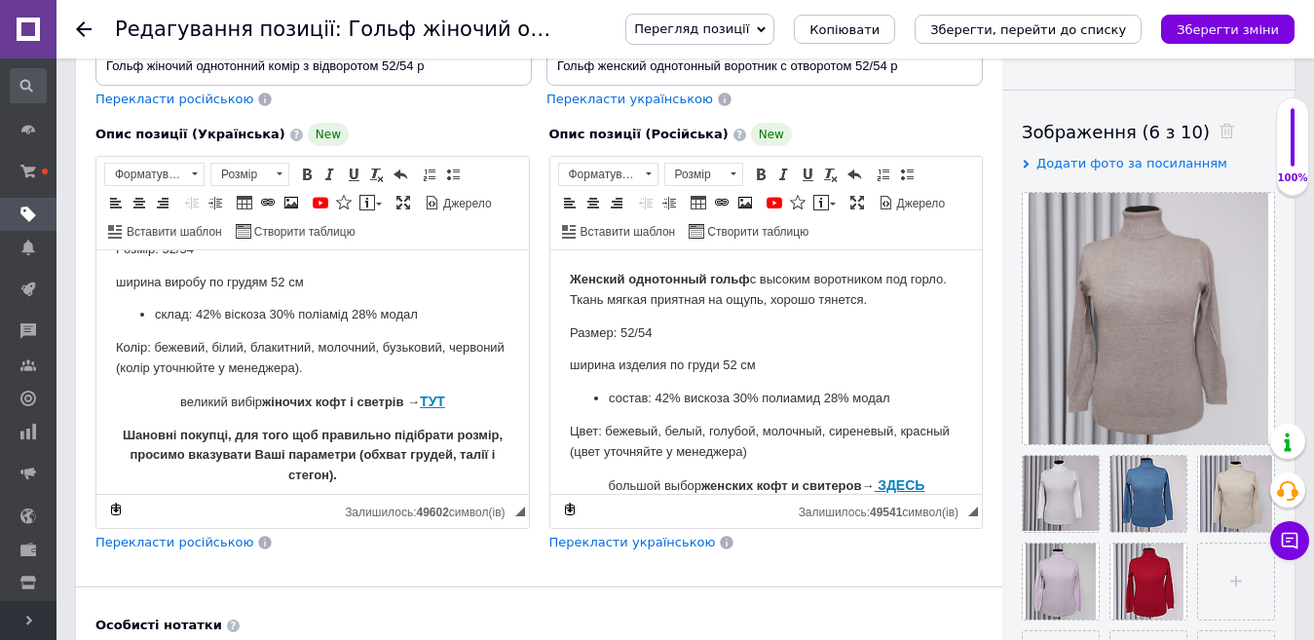
scroll to position [97, 0]
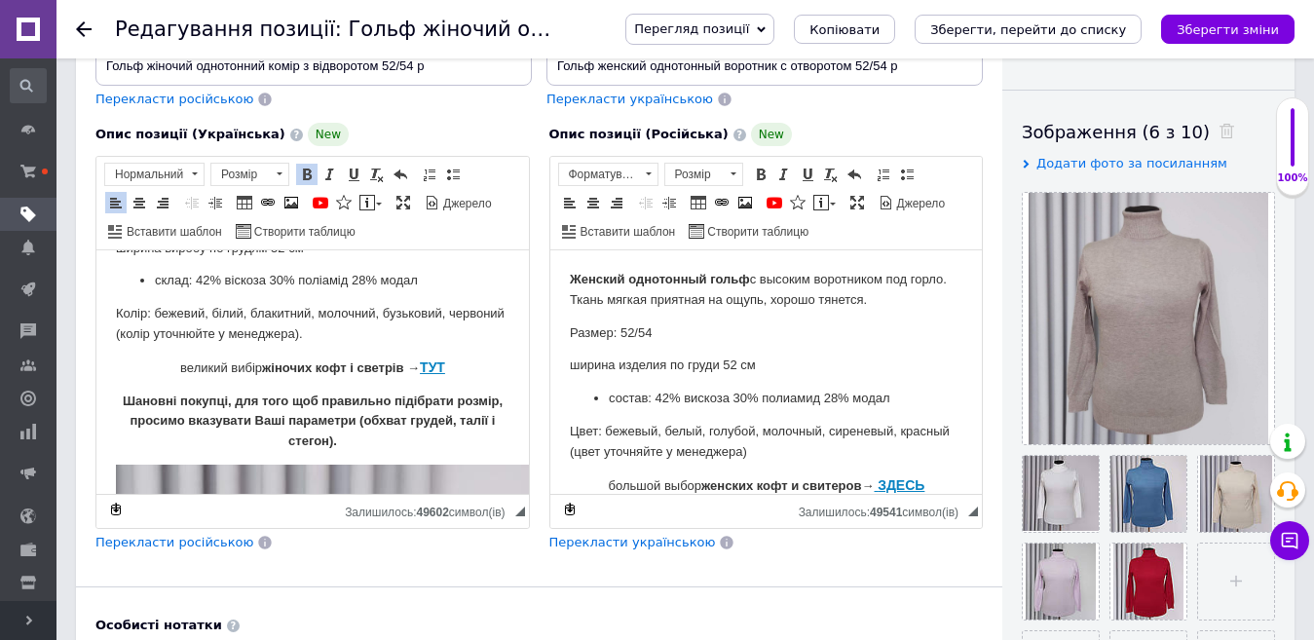
click at [366, 446] on p "Шановні покупці, для того щоб правильно підібрати розмір, просимо вказувати Ваш…" at bounding box center [313, 422] width 394 height 60
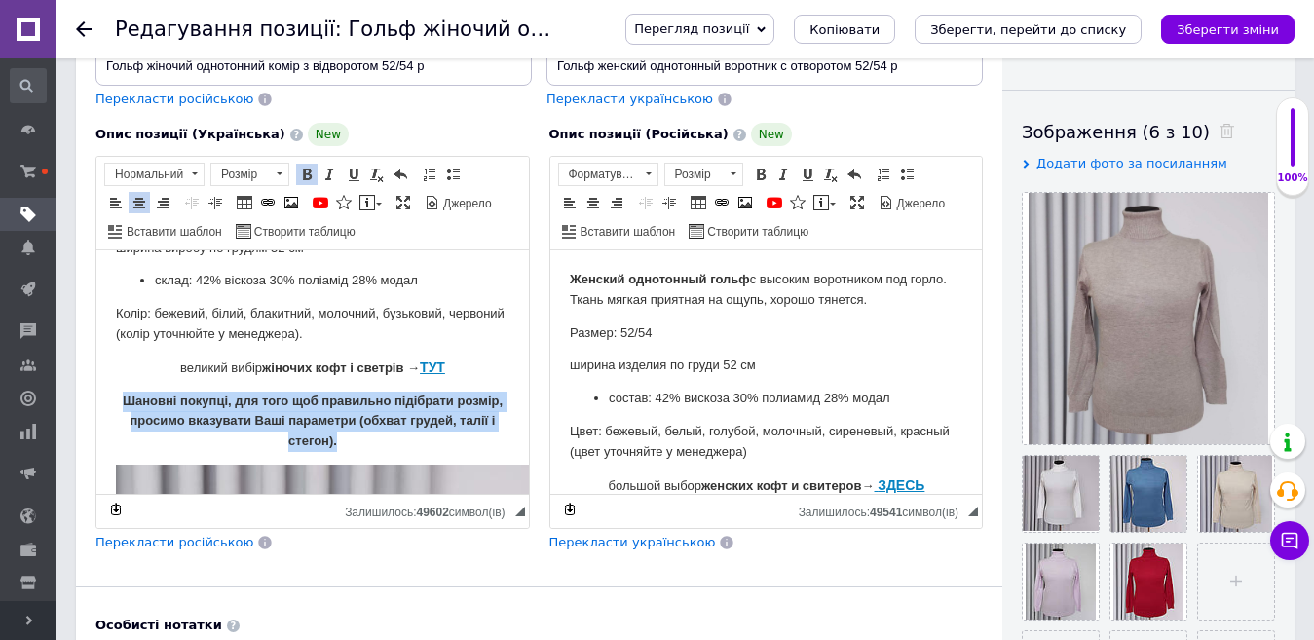
drag, startPoint x: 364, startPoint y: 442, endPoint x: 130, endPoint y: 398, distance: 239.0
click at [130, 398] on p "Шановні покупці, для того щоб правильно підібрати розмір, просимо вказувати Ваш…" at bounding box center [313, 422] width 394 height 60
click at [305, 172] on span at bounding box center [307, 175] width 16 height 16
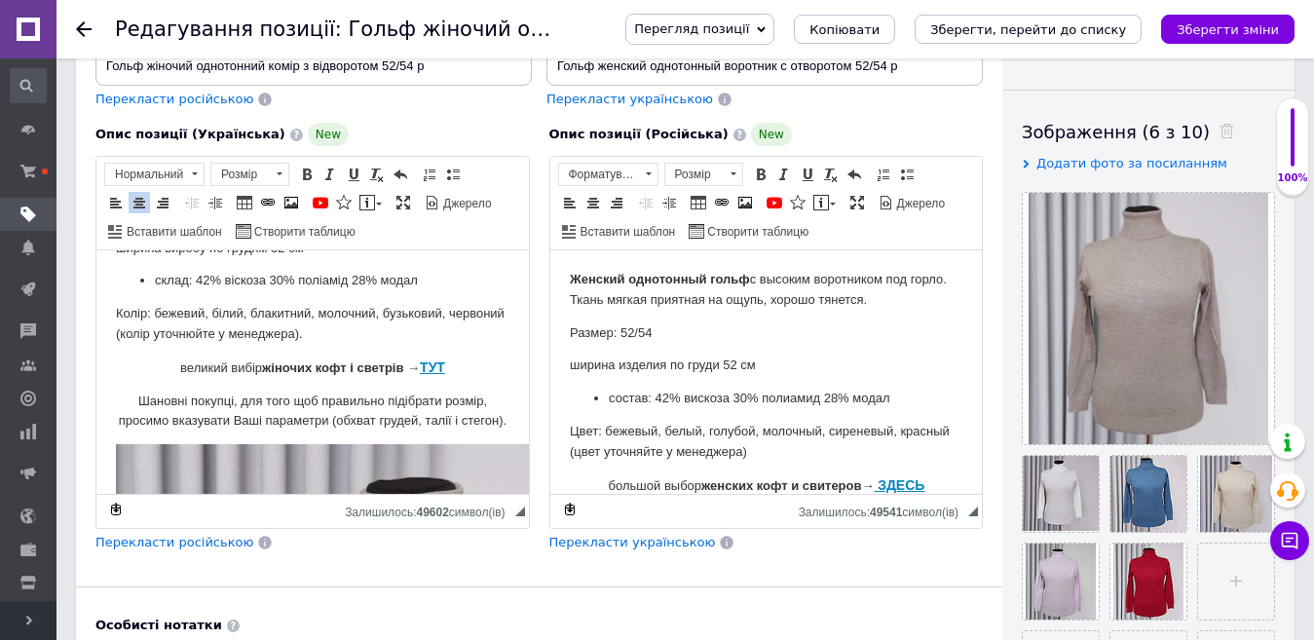
click at [446, 358] on p "великий вибір жіночих кофт і светрів → ТУТ" at bounding box center [313, 368] width 394 height 21
drag, startPoint x: 459, startPoint y: 363, endPoint x: 158, endPoint y: 354, distance: 301.2
click at [158, 354] on body "Жіночий однотонний гольф комір з відворотом. Розмір: 52/54 ширина виробу по гру…" at bounding box center [313, 638] width 394 height 933
click at [290, 199] on span at bounding box center [292, 203] width 16 height 16
select select
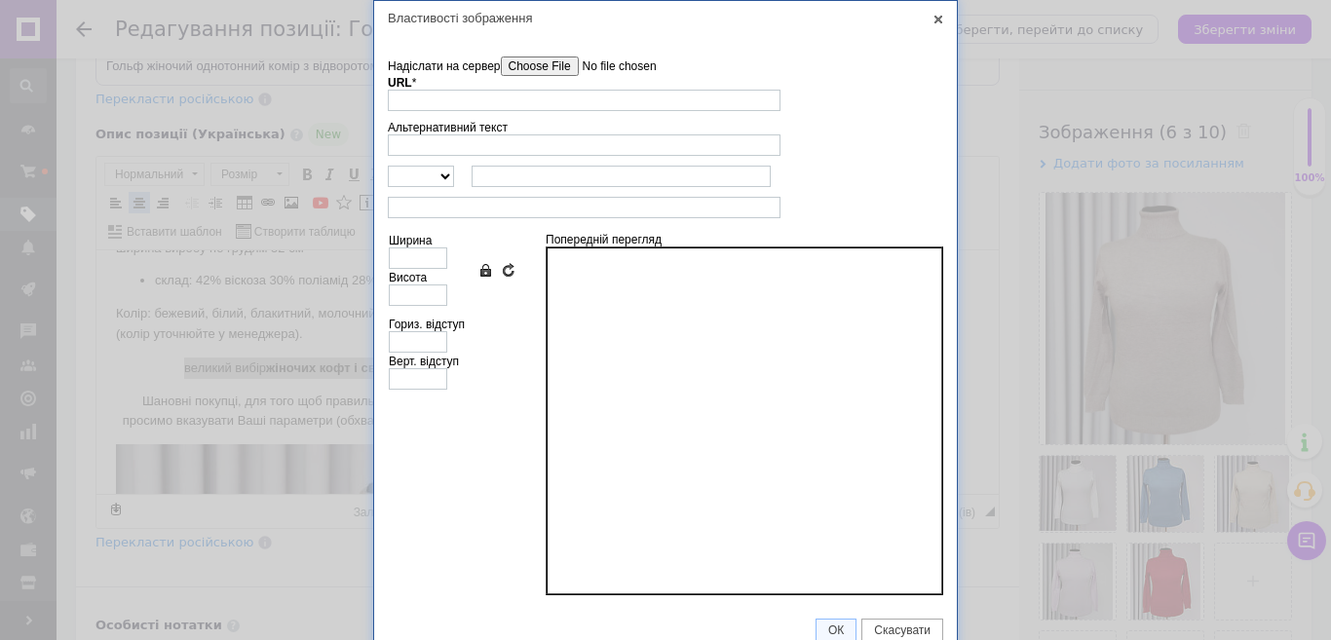
click at [564, 65] on input"] "Надіслати на сервер" at bounding box center [611, 66] width 221 height 19
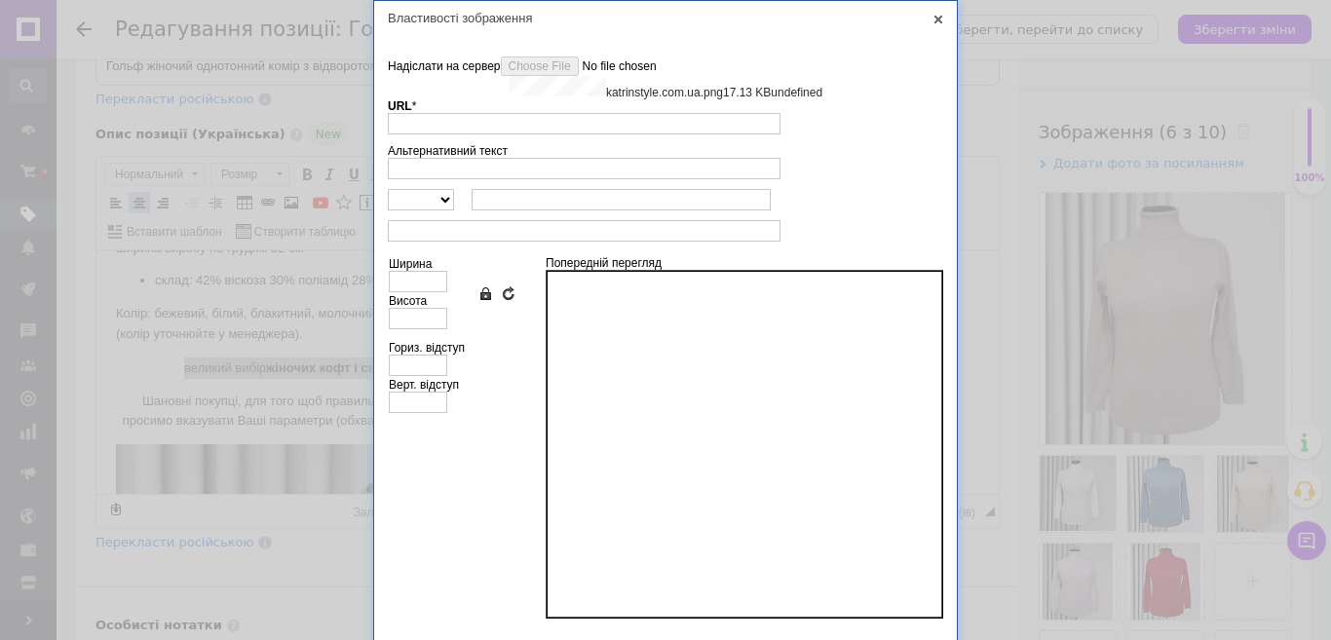
type input "[URL][DOMAIN_NAME]"
type input "329"
type input "72"
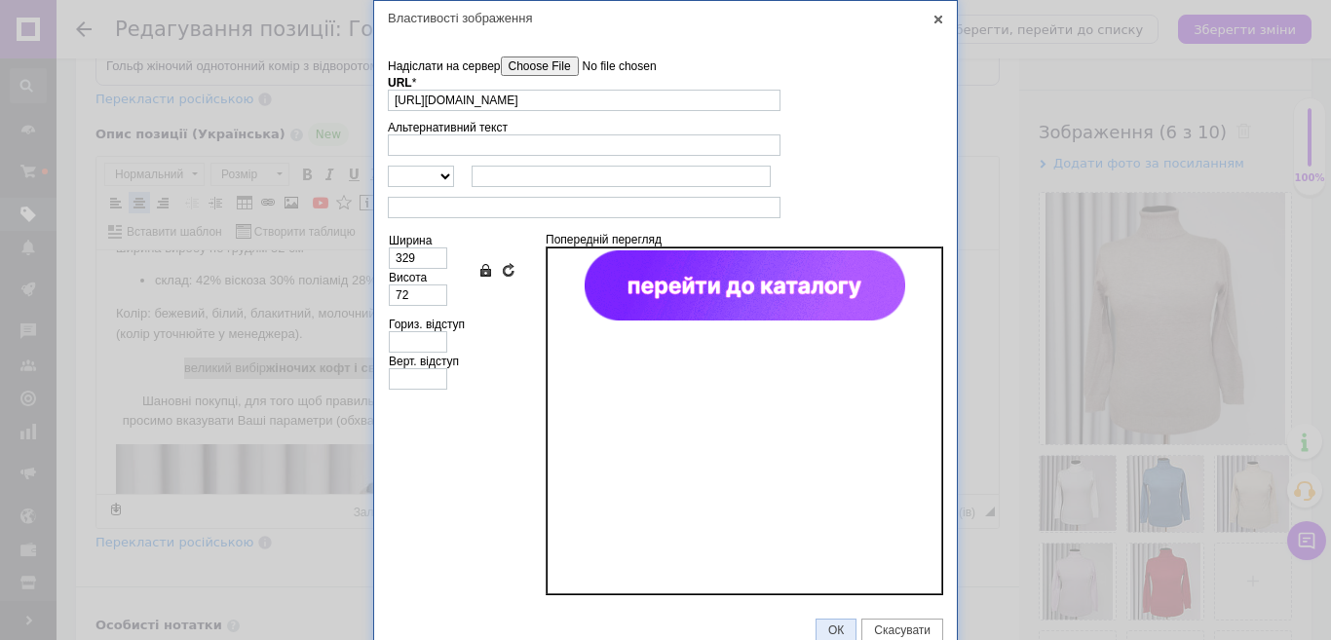
drag, startPoint x: 837, startPoint y: 623, endPoint x: 676, endPoint y: 535, distance: 183.1
click at [837, 624] on link "ОК" at bounding box center [836, 630] width 41 height 23
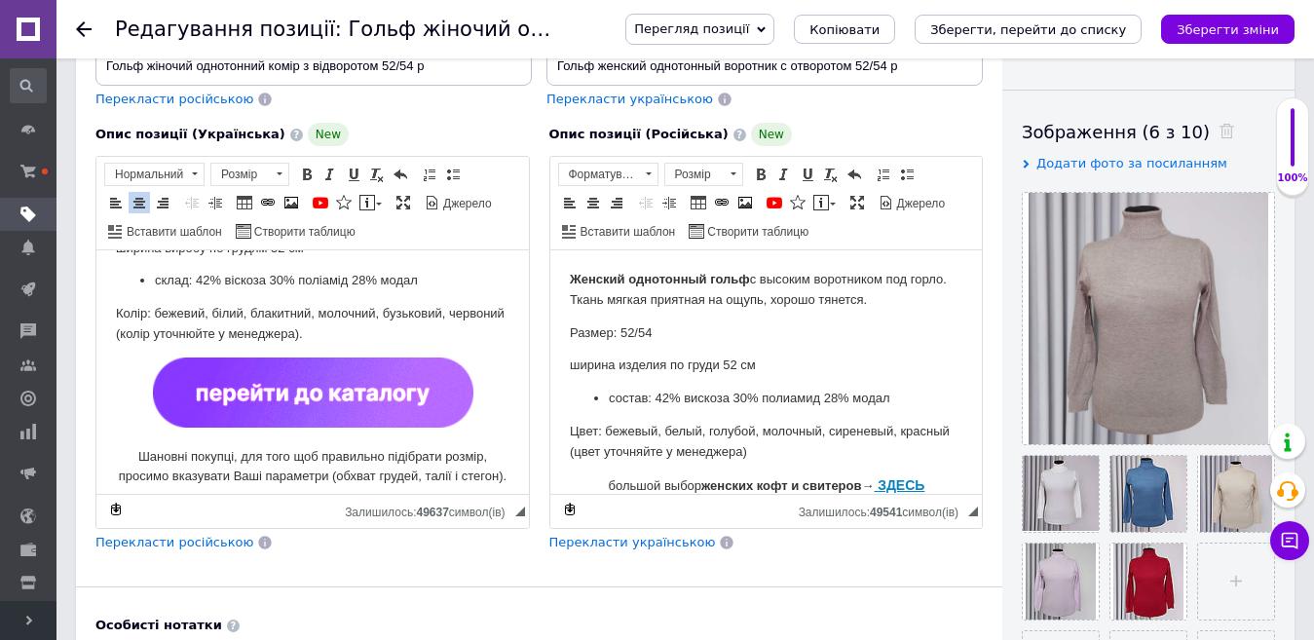
click at [411, 404] on img "Редактор, B6D38066-BB7C-4A39-BC42-E1B2C1043D66" at bounding box center [313, 393] width 321 height 70
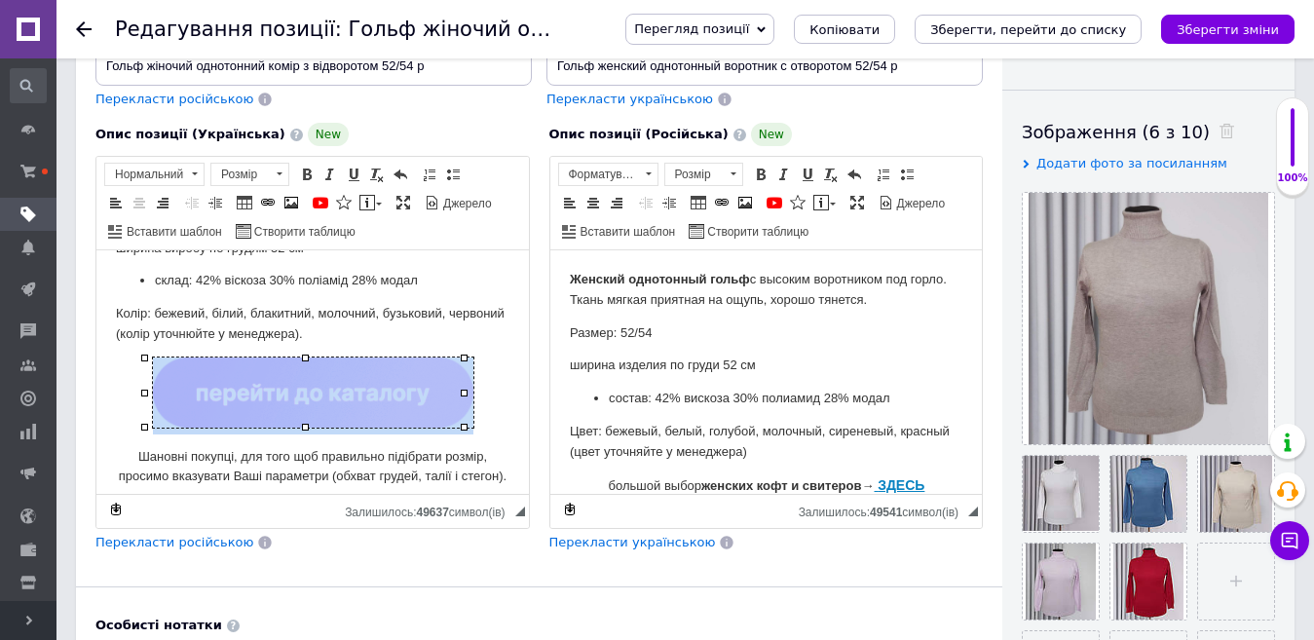
copy p "Редактор, B6D38066-BB7C-4A39-BC42-E1B2C1043D66"
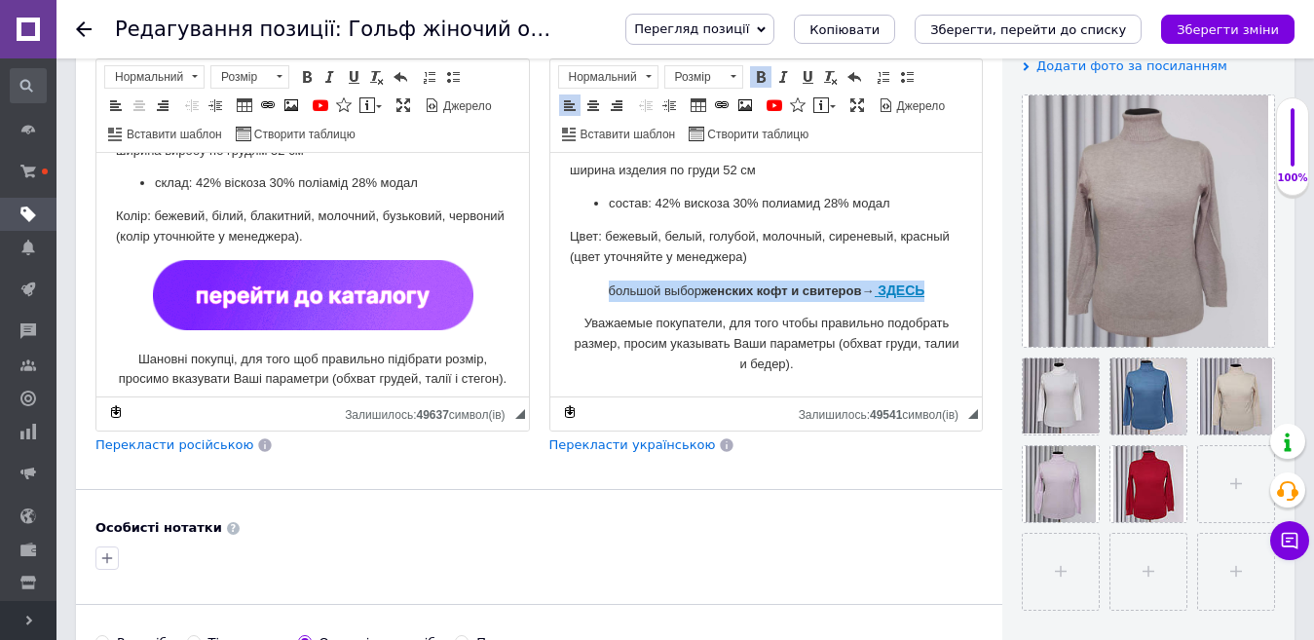
drag, startPoint x: 590, startPoint y: 285, endPoint x: 923, endPoint y: 294, distance: 332.4
click at [923, 294] on p "большой выбор женских кофт и свитеров→ ЗДЕСЬ" at bounding box center [766, 291] width 394 height 21
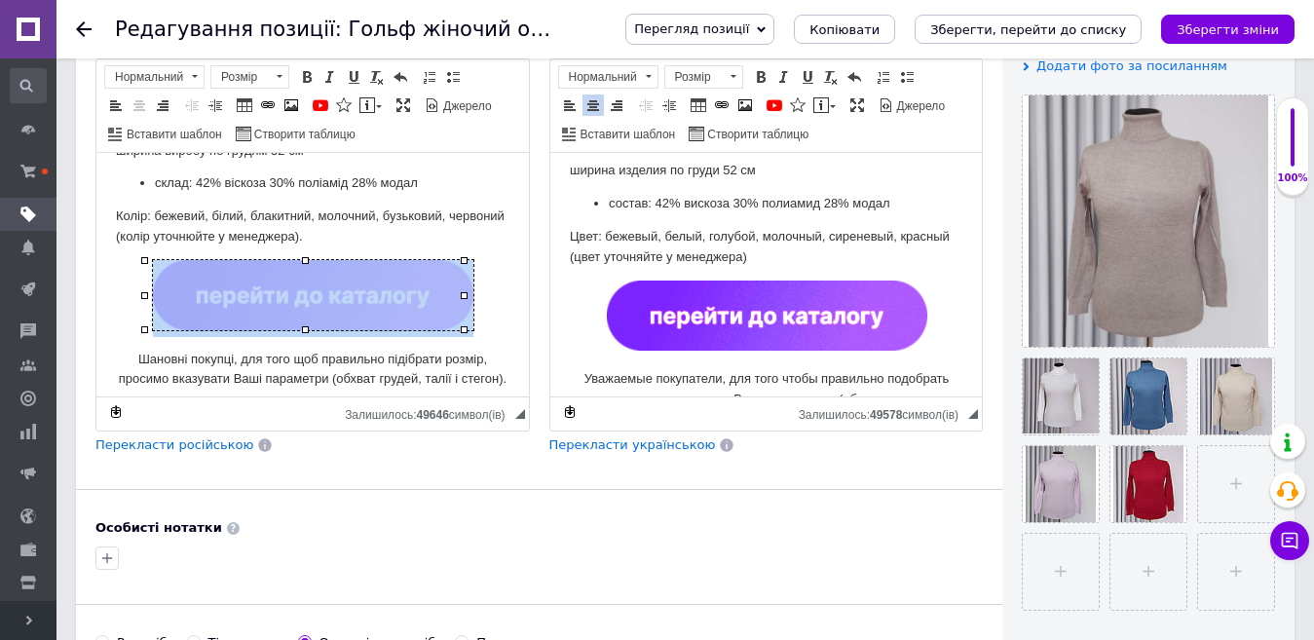
click at [488, 291] on p "Редактор, B6D38066-BB7C-4A39-BC42-E1B2C1043D66" at bounding box center [313, 298] width 394 height 77
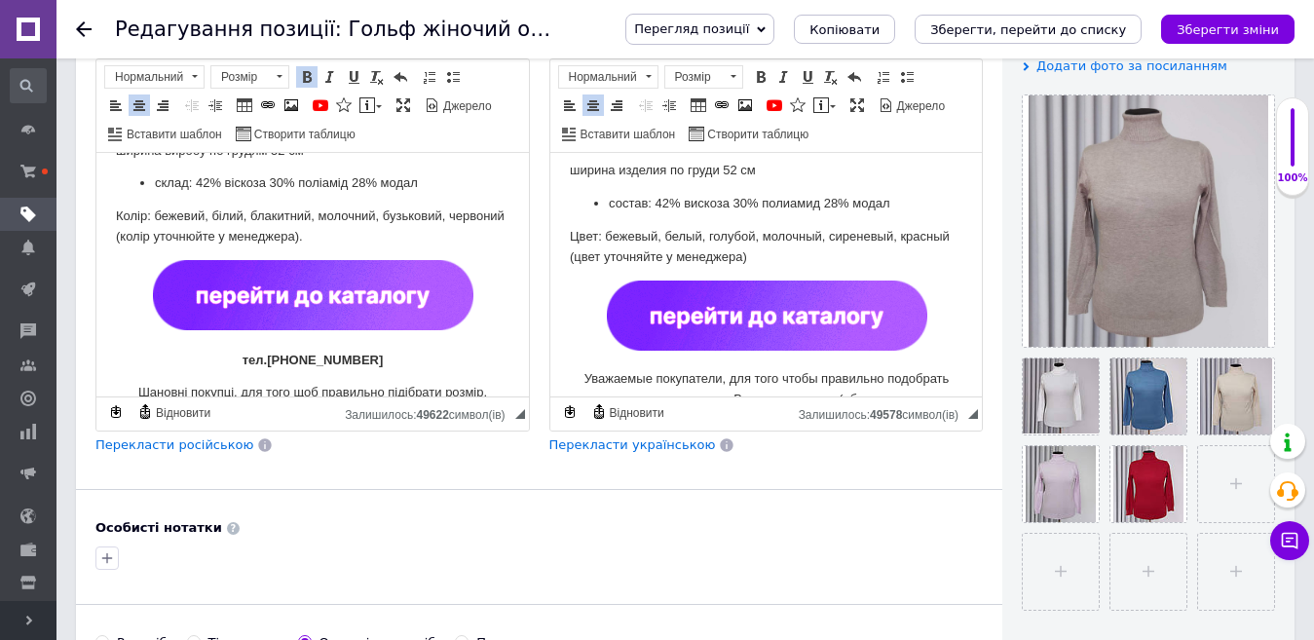
click at [273, 362] on strong "тел.[PHONE_NUMBER]" at bounding box center [313, 360] width 141 height 15
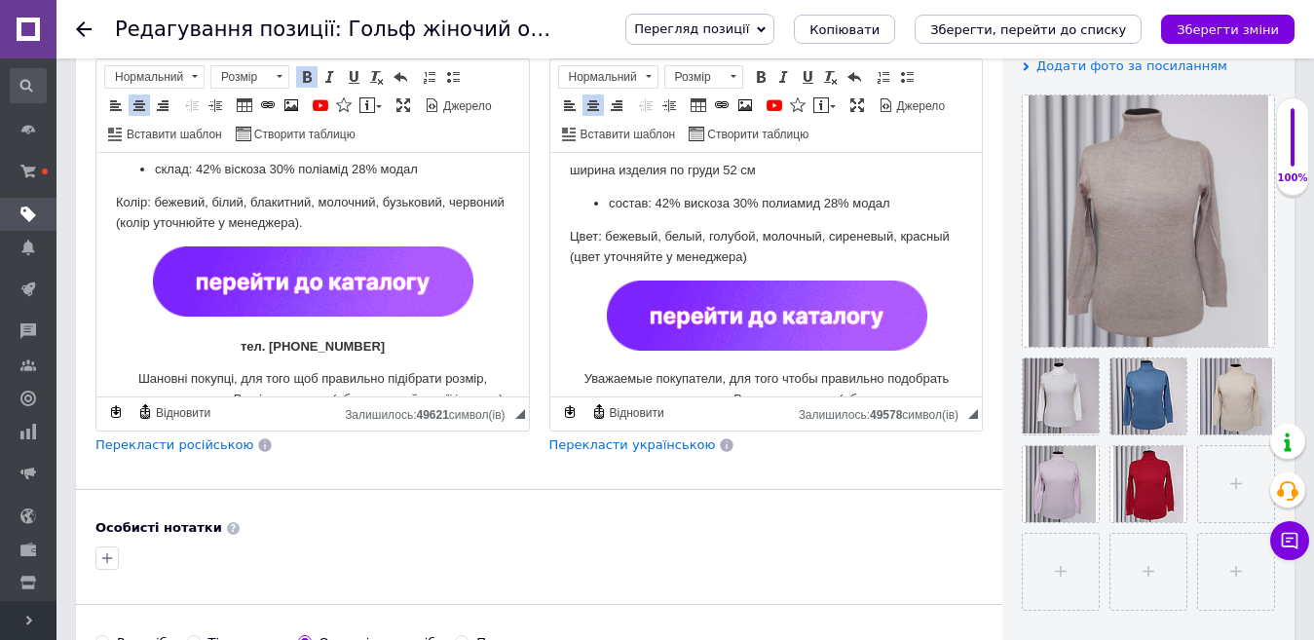
drag, startPoint x: 371, startPoint y: 360, endPoint x: 235, endPoint y: 351, distance: 136.7
click at [235, 351] on p "тел. [PHONE_NUMBER]" at bounding box center [313, 346] width 394 height 21
copy strong "тел. [PHONE_NUMBER]"
click at [936, 317] on p "​​​​​​​" at bounding box center [766, 319] width 394 height 77
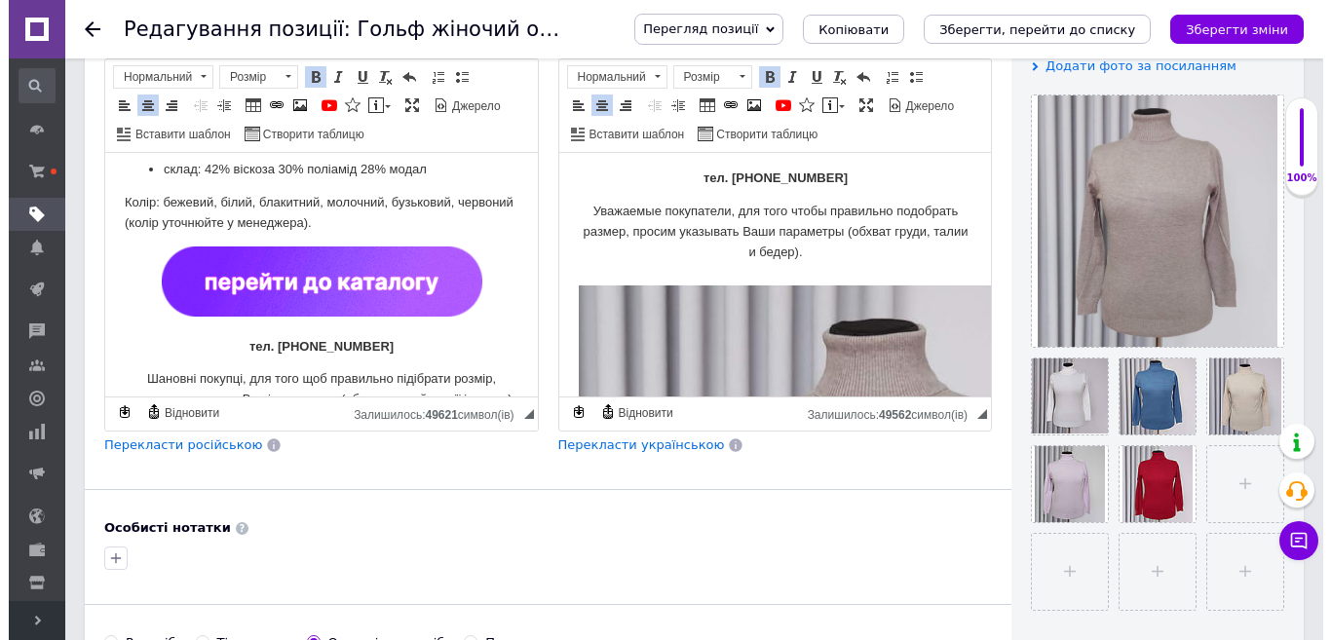
scroll to position [292, 0]
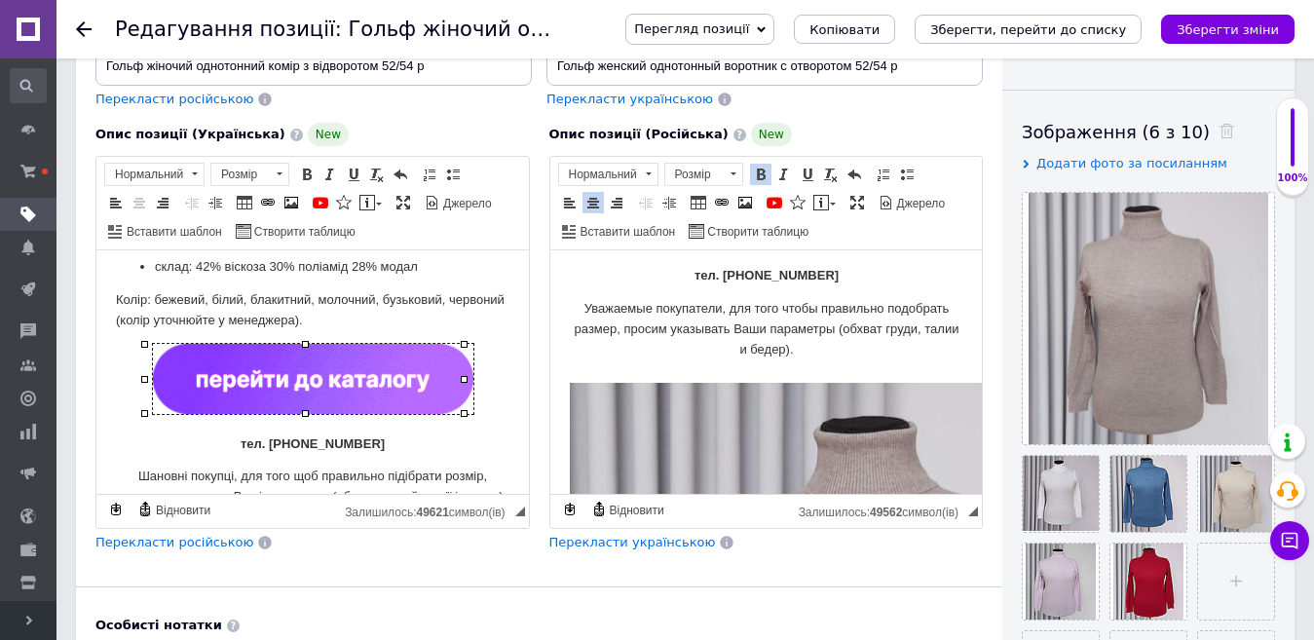
click at [353, 377] on img "Редактор, B6D38066-BB7C-4A39-BC42-E1B2C1043D66" at bounding box center [313, 379] width 321 height 70
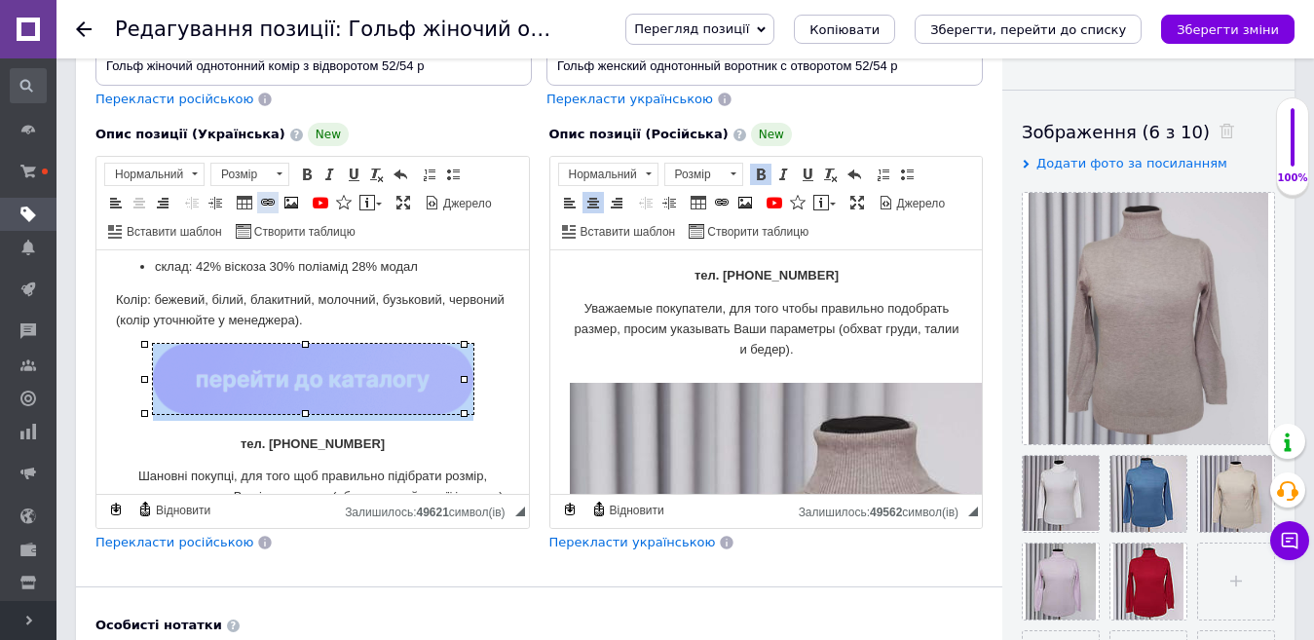
click at [263, 200] on span at bounding box center [268, 203] width 16 height 16
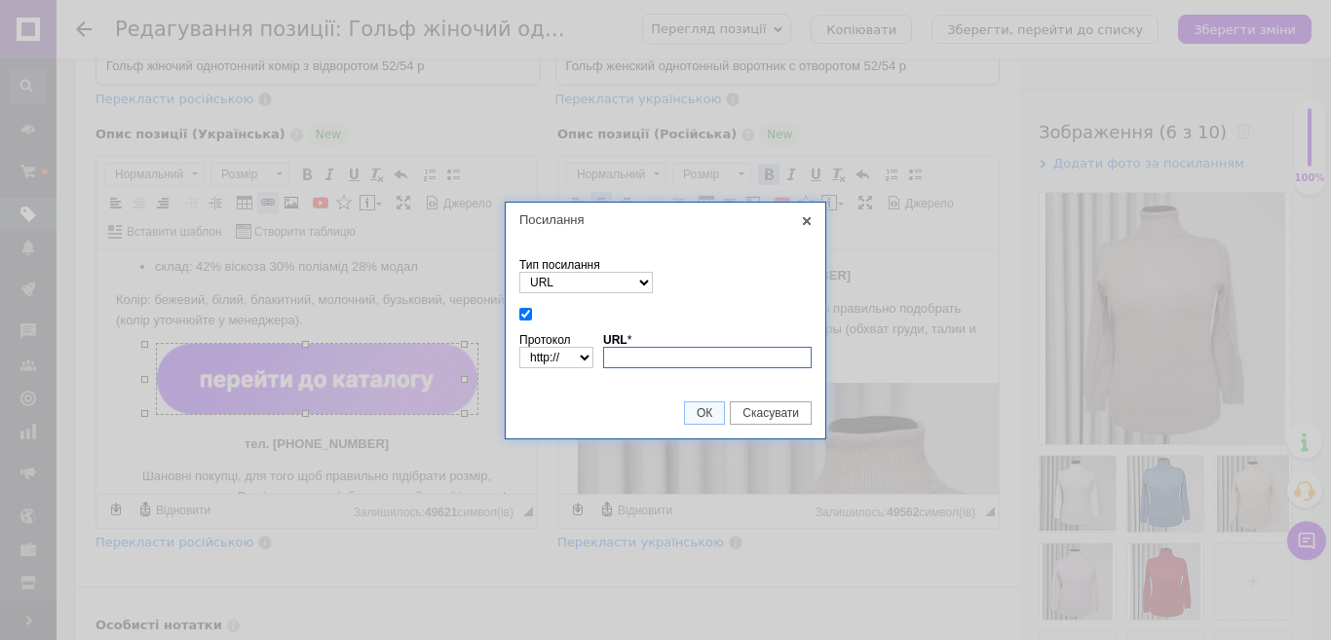
paste input "[URL][DOMAIN_NAME]"
type input "[URL][DOMAIN_NAME]"
select select "https://"
type input "[DOMAIN_NAME][URL]"
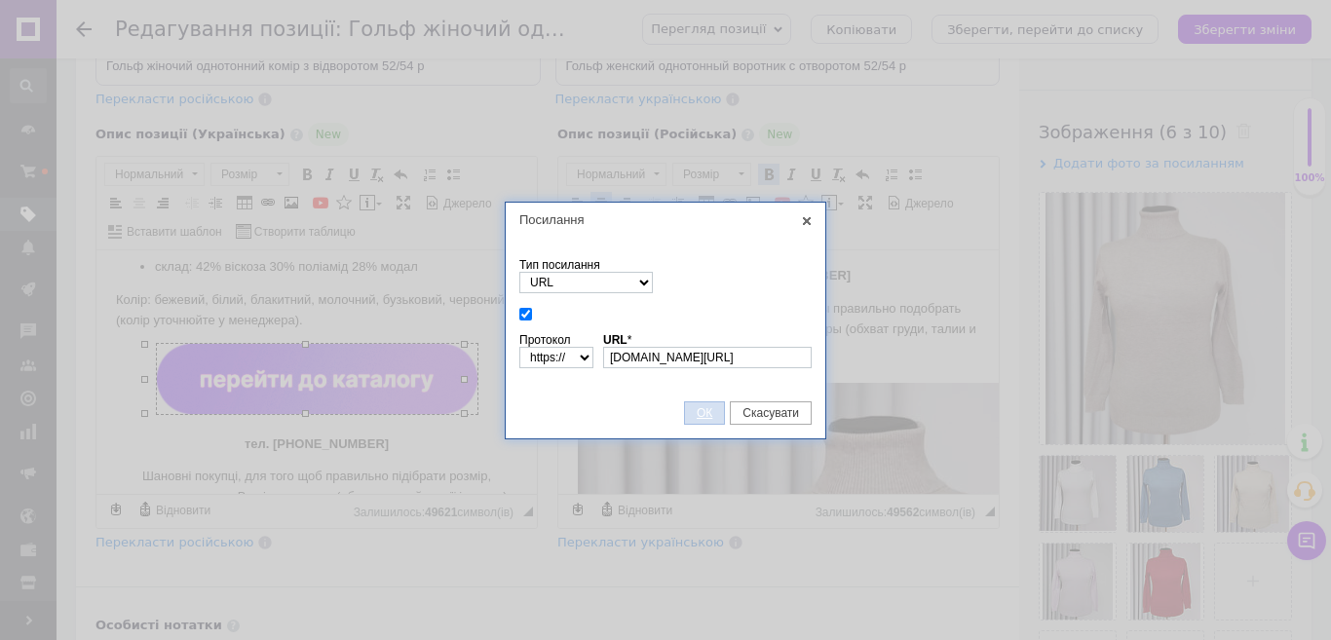
drag, startPoint x: 700, startPoint y: 408, endPoint x: 129, endPoint y: 147, distance: 627.8
click at [700, 408] on span "ОК" at bounding box center [704, 413] width 39 height 14
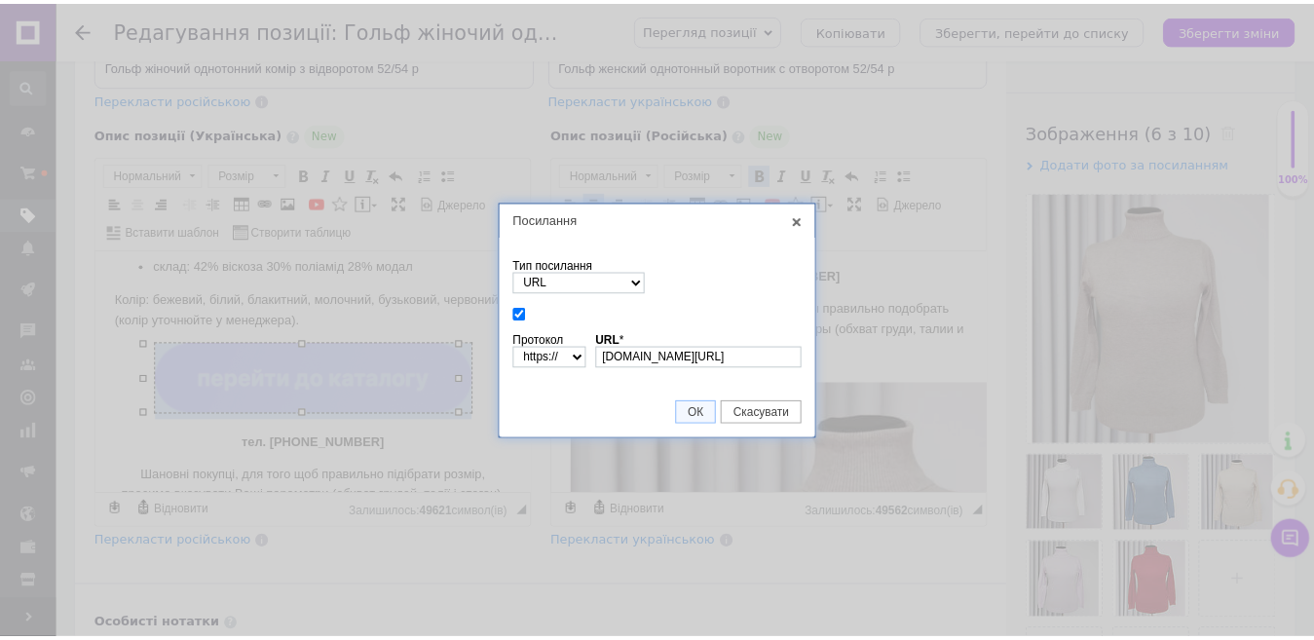
scroll to position [0, 0]
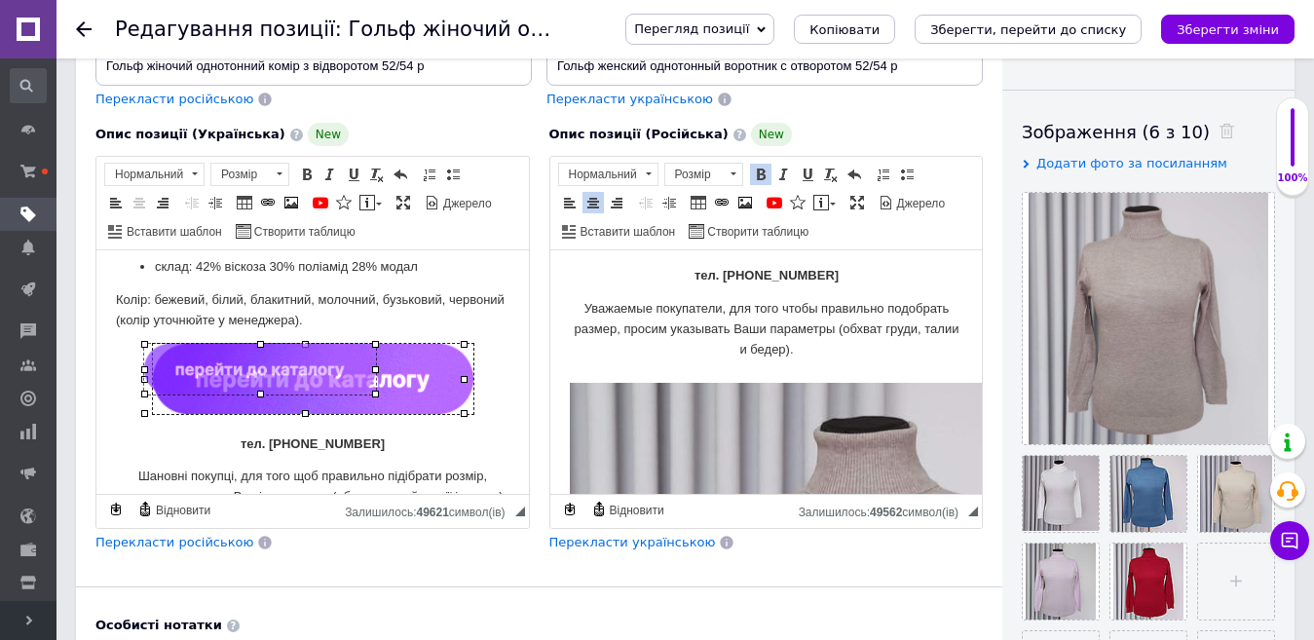
drag, startPoint x: 466, startPoint y: 414, endPoint x: 384, endPoint y: 380, distance: 88.7
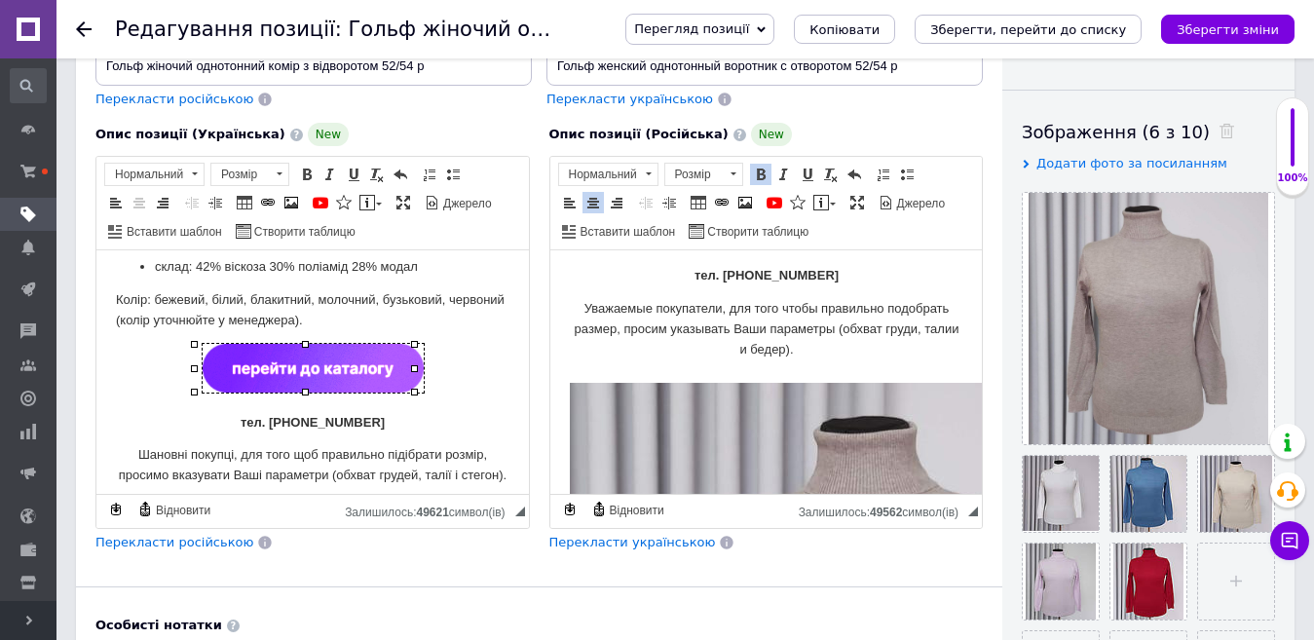
click at [465, 375] on p "Редактор, B6D38066-BB7C-4A39-BC42-E1B2C1043D66" at bounding box center [313, 372] width 394 height 56
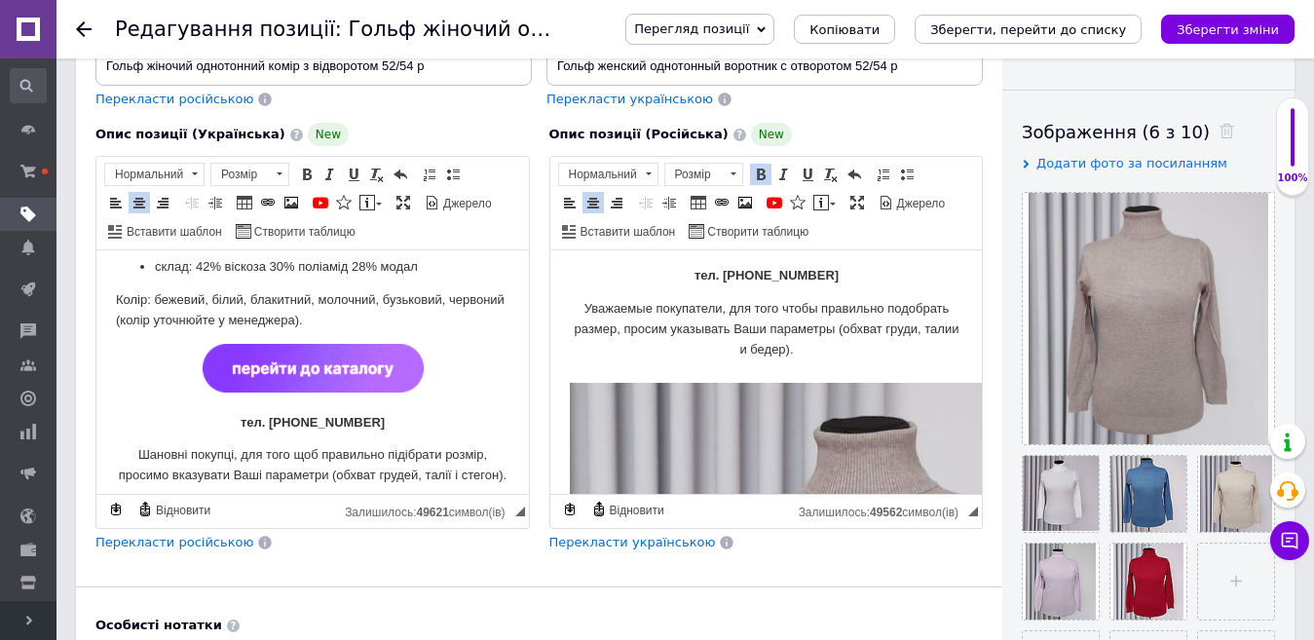
click at [381, 361] on img "Редактор, B6D38066-BB7C-4A39-BC42-E1B2C1043D66" at bounding box center [313, 368] width 221 height 49
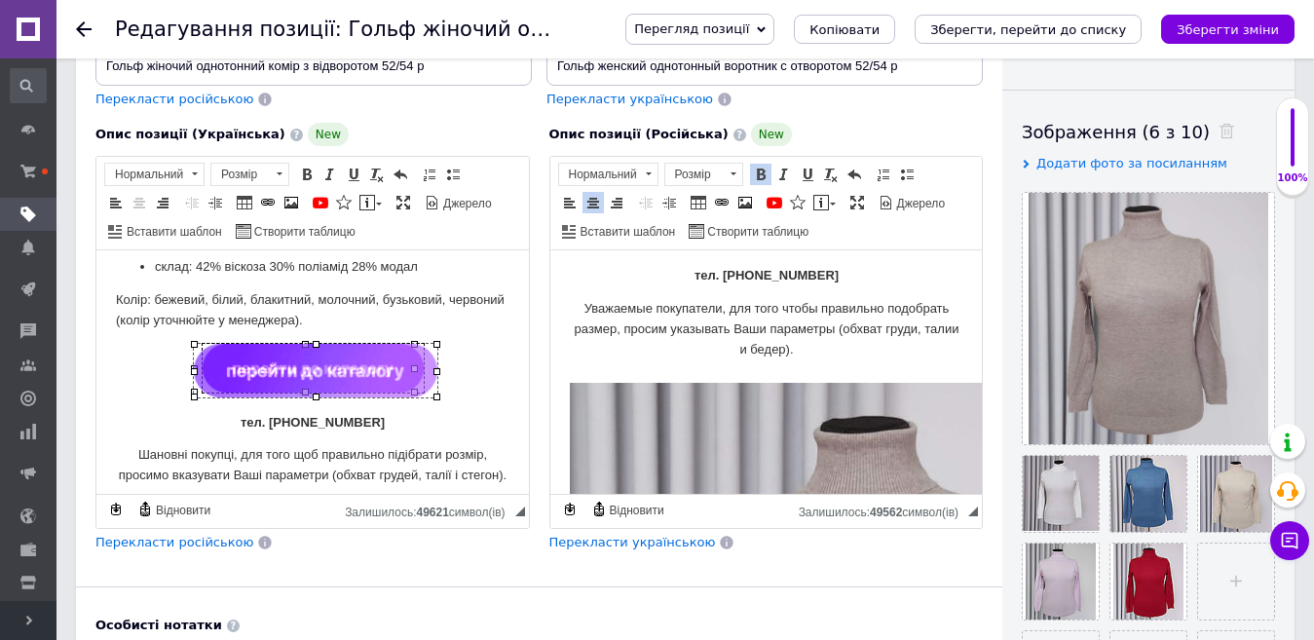
drag, startPoint x: 413, startPoint y: 387, endPoint x: 422, endPoint y: 392, distance: 10.0
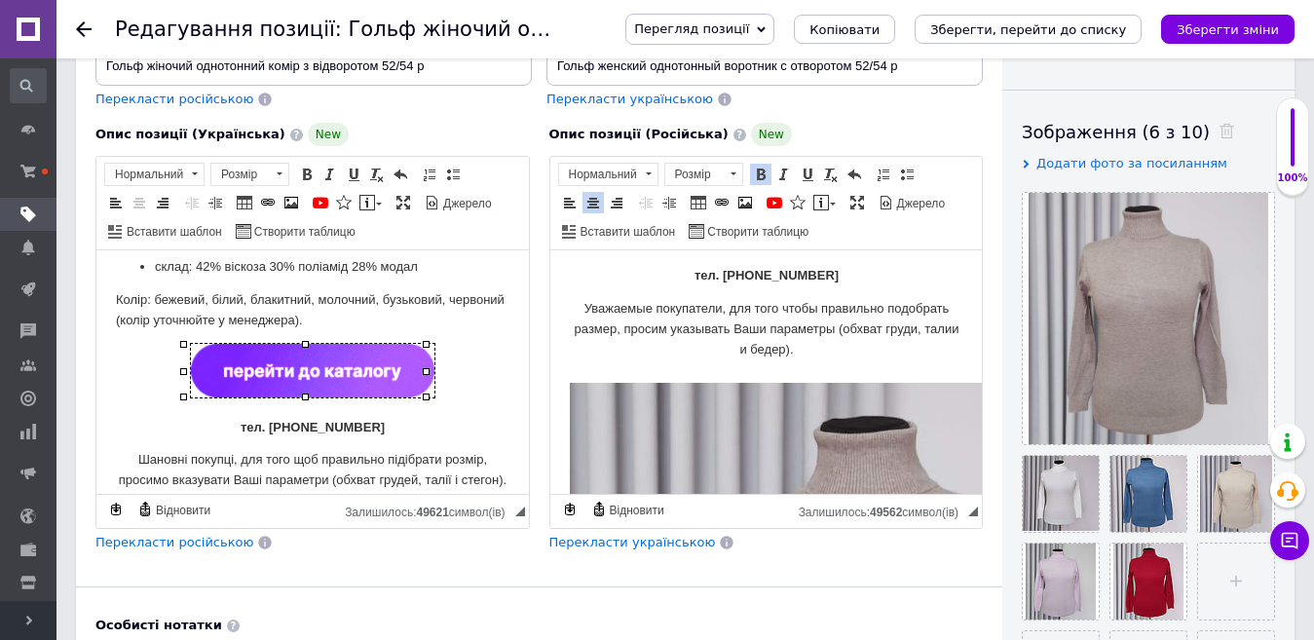
click at [474, 377] on p "Редактор, B6D38066-BB7C-4A39-BC42-E1B2C1043D66" at bounding box center [313, 374] width 394 height 60
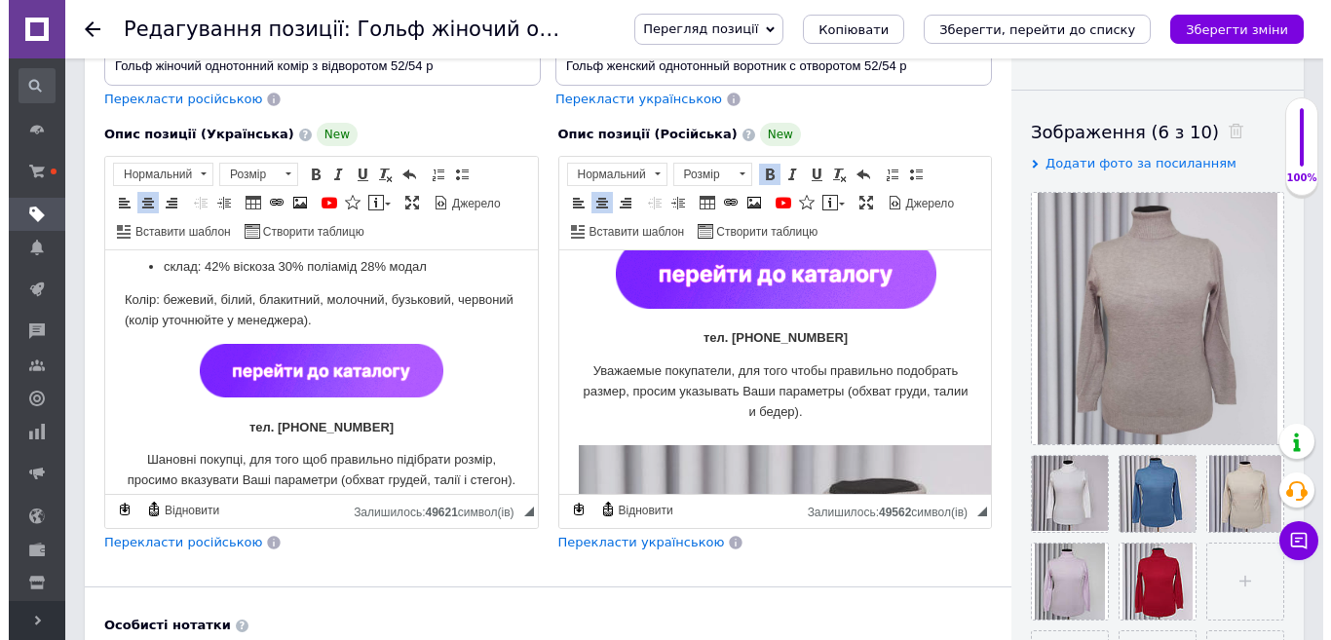
scroll to position [202, 0]
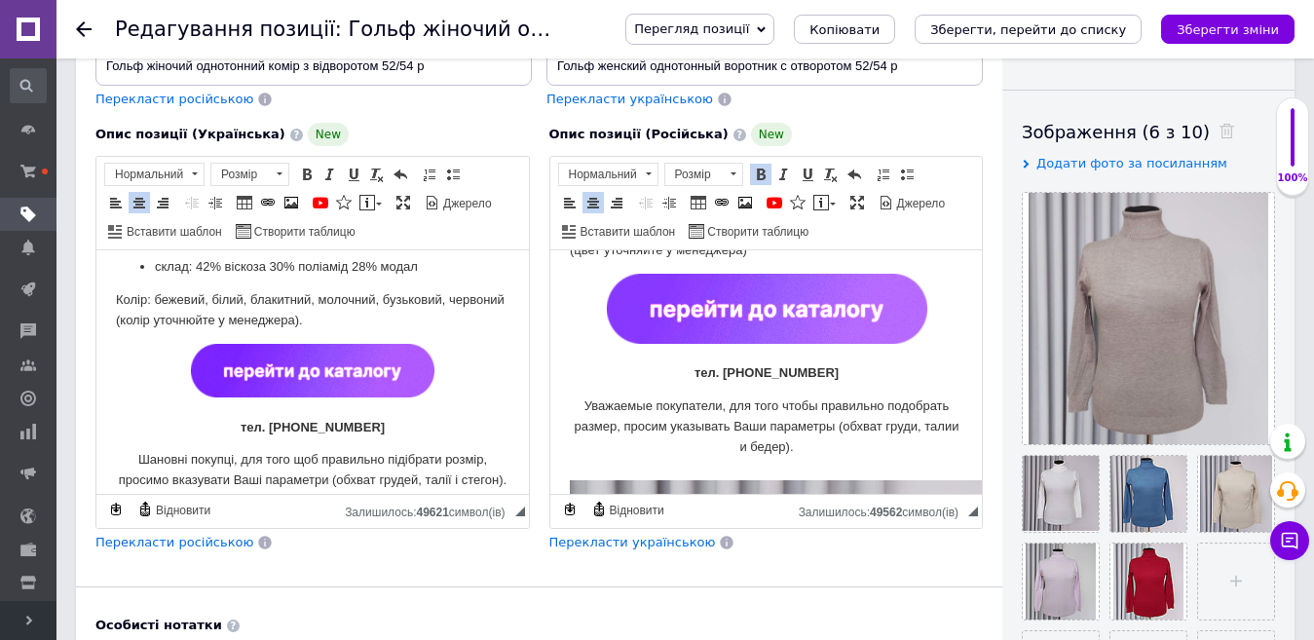
click at [795, 307] on img "Редактор, 0E122A8C-587E-469F-8A9D-2DEC95D3EABB" at bounding box center [766, 309] width 321 height 70
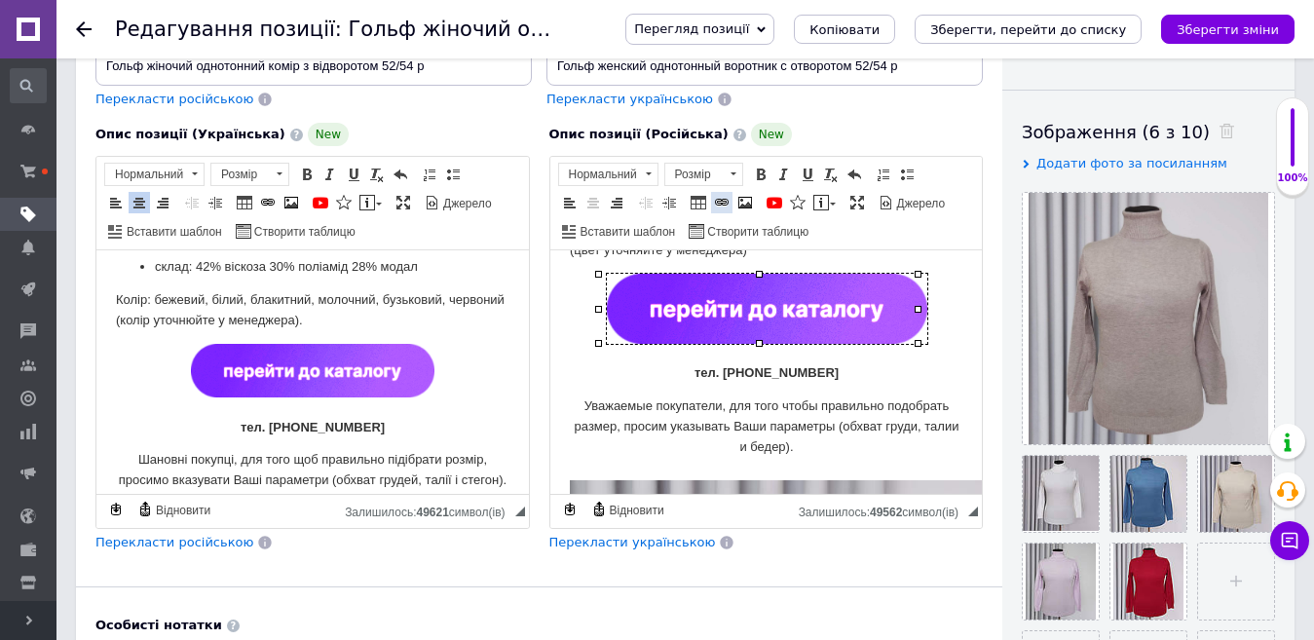
click at [716, 198] on span at bounding box center [722, 203] width 16 height 16
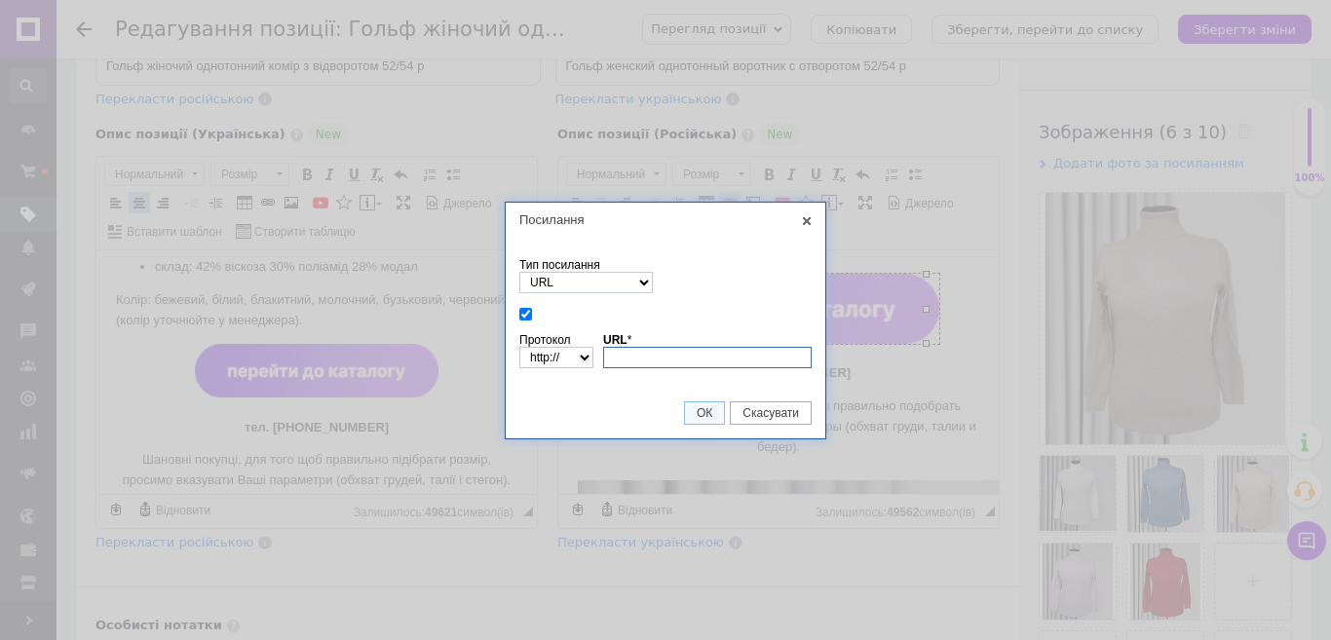
paste input "[URL][DOMAIN_NAME]"
type input "[URL][DOMAIN_NAME]"
select select "https://"
type input "[DOMAIN_NAME][URL]"
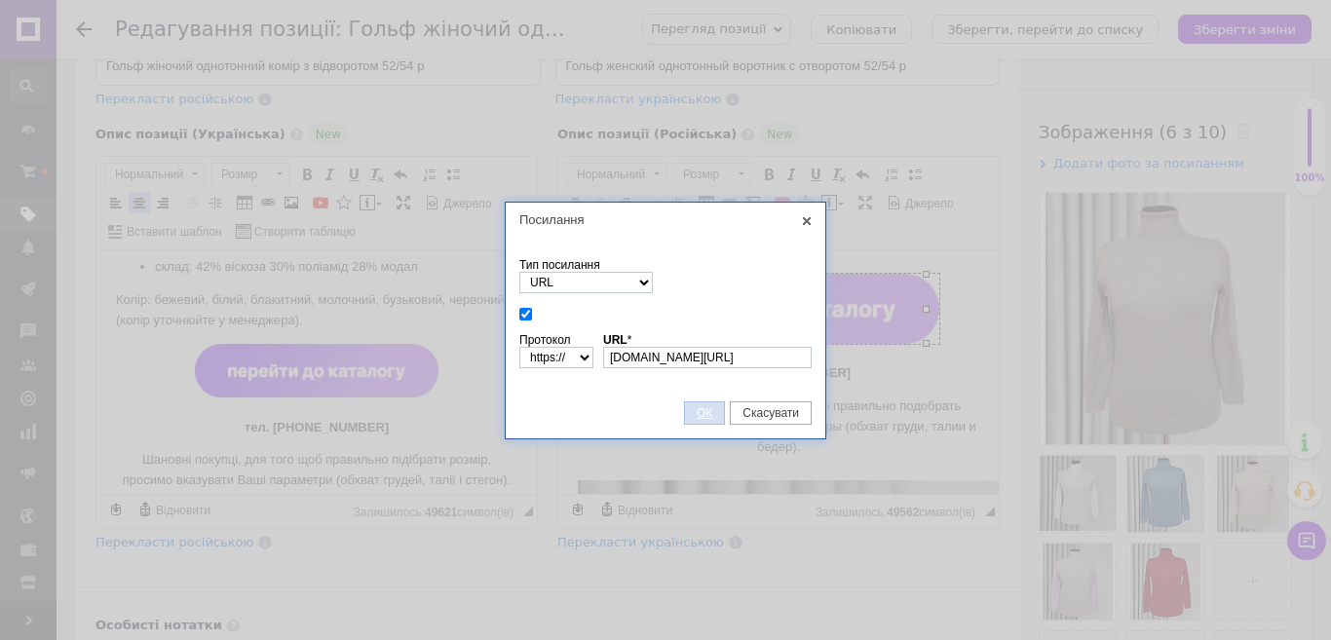
click at [703, 406] on span "ОК" at bounding box center [704, 413] width 39 height 14
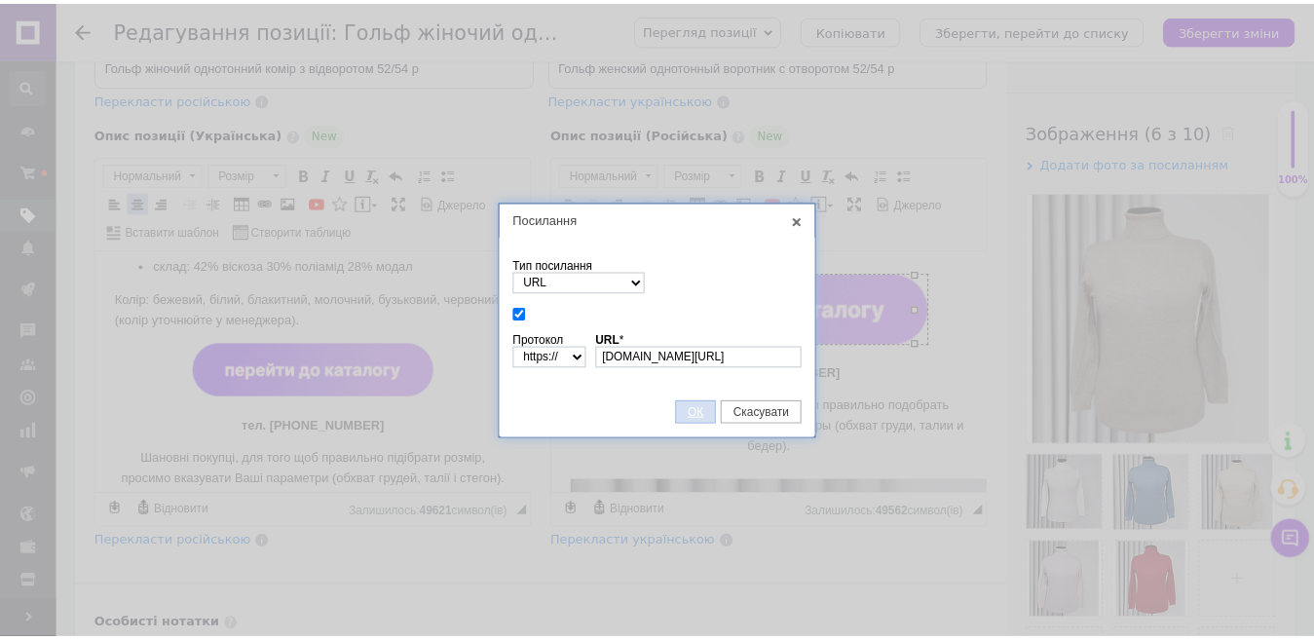
scroll to position [0, 0]
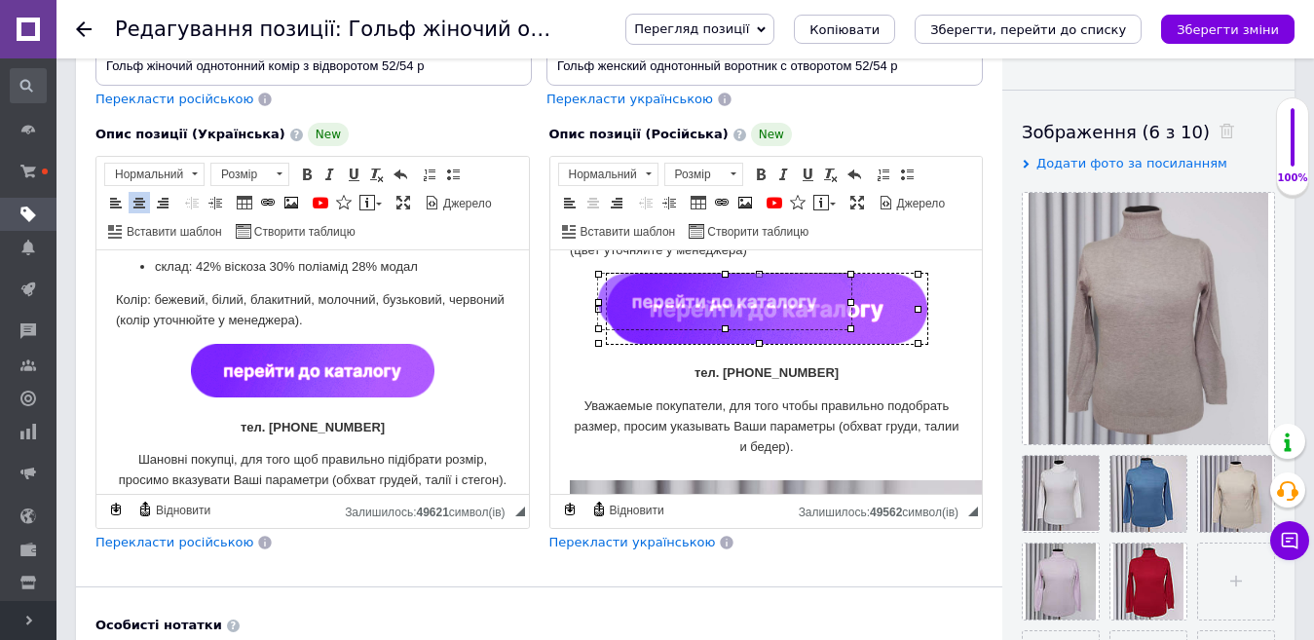
drag, startPoint x: 916, startPoint y: 340, endPoint x: 849, endPoint y: 322, distance: 69.5
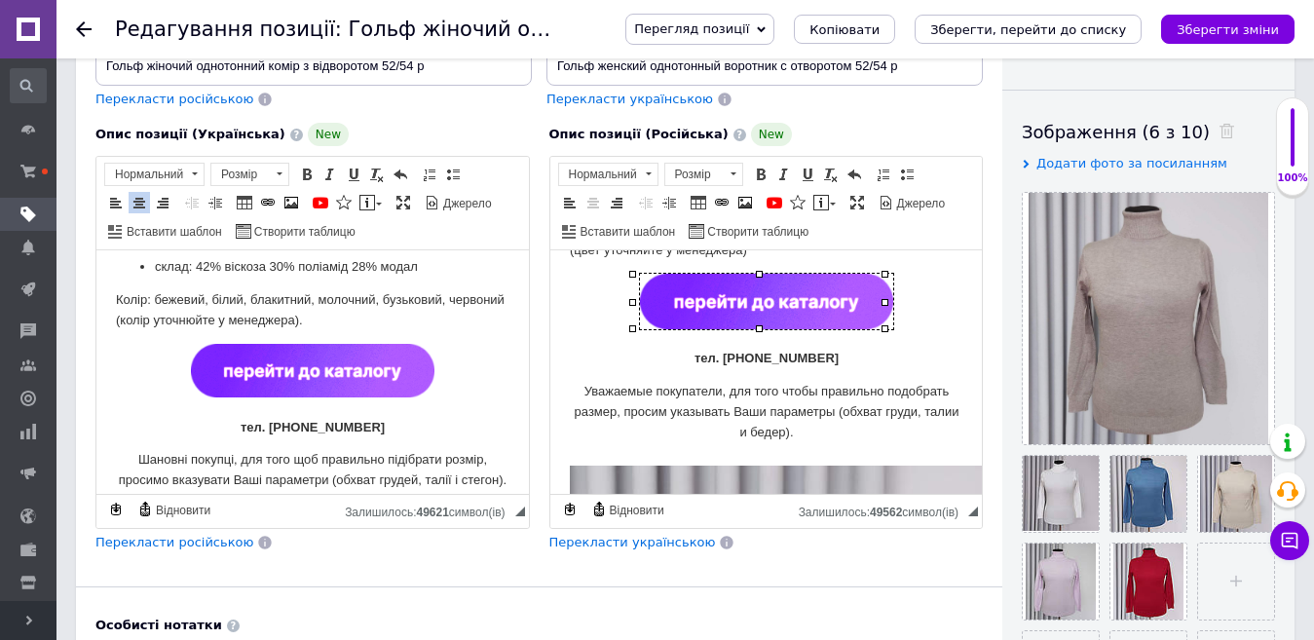
click at [883, 361] on p "тел. [PHONE_NUMBER]" at bounding box center [766, 358] width 394 height 21
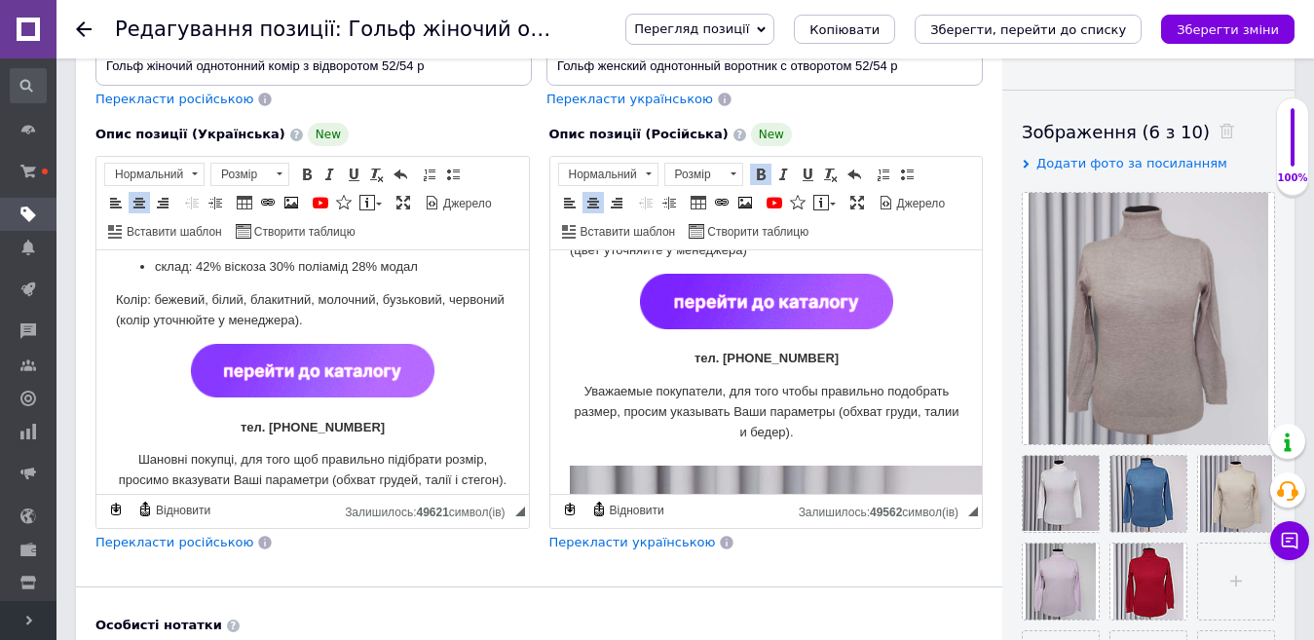
click at [370, 367] on img "Редактор, B6D38066-BB7C-4A39-BC42-E1B2C1043D66" at bounding box center [313, 371] width 244 height 54
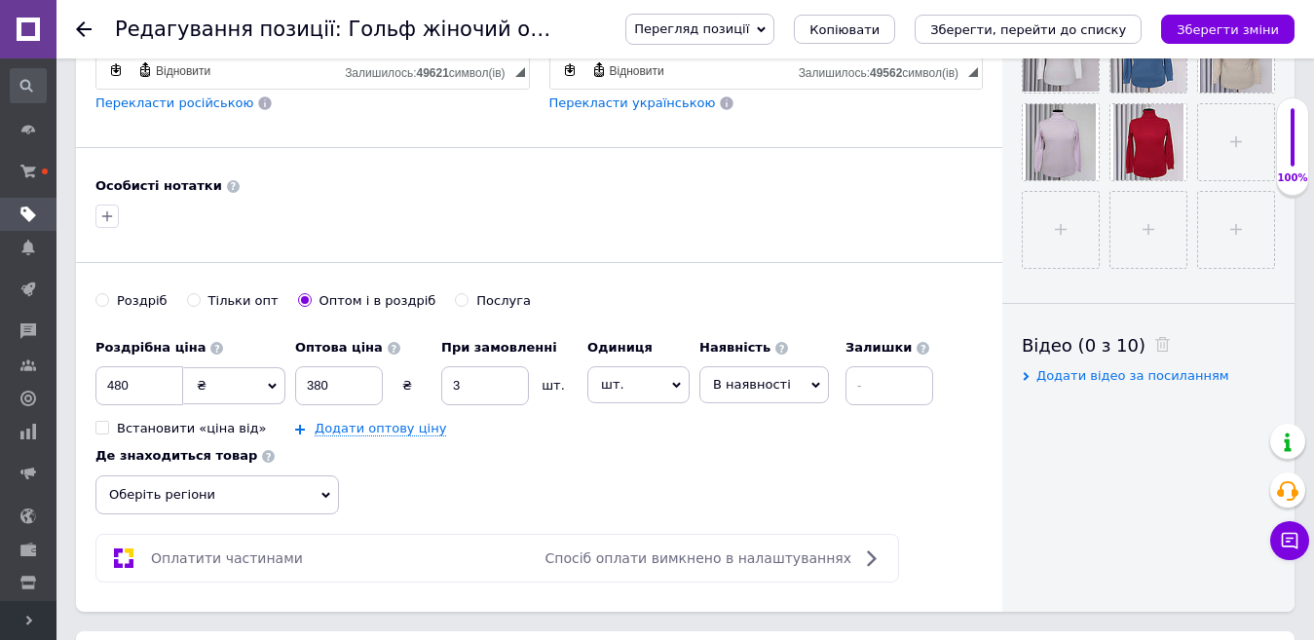
scroll to position [487, 0]
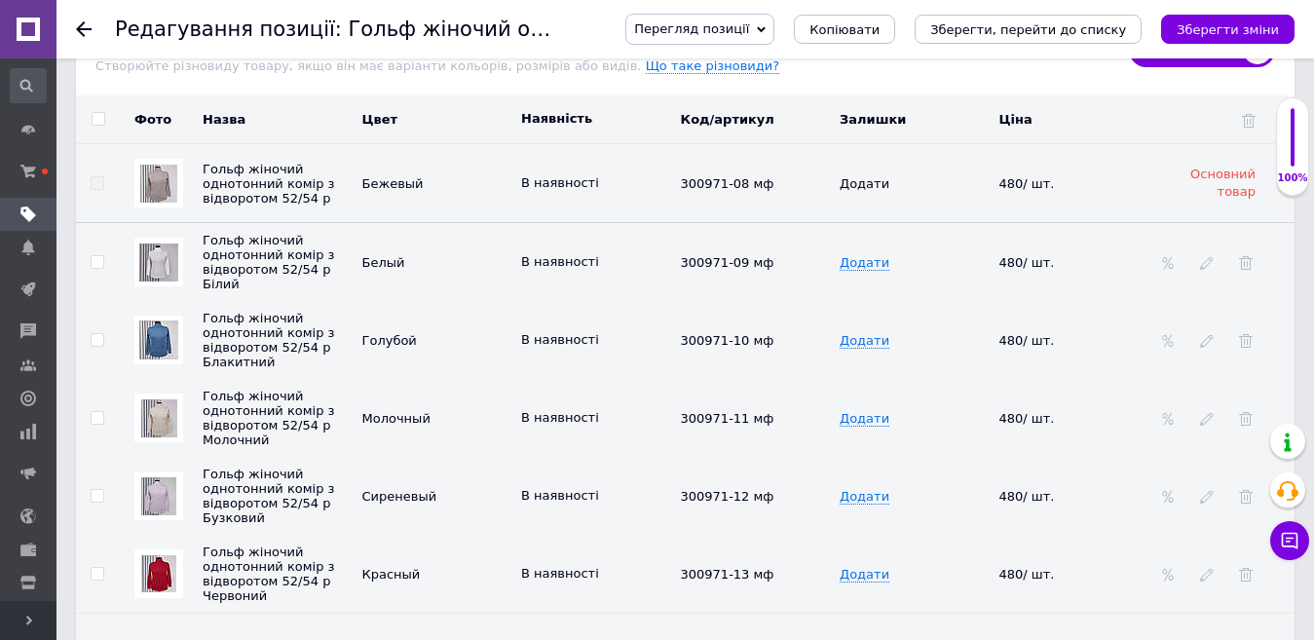
scroll to position [3020, 0]
click at [994, 24] on icon "Зберегти, перейти до списку" at bounding box center [1028, 29] width 196 height 15
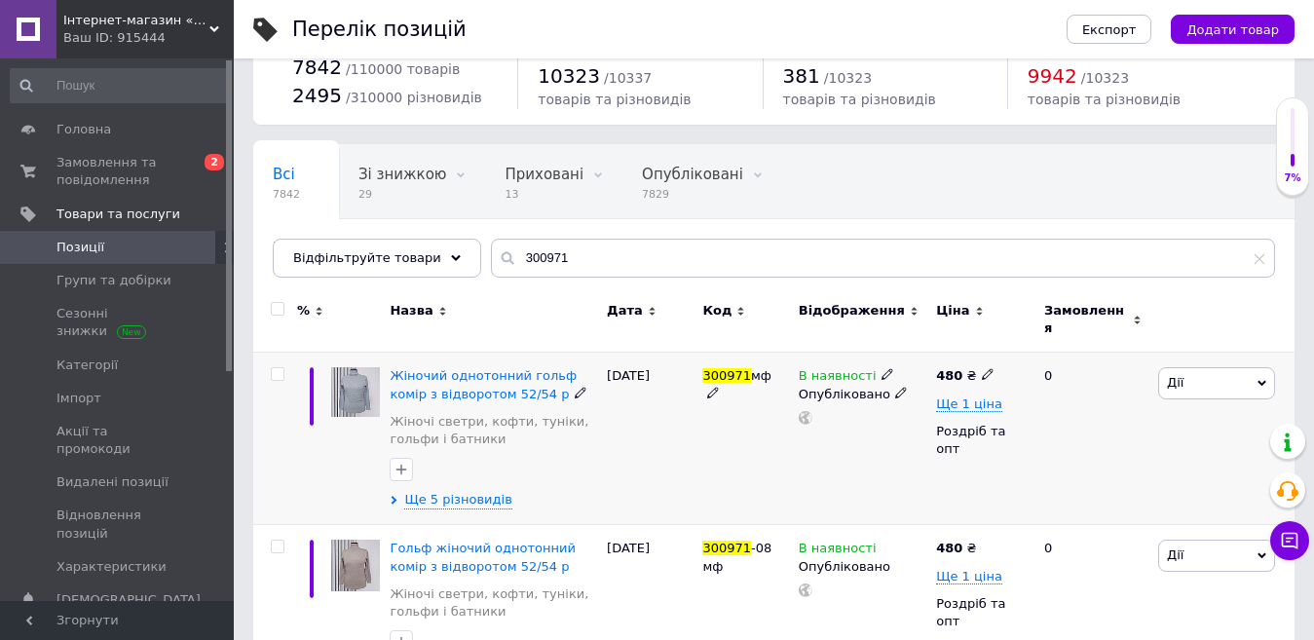
scroll to position [97, 0]
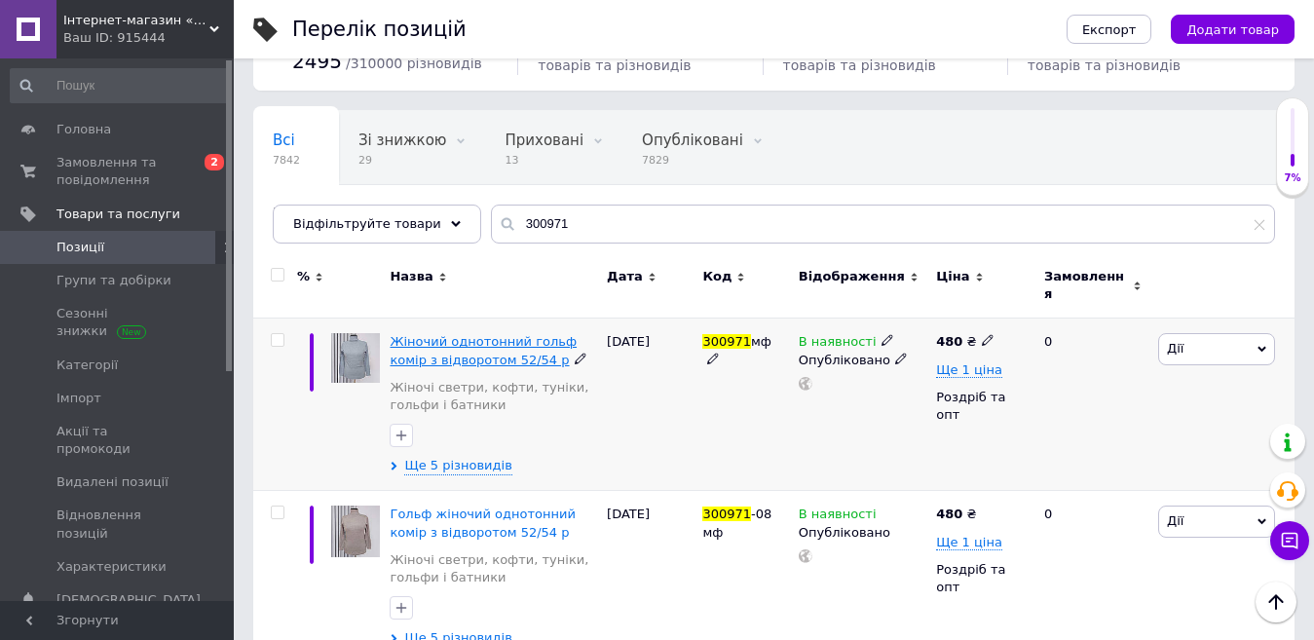
click at [446, 334] on span "Жіночий однотонний гольф комір з відворотом 52/54 р" at bounding box center [483, 350] width 187 height 32
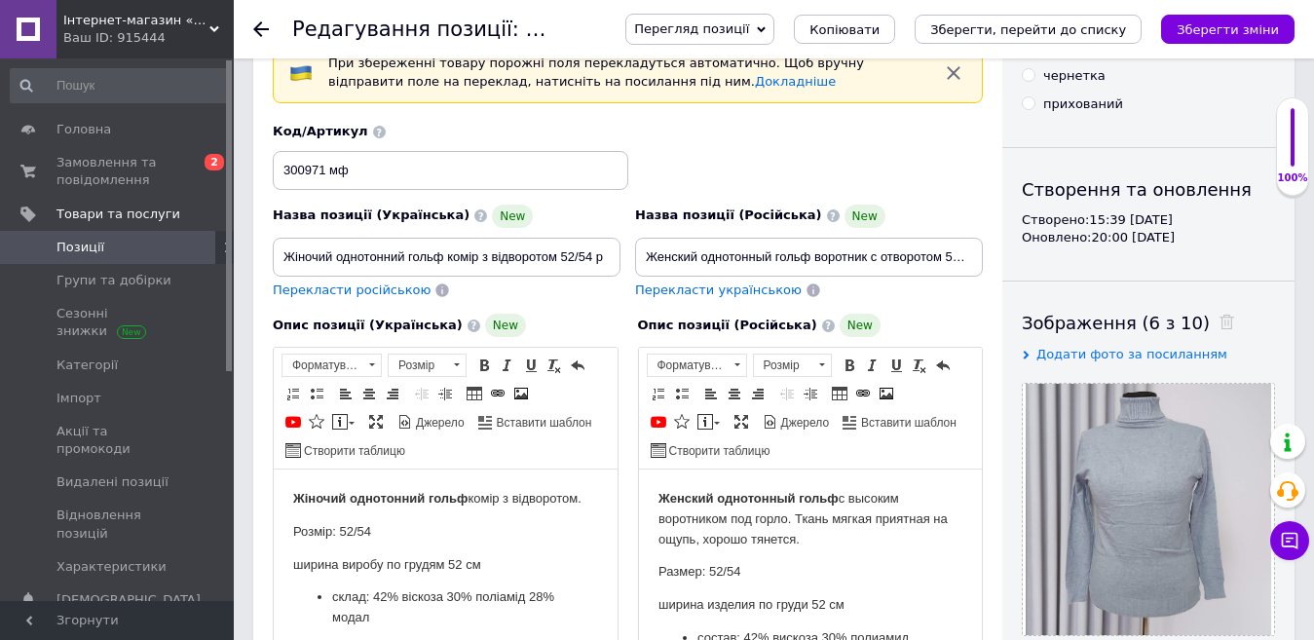
scroll to position [195, 0]
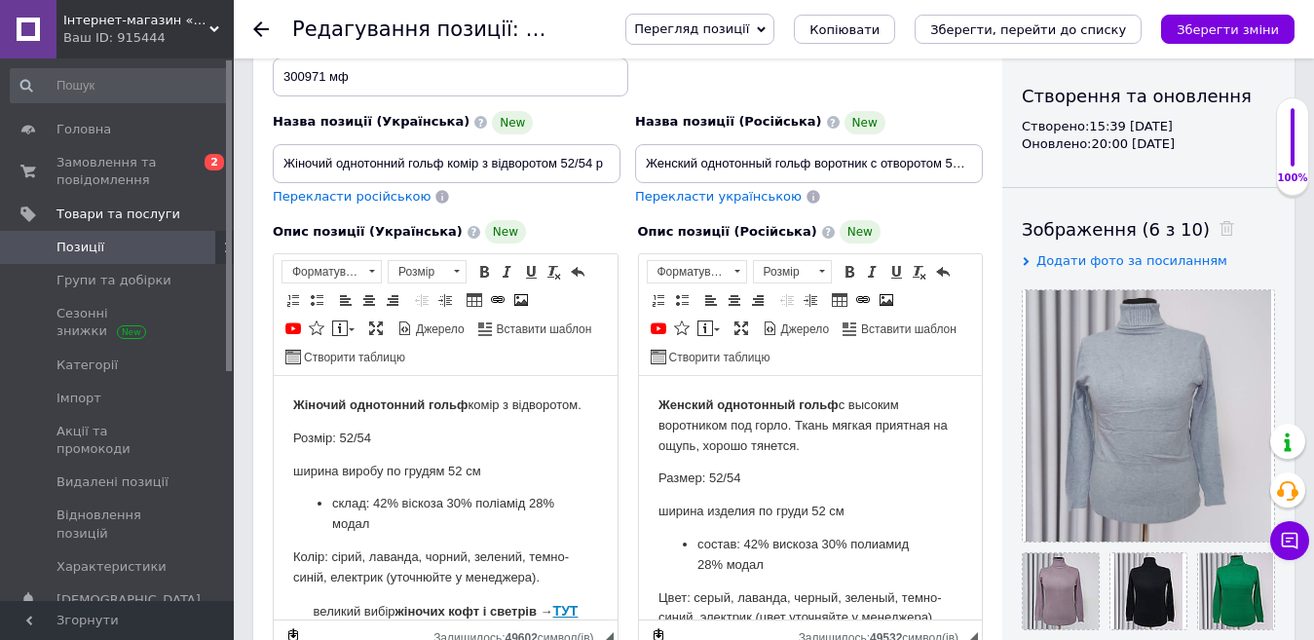
click at [75, 622] on span "Згорнути" at bounding box center [117, 620] width 234 height 39
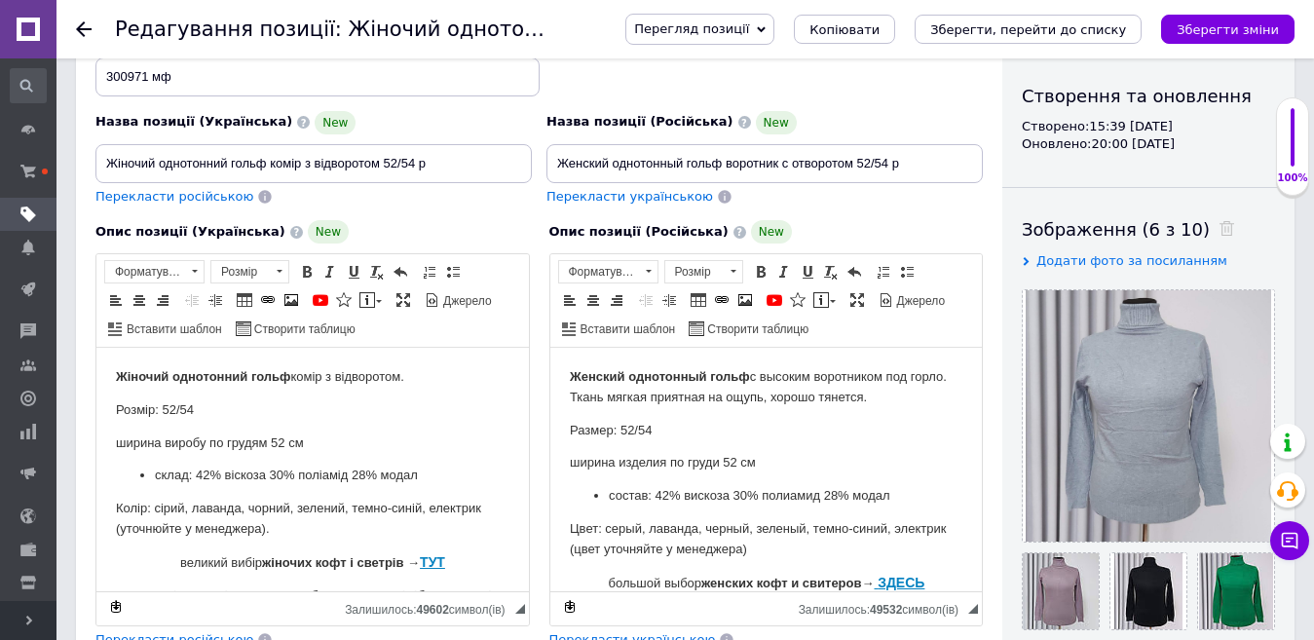
scroll to position [97, 0]
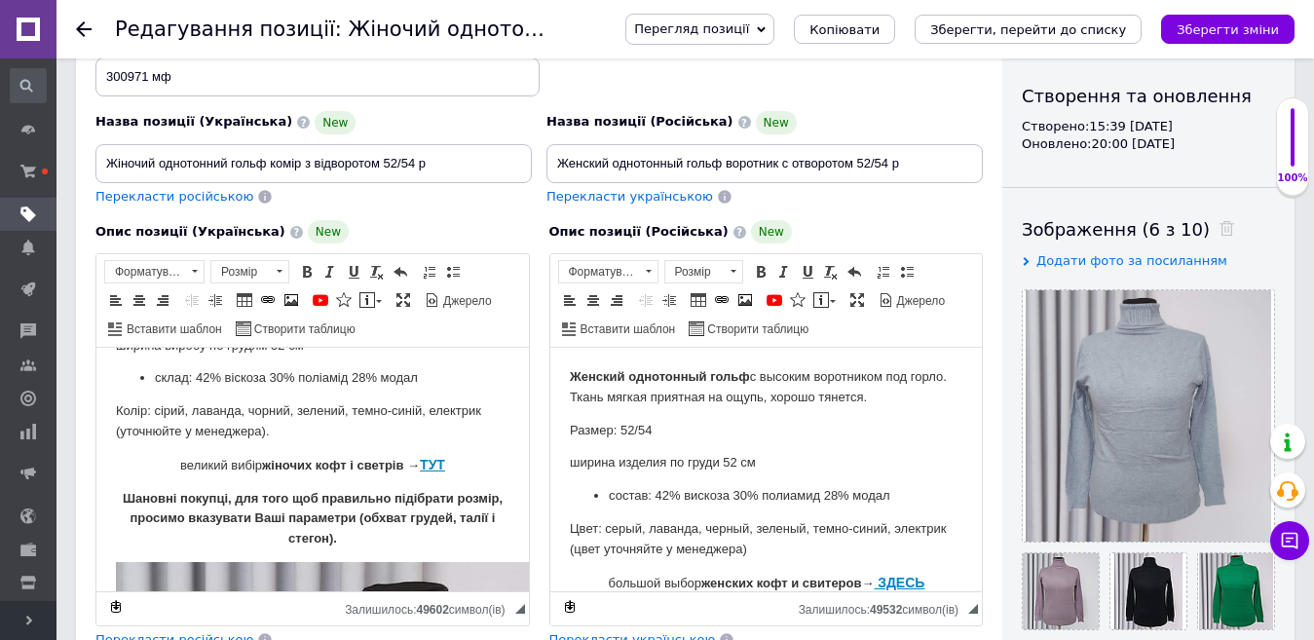
drag, startPoint x: 381, startPoint y: 536, endPoint x: 372, endPoint y: 541, distance: 10.0
click at [380, 536] on p "Шановні покупці, для того щоб правильно підібрати розмір, просимо вказувати Ваш…" at bounding box center [313, 519] width 394 height 60
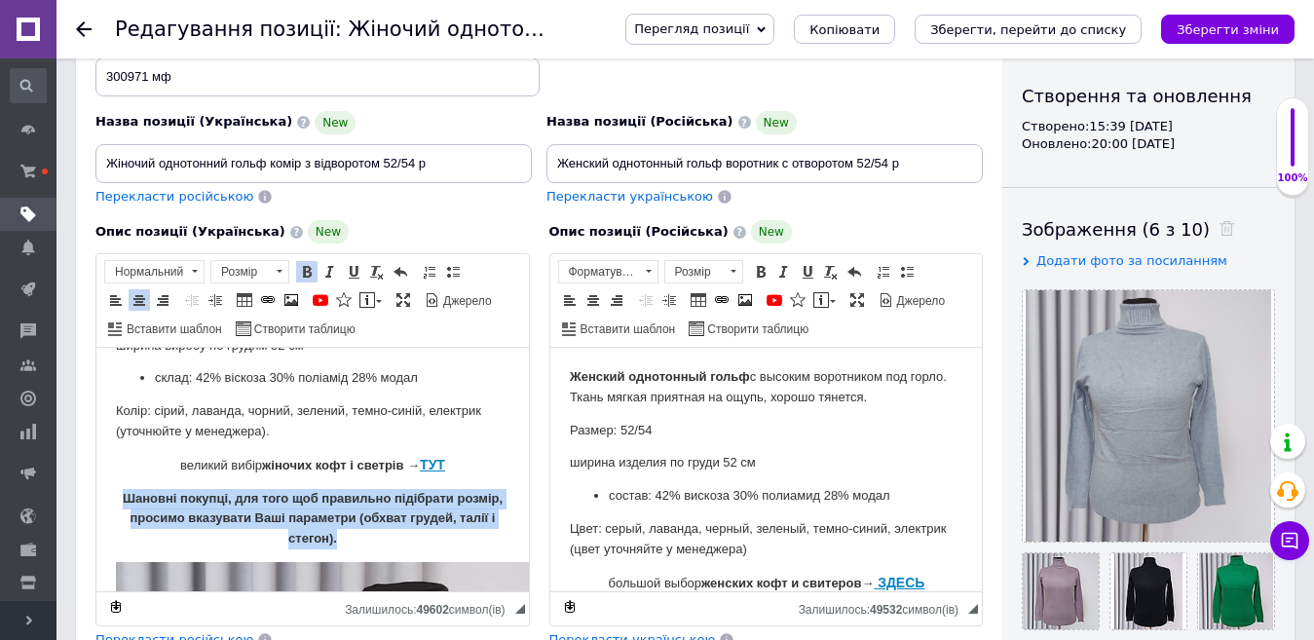
drag, startPoint x: 366, startPoint y: 542, endPoint x: 128, endPoint y: 500, distance: 242.4
click at [128, 500] on p "Шановні покупці, для того щоб правильно підібрати розмір, просимо вказувати Ваш…" at bounding box center [313, 519] width 394 height 60
drag, startPoint x: 302, startPoint y: 273, endPoint x: 45, endPoint y: 81, distance: 320.9
click at [302, 273] on span at bounding box center [307, 272] width 16 height 16
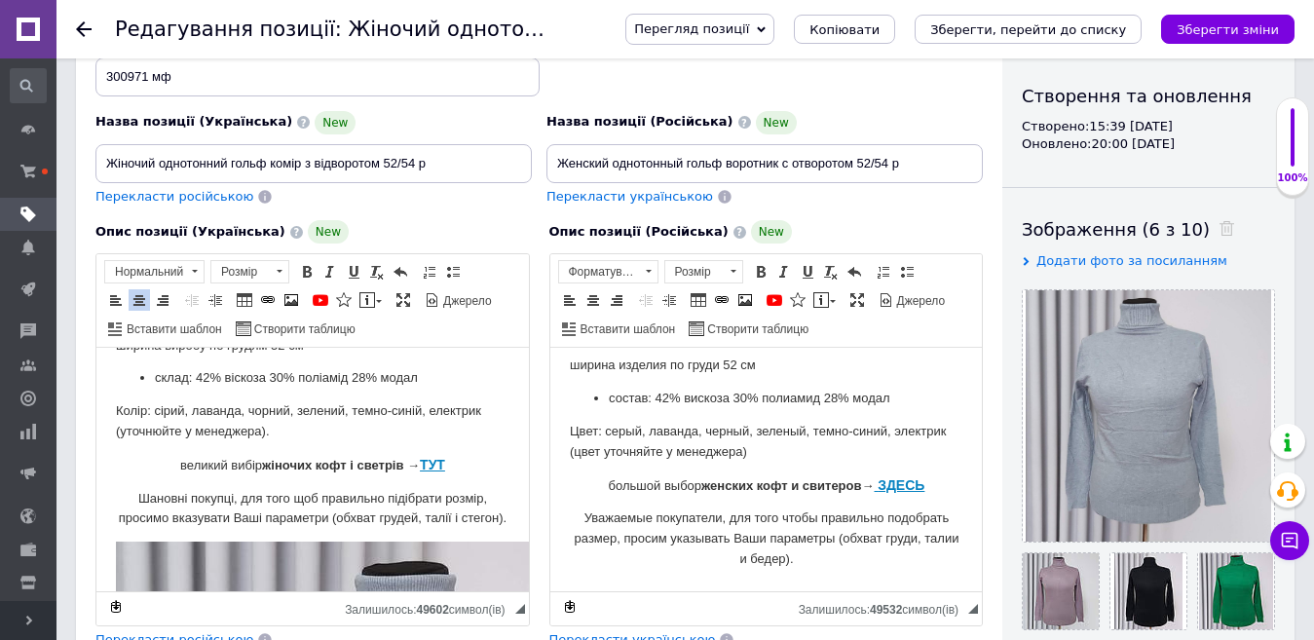
click at [925, 480] on p "большой выбор женских кофт и свитеров→ ЗДЕСЬ" at bounding box center [766, 485] width 394 height 21
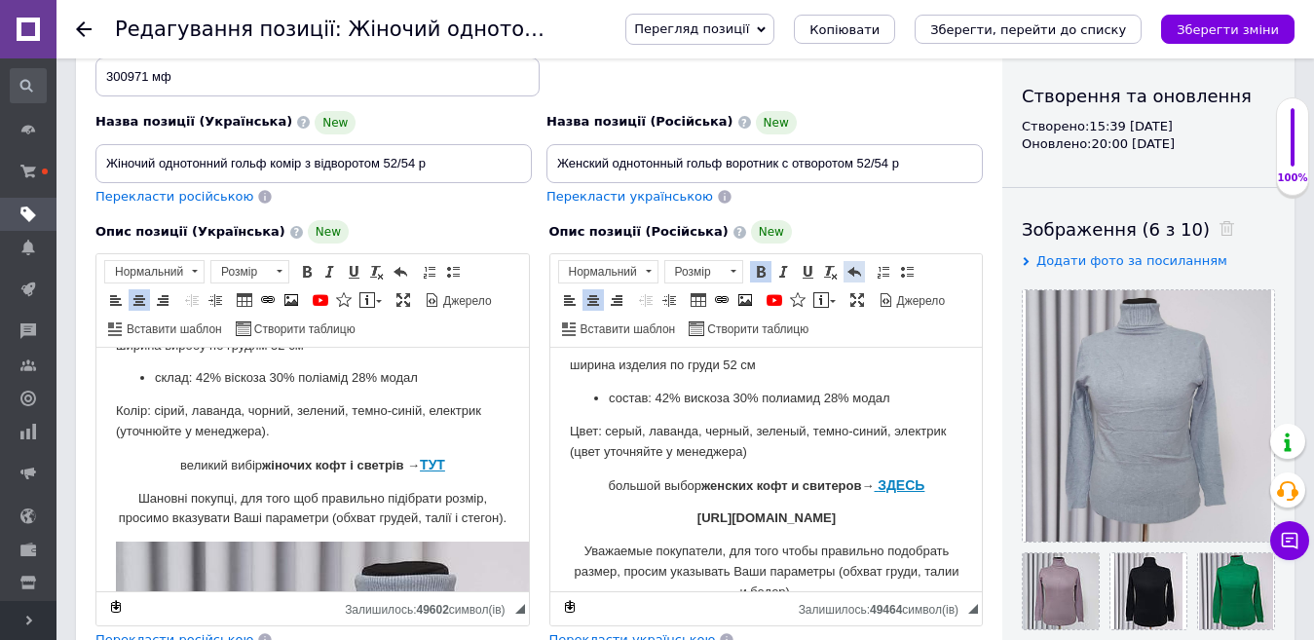
click at [852, 270] on span at bounding box center [855, 272] width 16 height 16
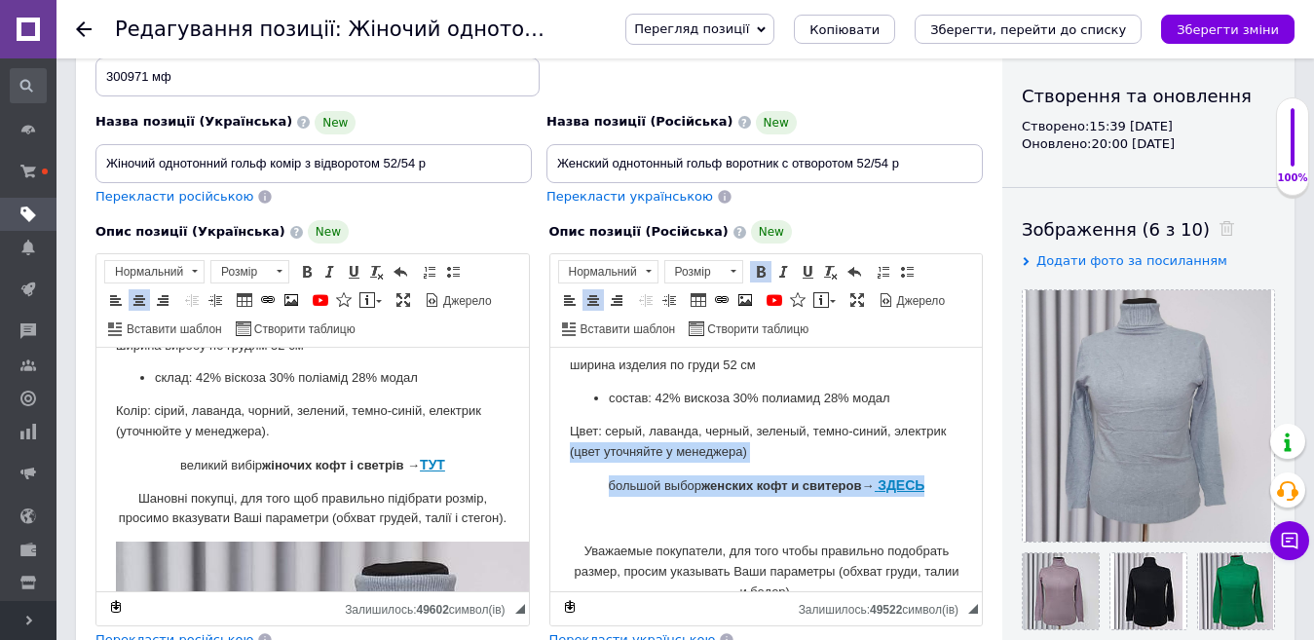
drag, startPoint x: 920, startPoint y: 482, endPoint x: 547, endPoint y: 460, distance: 373.8
click at [664, 479] on p "большой выбор женских кофт и свитеров→ ЗДЕСЬ" at bounding box center [766, 485] width 394 height 21
drag, startPoint x: 586, startPoint y: 477, endPoint x: 908, endPoint y: 496, distance: 323.0
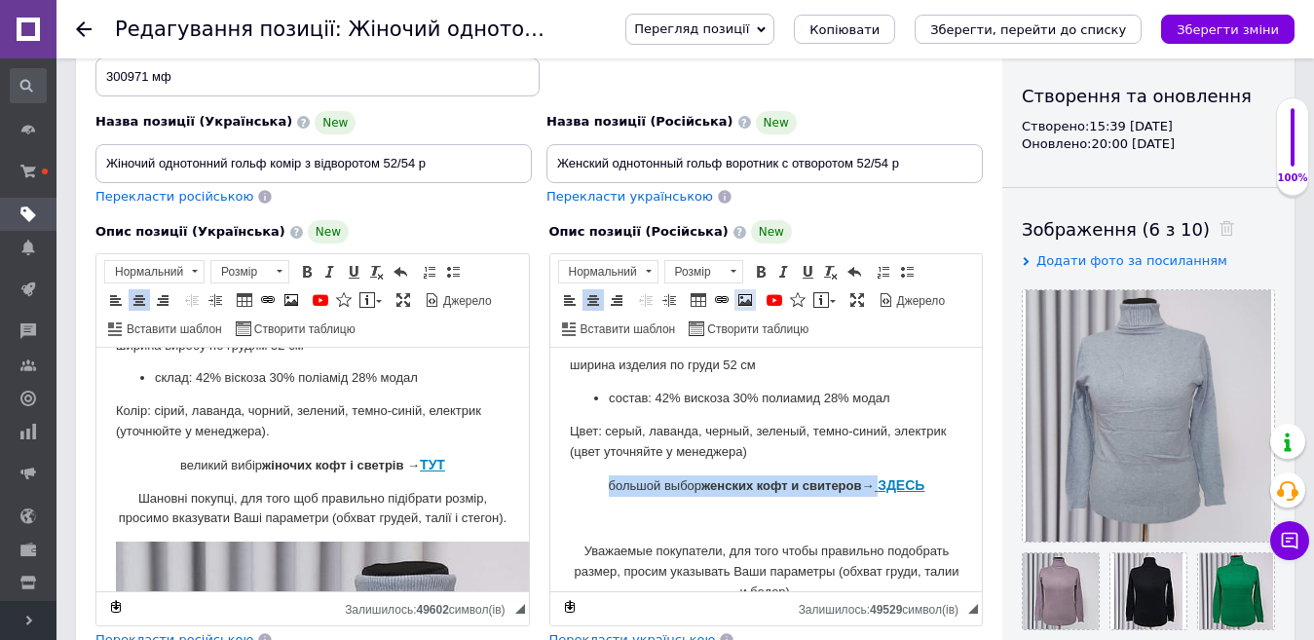
click at [747, 298] on span at bounding box center [746, 300] width 16 height 16
select select
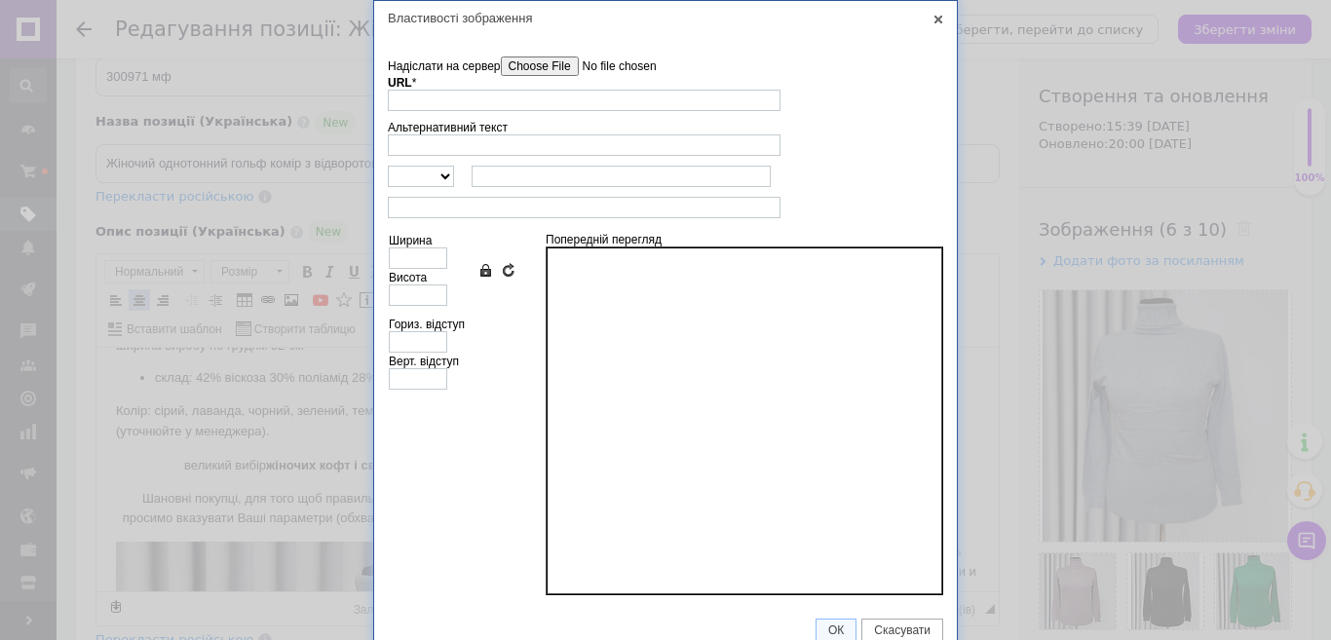
click at [567, 63] on input"] "Надіслати на сервер" at bounding box center [611, 66] width 221 height 19
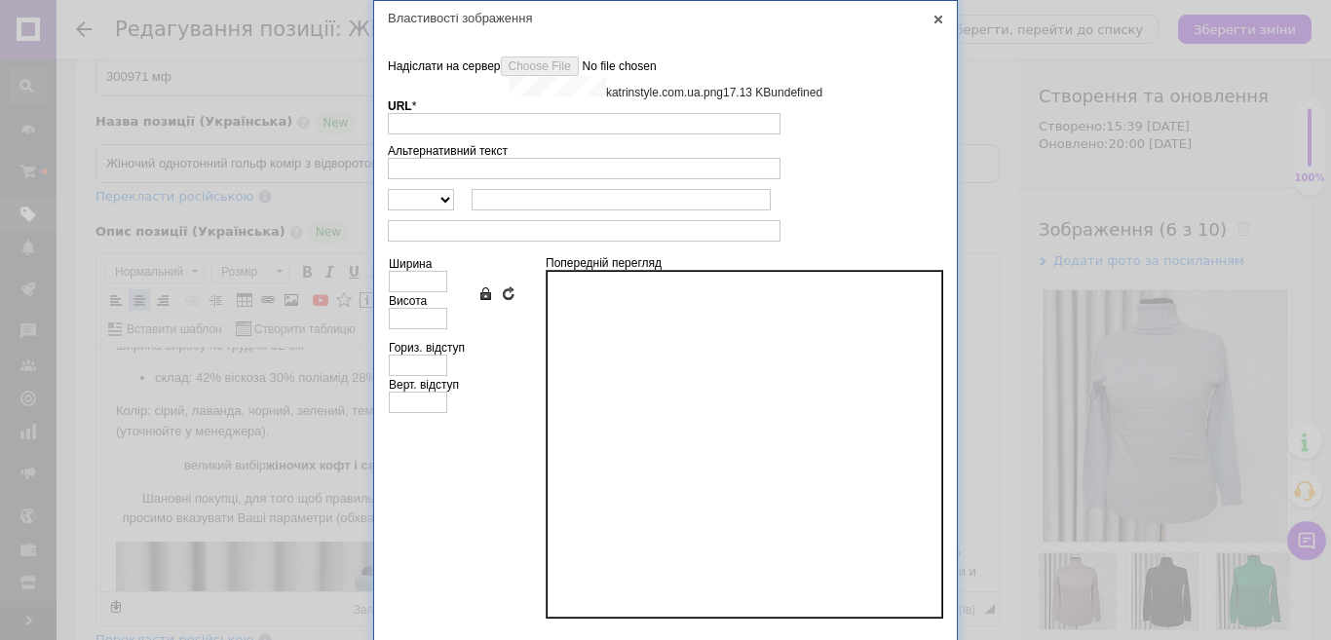
type input "[URL][DOMAIN_NAME]"
type input "329"
type input "72"
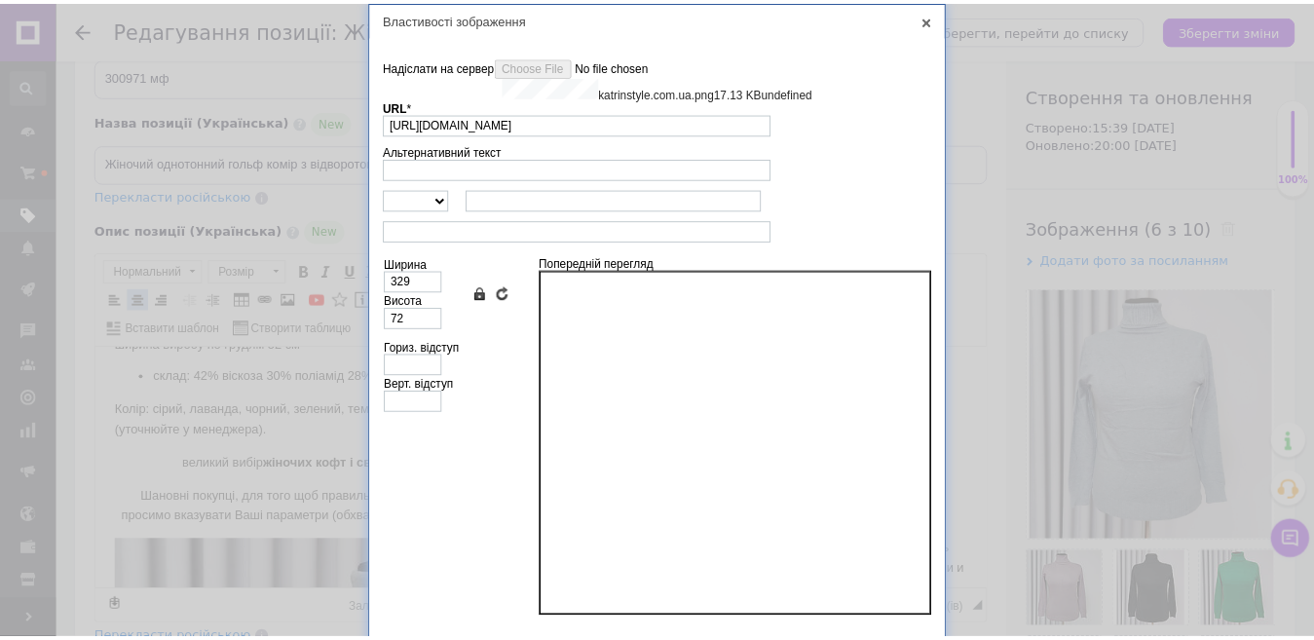
scroll to position [17, 0]
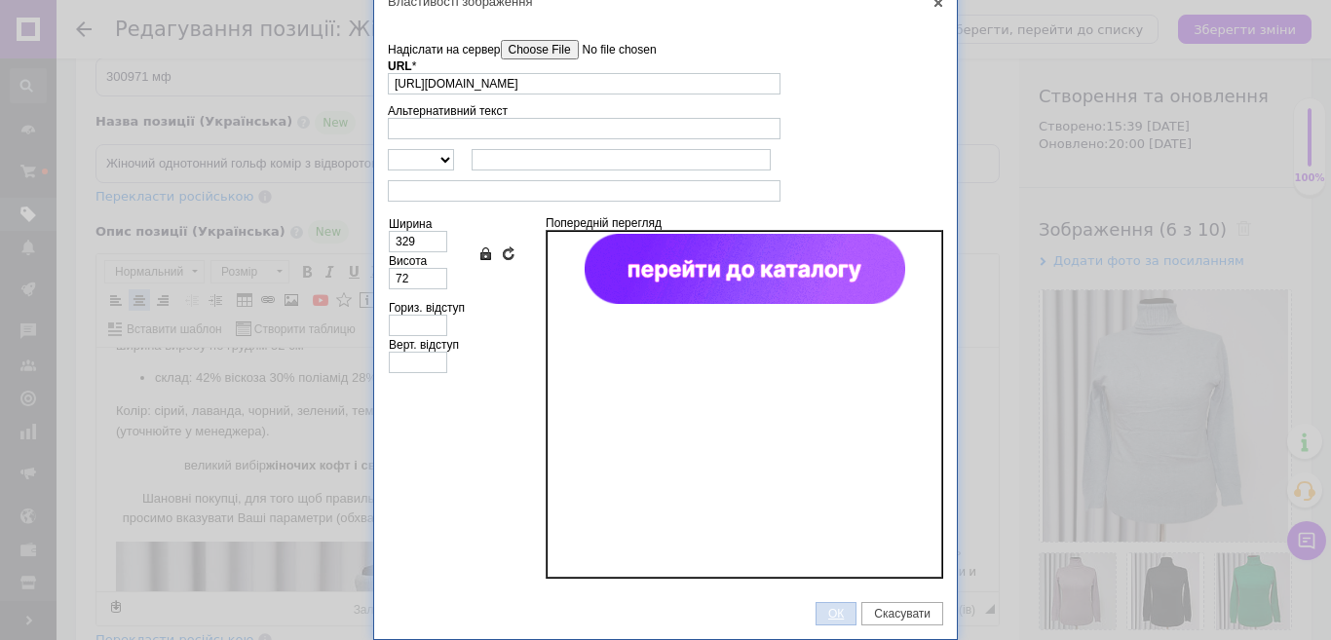
click at [826, 610] on span "ОК" at bounding box center [835, 614] width 39 height 14
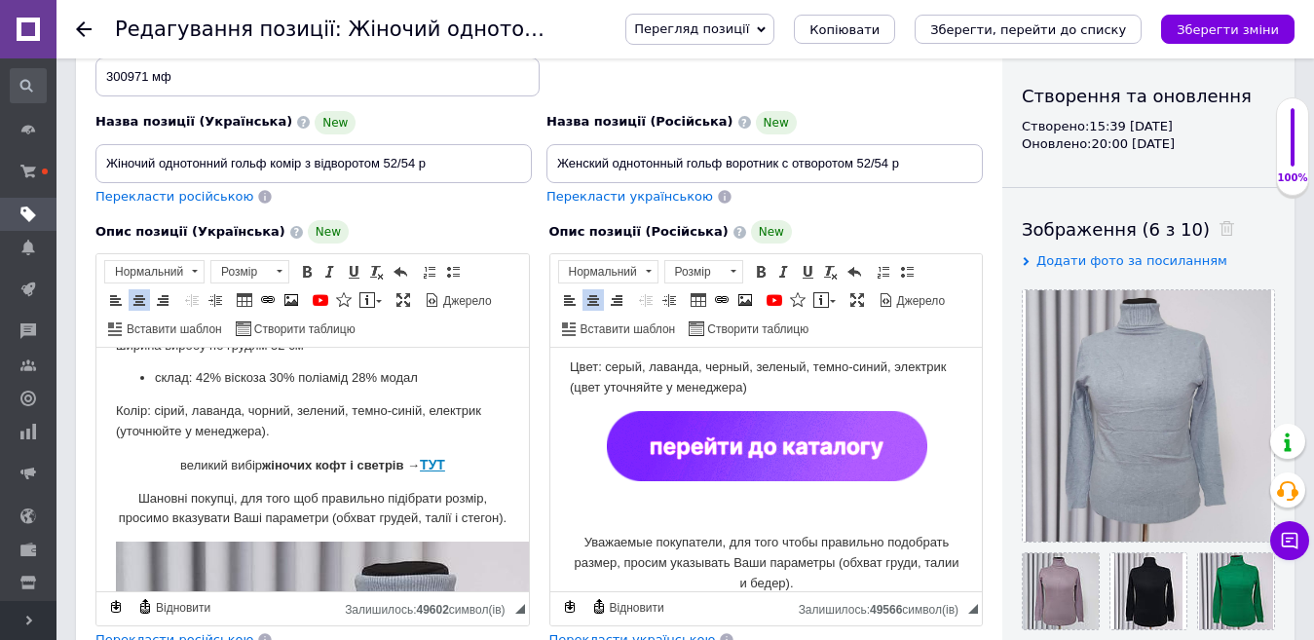
scroll to position [195, 0]
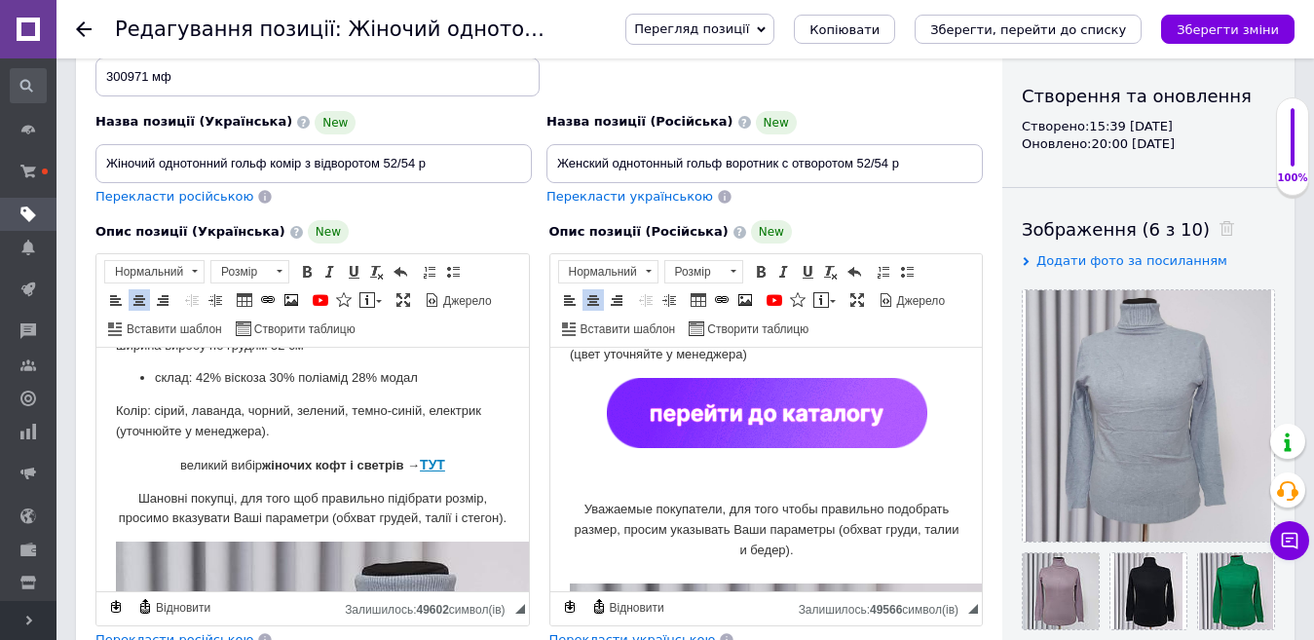
click at [792, 477] on p "Редактор, E038D7FC-F8A6-423E-8F28-EDB4C48BDF3F" at bounding box center [766, 477] width 394 height 20
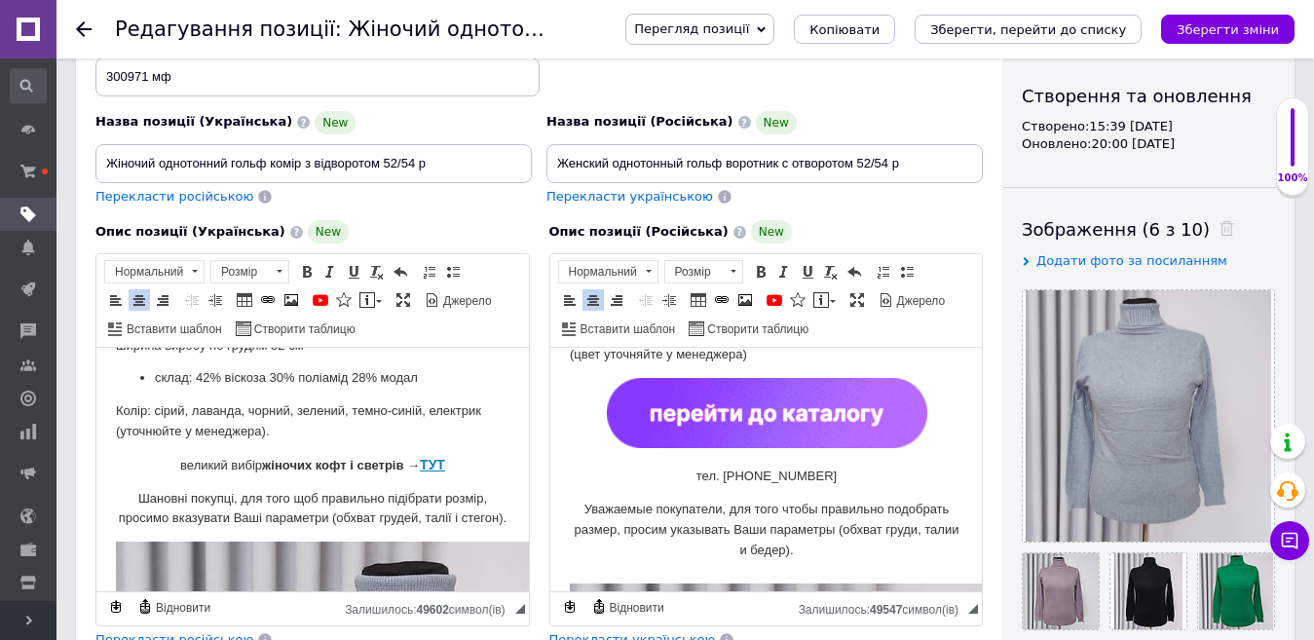
drag, startPoint x: 823, startPoint y: 472, endPoint x: 651, endPoint y: 405, distance: 184.7
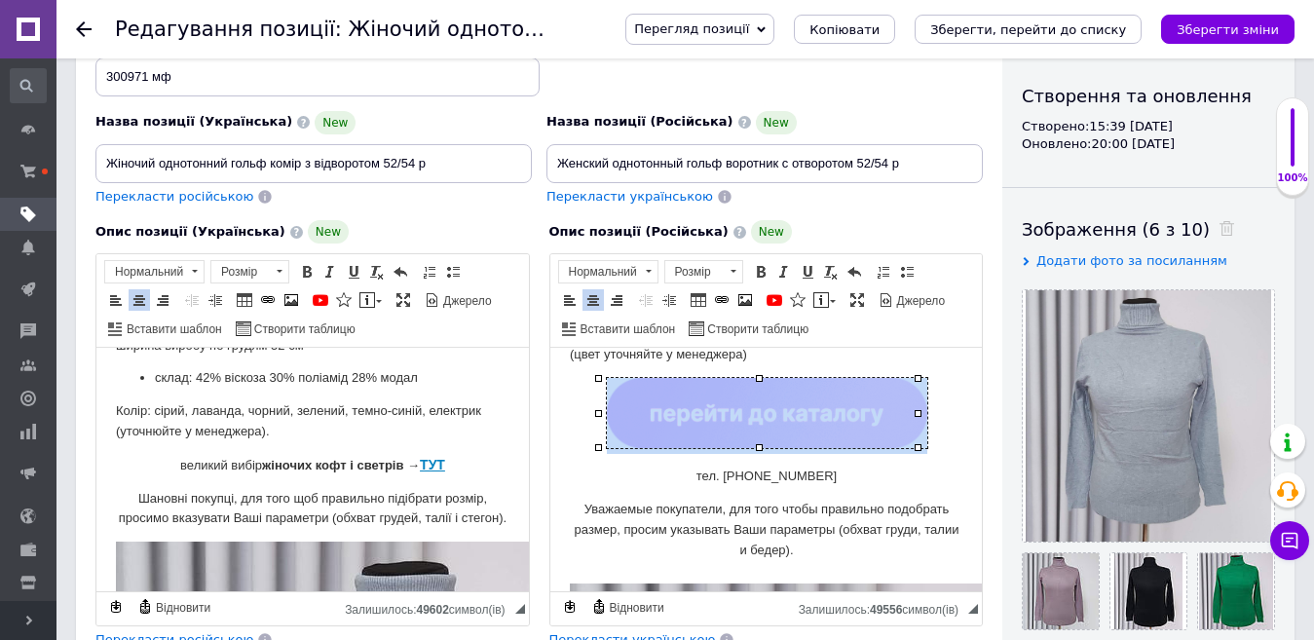
copy body "​​​​​​​"
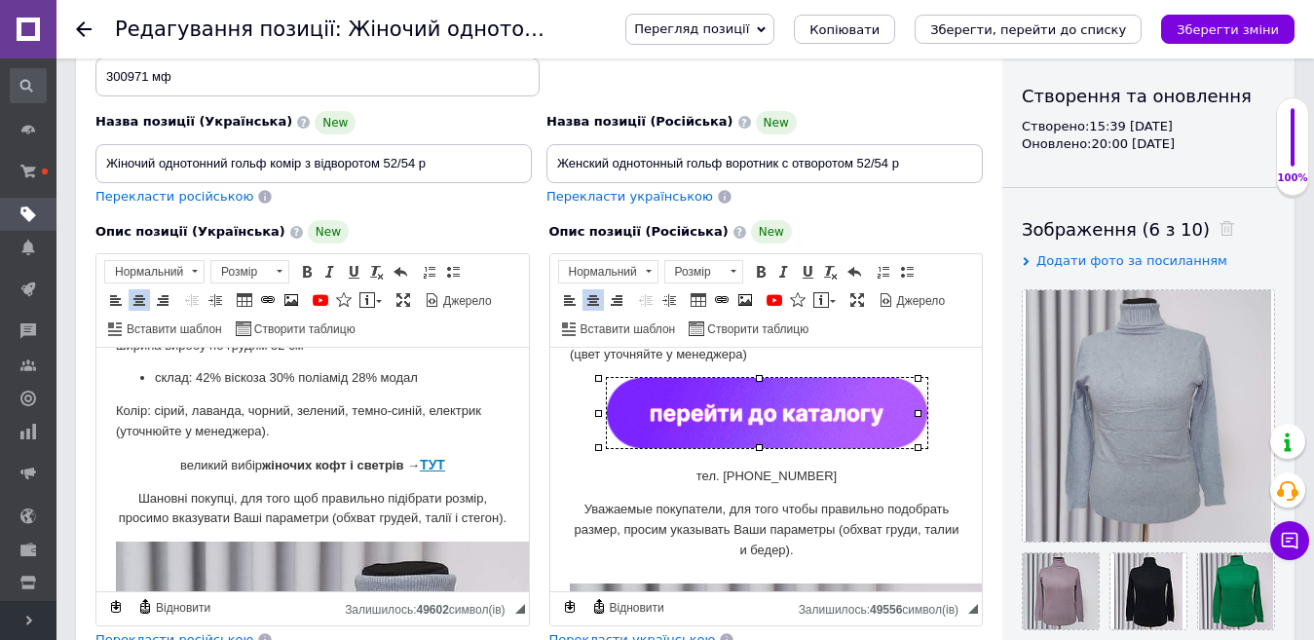
click at [430, 464] on span "ТУТ" at bounding box center [432, 465] width 25 height 16
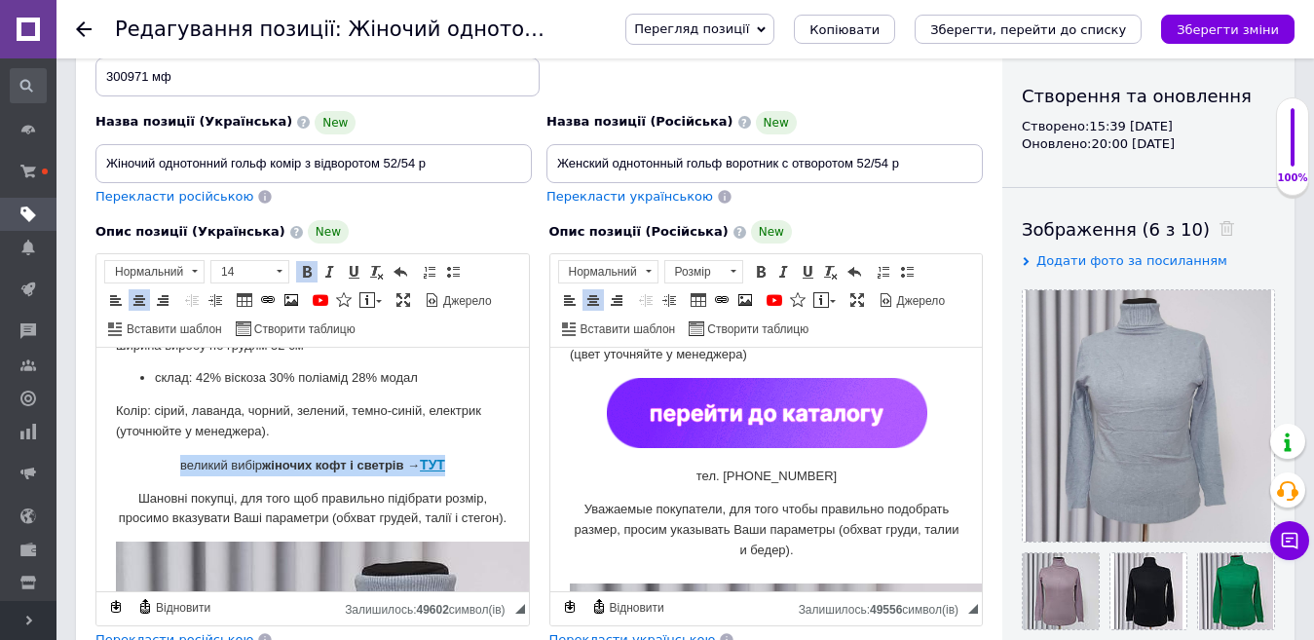
drag, startPoint x: 445, startPoint y: 461, endPoint x: 169, endPoint y: 460, distance: 276.7
click at [169, 460] on p "великий вибір жіночих кофт і светрів → ТУТ" at bounding box center [313, 465] width 394 height 21
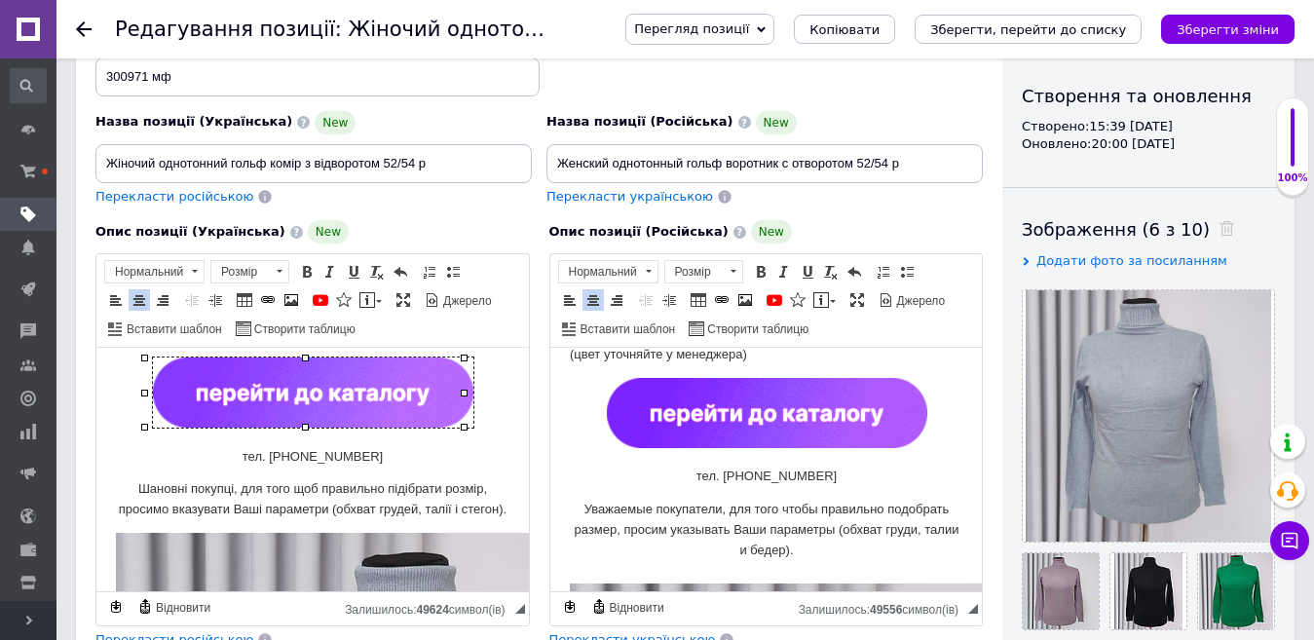
click at [407, 389] on img "Редактор, 2EB76190-DCA0-4AEB-9748-A7B75FC693FF" at bounding box center [313, 393] width 321 height 70
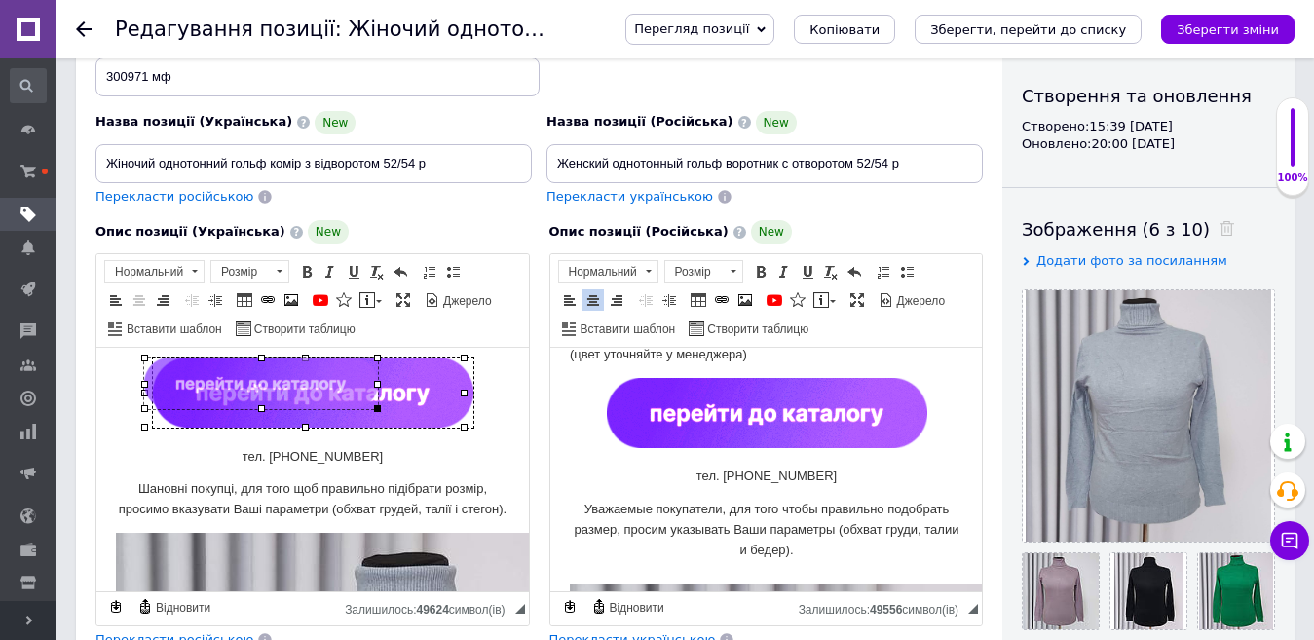
drag, startPoint x: 463, startPoint y: 428, endPoint x: 376, endPoint y: 402, distance: 90.3
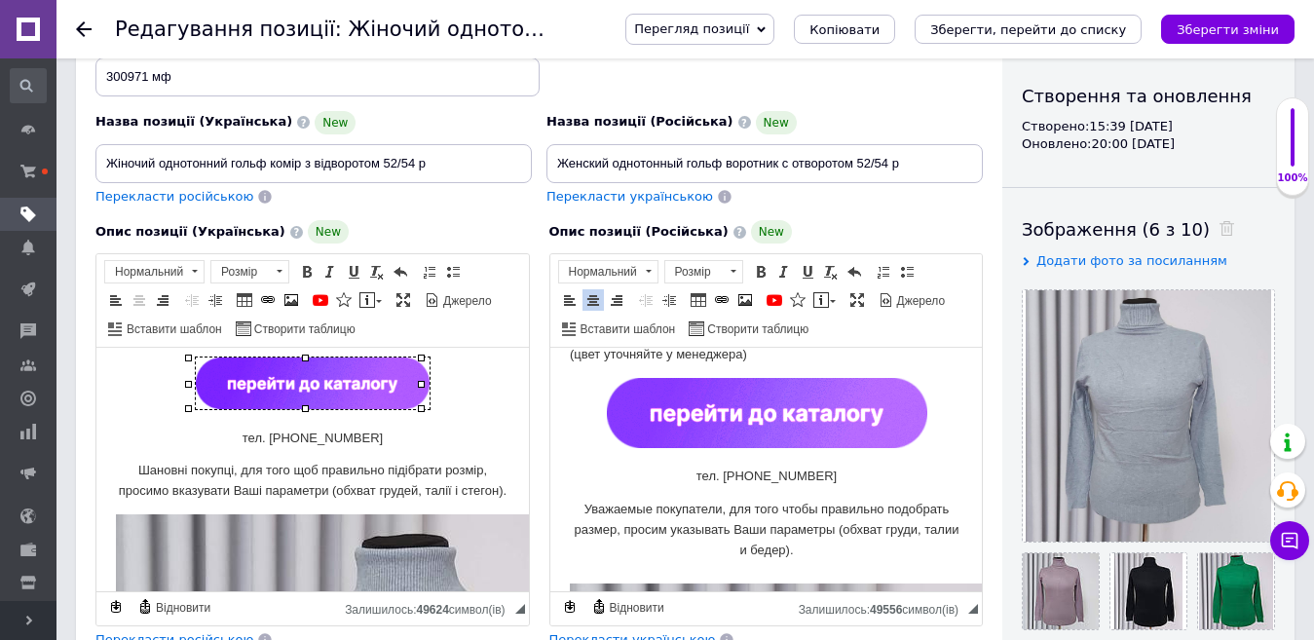
click at [836, 398] on img "Редактор, E038D7FC-F8A6-423E-8F28-EDB4C48BDF3F" at bounding box center [766, 413] width 321 height 70
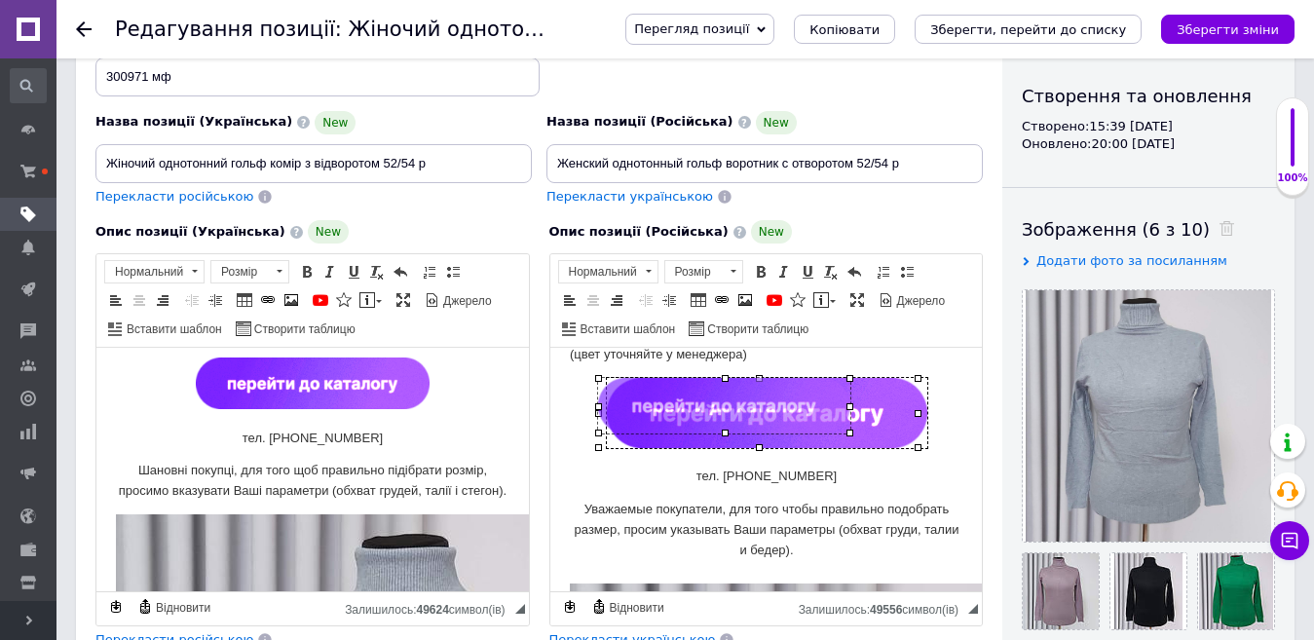
drag, startPoint x: 917, startPoint y: 445, endPoint x: 847, endPoint y: 412, distance: 77.6
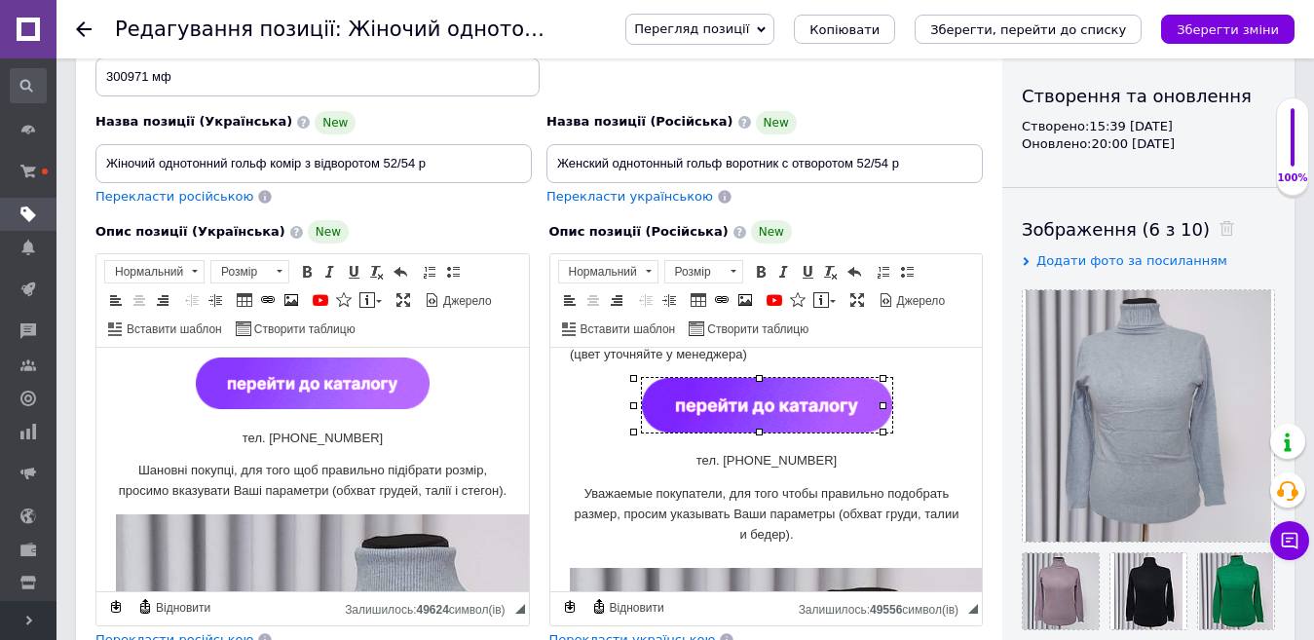
click at [349, 377] on img "Редактор, 2EB76190-DCA0-4AEB-9748-A7B75FC693FF" at bounding box center [313, 384] width 234 height 52
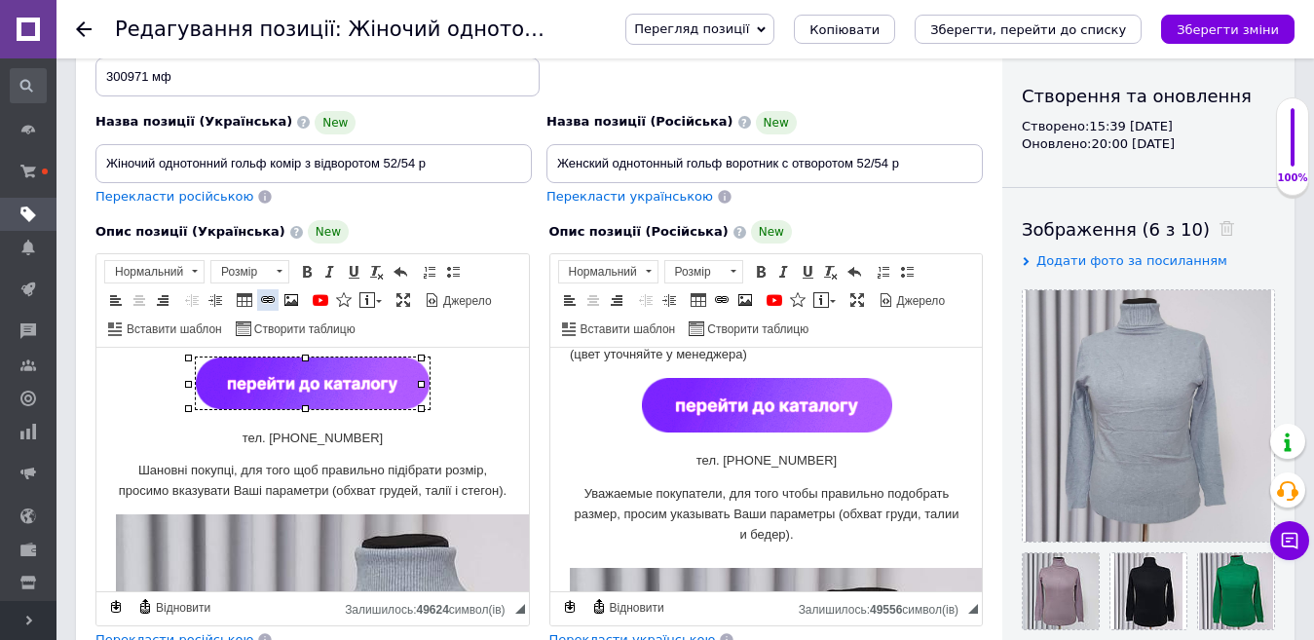
click at [259, 295] on link "Вставити/Редагувати посилання Сполучення клавіш Ctrl+L" at bounding box center [267, 299] width 21 height 21
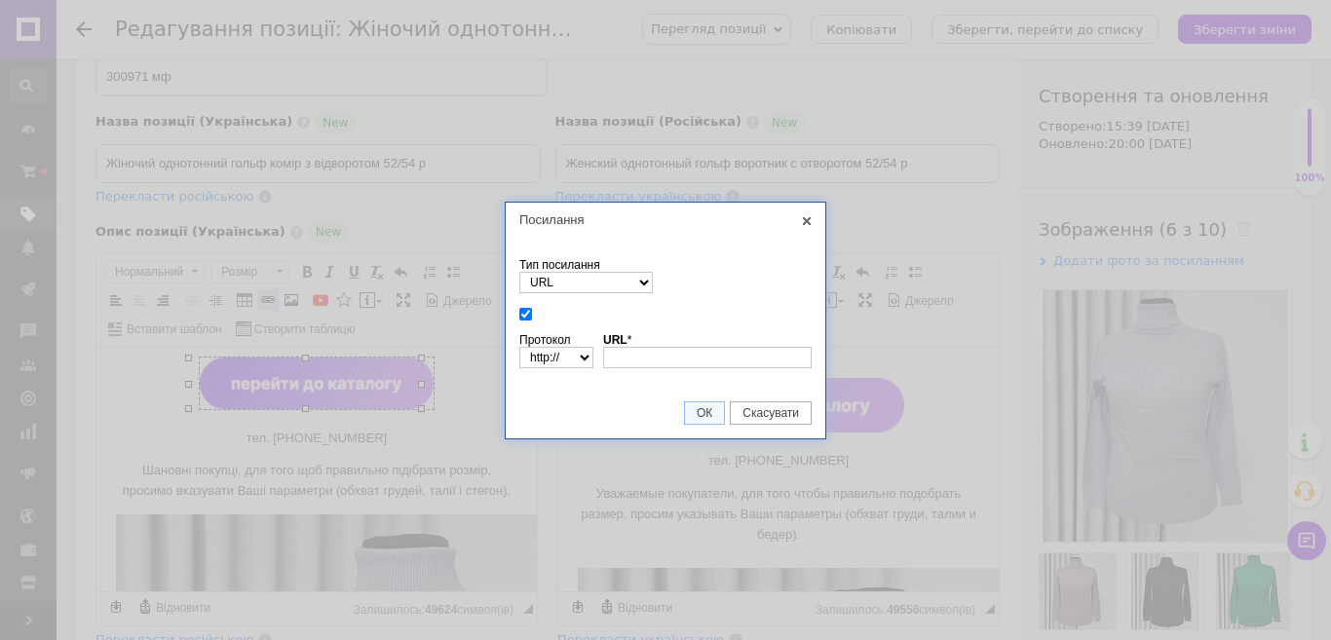
type input "[URL][DOMAIN_NAME]"
select select "https://"
type input "[DOMAIN_NAME][URL]"
click at [715, 414] on span "ОК" at bounding box center [704, 413] width 39 height 14
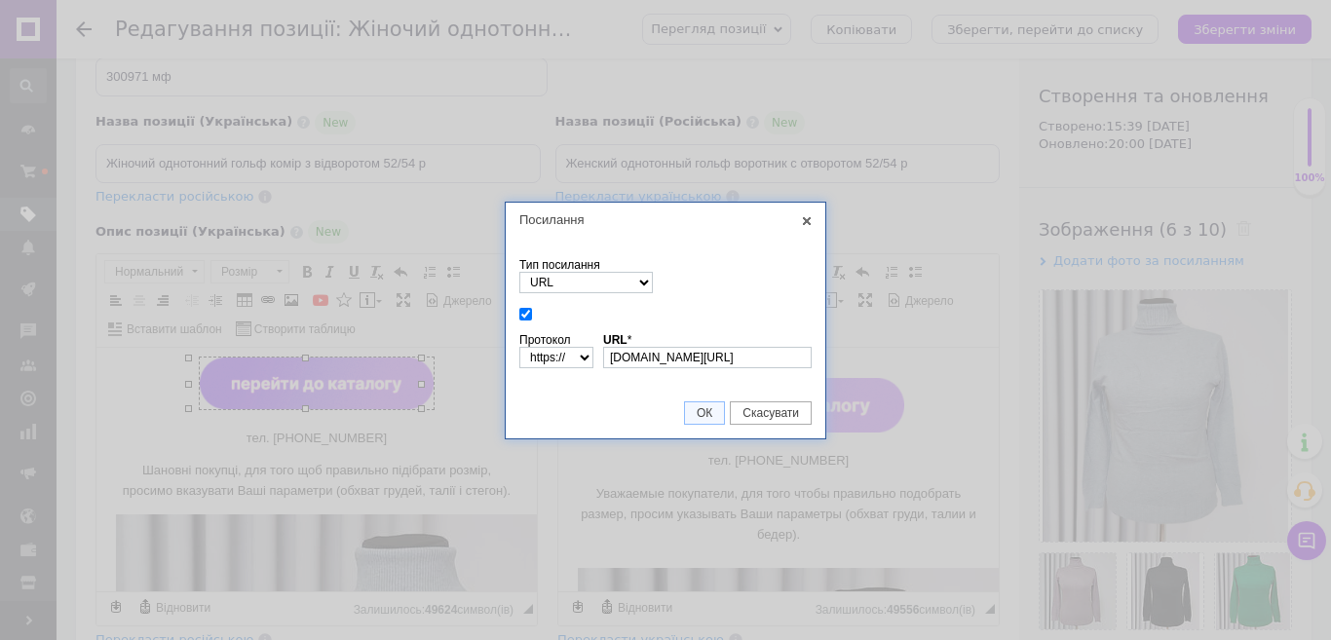
scroll to position [0, 0]
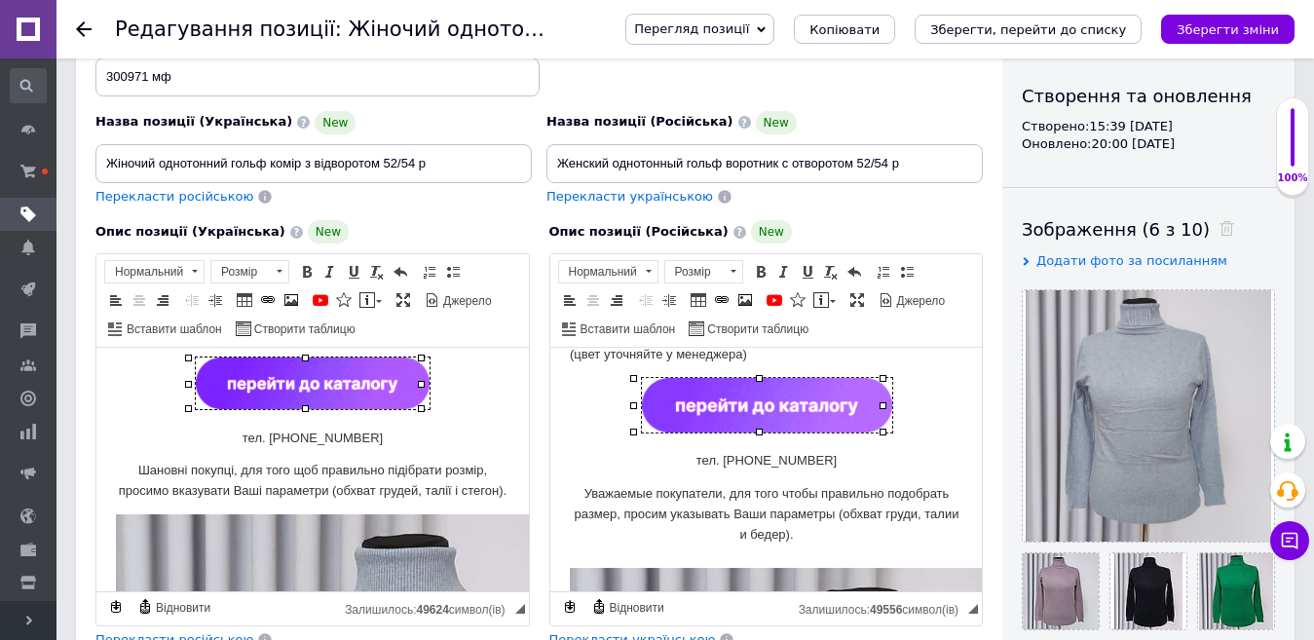
click at [762, 406] on img "Редактор, E038D7FC-F8A6-423E-8F28-EDB4C48BDF3F" at bounding box center [766, 405] width 250 height 55
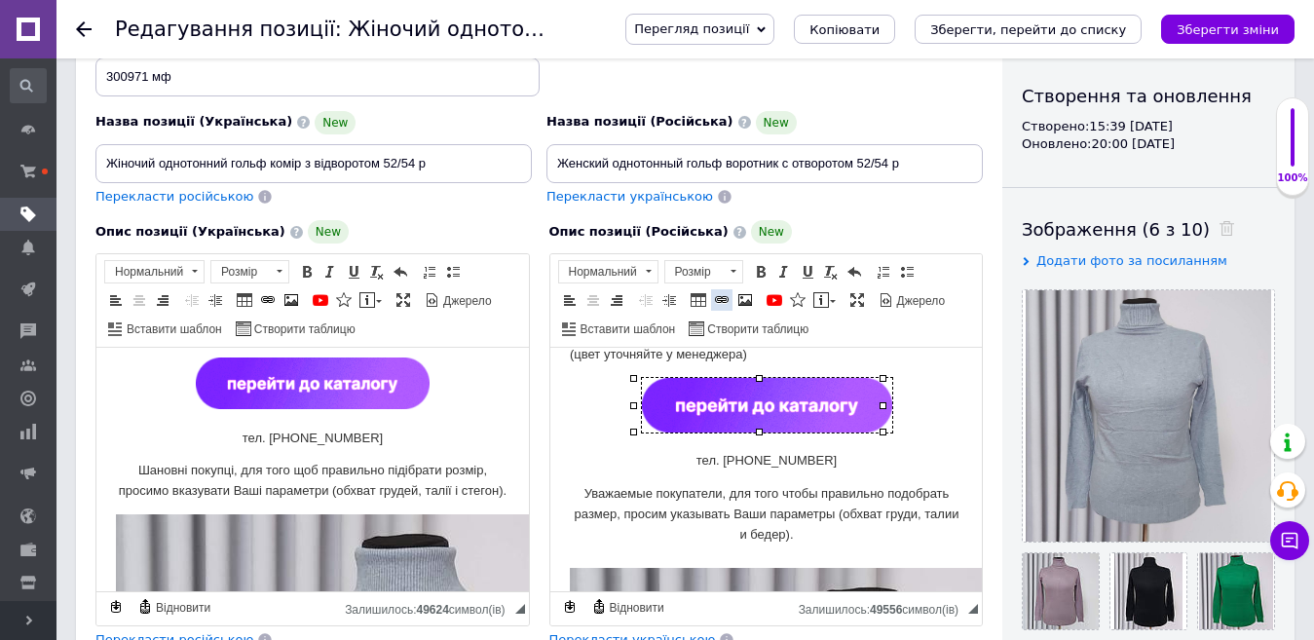
click at [722, 295] on span at bounding box center [722, 300] width 16 height 16
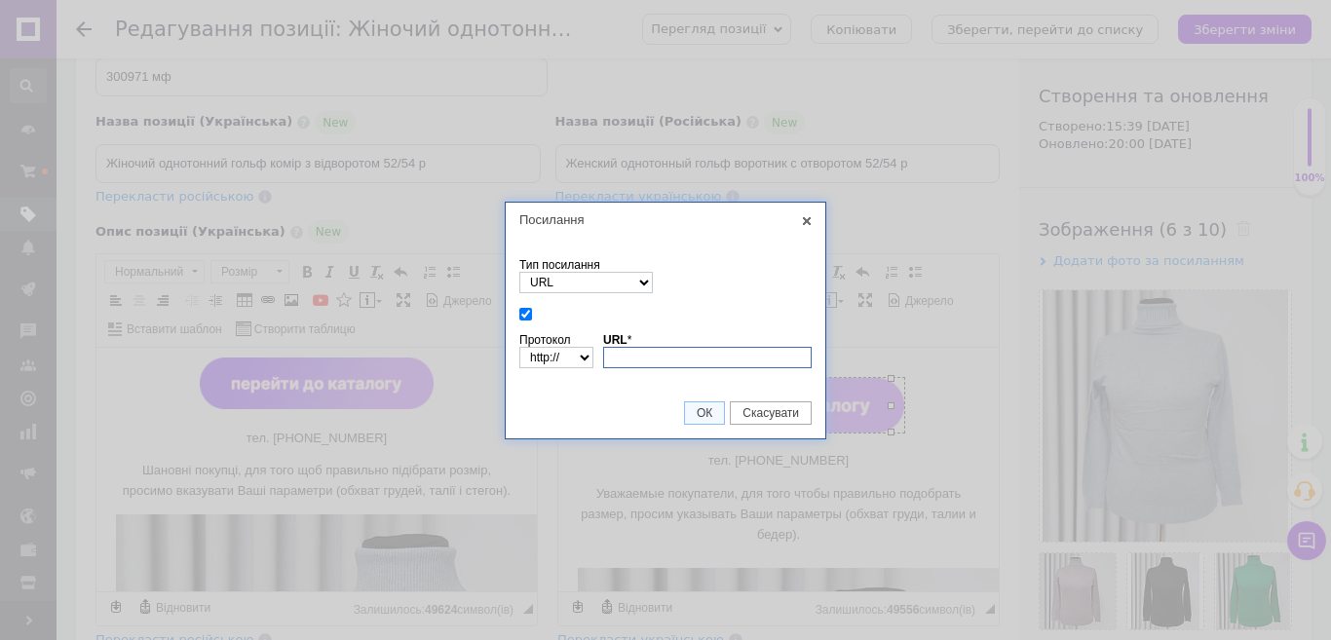
paste input "[URL][DOMAIN_NAME]"
type input "[URL][DOMAIN_NAME]"
select select "https://"
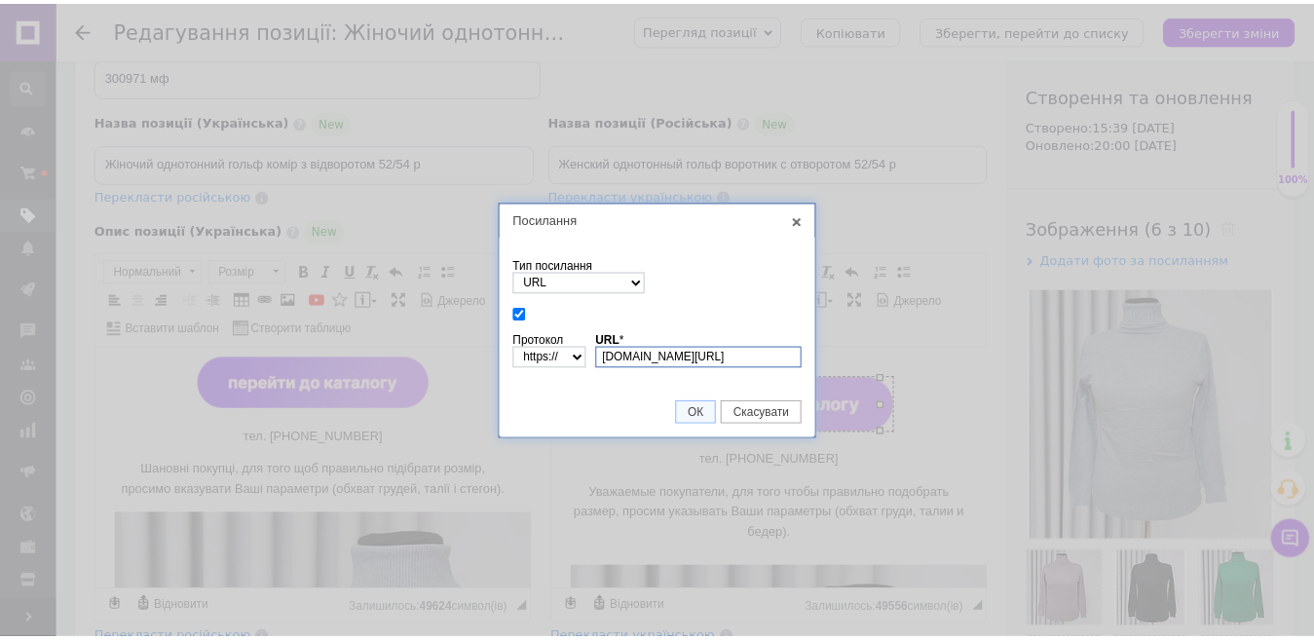
scroll to position [0, 73]
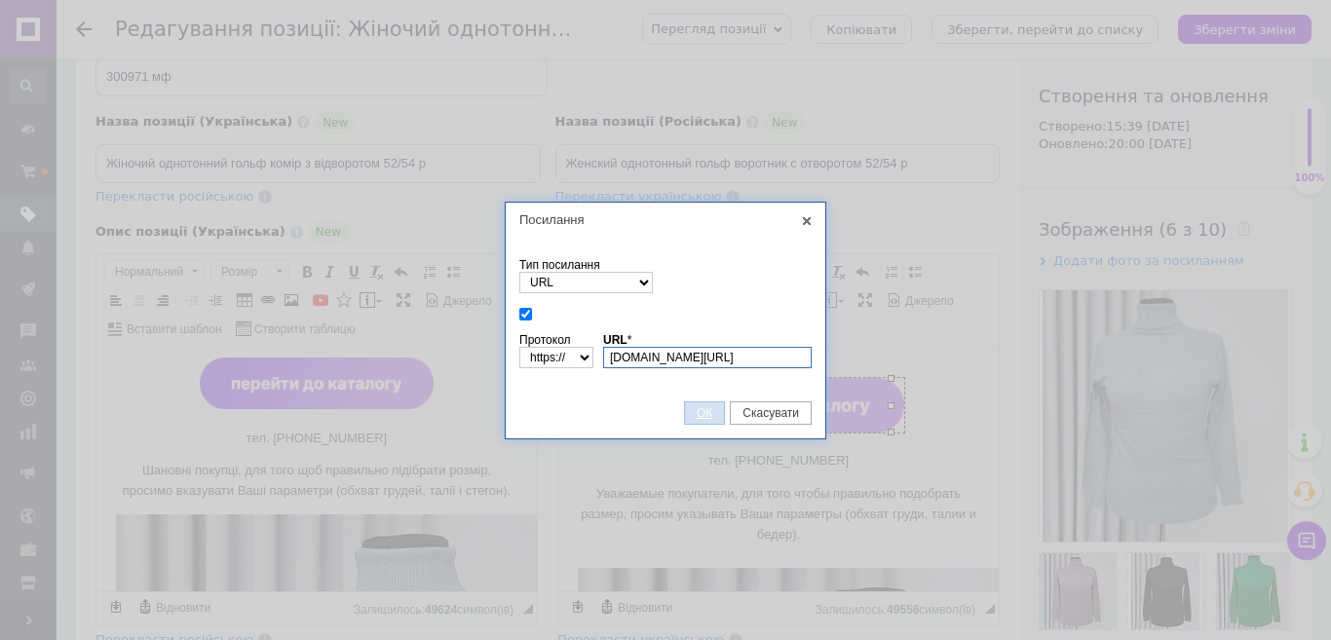
type input "[DOMAIN_NAME][URL]"
drag, startPoint x: 701, startPoint y: 407, endPoint x: 25, endPoint y: 94, distance: 744.5
click at [701, 407] on span "ОК" at bounding box center [704, 413] width 39 height 14
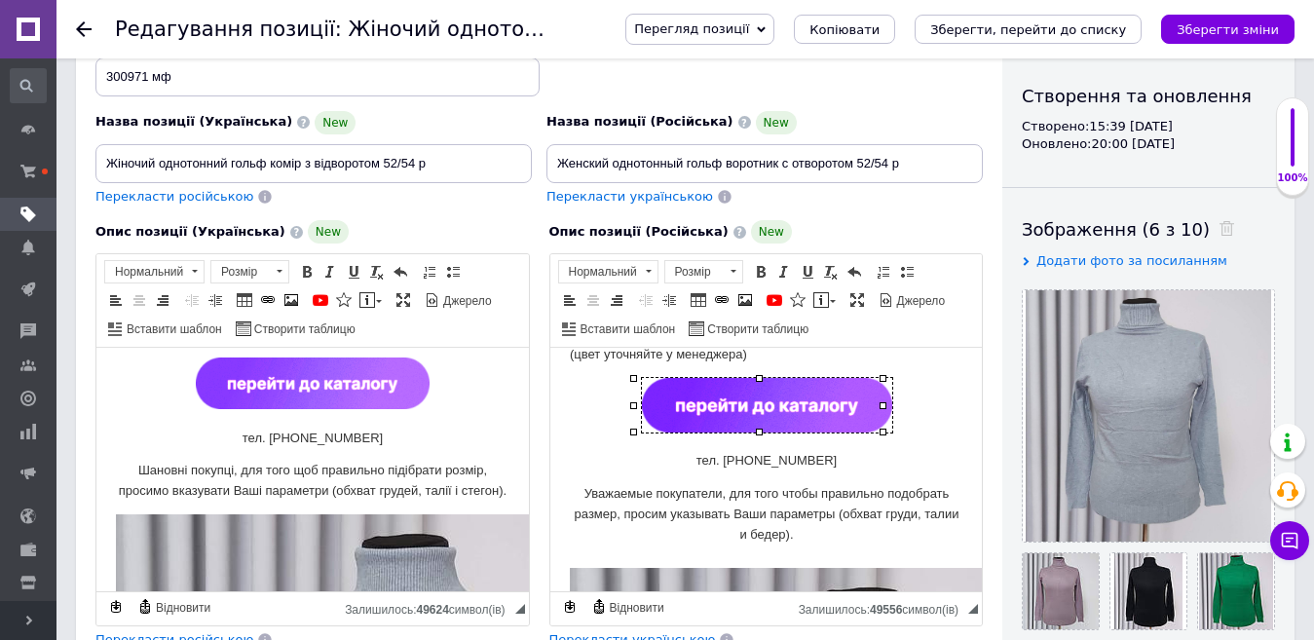
click at [378, 372] on img "Редактор, 2EB76190-DCA0-4AEB-9748-A7B75FC693FF" at bounding box center [313, 384] width 234 height 52
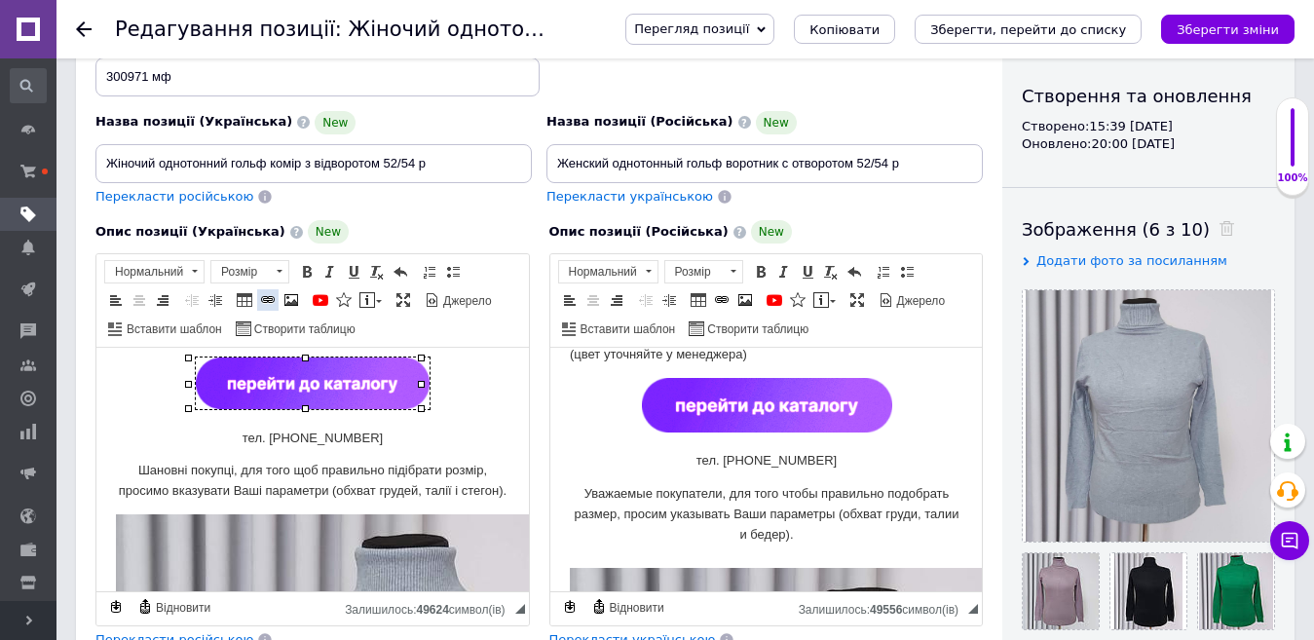
click at [272, 294] on span at bounding box center [268, 300] width 16 height 16
select select "http://"
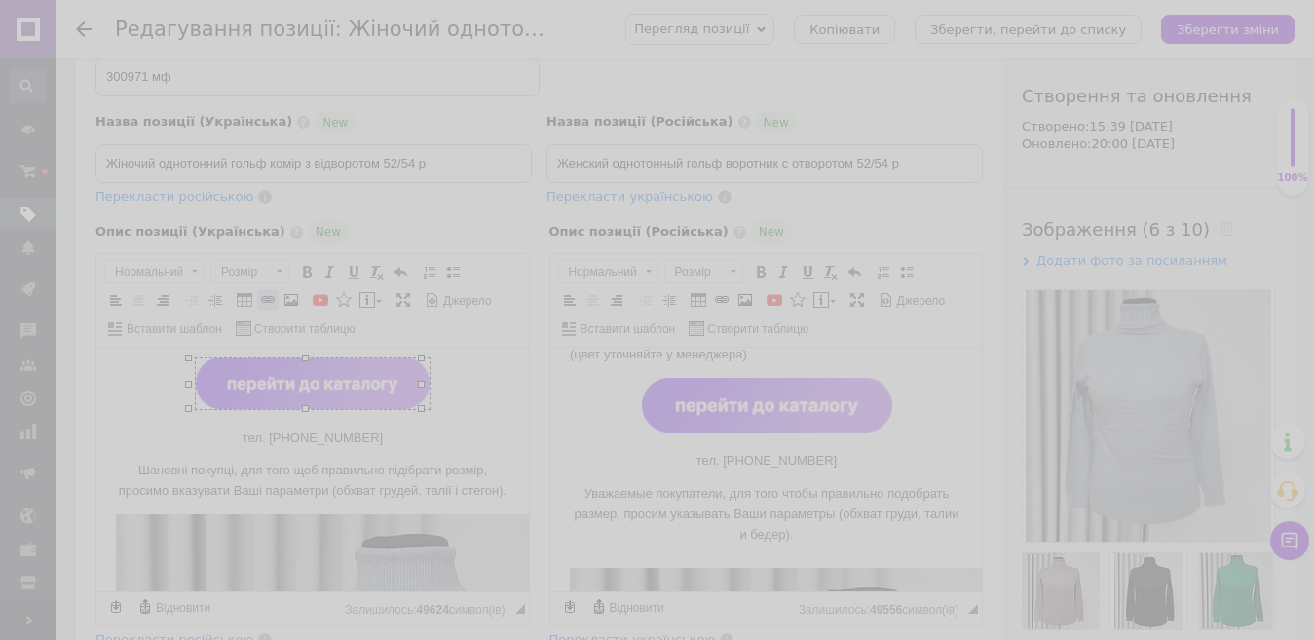
select select "https://"
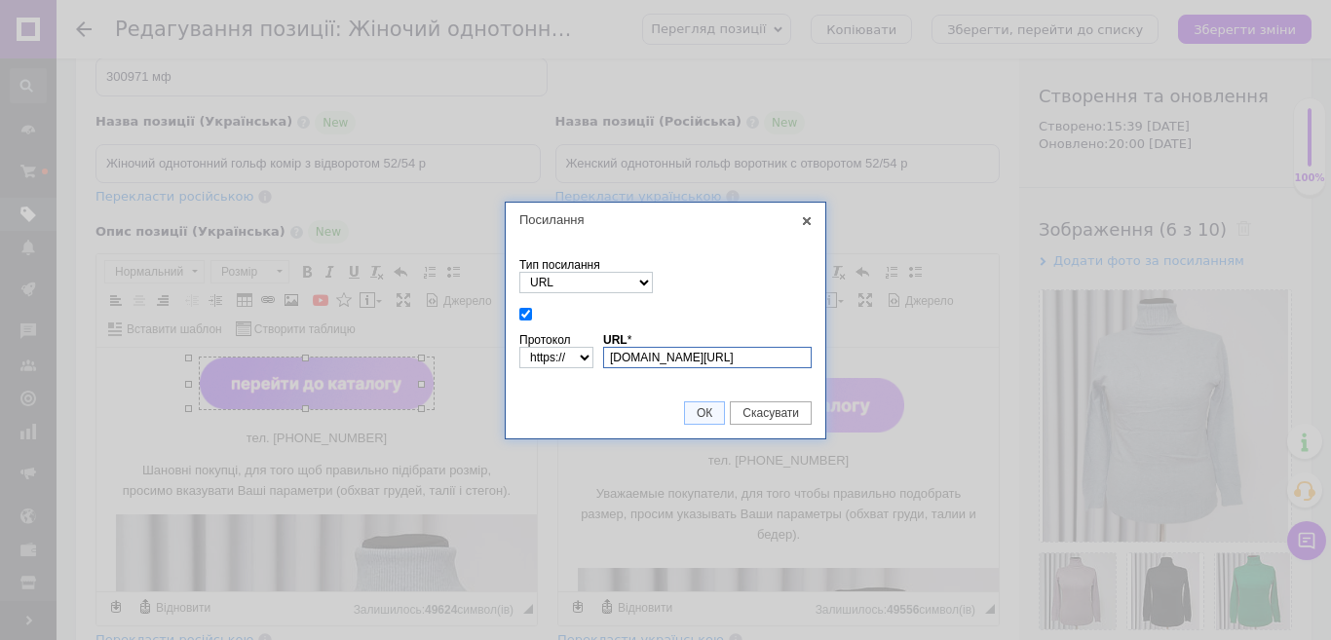
paste input "[URL][DOMAIN_NAME]"
type input "[DOMAIN_NAME][URL]"
click at [709, 411] on span "ОК" at bounding box center [704, 413] width 39 height 14
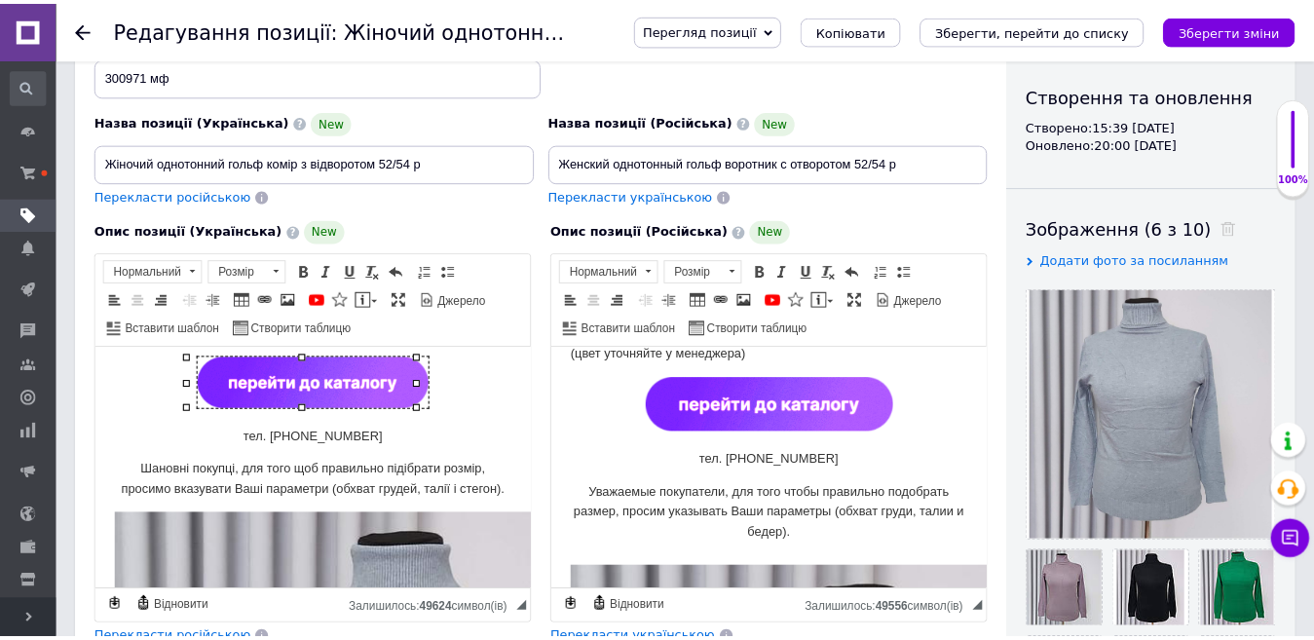
scroll to position [0, 0]
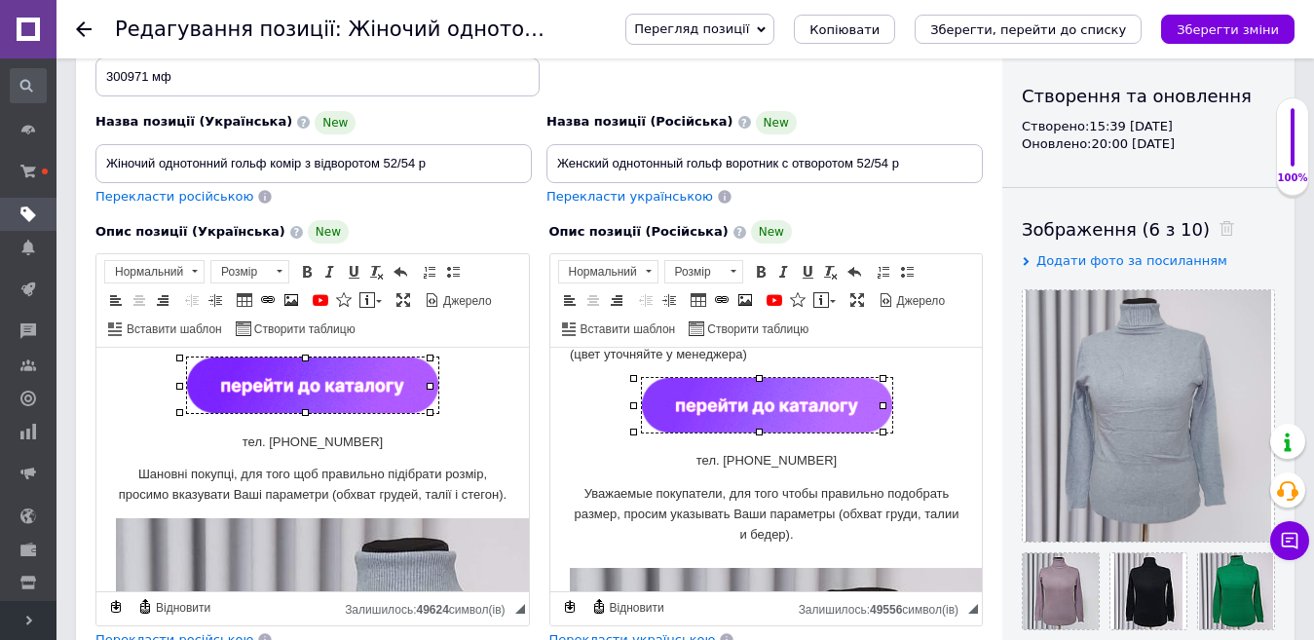
drag, startPoint x: 749, startPoint y: 400, endPoint x: 827, endPoint y: 420, distance: 80.3
click at [752, 400] on img "Редактор, E038D7FC-F8A6-423E-8F28-EDB4C48BDF3F" at bounding box center [766, 405] width 250 height 55
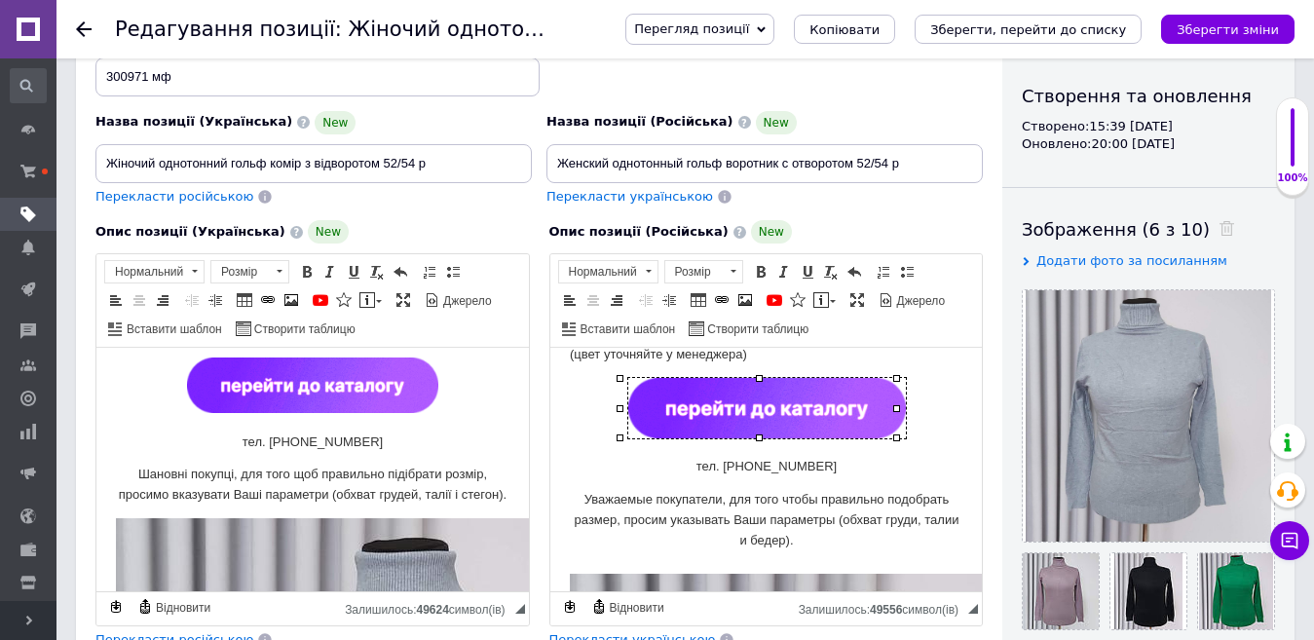
click at [851, 462] on p "тел. [PHONE_NUMBER]" at bounding box center [766, 467] width 394 height 20
click at [443, 402] on p "Редактор, 2EB76190-DCA0-4AEB-9748-A7B75FC693FF" at bounding box center [313, 389] width 394 height 62
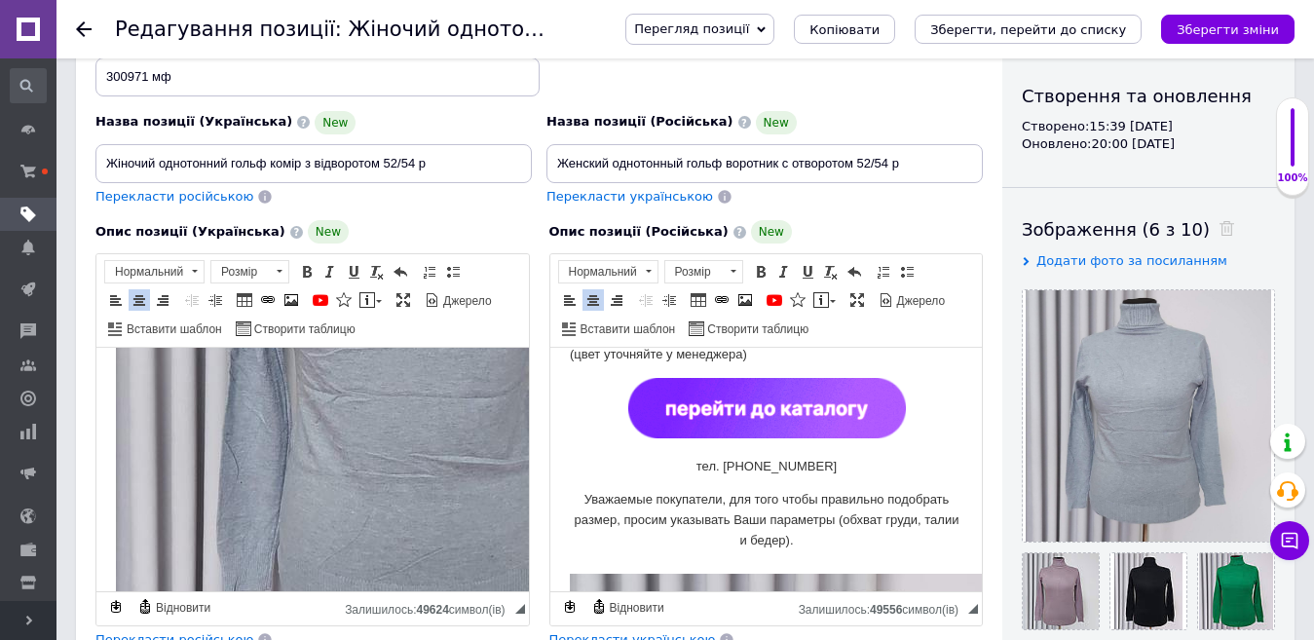
scroll to position [854, 0]
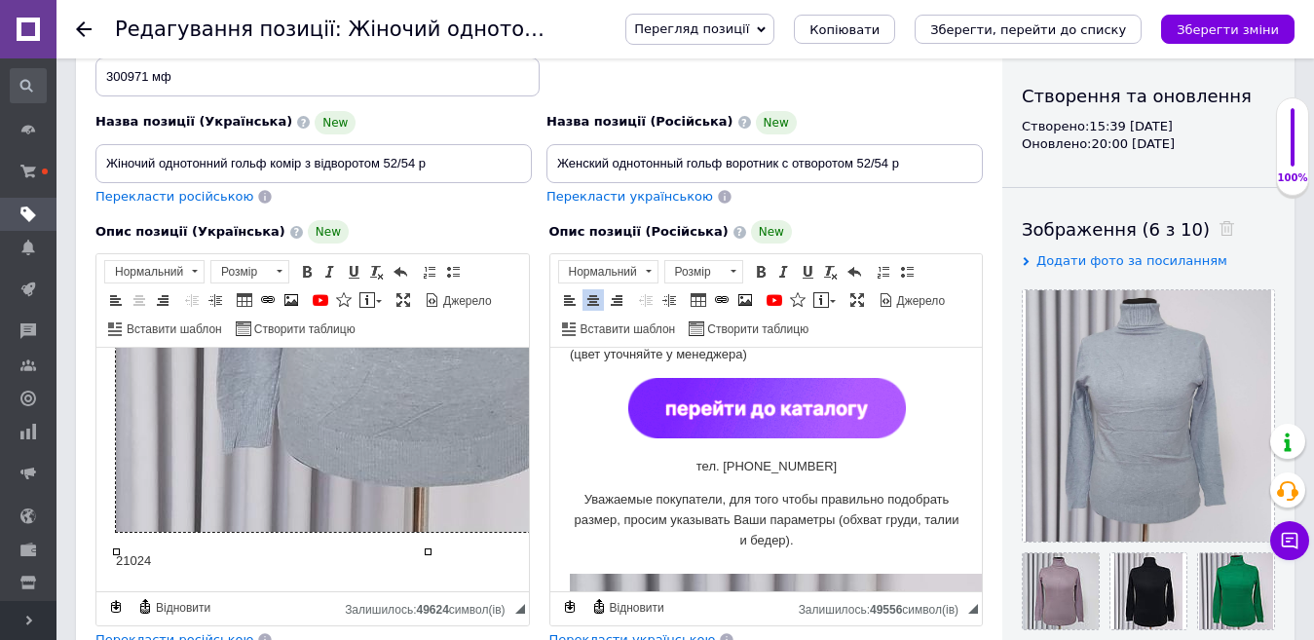
click at [300, 514] on img "Редактор, 2EB76190-DCA0-4AEB-9748-A7B75FC693FF" at bounding box center [428, 213] width 624 height 637
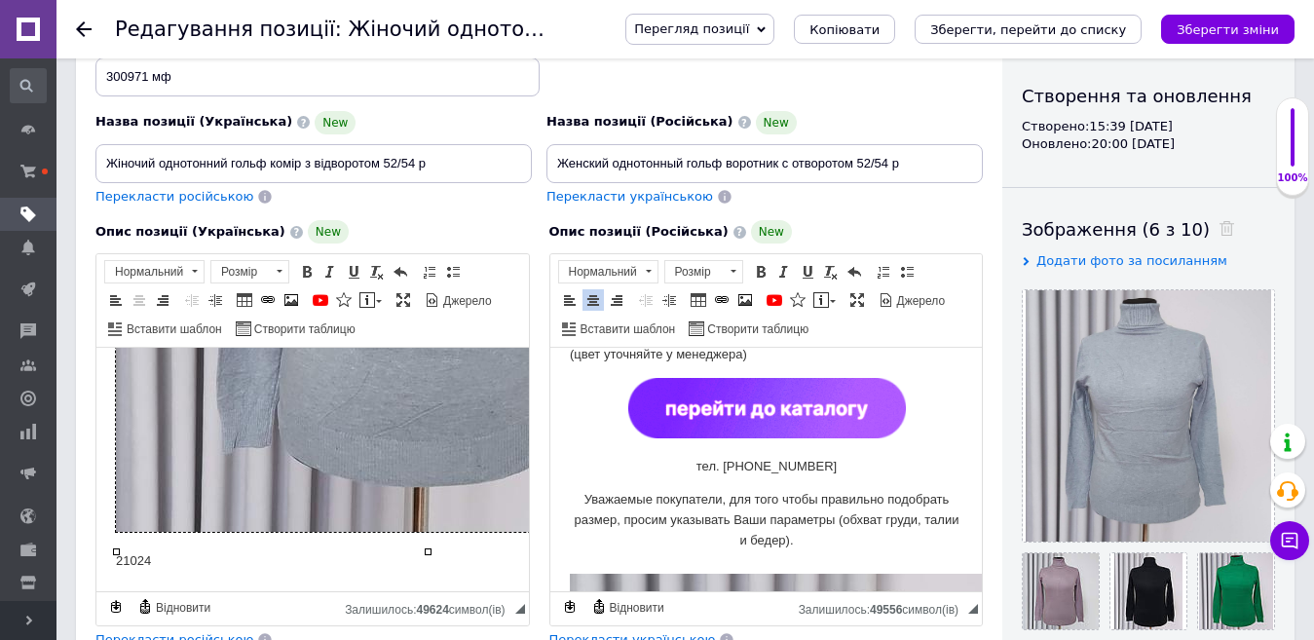
click at [278, 563] on html "Жіночий однотонний гольф комір з відворотом. Розмір: 52/54 ширина виробу по гру…" at bounding box center [312, 60] width 433 height 1062
drag, startPoint x: 224, startPoint y: 555, endPoint x: 92, endPoint y: 561, distance: 132.6
click at [96, 561] on html "Жіночий однотонний гольф комір з відворотом. Розмір: 52/54 ширина виробу по гру…" at bounding box center [312, 60] width 433 height 1062
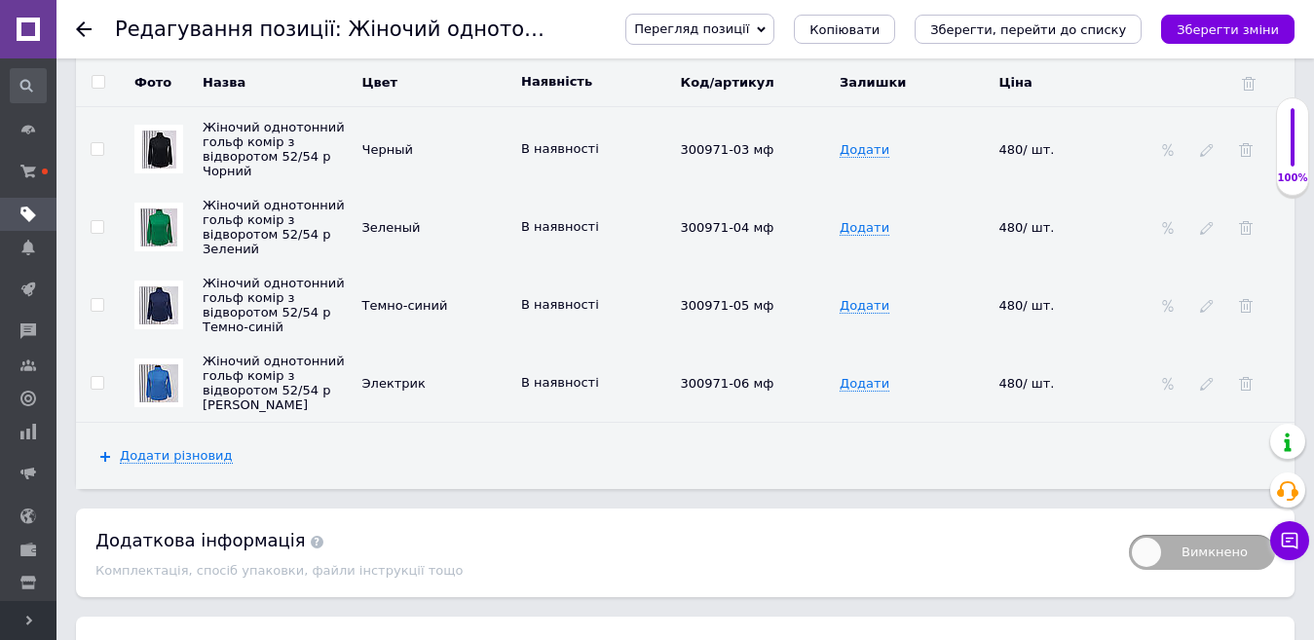
scroll to position [3215, 0]
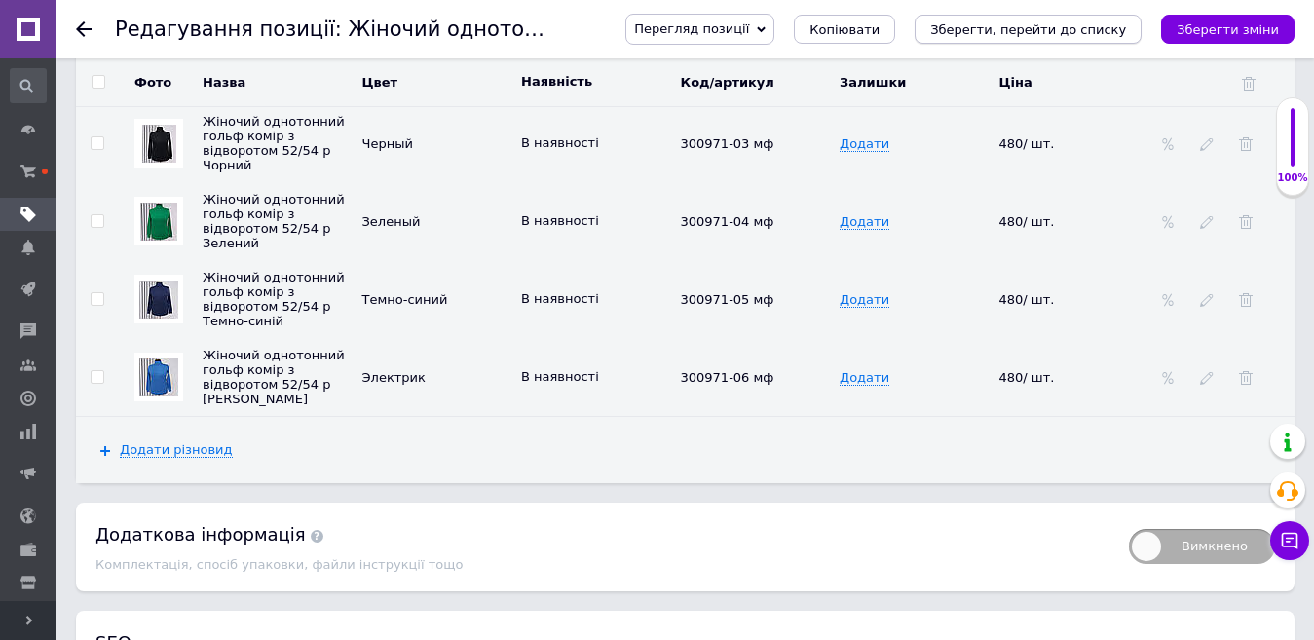
click at [1034, 26] on icon "Зберегти, перейти до списку" at bounding box center [1028, 29] width 196 height 15
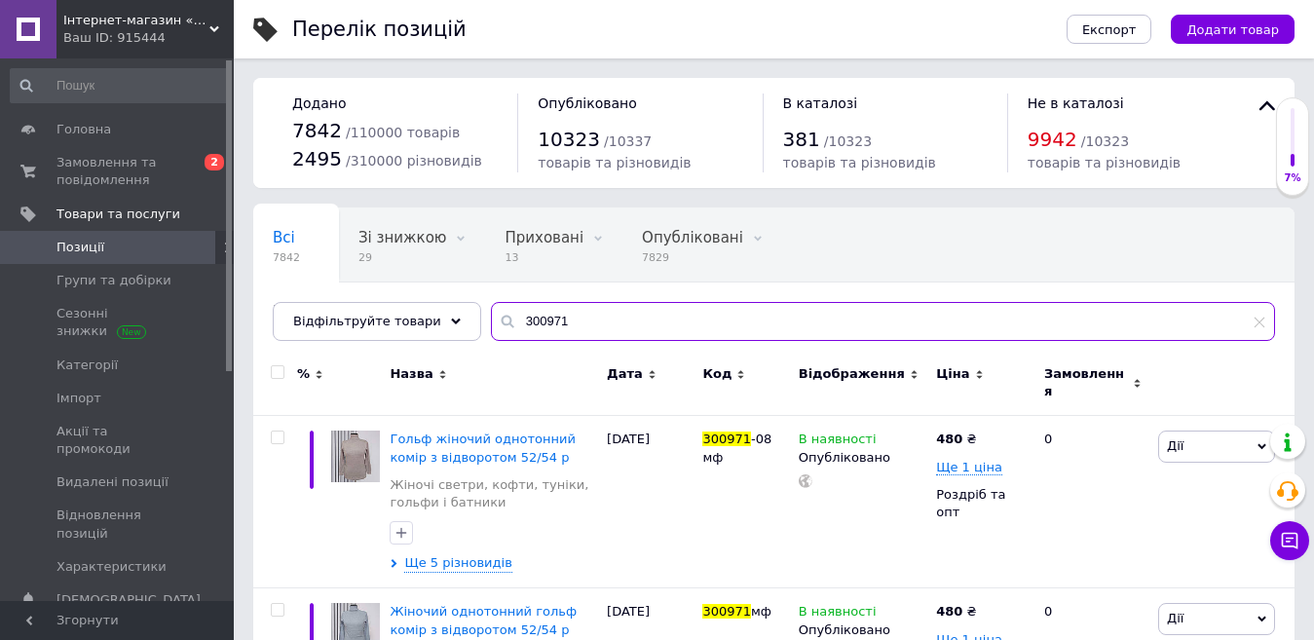
drag, startPoint x: 579, startPoint y: 308, endPoint x: 486, endPoint y: 325, distance: 94.2
click at [491, 325] on div "300971" at bounding box center [883, 321] width 784 height 39
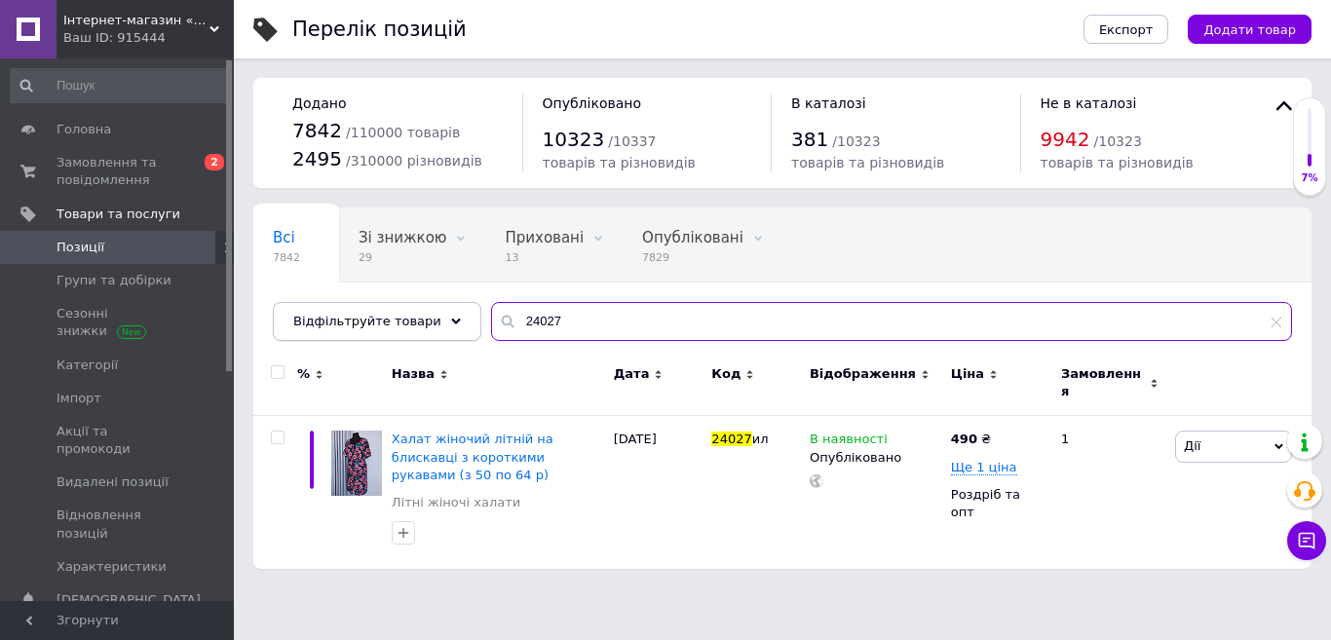
drag, startPoint x: 571, startPoint y: 320, endPoint x: 454, endPoint y: 325, distance: 117.1
click at [454, 325] on div "Відфільтруйте товари 24027" at bounding box center [782, 321] width 1019 height 39
type input "629"
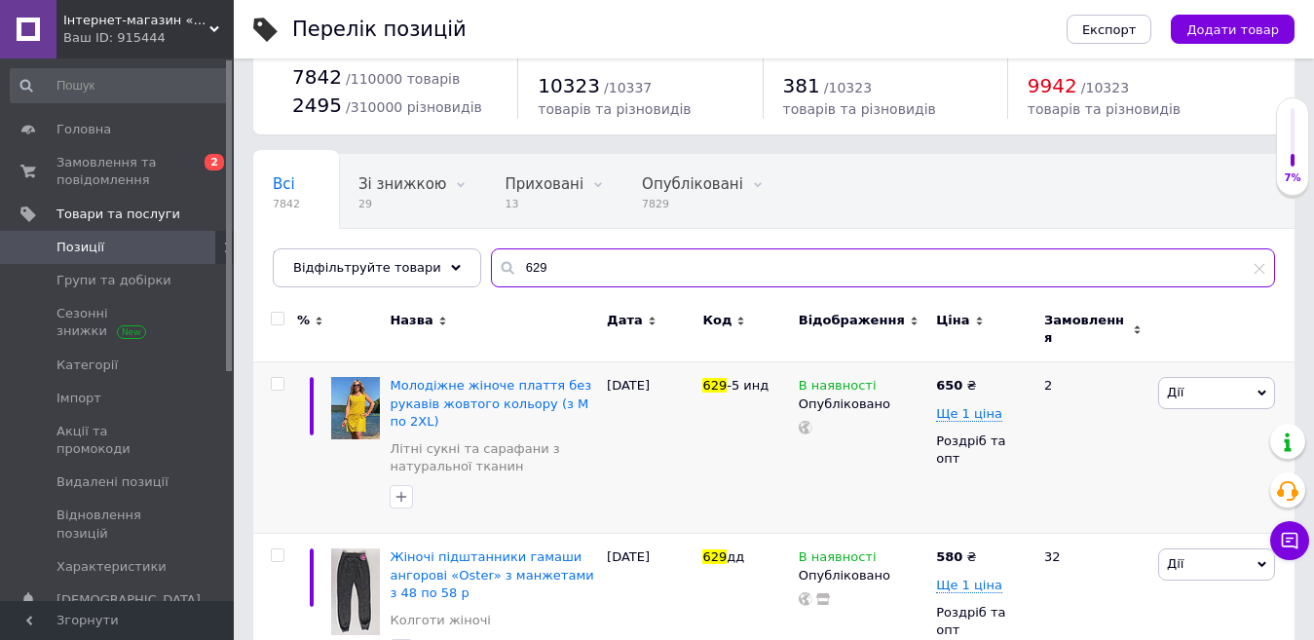
scroll to position [108, 0]
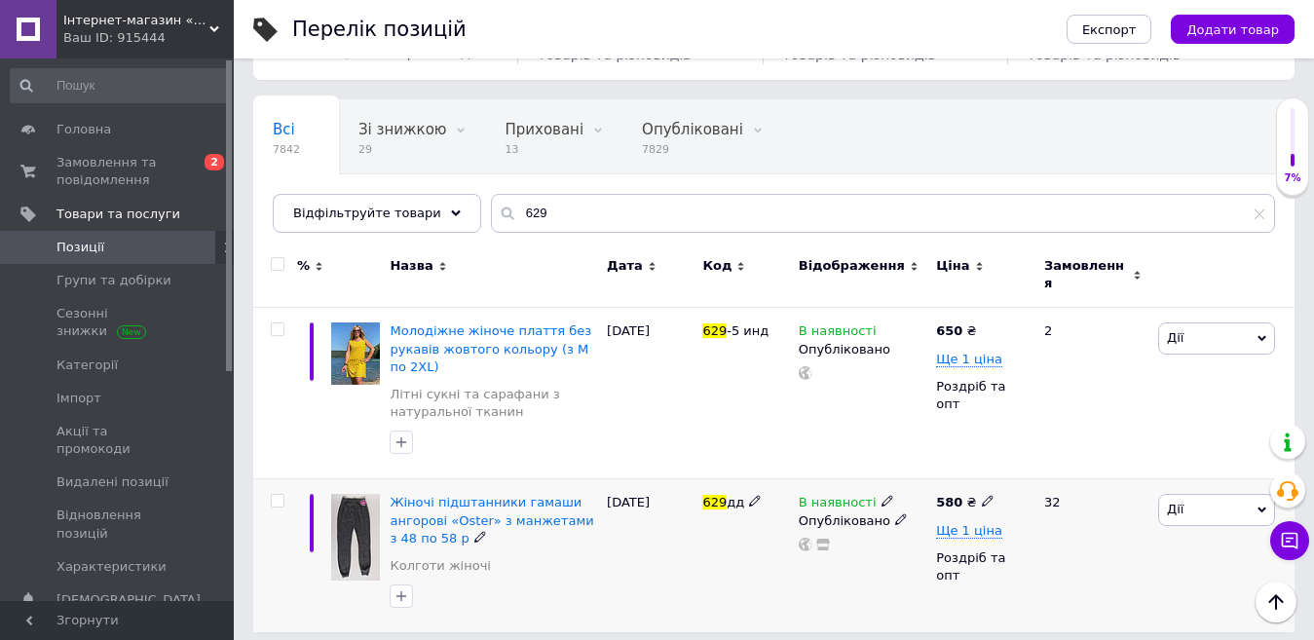
click at [1196, 494] on span "Дії" at bounding box center [1216, 509] width 117 height 31
click at [1171, 561] on li "Підняти на початок групи" at bounding box center [1145, 574] width 258 height 27
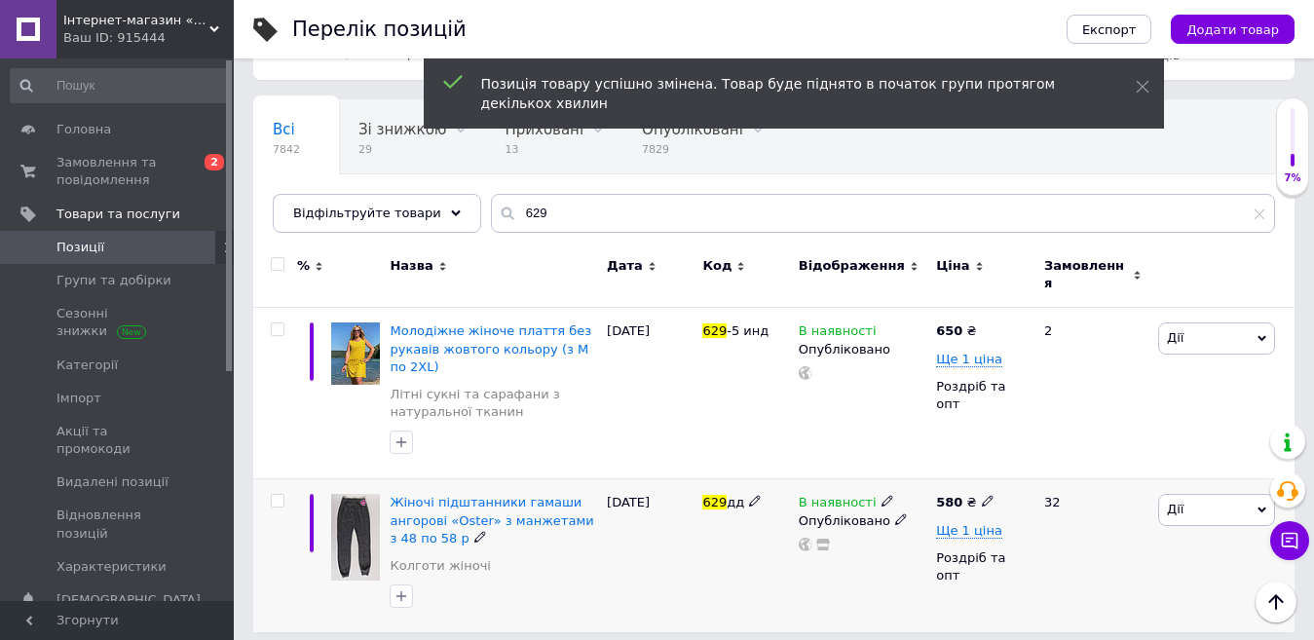
click at [459, 495] on span "Жіночі підштанники гамаши ангорові «Oster» з манжетами з 48 по 58 р" at bounding box center [492, 520] width 204 height 50
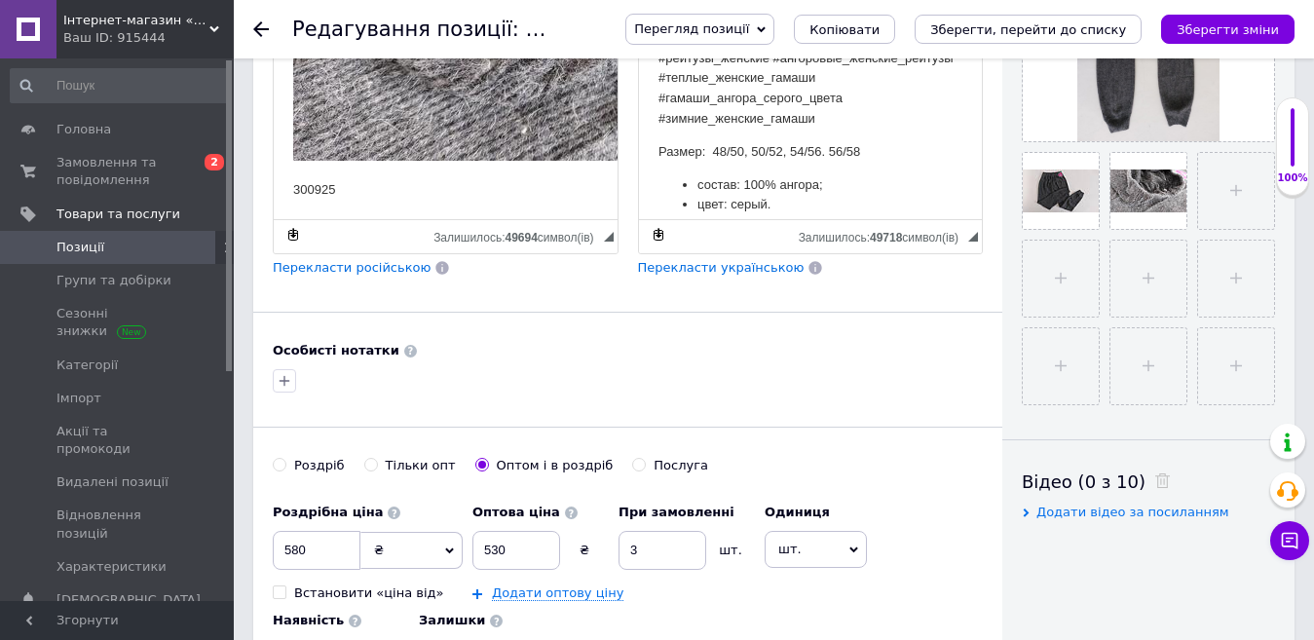
scroll to position [487, 0]
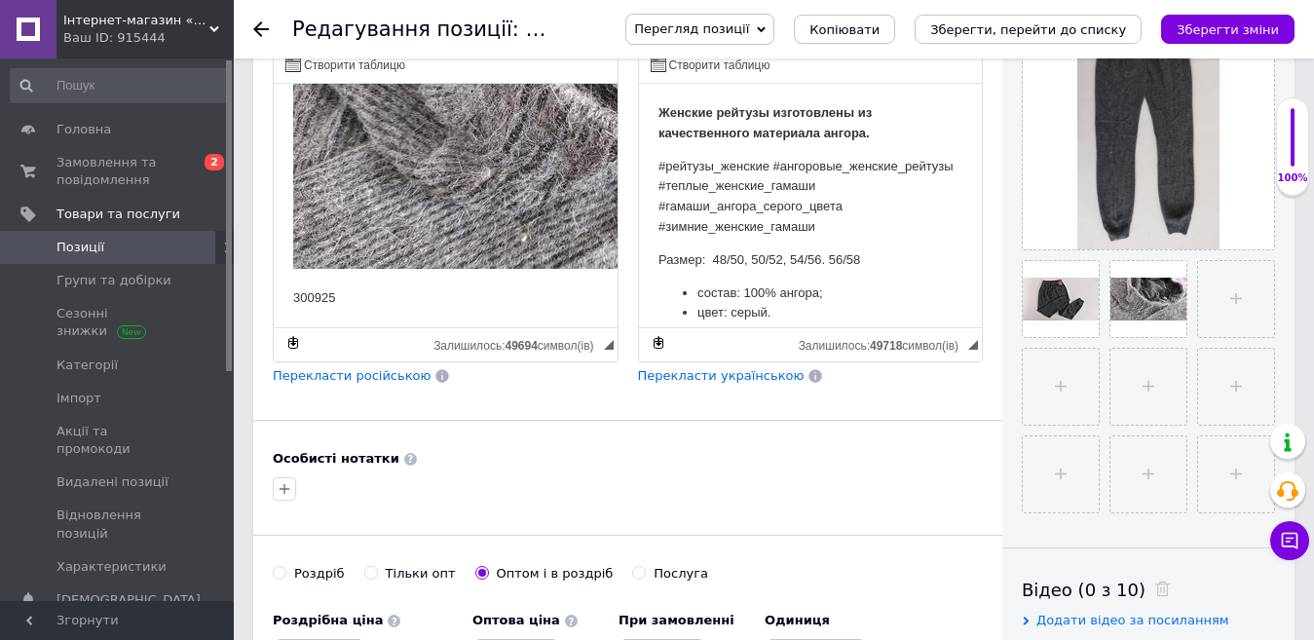
click at [356, 288] on p "300925" at bounding box center [445, 298] width 305 height 20
drag, startPoint x: 353, startPoint y: 277, endPoint x: 284, endPoint y: 281, distance: 69.3
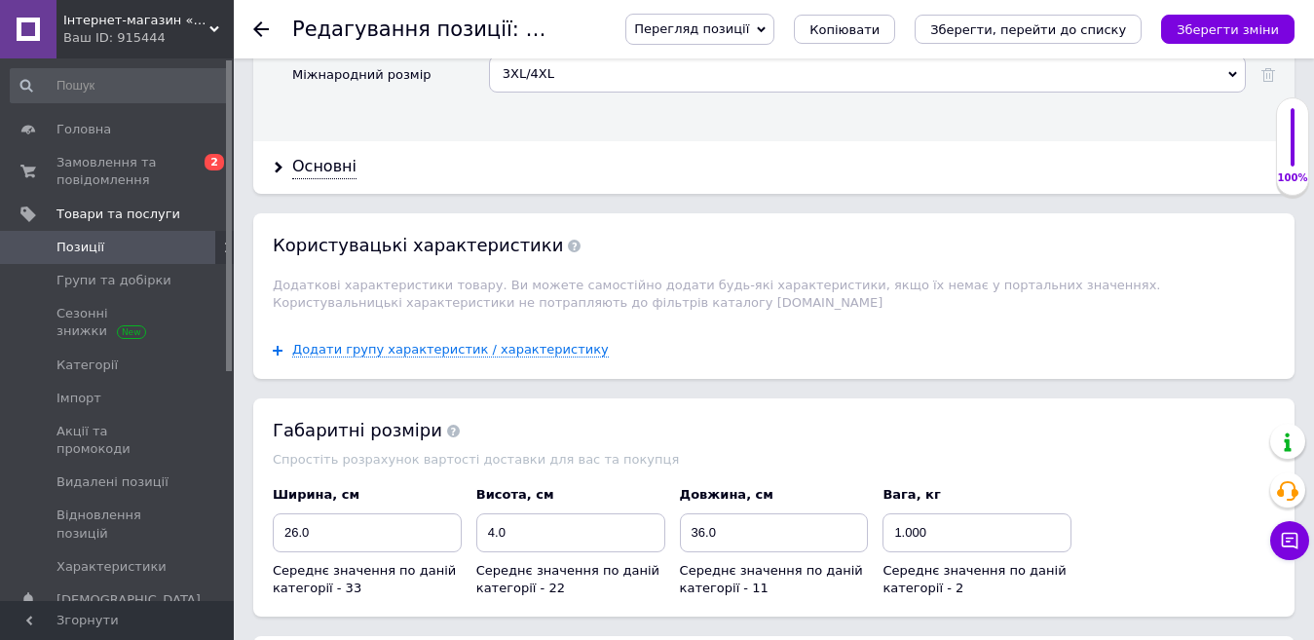
scroll to position [2631, 0]
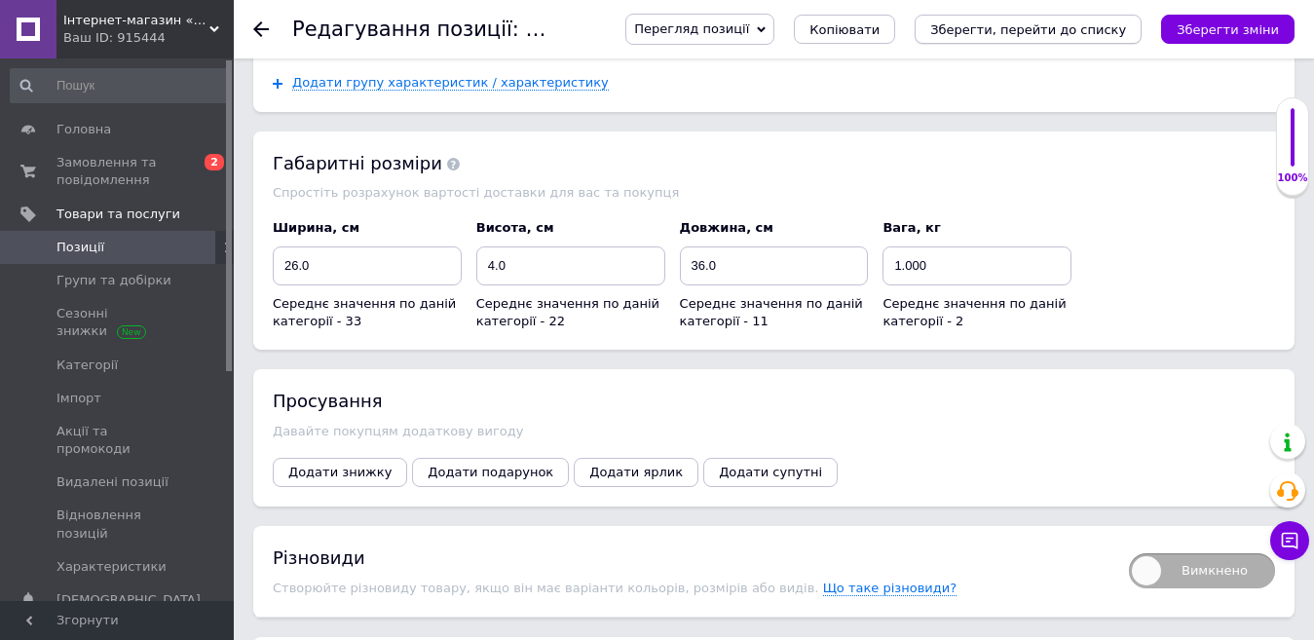
click at [1008, 19] on button "Зберегти, перейти до списку" at bounding box center [1028, 29] width 227 height 29
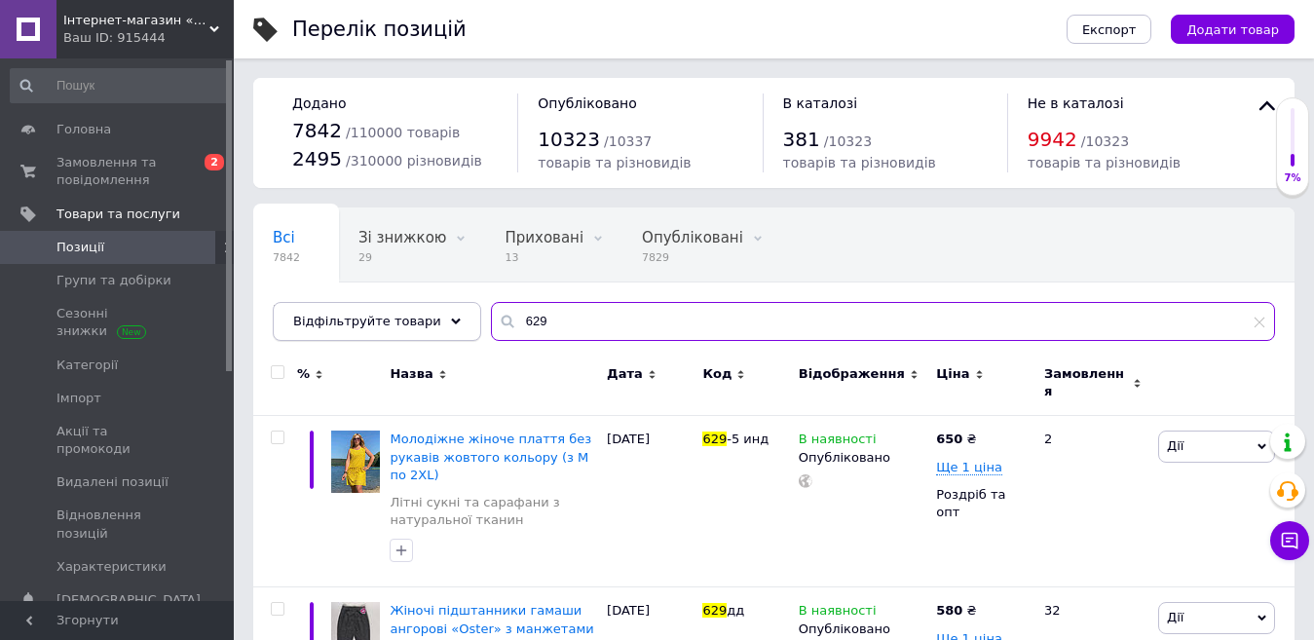
drag, startPoint x: 550, startPoint y: 310, endPoint x: 421, endPoint y: 326, distance: 130.6
click at [421, 326] on div "Відфільтруйте товари 629" at bounding box center [774, 321] width 1003 height 39
type input "21108"
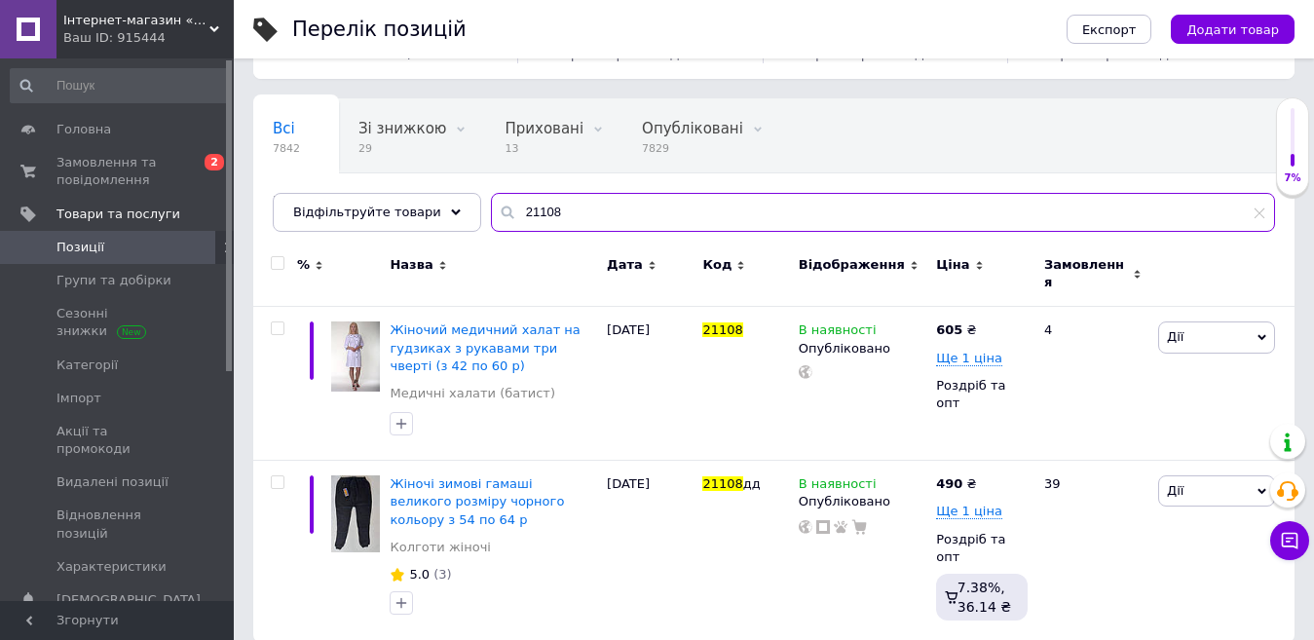
scroll to position [117, 0]
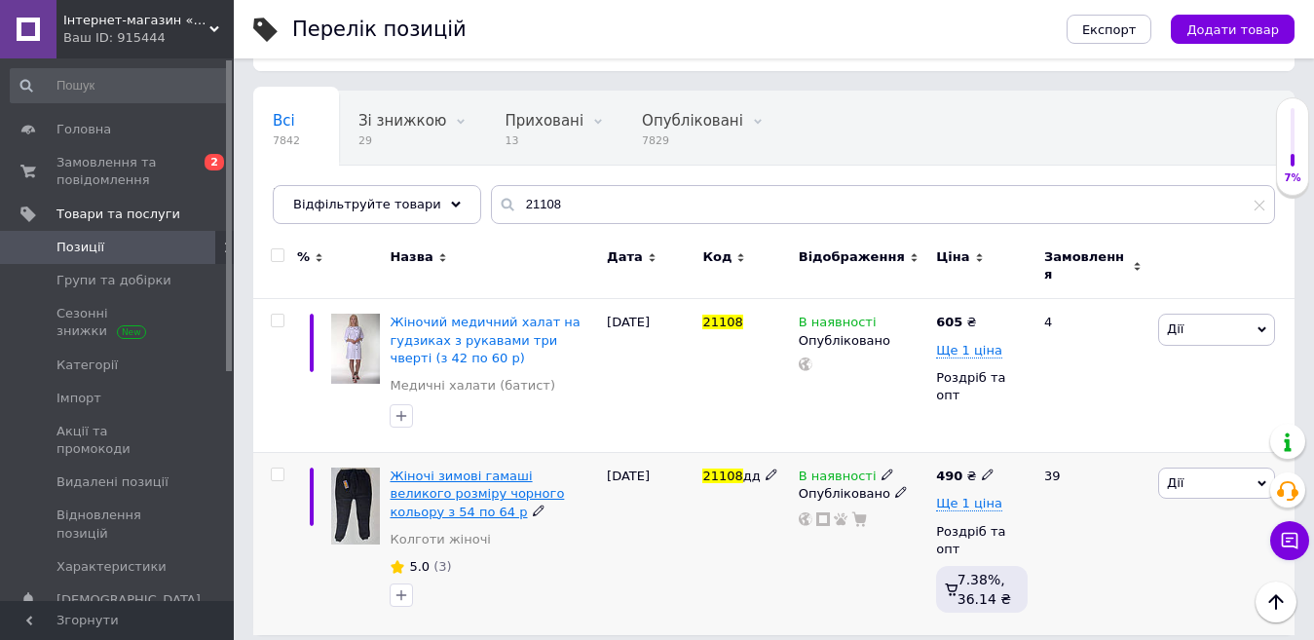
click at [474, 469] on span "Жіночі зимові гамаші великого розміру чорного кольору з 54 по 64 р" at bounding box center [477, 494] width 174 height 50
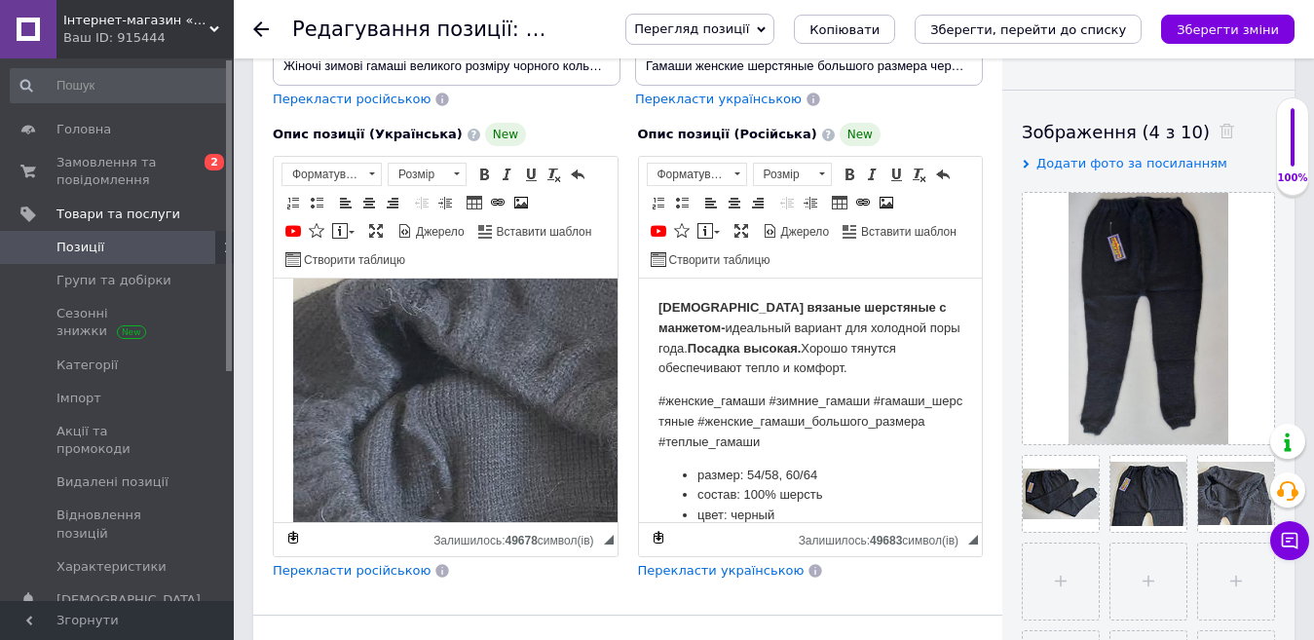
scroll to position [1653, 0]
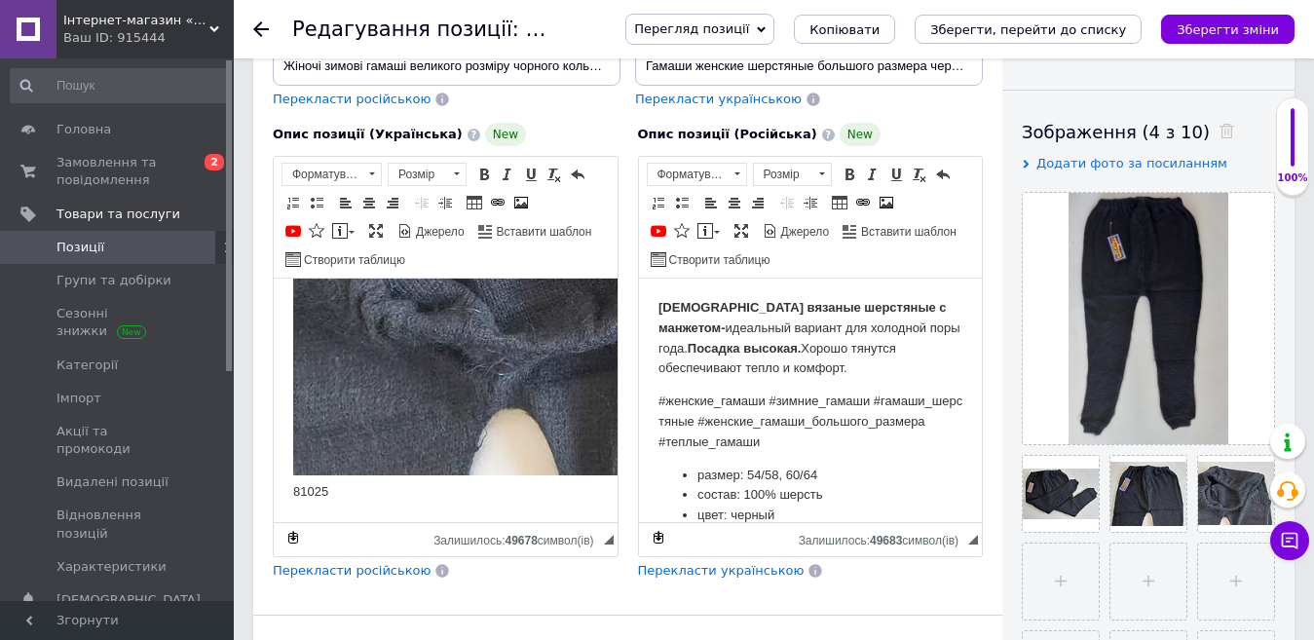
click at [400, 469] on p "81025" at bounding box center [445, 225] width 305 height 553
drag, startPoint x: 374, startPoint y: 488, endPoint x: 264, endPoint y: 487, distance: 110.1
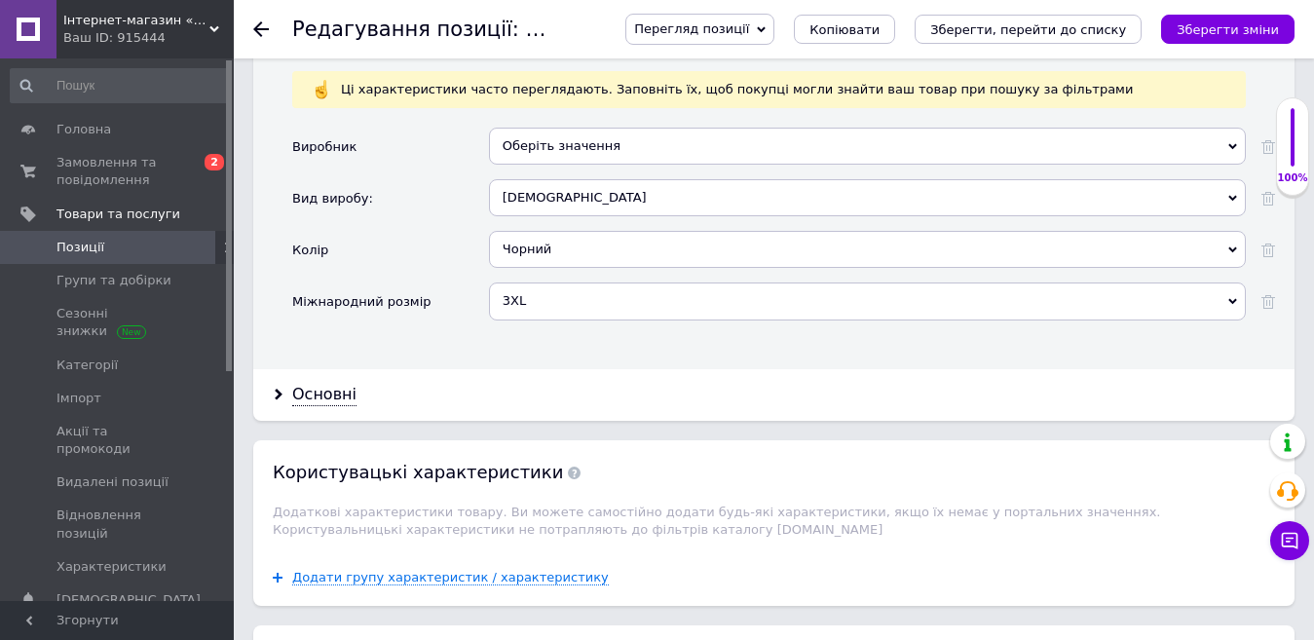
scroll to position [2436, 0]
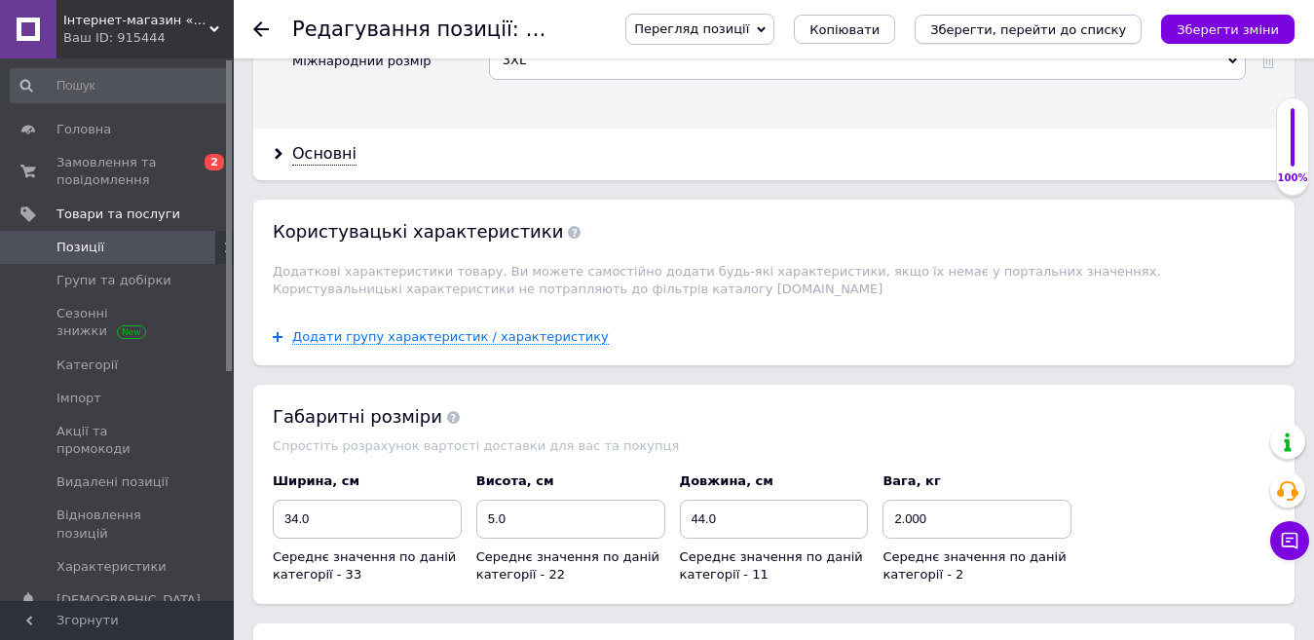
click at [1005, 32] on icon "Зберегти, перейти до списку" at bounding box center [1028, 29] width 196 height 15
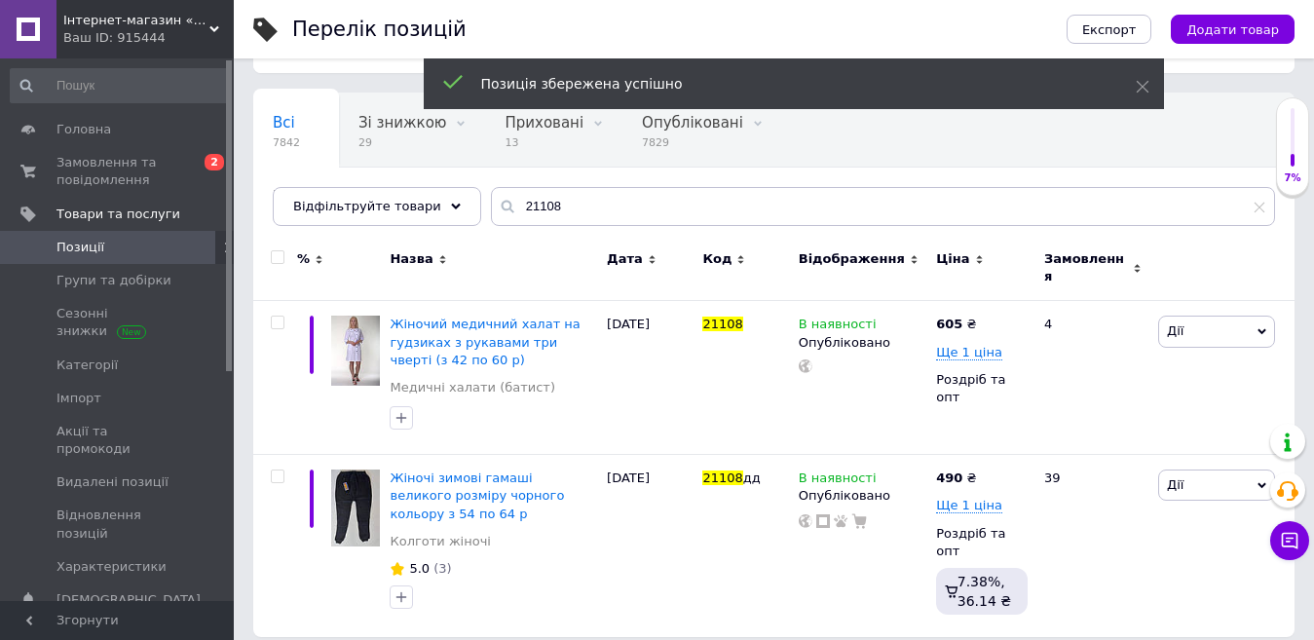
scroll to position [117, 0]
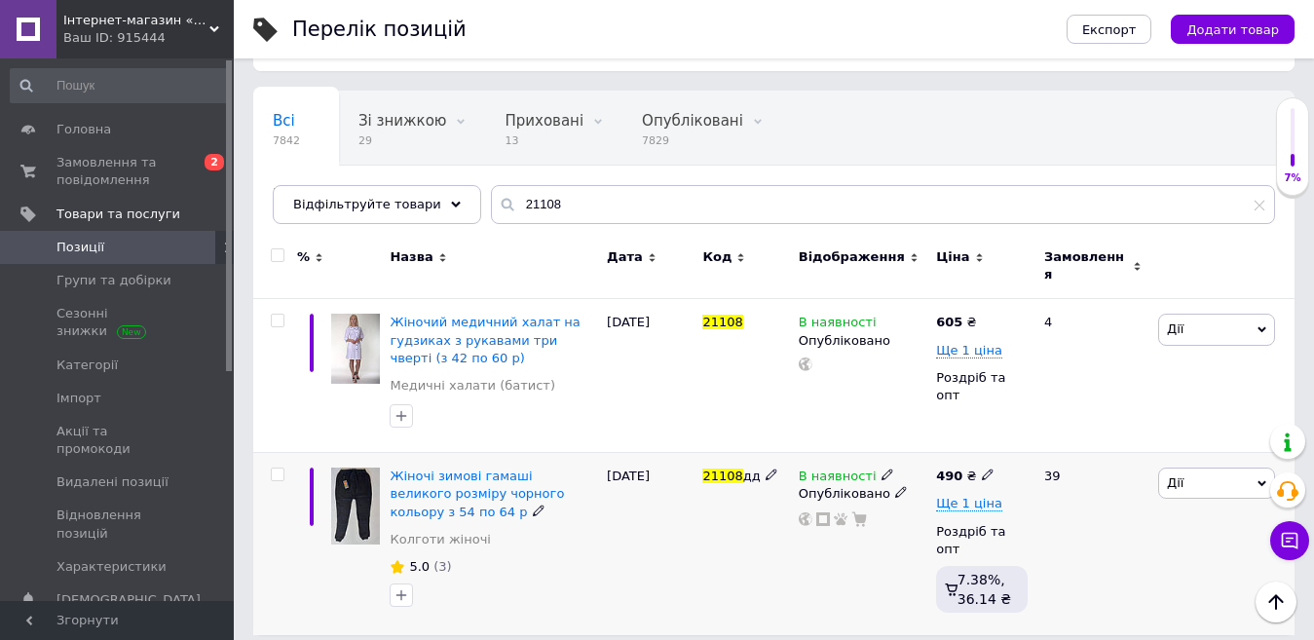
click at [1176, 475] on span "Дії" at bounding box center [1175, 482] width 17 height 15
click at [1145, 535] on li "Підняти на початок групи" at bounding box center [1145, 548] width 258 height 27
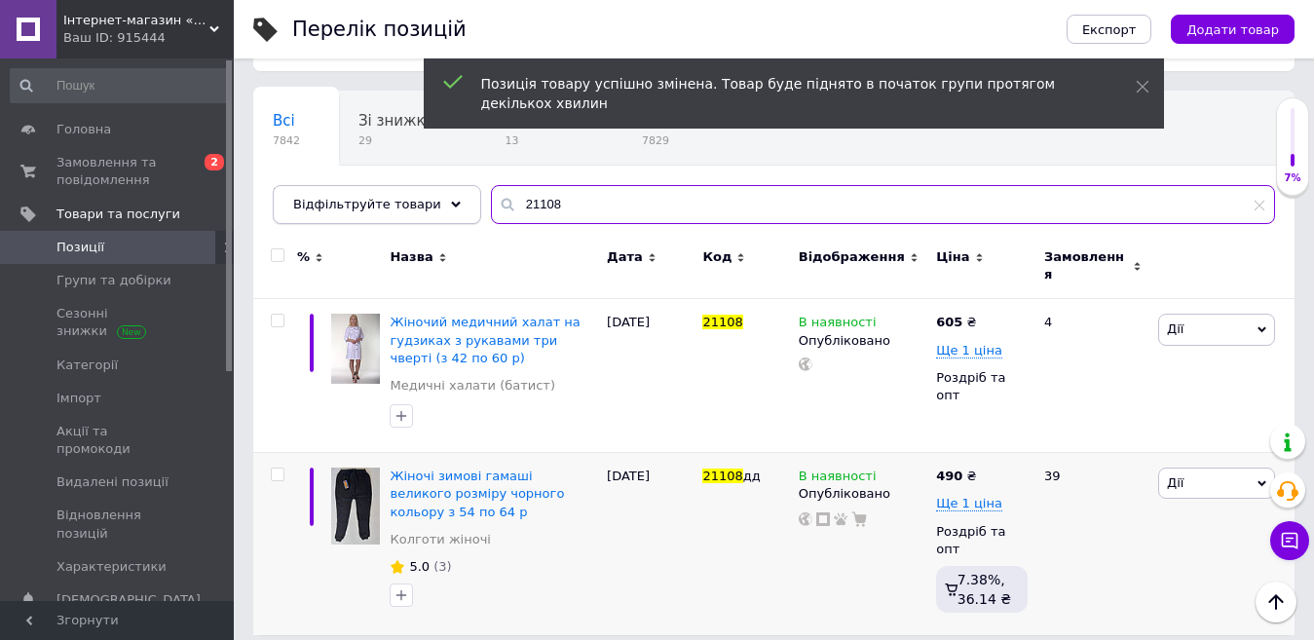
drag, startPoint x: 562, startPoint y: 209, endPoint x: 421, endPoint y: 207, distance: 141.3
click at [421, 207] on div "Відфільтруйте товари 21108" at bounding box center [774, 204] width 1003 height 39
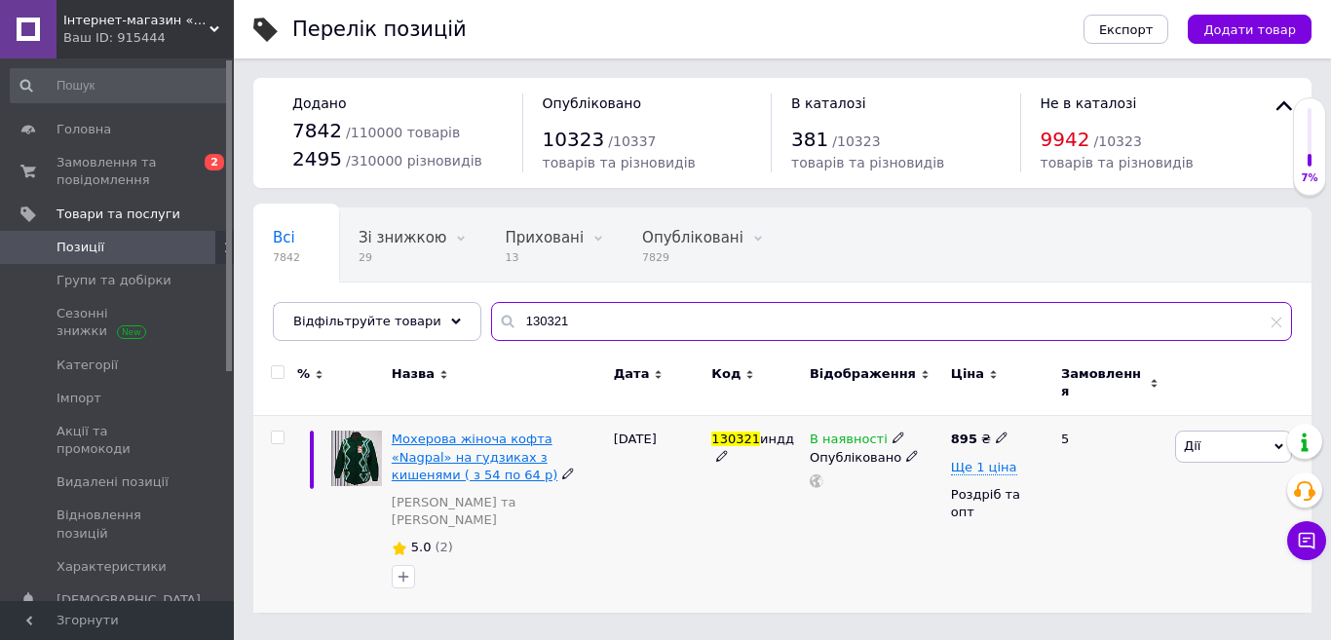
type input "130321"
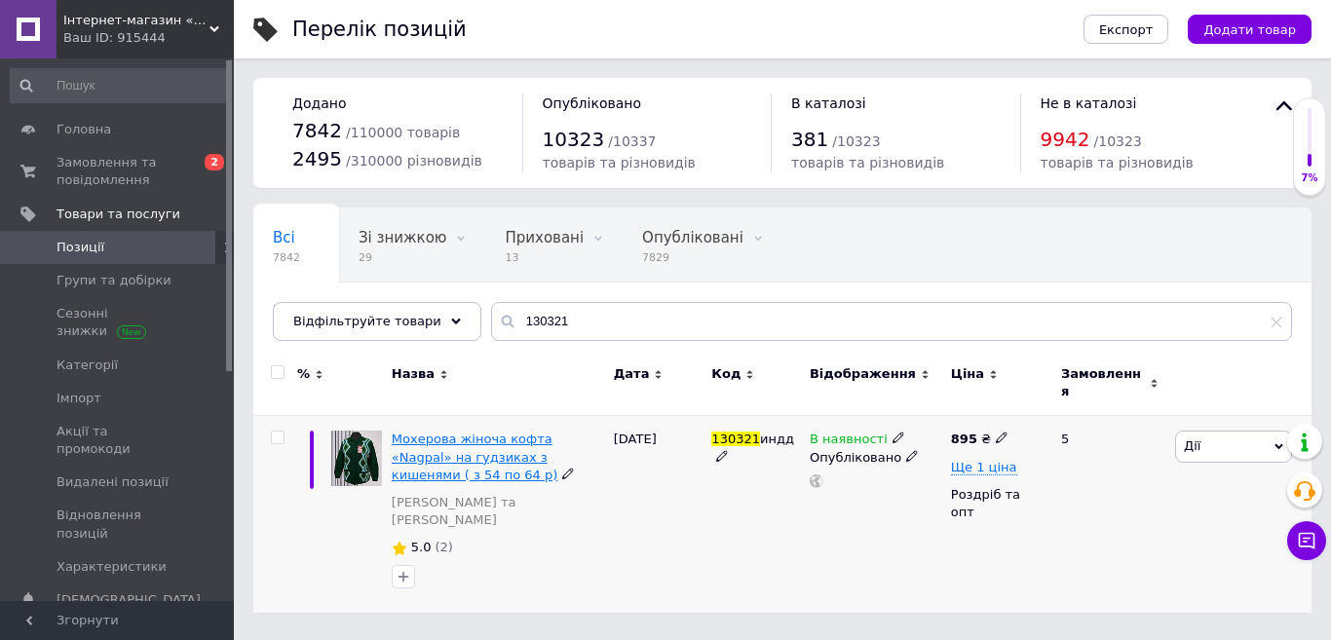
click at [490, 432] on span "Мохерова жіноча кофта «Nagpal» на гудзиках з кишенями ( з 54 по 64 р)" at bounding box center [475, 457] width 166 height 50
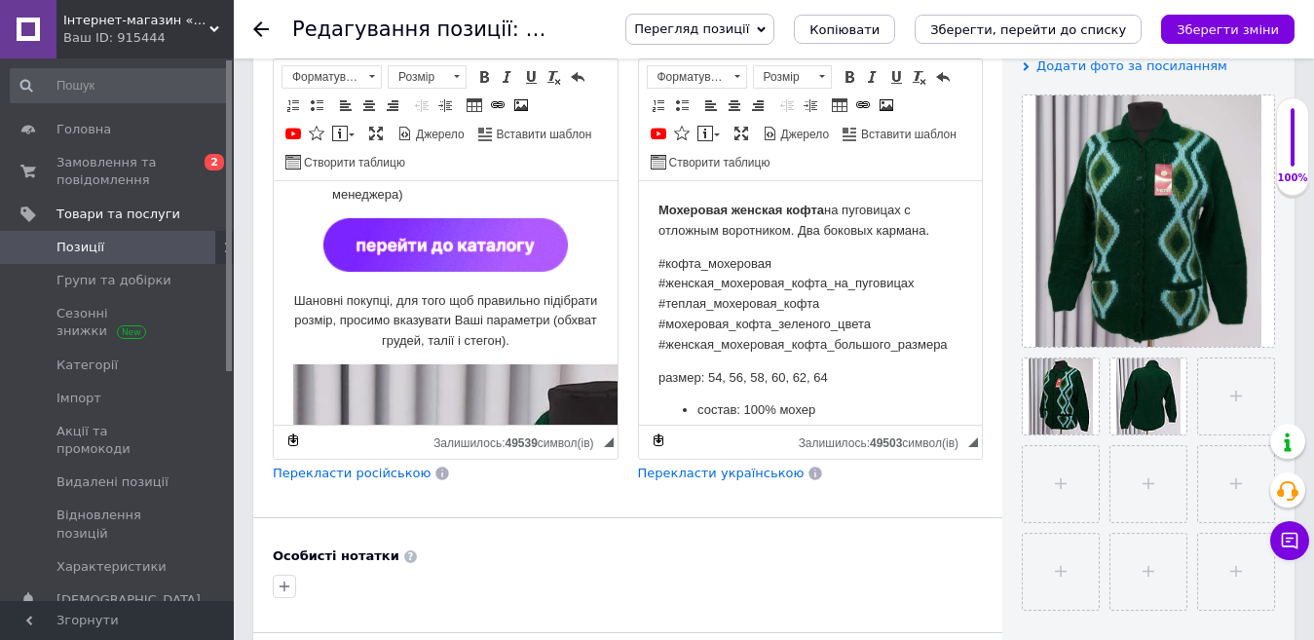
scroll to position [292, 0]
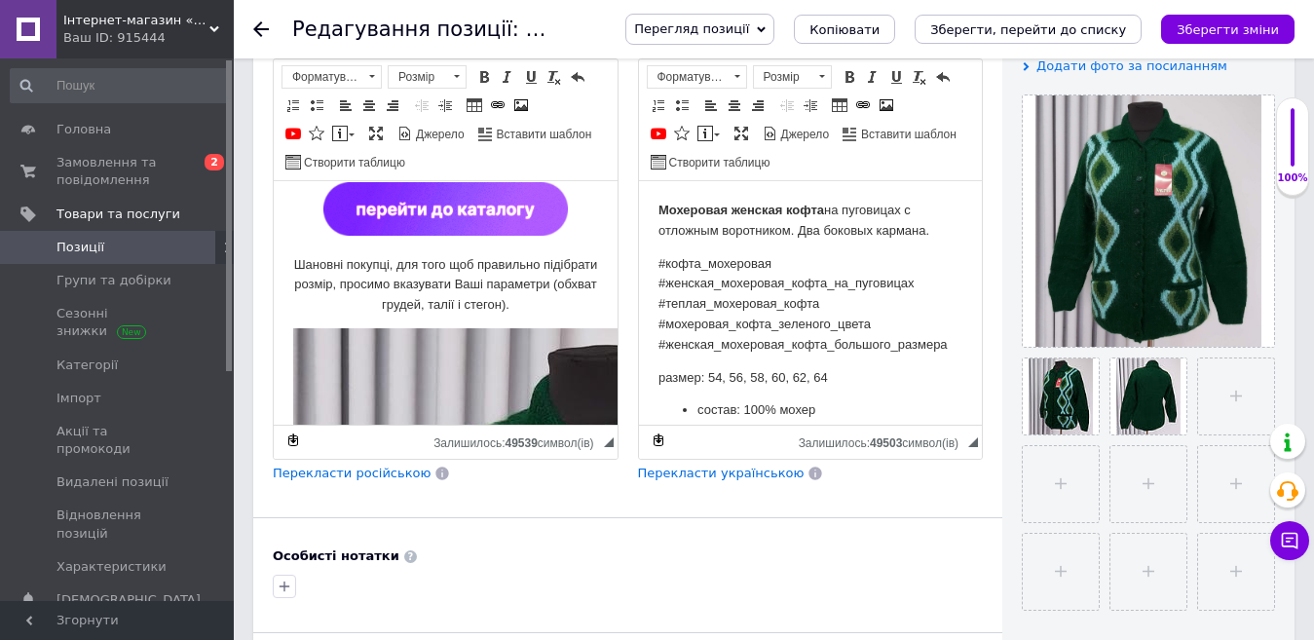
click at [64, 614] on span "Згорнути" at bounding box center [117, 620] width 234 height 39
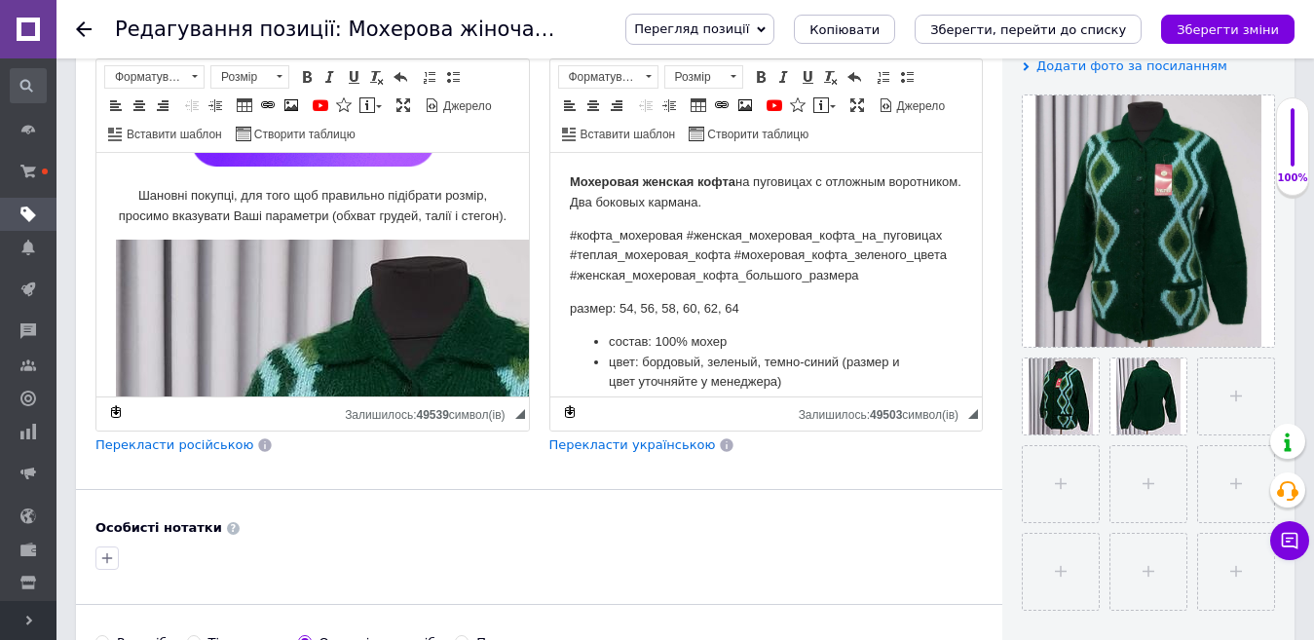
scroll to position [251, 0]
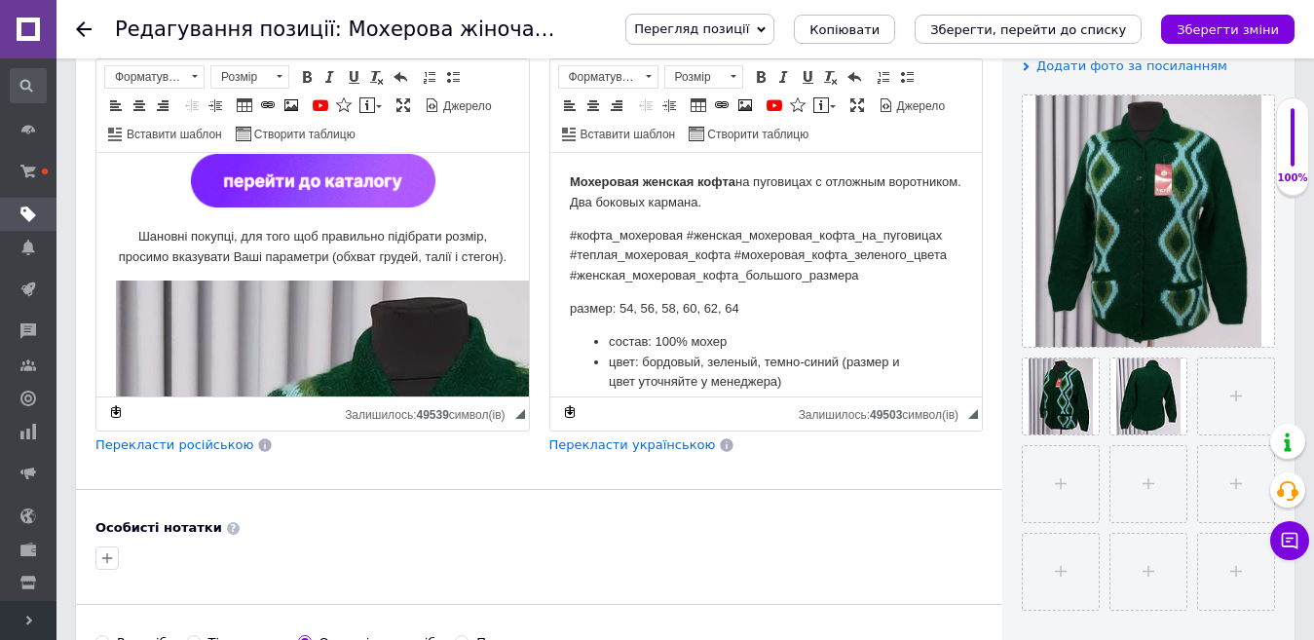
click at [457, 192] on p "Редактор, 0157E465-1982-420C-B406-796877DCE631" at bounding box center [313, 184] width 394 height 60
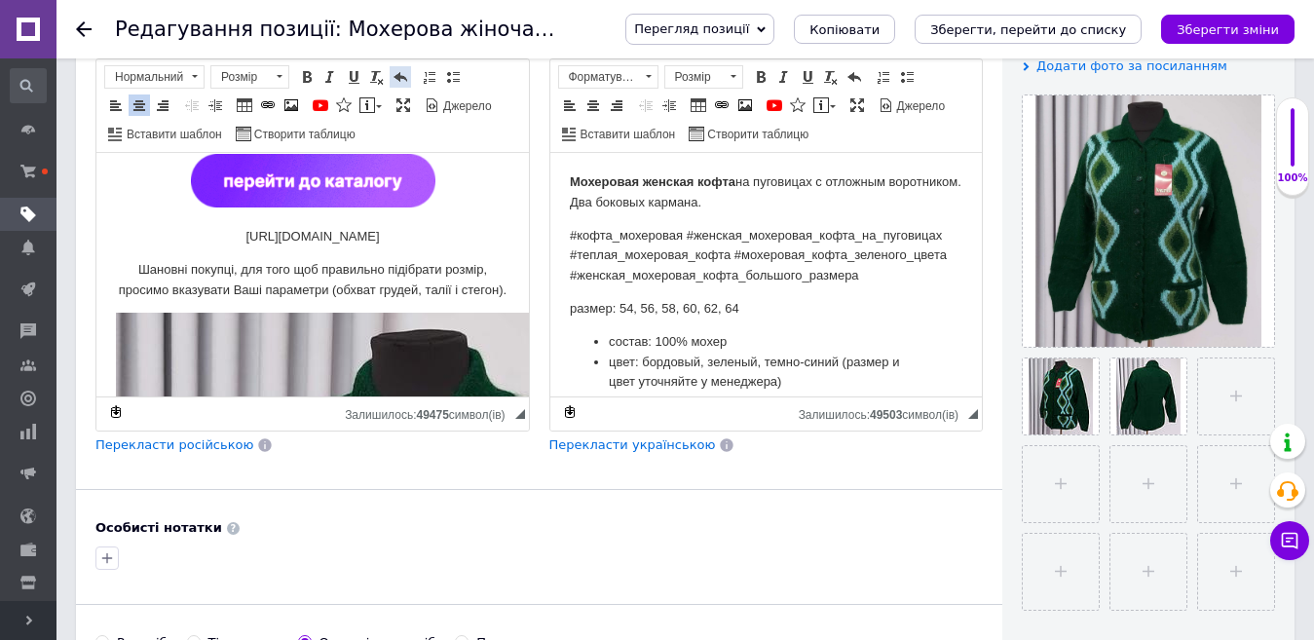
click at [398, 76] on span at bounding box center [401, 77] width 16 height 16
drag, startPoint x: 364, startPoint y: 233, endPoint x: 228, endPoint y: 235, distance: 136.4
click at [228, 235] on p "тел. [PHONE_NUMBER]" at bounding box center [313, 237] width 394 height 20
copy p "тел. [PHONE_NUMBER]"
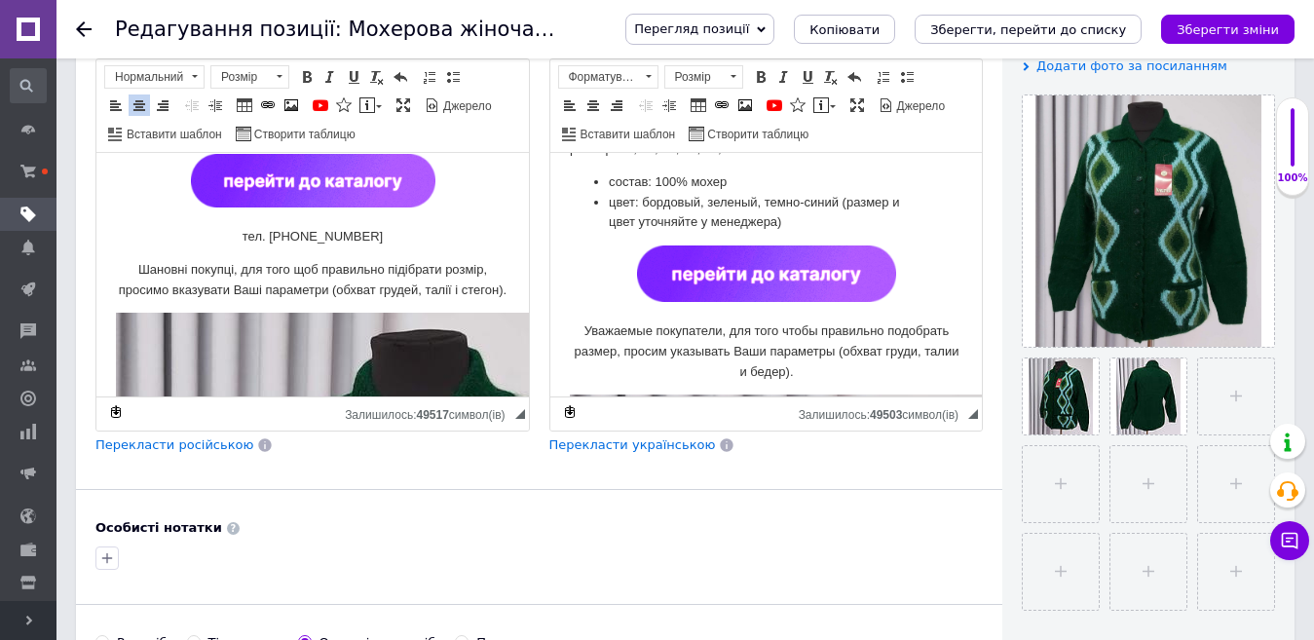
scroll to position [195, 0]
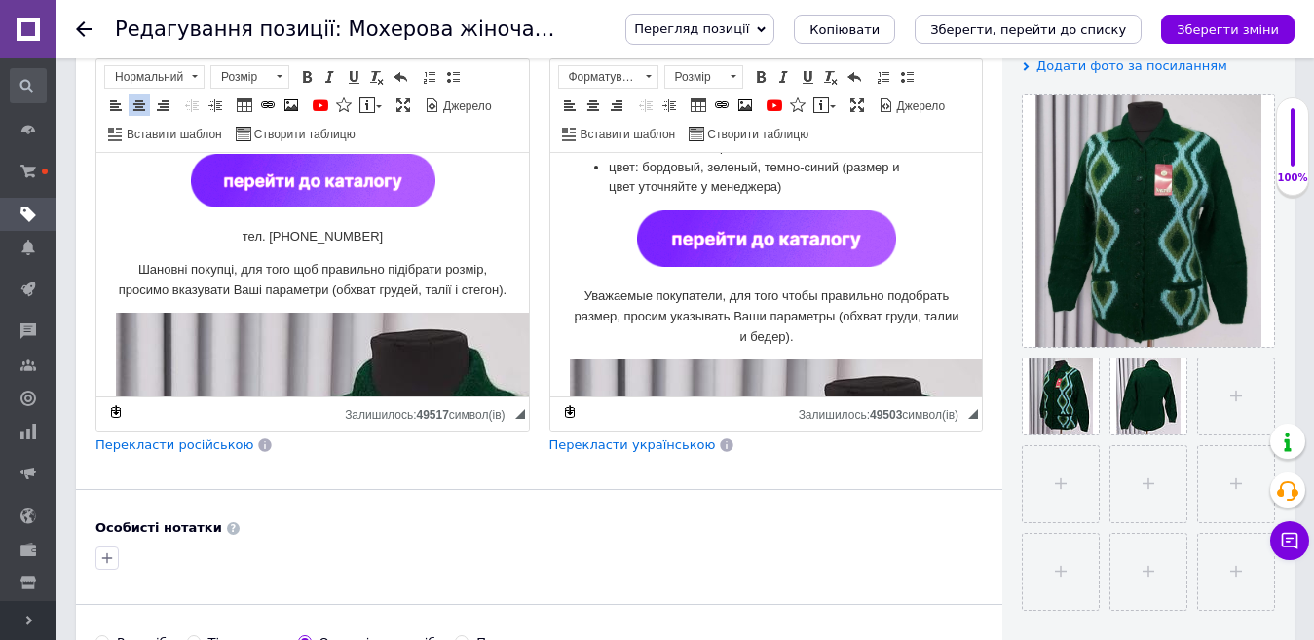
click at [906, 238] on p "Редактор, 244B2337-26FD-4762-9827-952FE1EFEA55" at bounding box center [766, 241] width 394 height 63
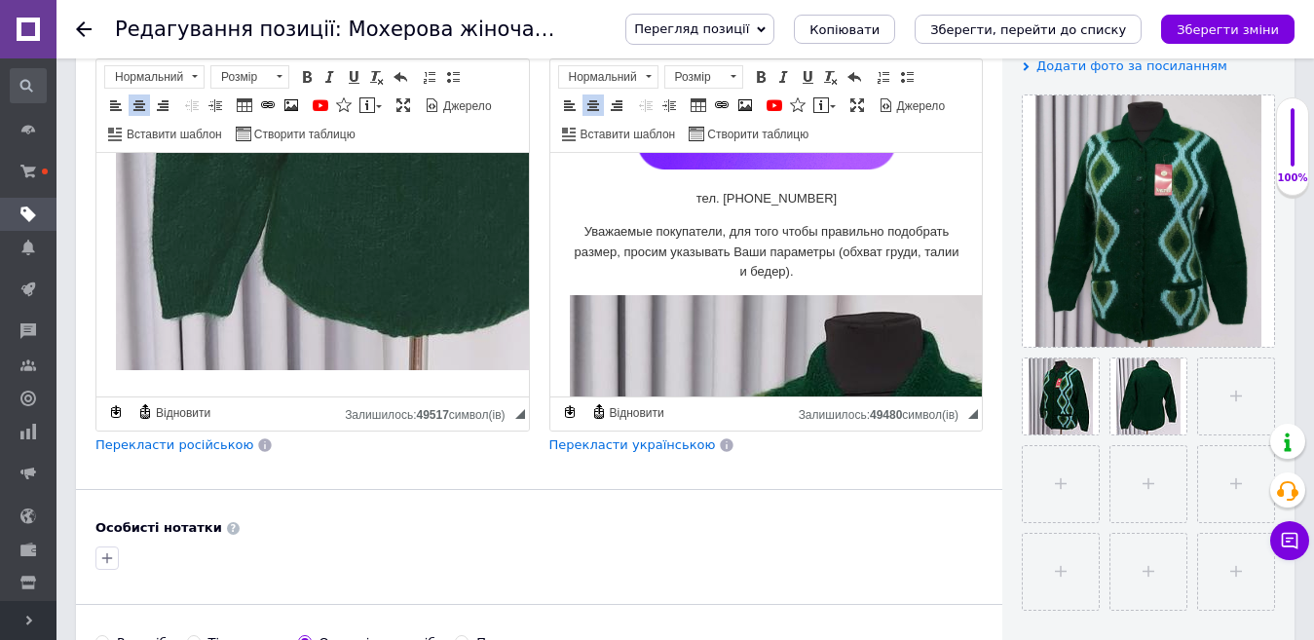
scroll to position [2415, 0]
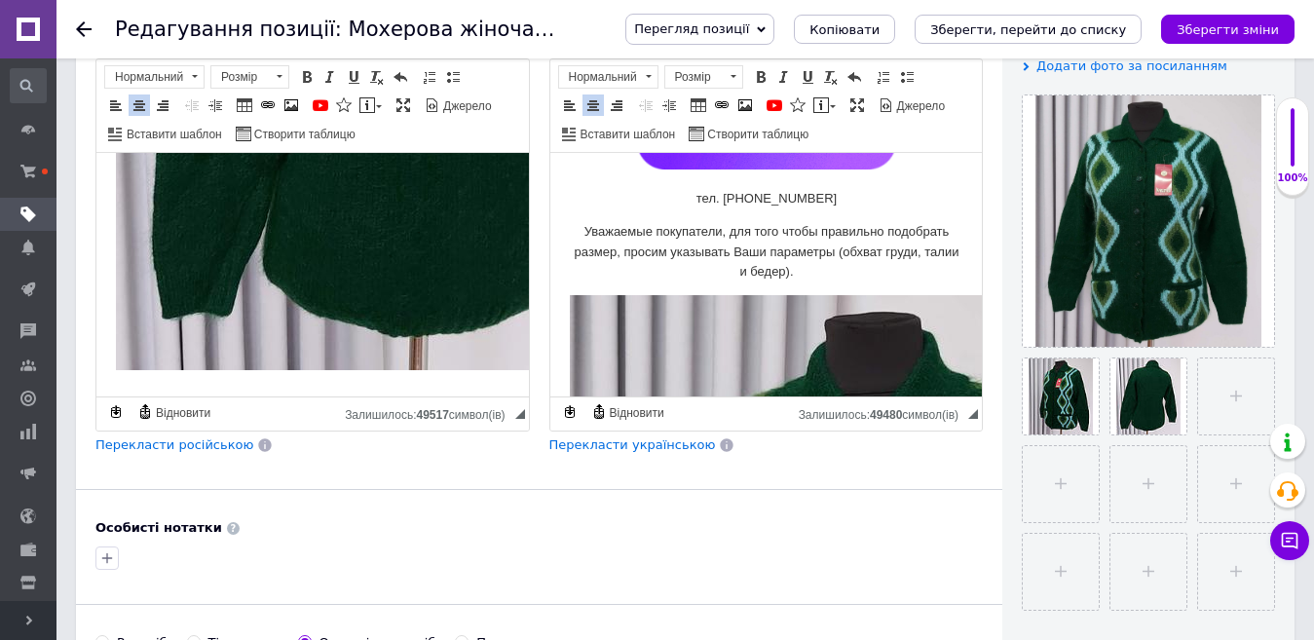
click at [354, 355] on p "Редактор, 0157E465-1982-420C-B406-796877DCE631" at bounding box center [313, 8] width 394 height 737
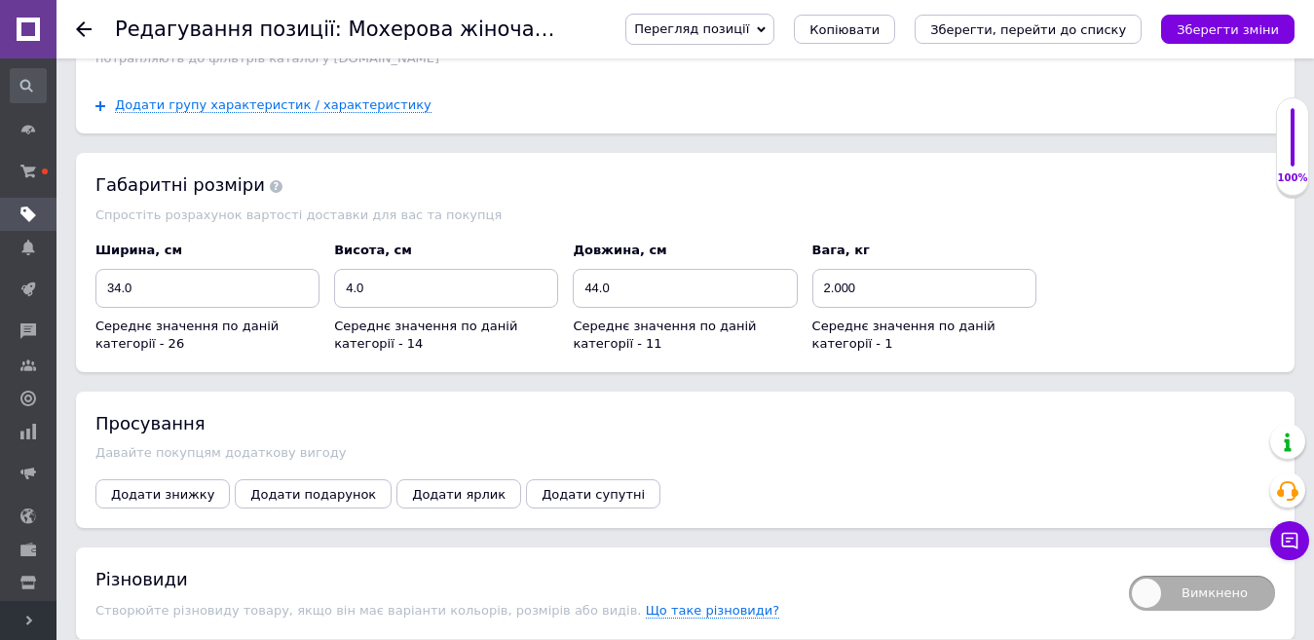
scroll to position [2928, 0]
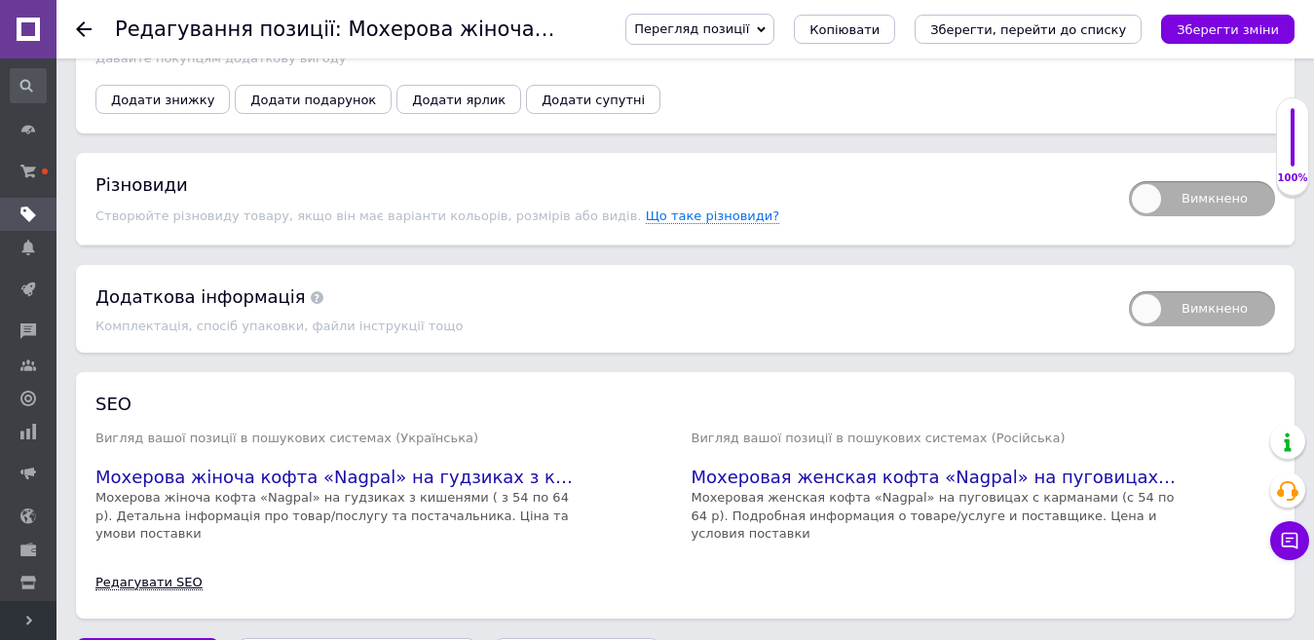
click at [165, 575] on link "Редагувати SEO" at bounding box center [148, 583] width 107 height 16
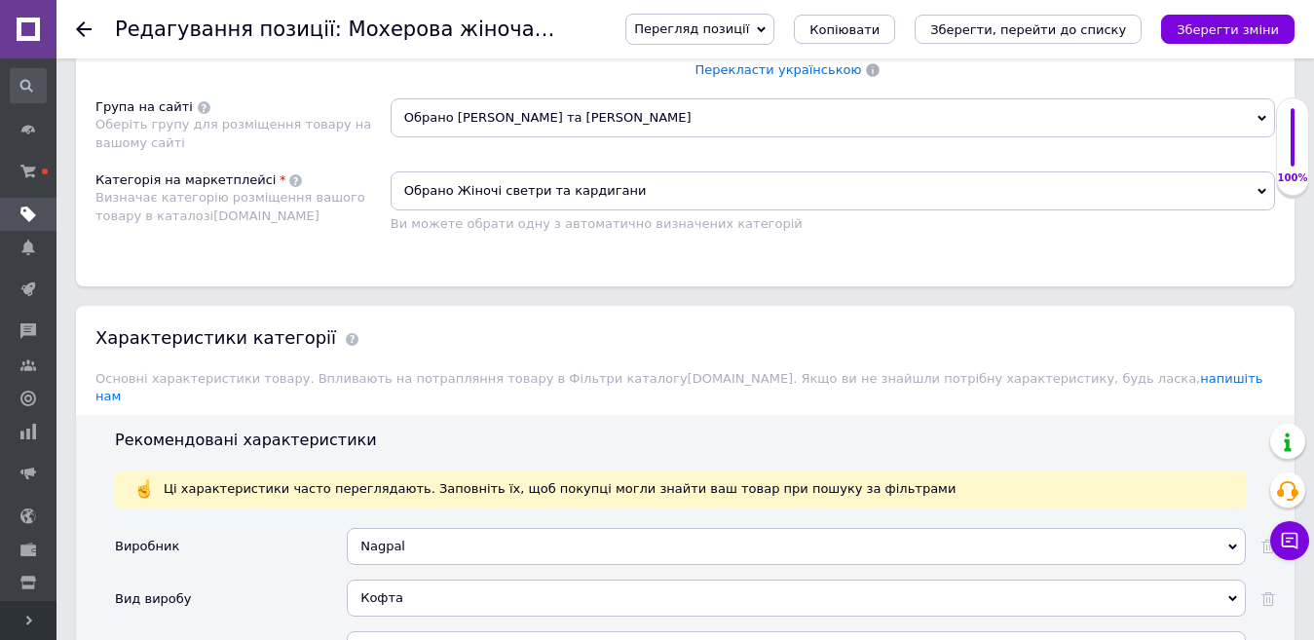
scroll to position [1174, 0]
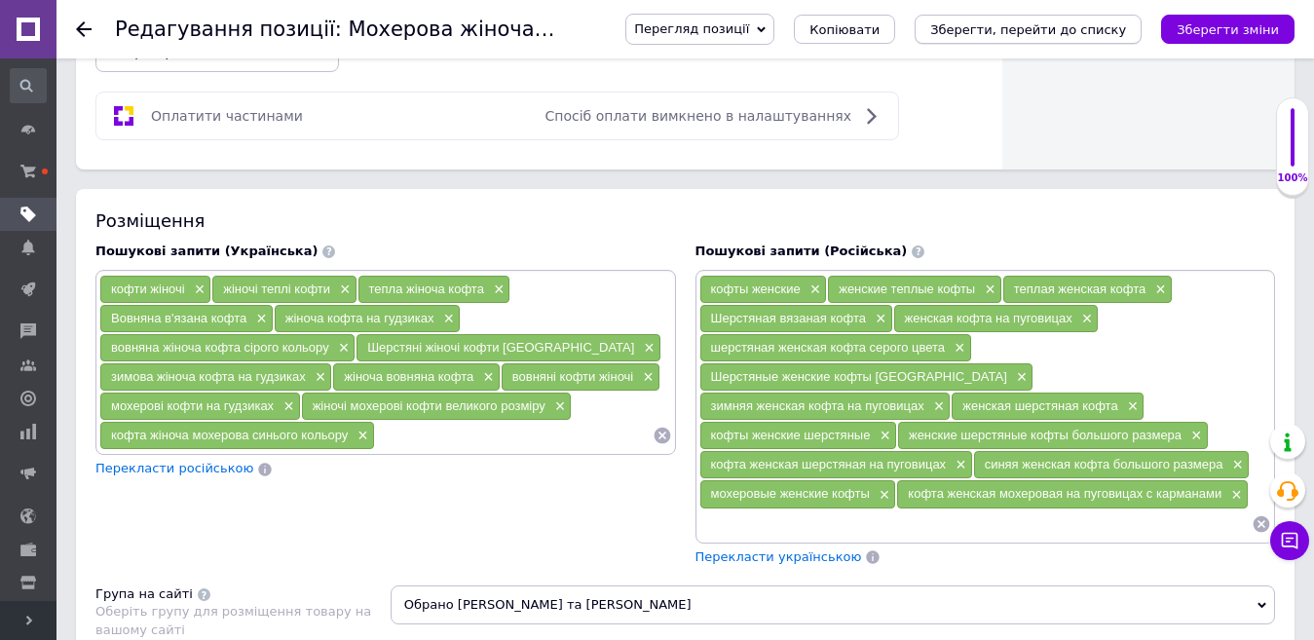
click at [1065, 24] on icon "Зберегти, перейти до списку" at bounding box center [1028, 29] width 196 height 15
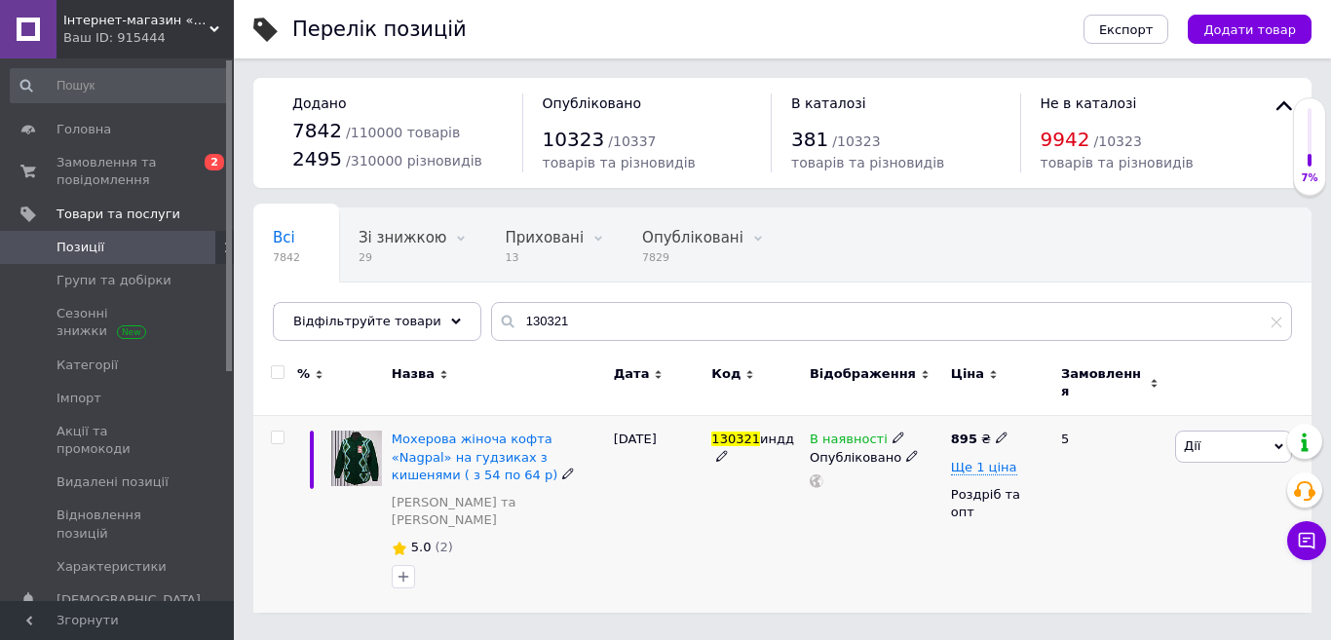
click at [1198, 438] on span "Дії" at bounding box center [1192, 445] width 17 height 15
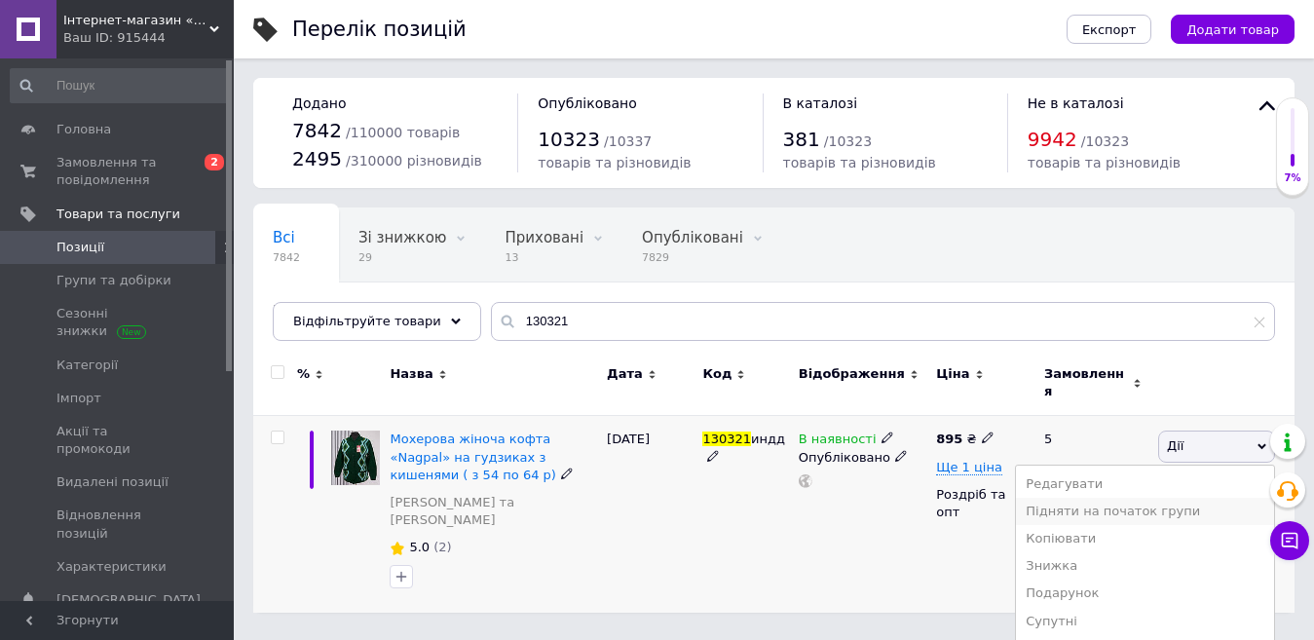
click at [1192, 498] on li "Підняти на початок групи" at bounding box center [1145, 511] width 258 height 27
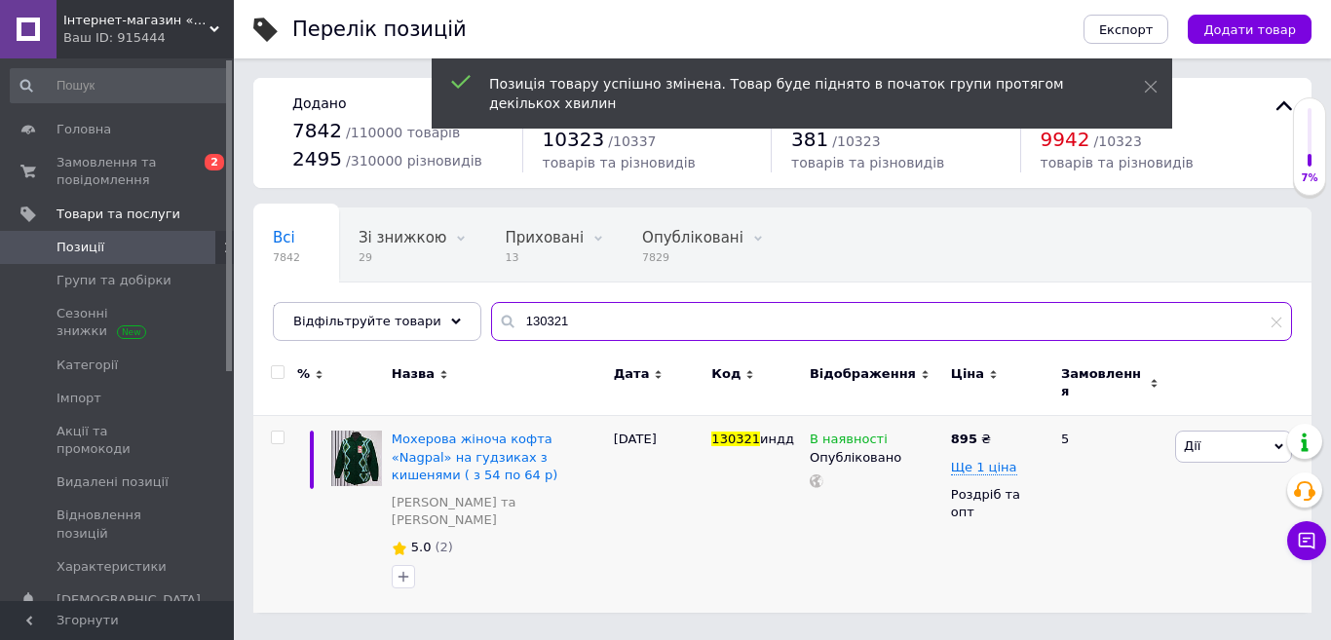
drag, startPoint x: 531, startPoint y: 319, endPoint x: 490, endPoint y: 322, distance: 41.0
click at [491, 322] on div "130321" at bounding box center [891, 321] width 801 height 39
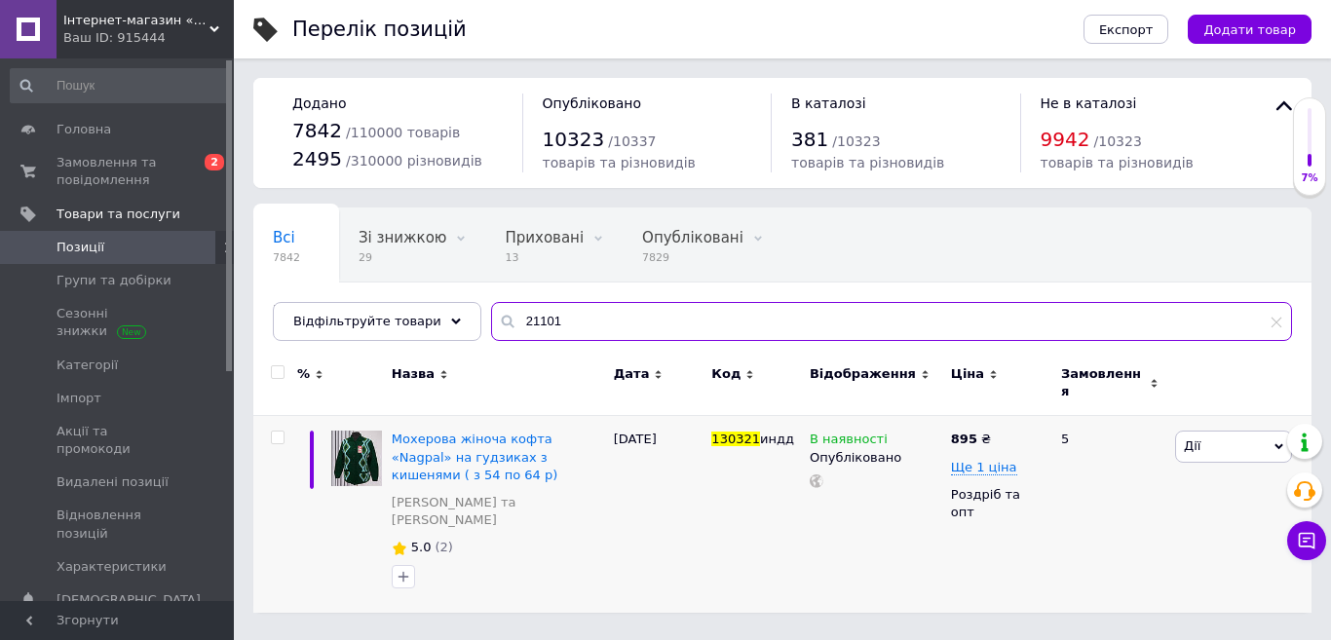
type input "21101"
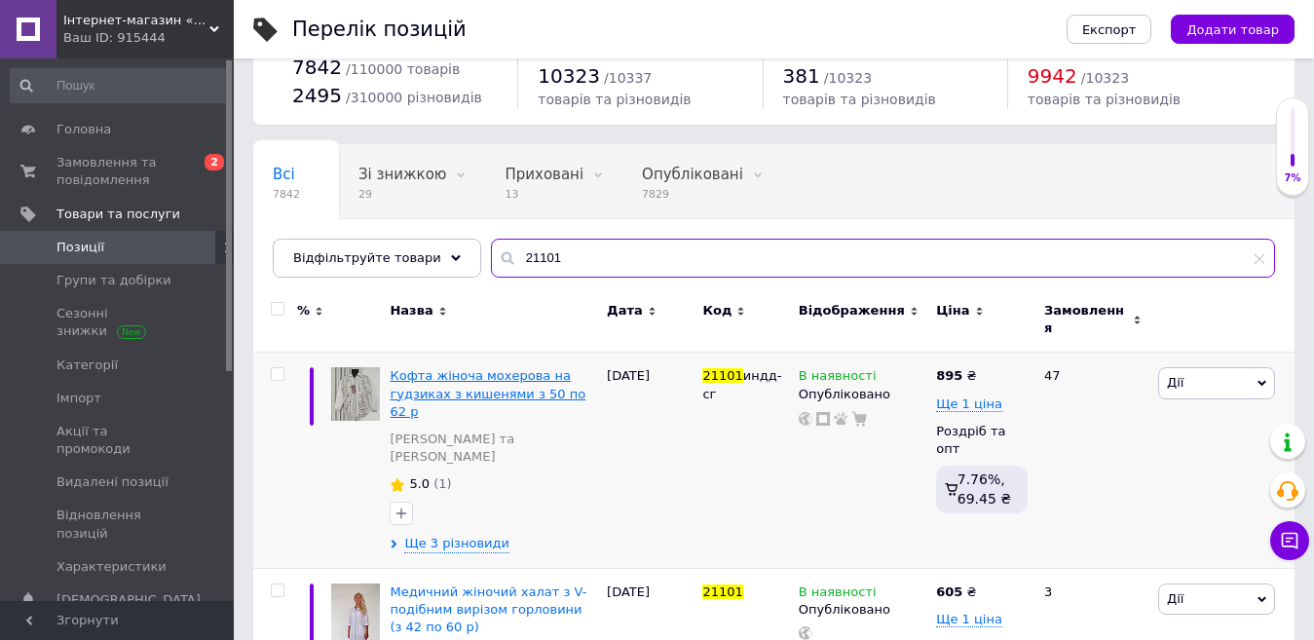
scroll to position [97, 0]
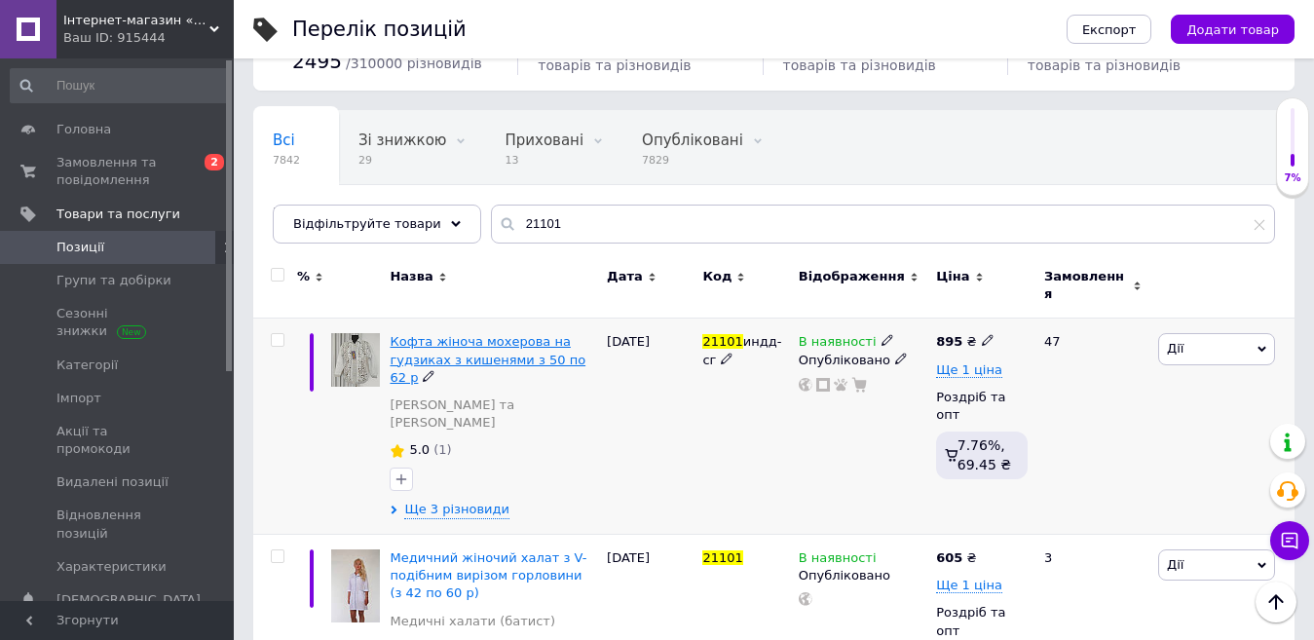
click at [482, 334] on span "Кофта жіноча мохерова на гудзиках з кишенями з 50 по 62 р" at bounding box center [488, 359] width 196 height 50
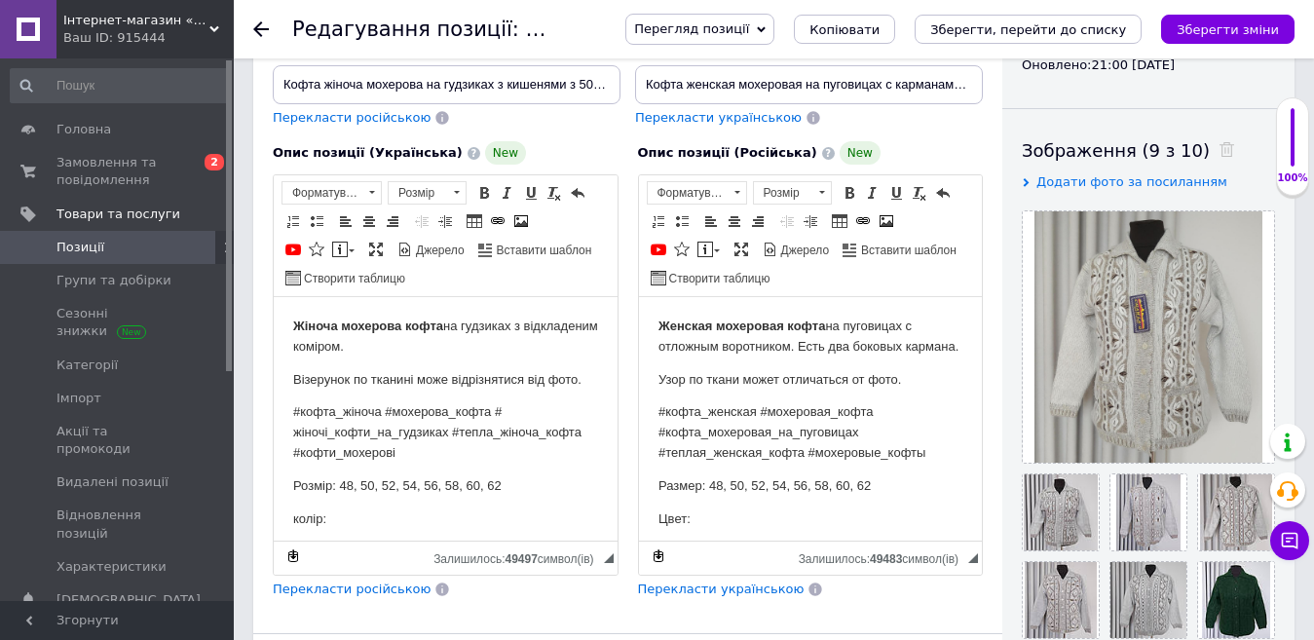
scroll to position [390, 0]
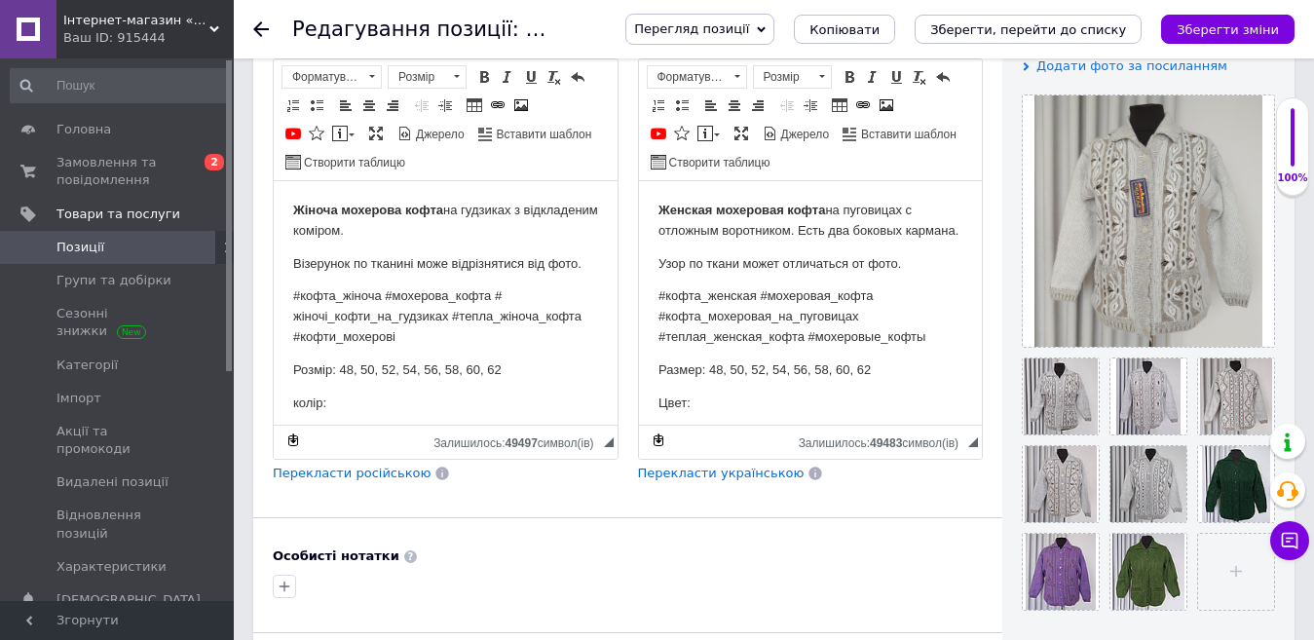
click at [103, 612] on span "Згорнути" at bounding box center [117, 620] width 234 height 39
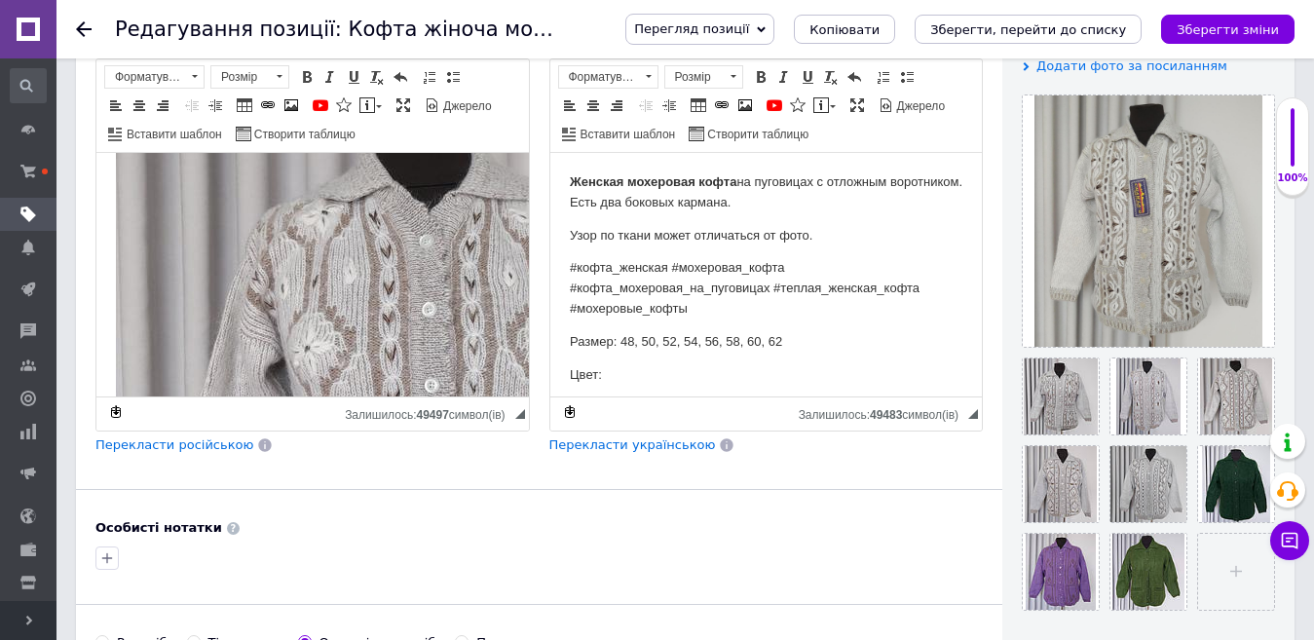
scroll to position [195, 0]
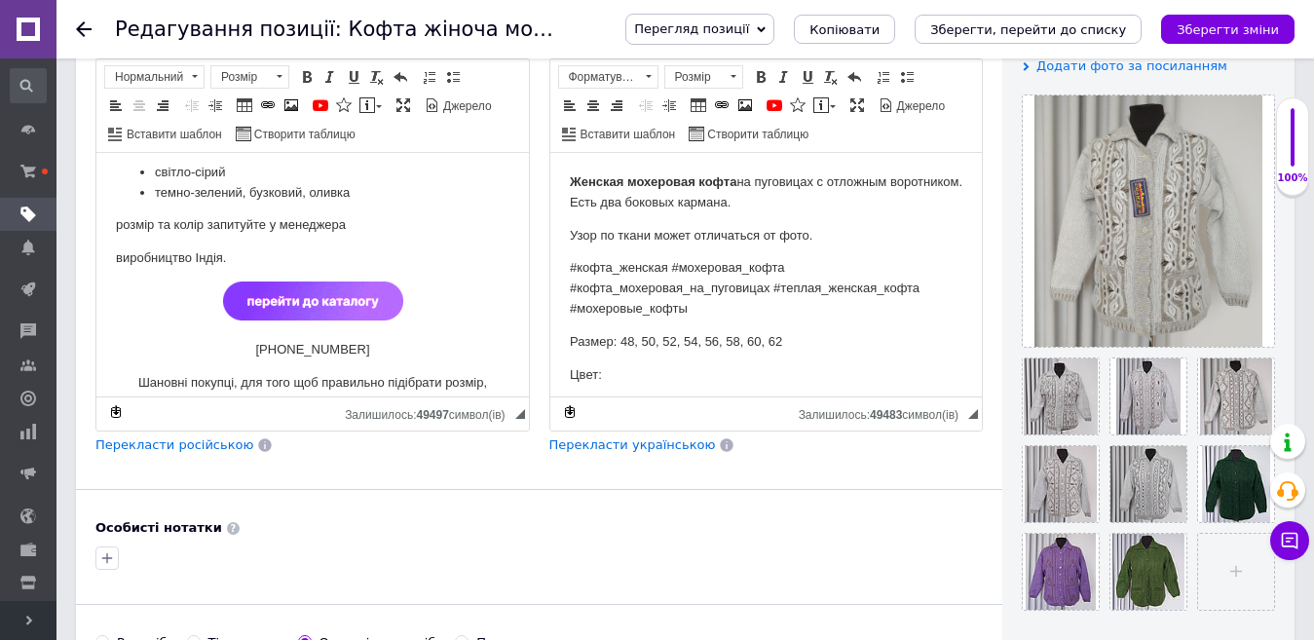
click at [335, 292] on img "Редактор, 023EAECF-4469-4155-99DB-7F9F5C93F2BF" at bounding box center [313, 301] width 180 height 39
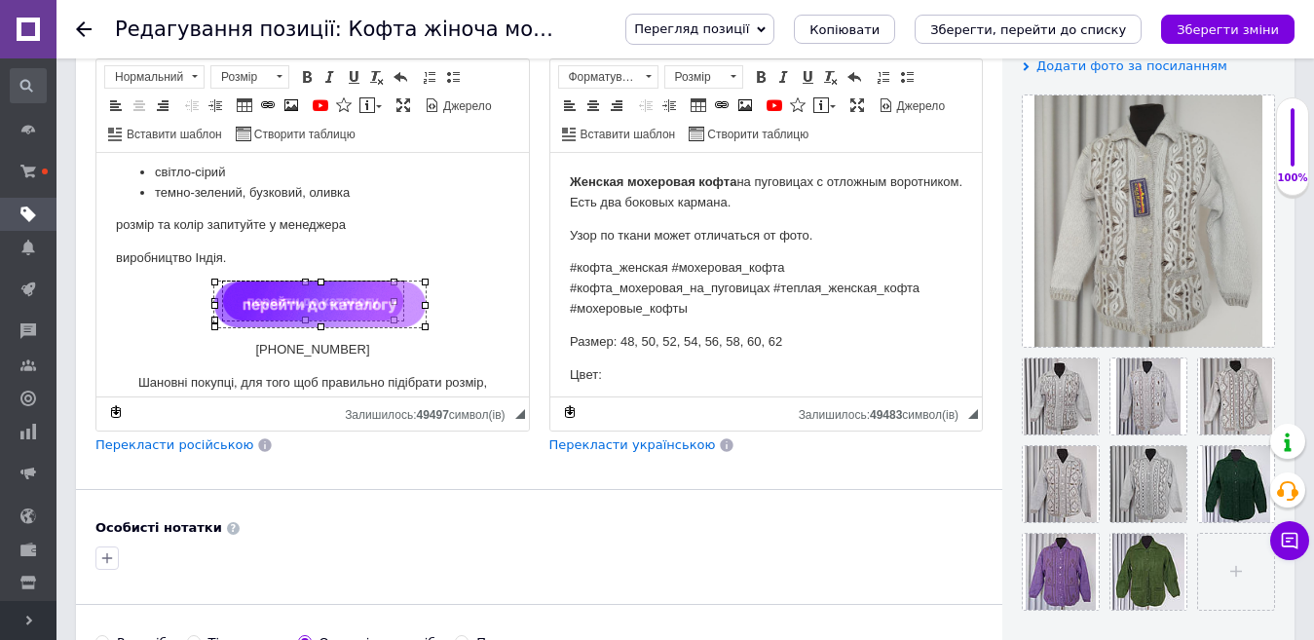
drag, startPoint x: 393, startPoint y: 318, endPoint x: 402, endPoint y: 324, distance: 11.9
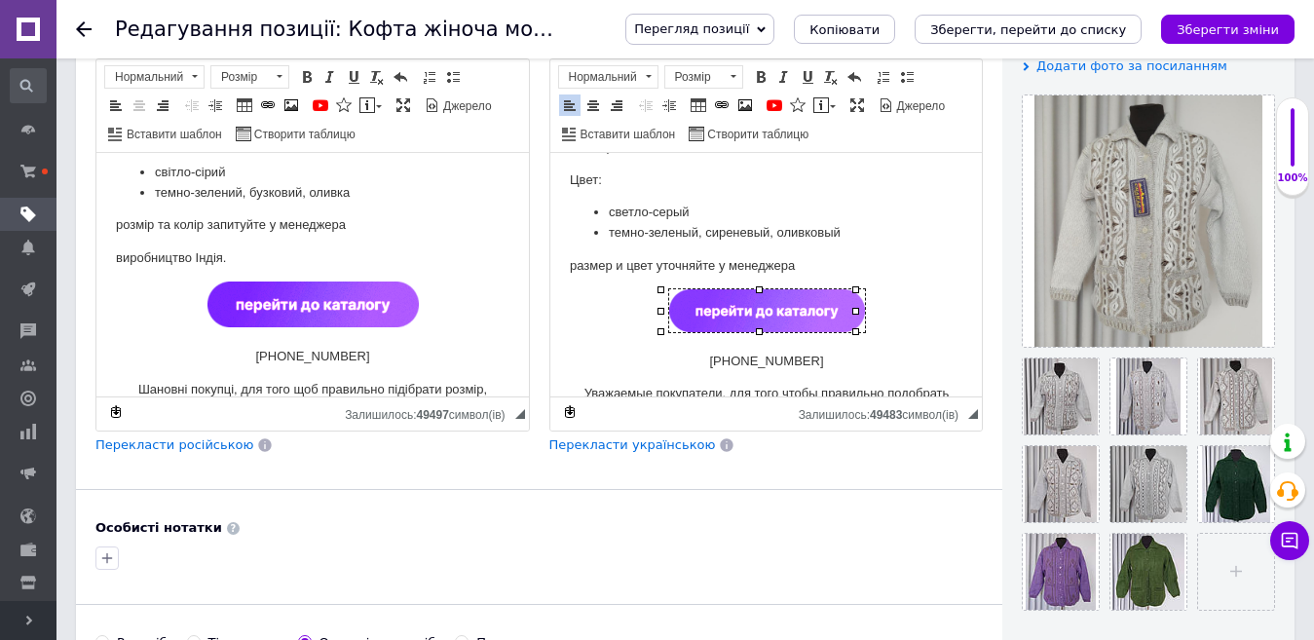
click at [826, 302] on img "Редактор, B8AEAF56-C503-46EB-9908-6EE16FD8E13D" at bounding box center [766, 310] width 196 height 43
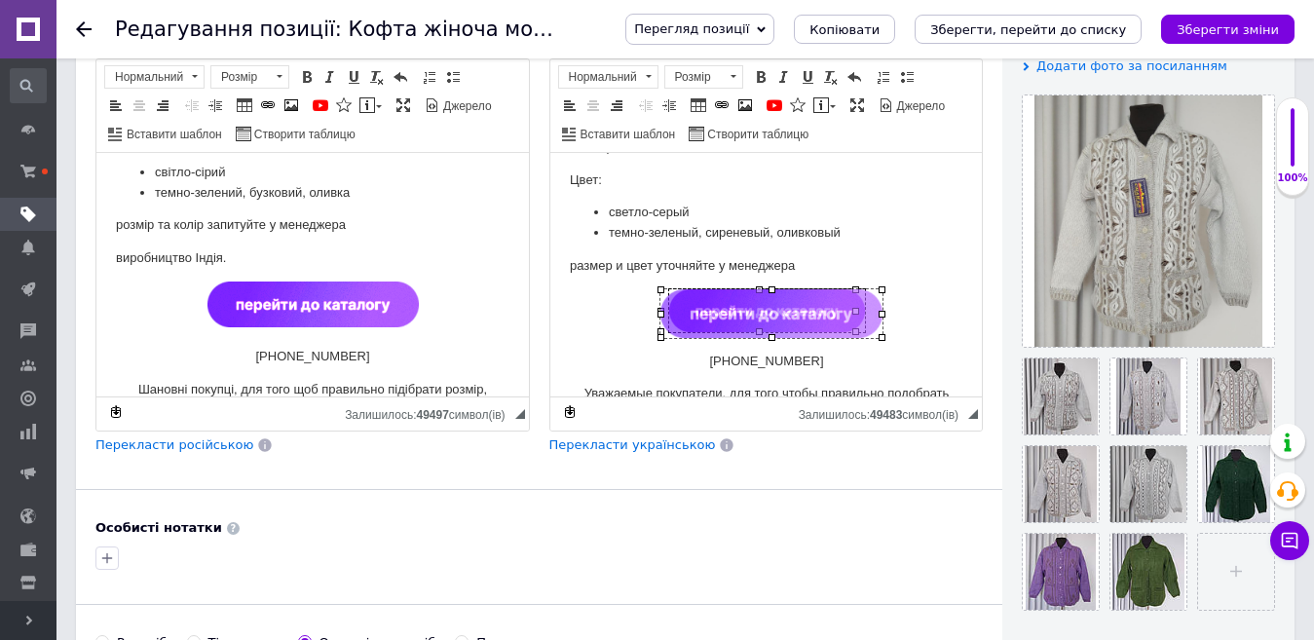
drag, startPoint x: 851, startPoint y: 332, endPoint x: 861, endPoint y: 338, distance: 12.2
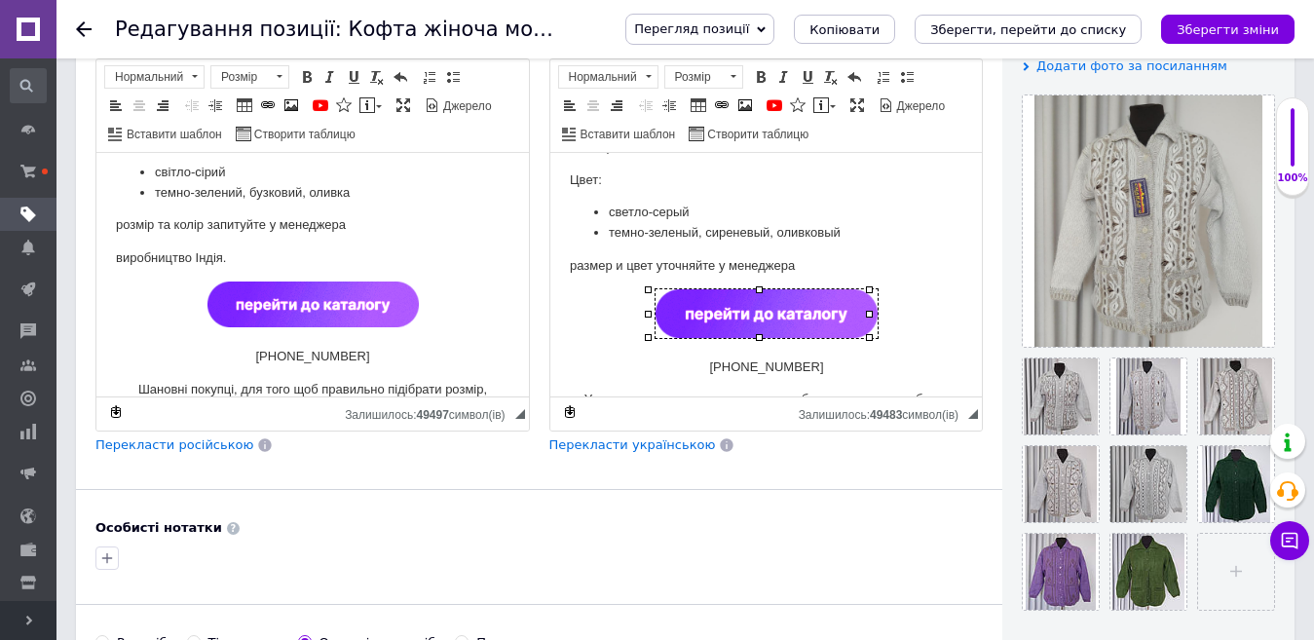
click at [907, 334] on p "Редактор, B8AEAF56-C503-46EB-9908-6EE16FD8E13D" at bounding box center [766, 317] width 394 height 56
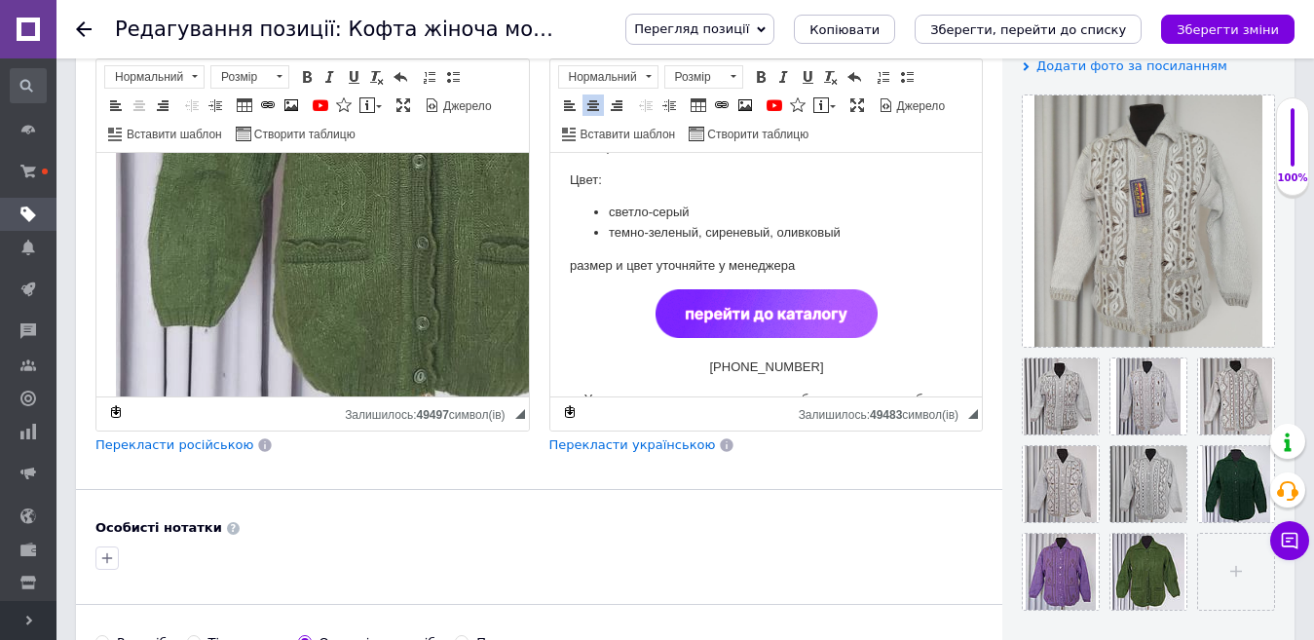
scroll to position [4407, 0]
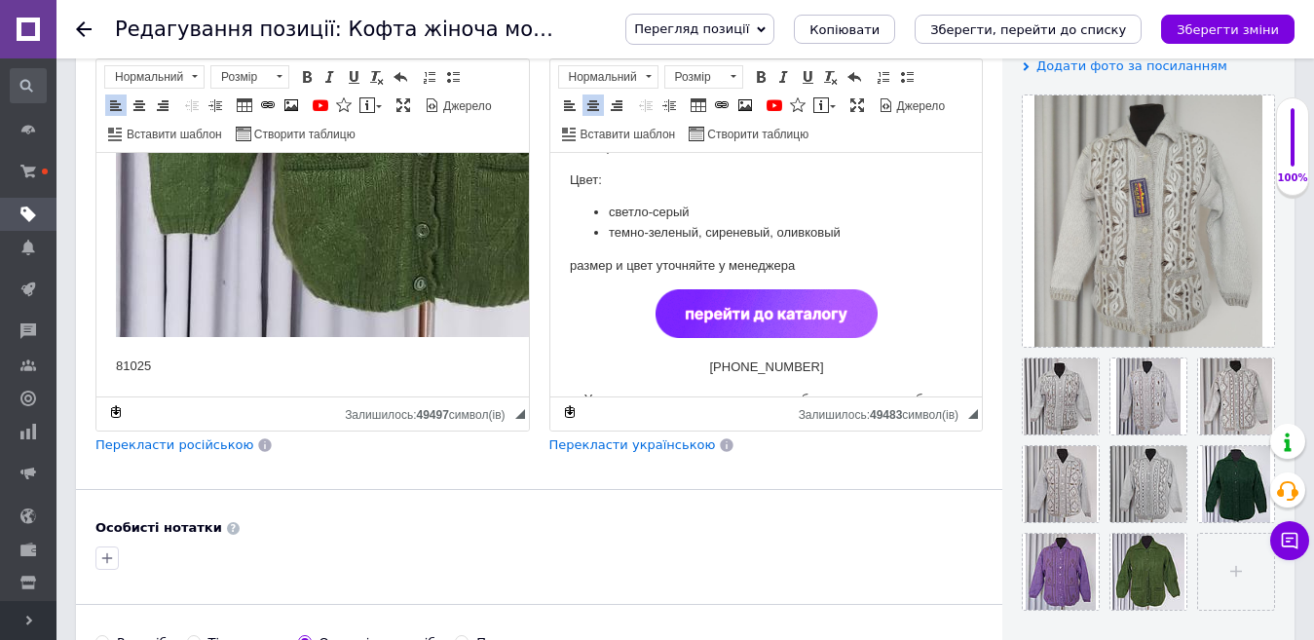
drag, startPoint x: 235, startPoint y: 361, endPoint x: 104, endPoint y: 374, distance: 131.2
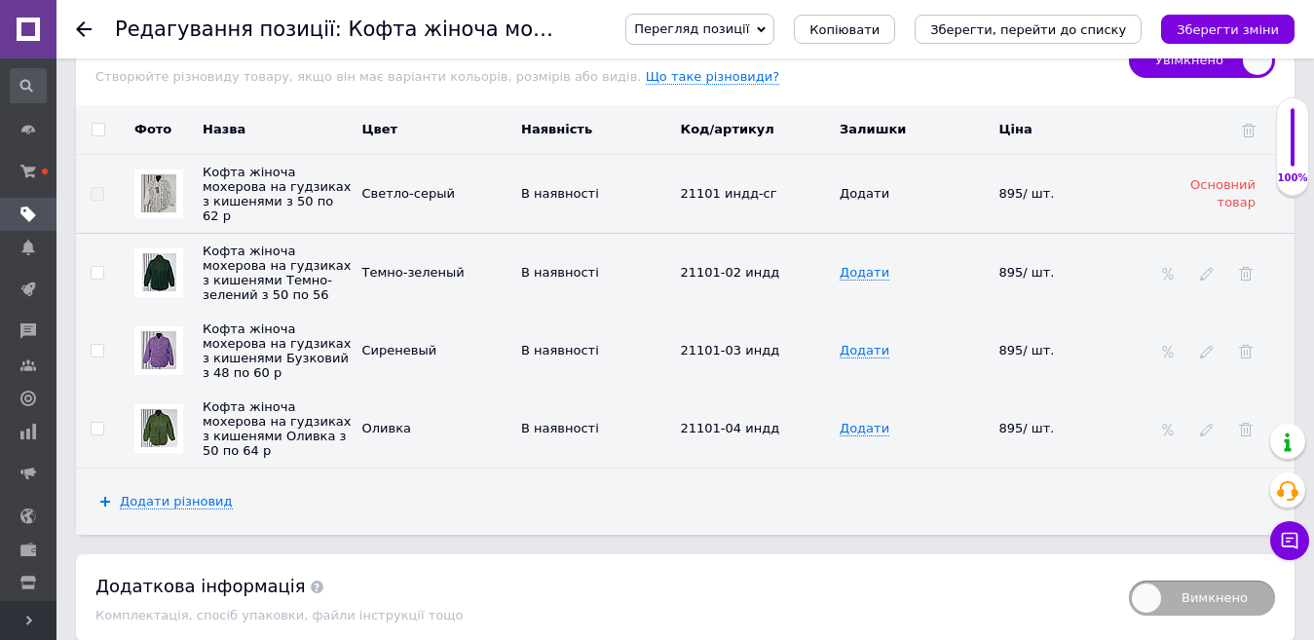
scroll to position [3215, 0]
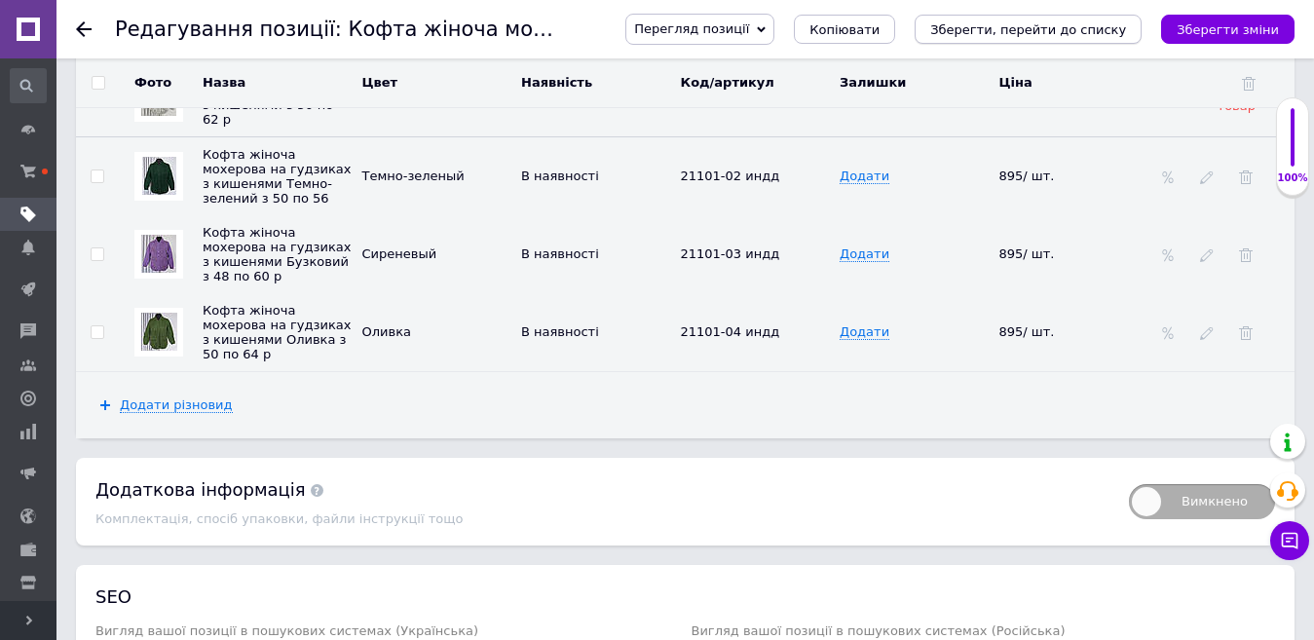
click at [1084, 25] on icon "Зберегти, перейти до списку" at bounding box center [1028, 29] width 196 height 15
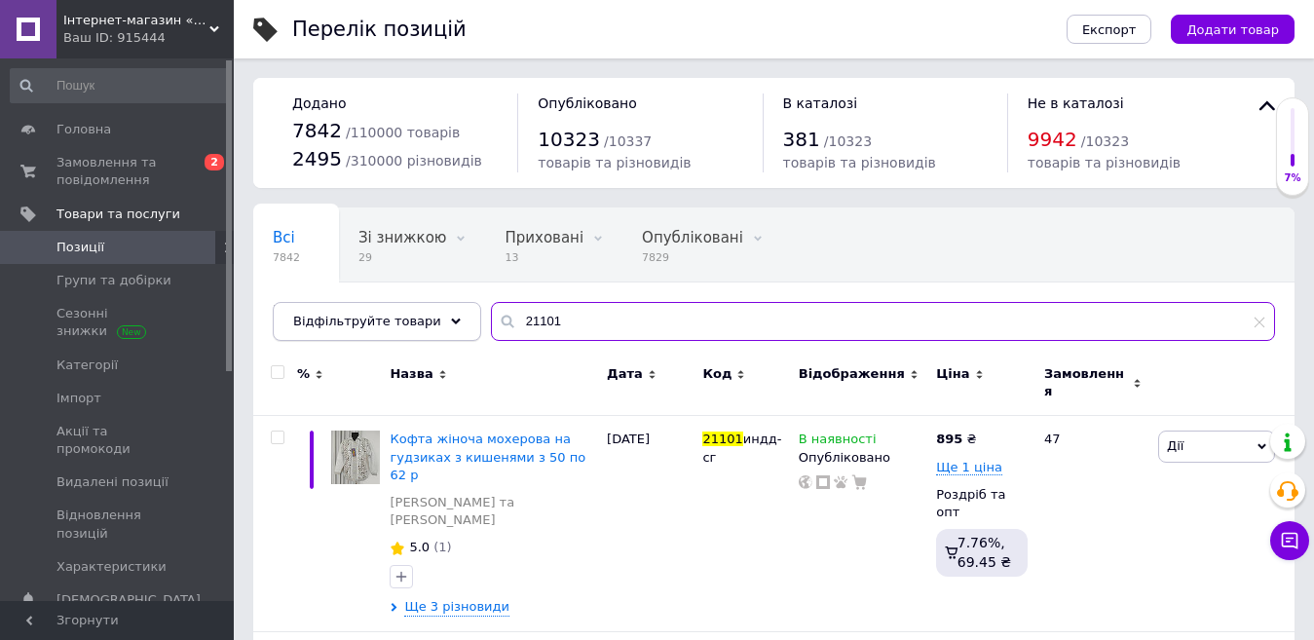
drag, startPoint x: 560, startPoint y: 325, endPoint x: 441, endPoint y: 332, distance: 119.1
click at [441, 332] on div "Відфільтруйте товари 21101" at bounding box center [774, 321] width 1003 height 39
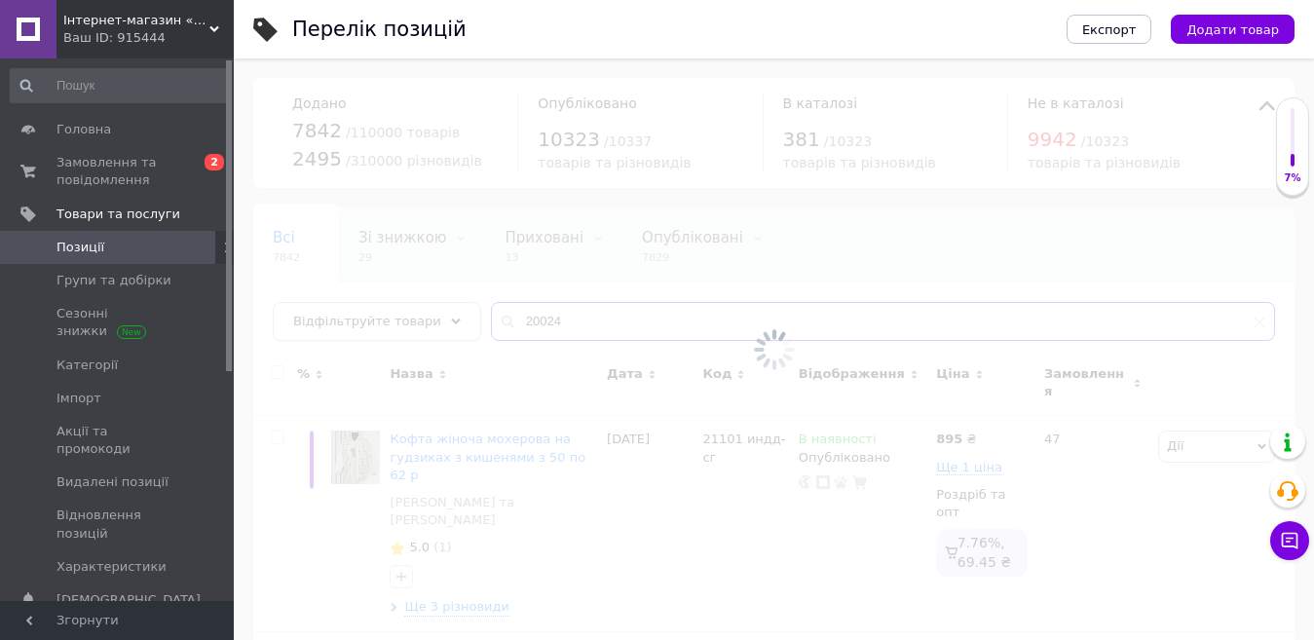
type input "200244"
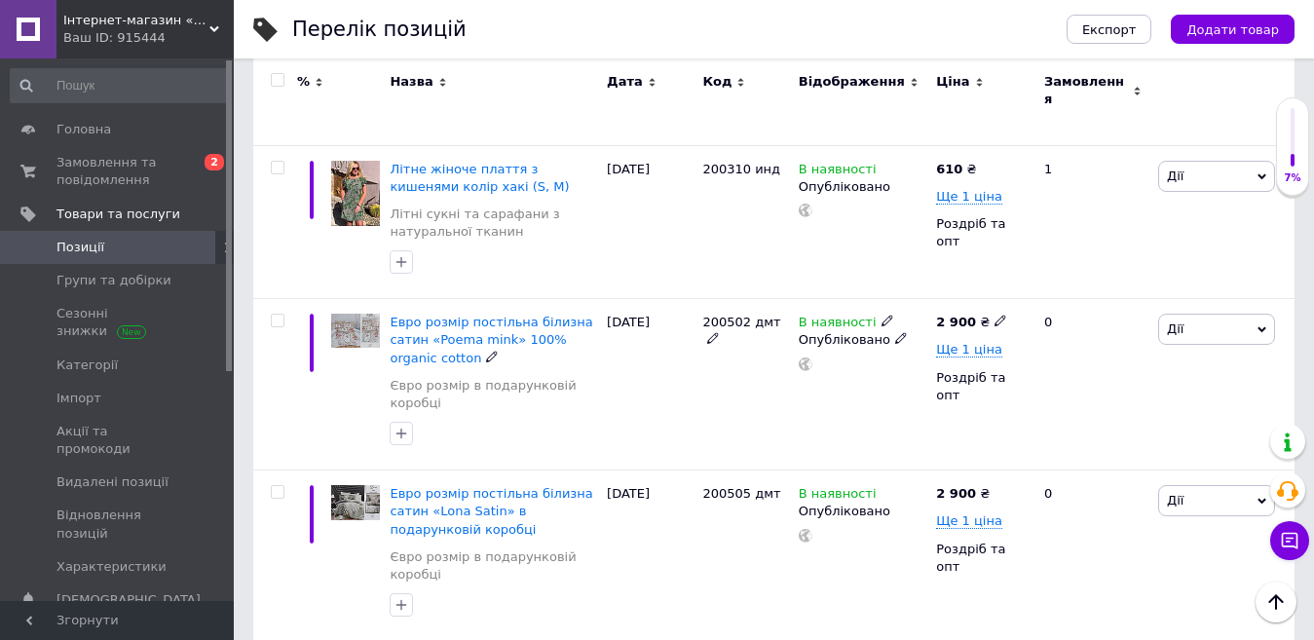
scroll to position [3489, 0]
